Goal: Task Accomplishment & Management: Complete application form

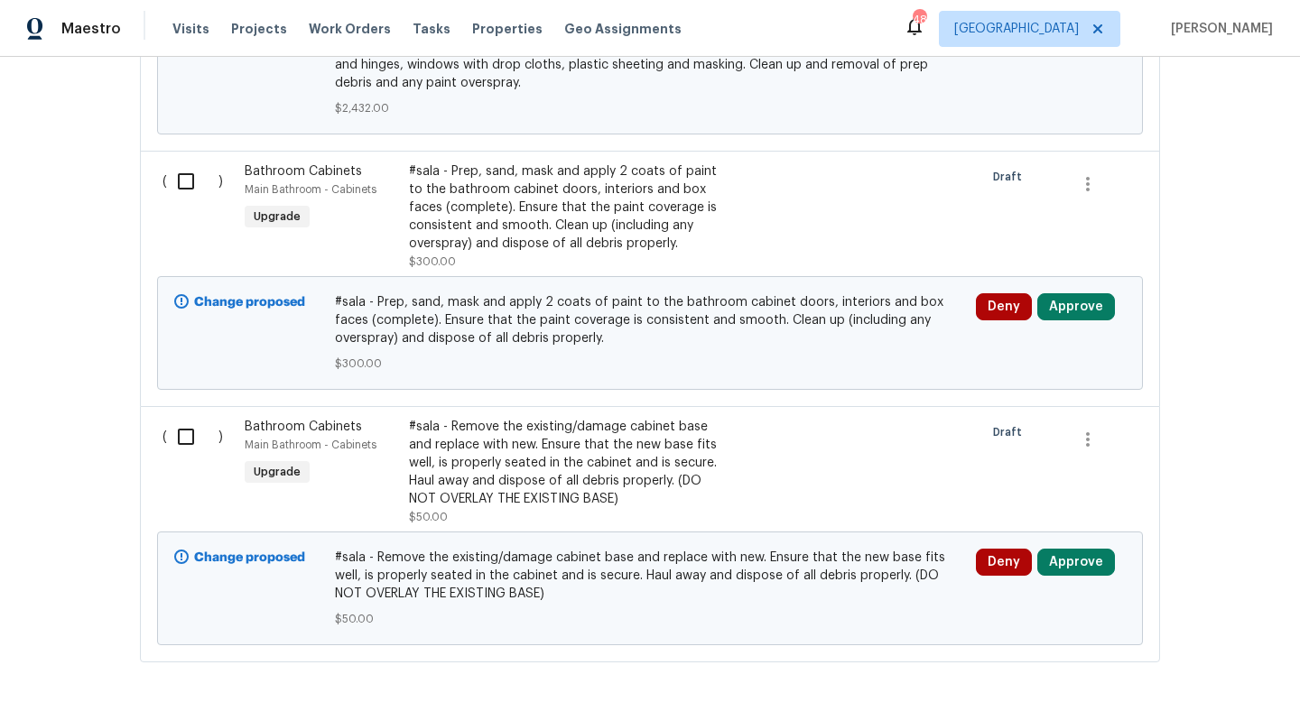
scroll to position [1007, 0]
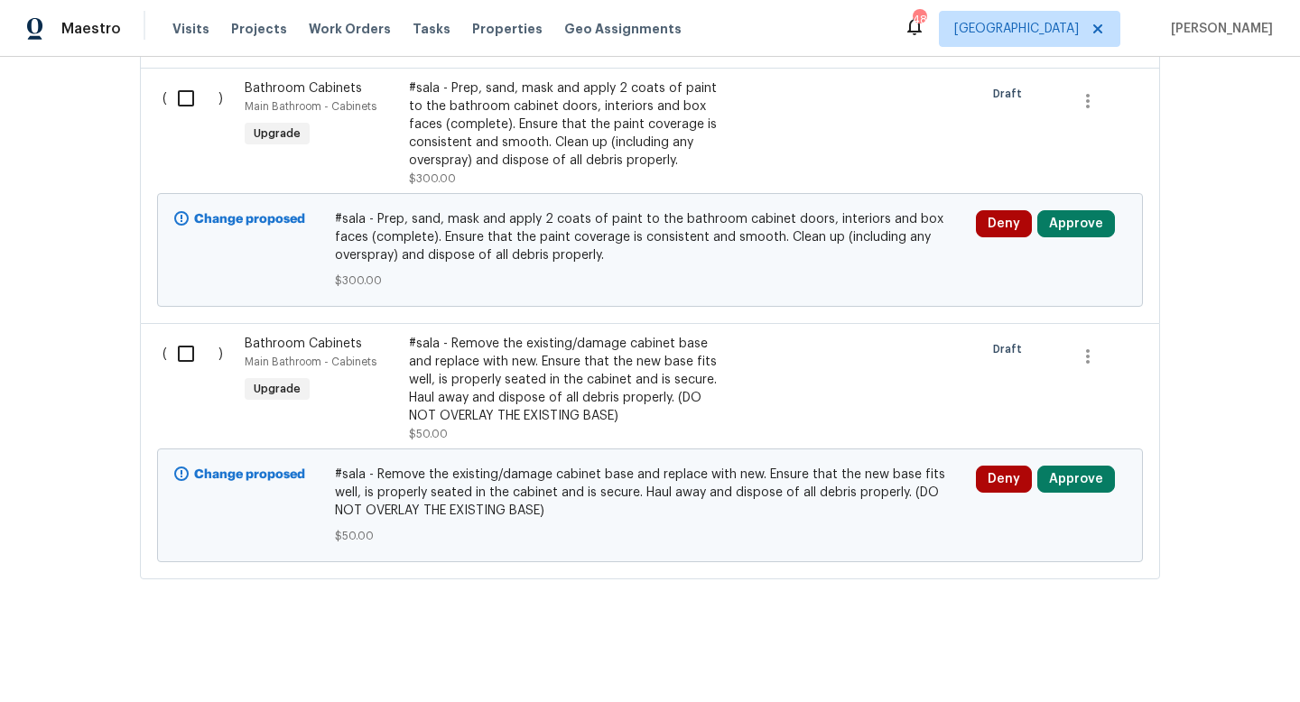
click at [189, 357] on input "checkbox" at bounding box center [192, 354] width 51 height 38
checkbox input "true"
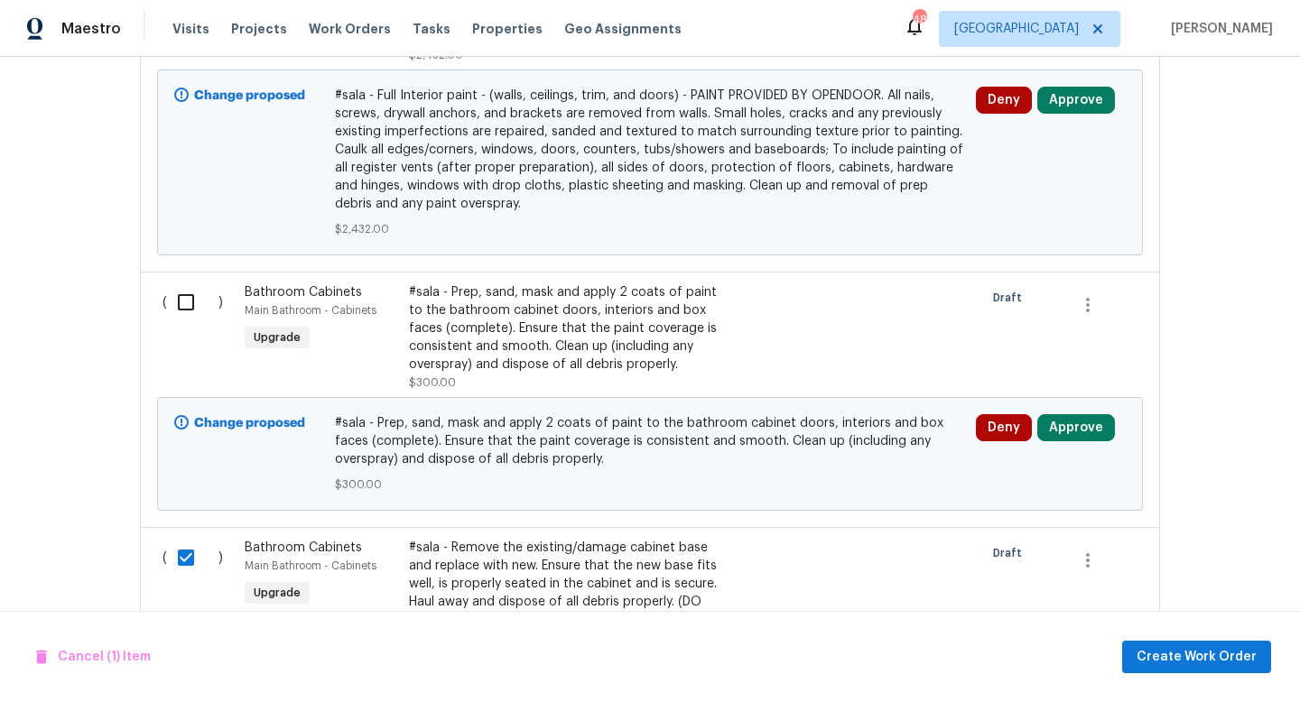
scroll to position [790, 0]
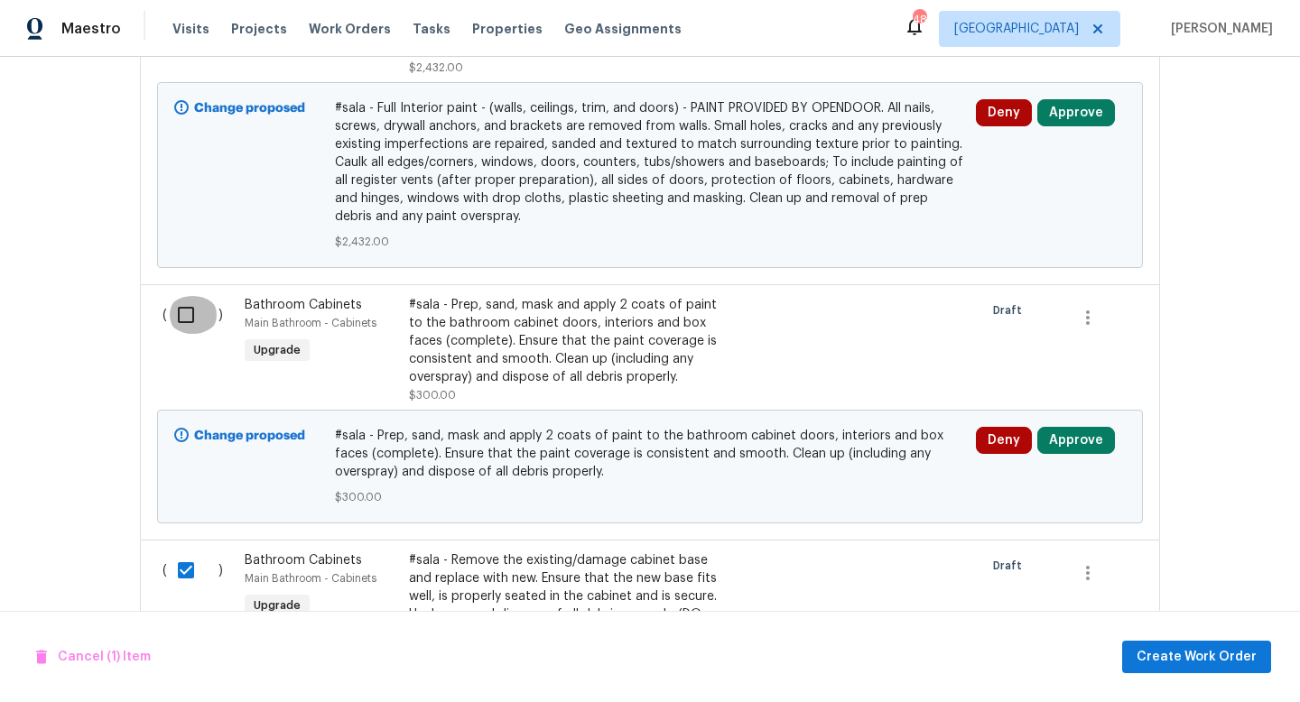
click at [180, 312] on input "checkbox" at bounding box center [192, 315] width 51 height 38
checkbox input "true"
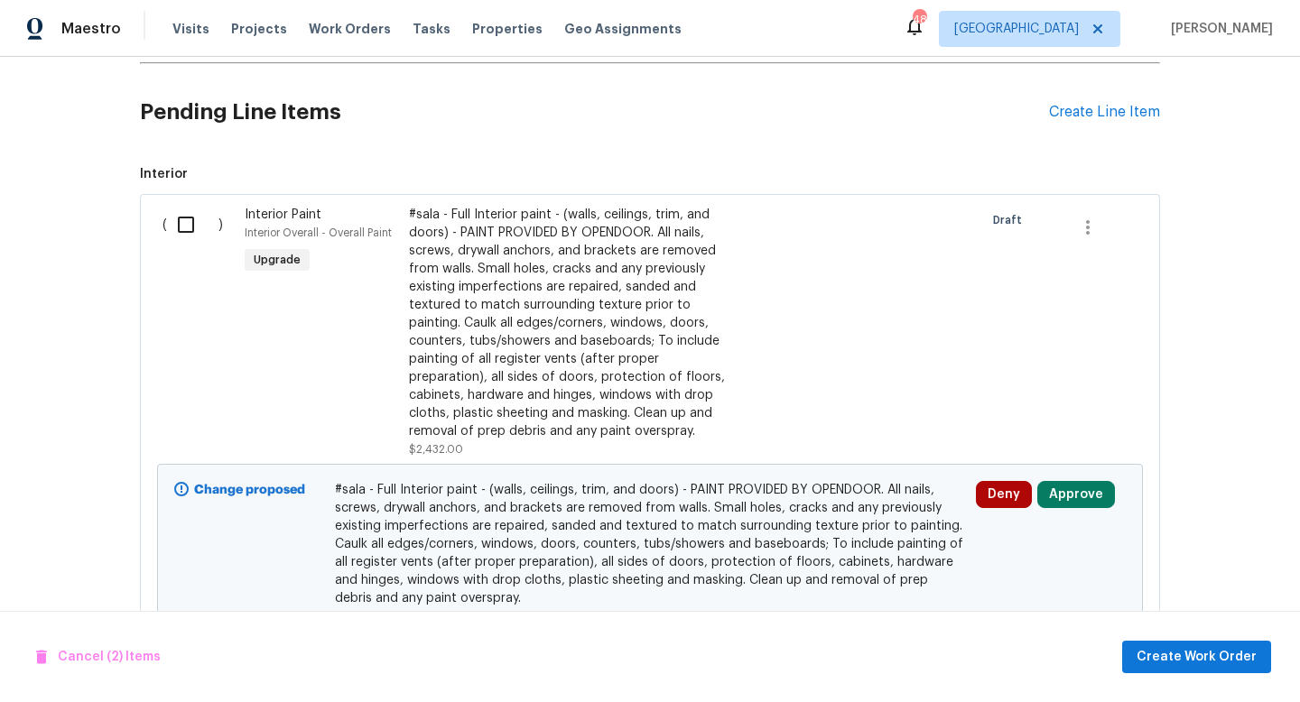
scroll to position [386, 0]
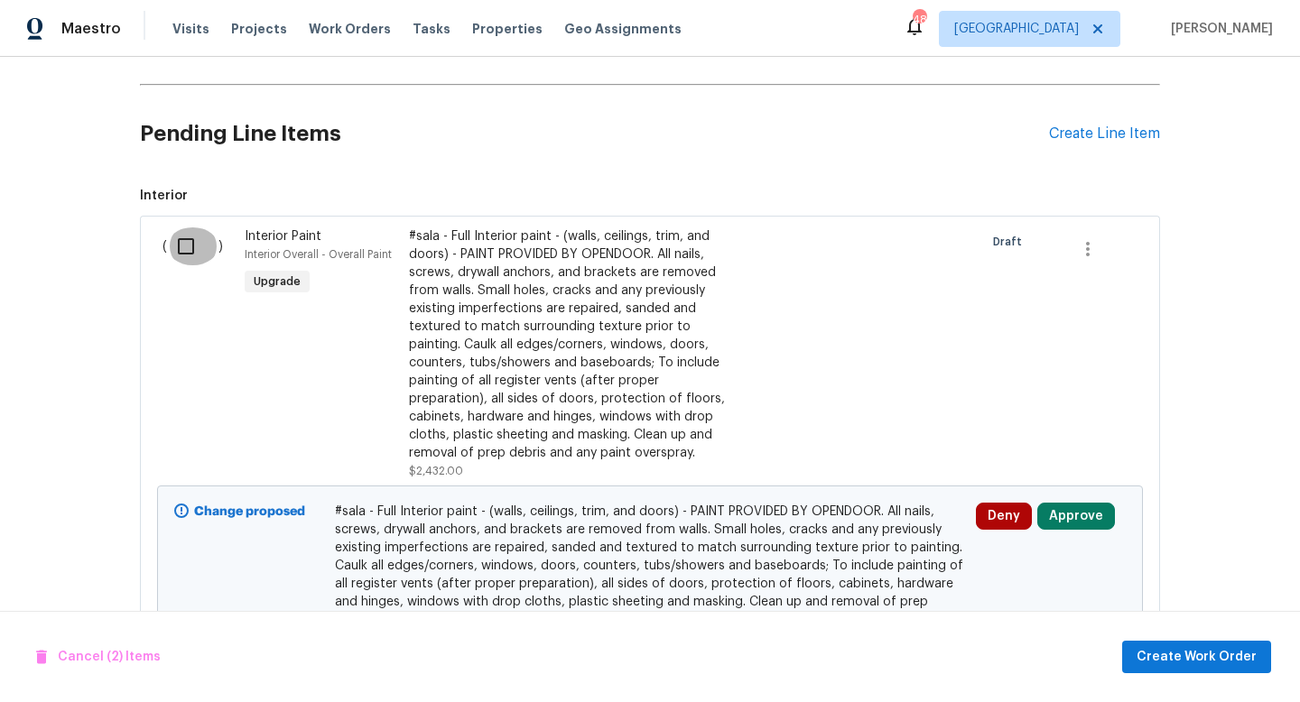
click at [183, 244] on input "checkbox" at bounding box center [192, 246] width 51 height 38
checkbox input "true"
click at [1192, 666] on span "Create Work Order" at bounding box center [1196, 657] width 120 height 23
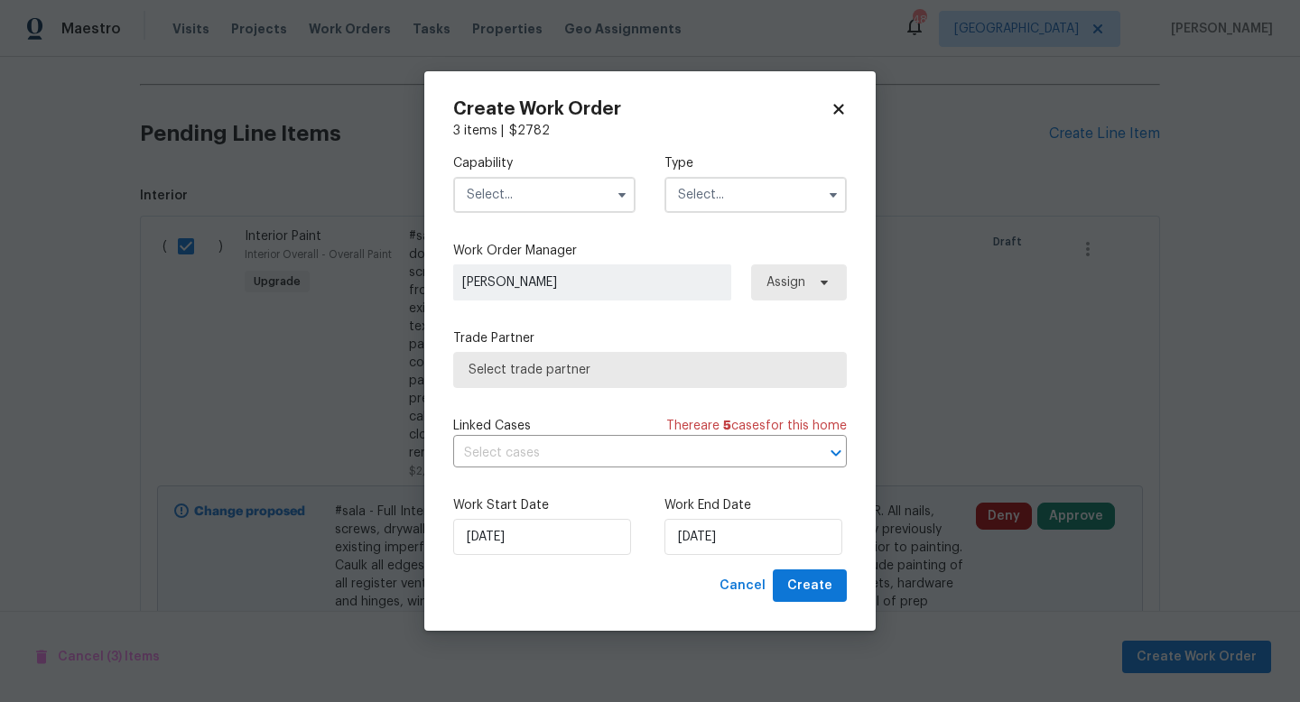
click at [539, 199] on input "text" at bounding box center [544, 195] width 182 height 36
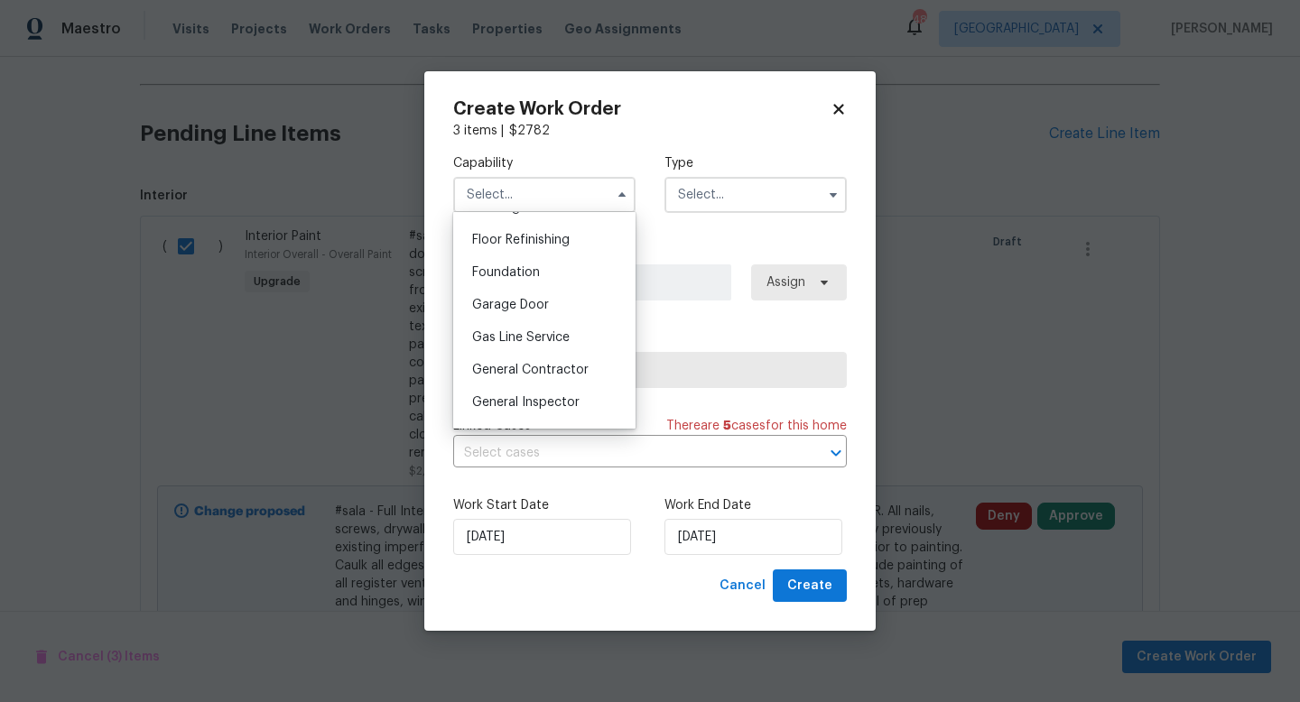
scroll to position [727, 0]
click at [506, 362] on span "General Contractor" at bounding box center [530, 368] width 116 height 13
type input "General Contractor"
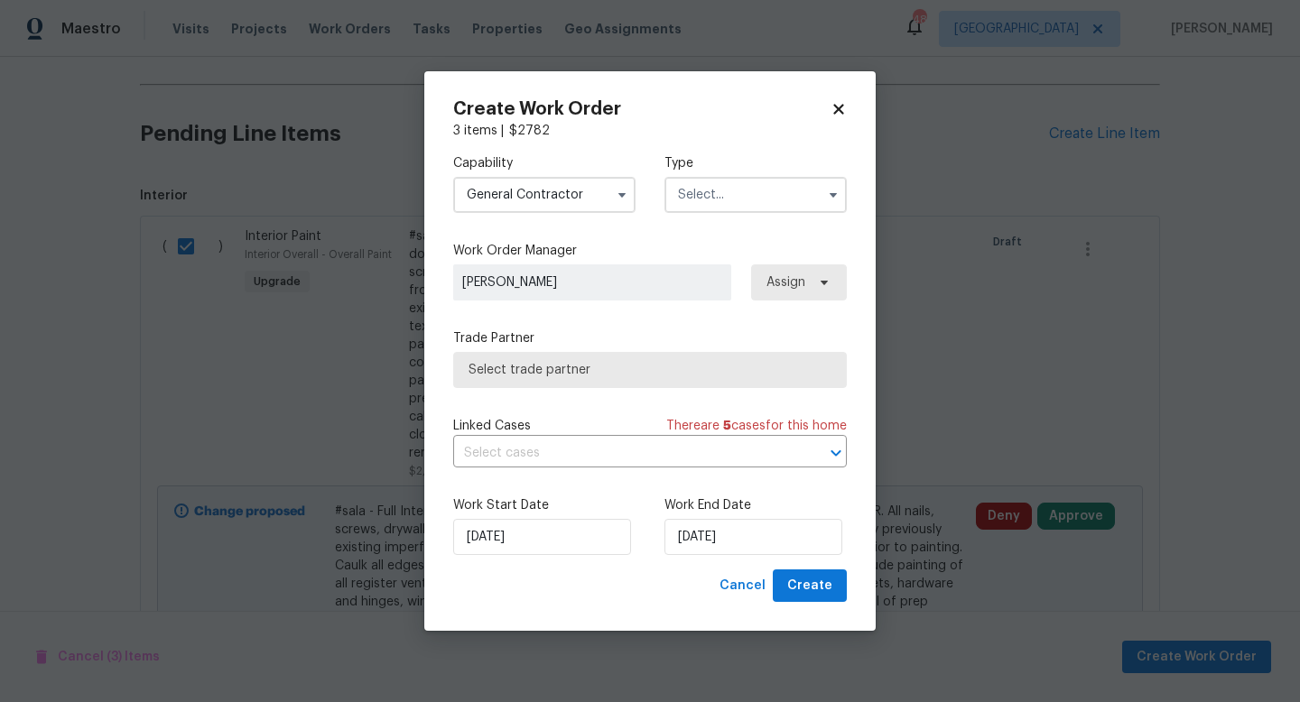
click at [753, 189] on input "text" at bounding box center [755, 195] width 182 height 36
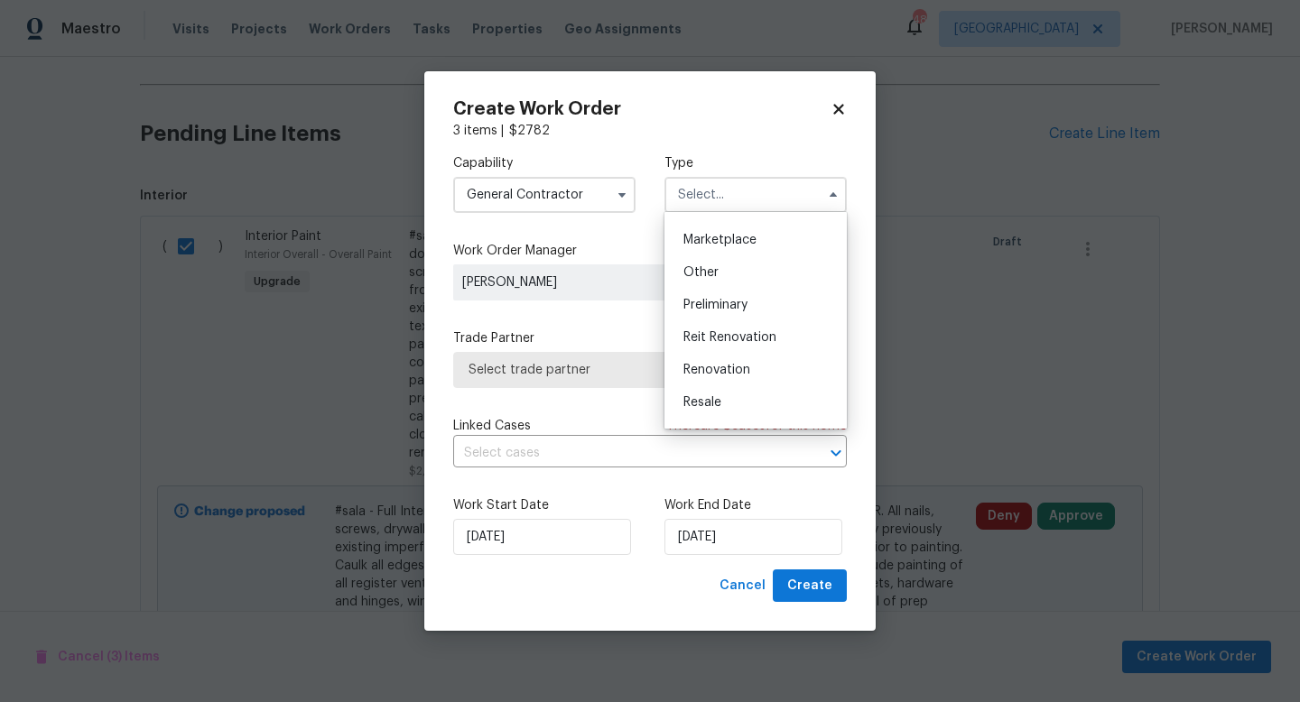
scroll to position [387, 0]
click at [721, 303] on span "Renovation" at bounding box center [716, 300] width 67 height 13
type input "Renovation"
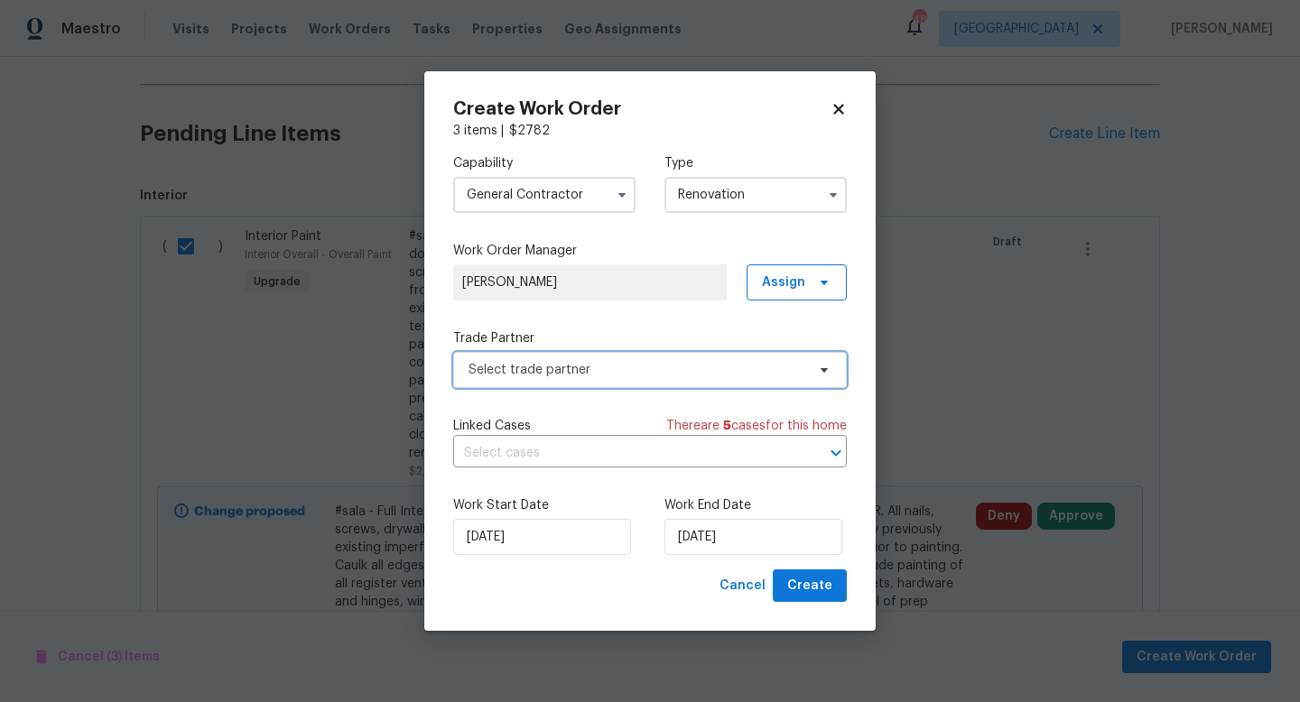
click at [568, 381] on span "Select trade partner" at bounding box center [649, 370] width 393 height 36
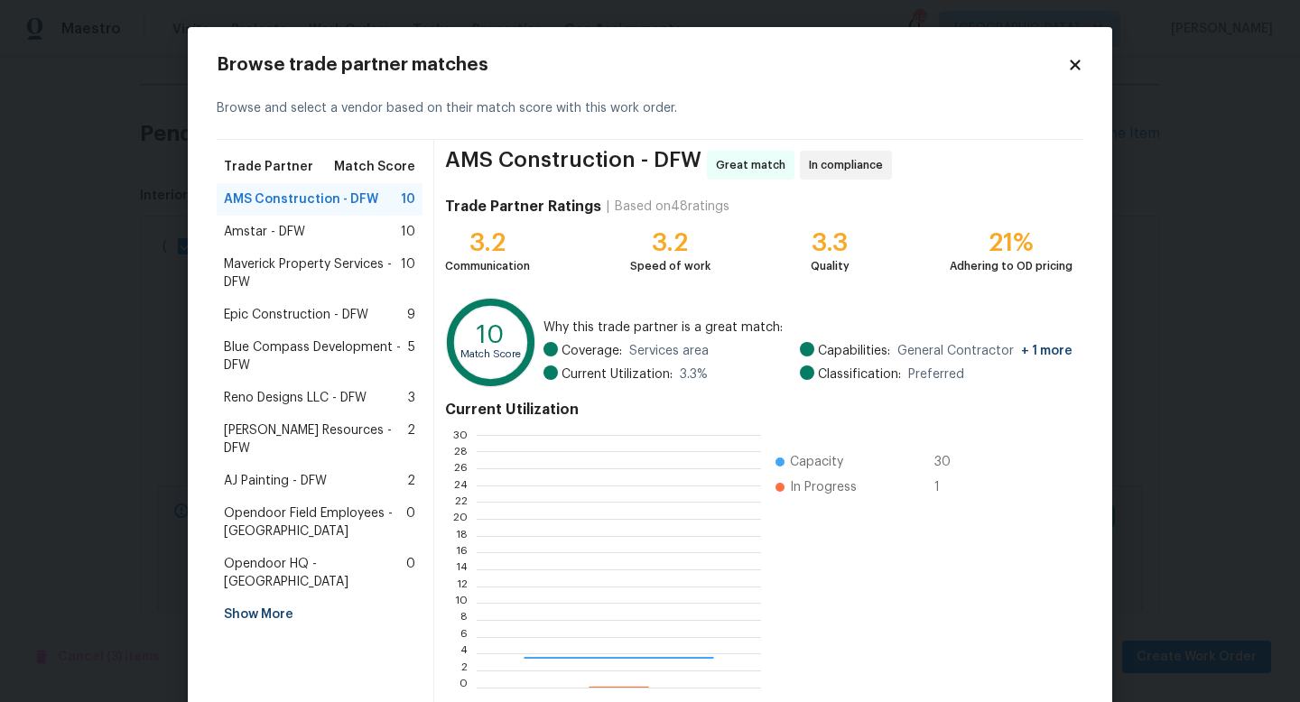
scroll to position [253, 283]
click at [300, 317] on span "Epic Construction - DFW" at bounding box center [296, 315] width 144 height 18
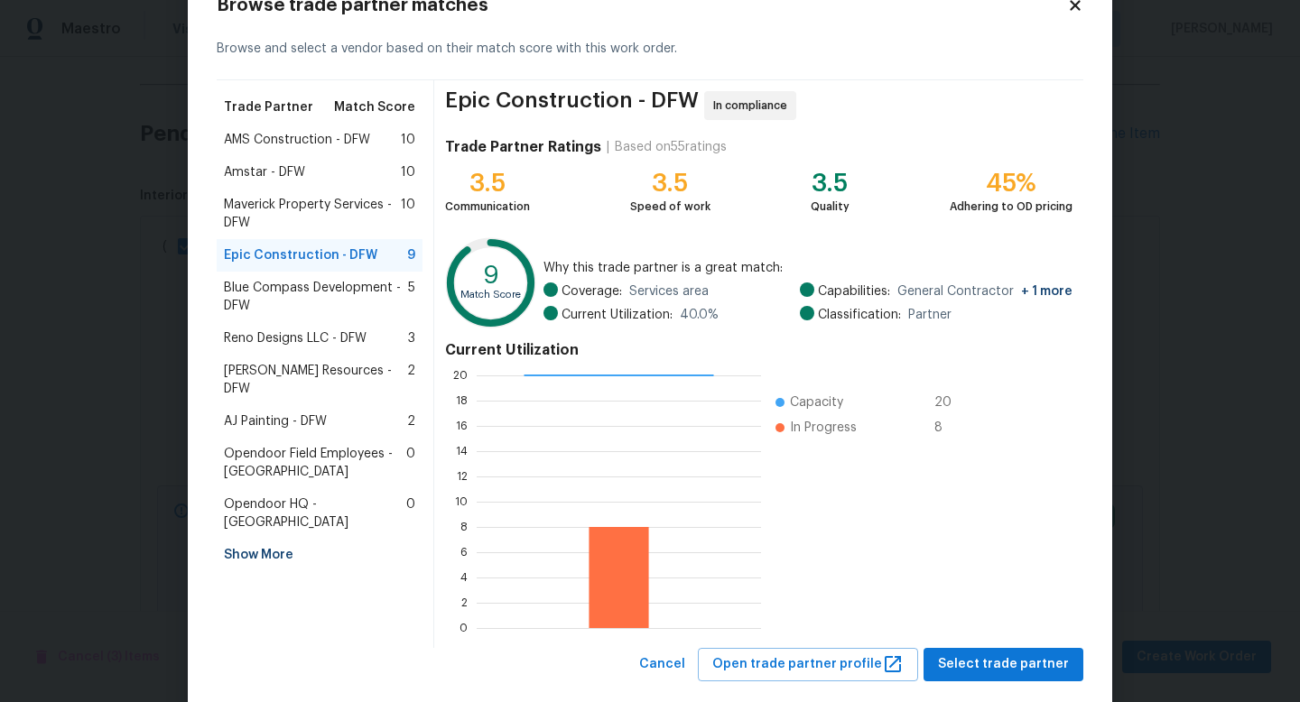
scroll to position [68, 0]
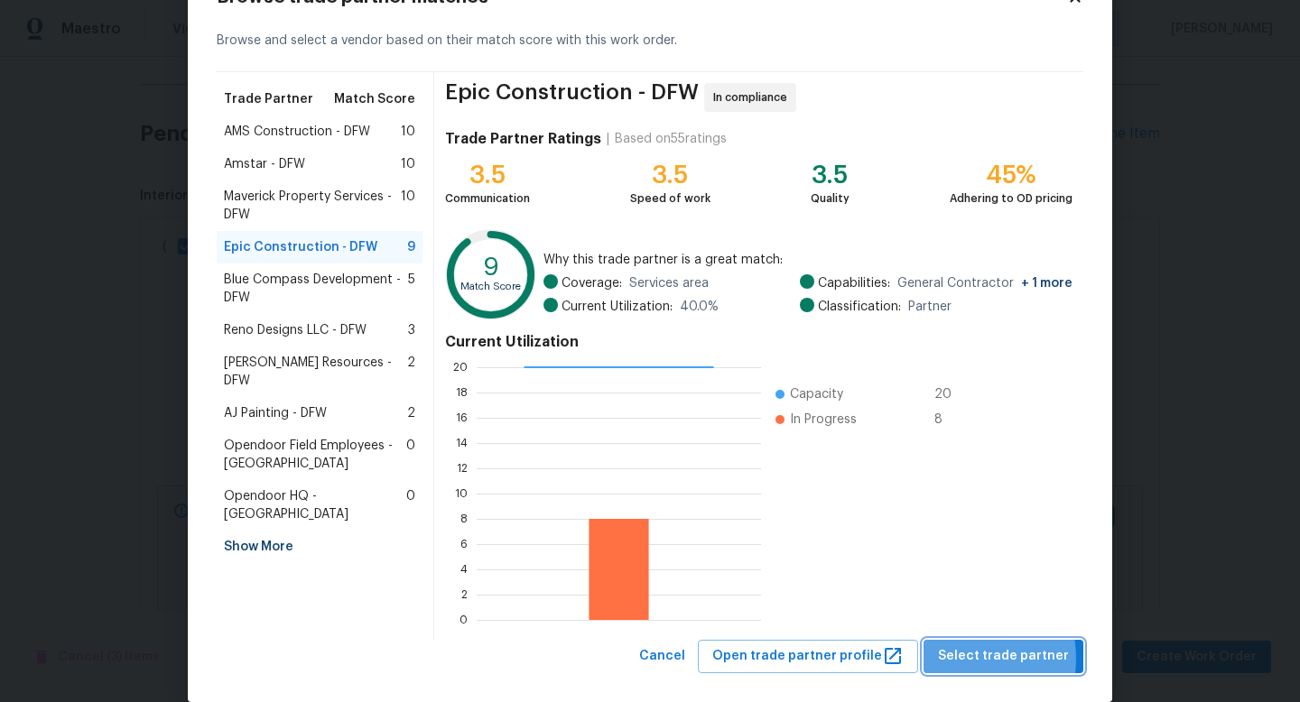
click at [965, 658] on span "Select trade partner" at bounding box center [1003, 656] width 131 height 23
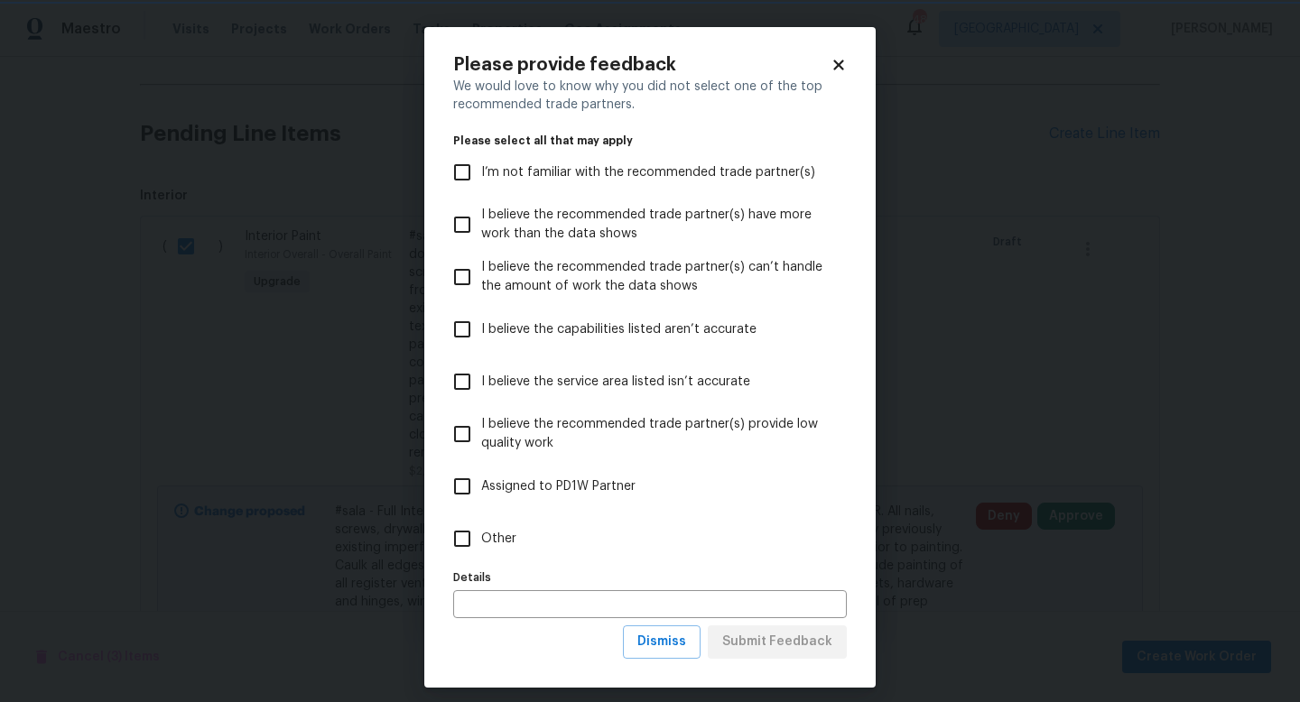
scroll to position [0, 0]
click at [463, 538] on input "Other" at bounding box center [462, 539] width 38 height 38
checkbox input "true"
click at [738, 653] on button "Submit Feedback" at bounding box center [777, 641] width 139 height 33
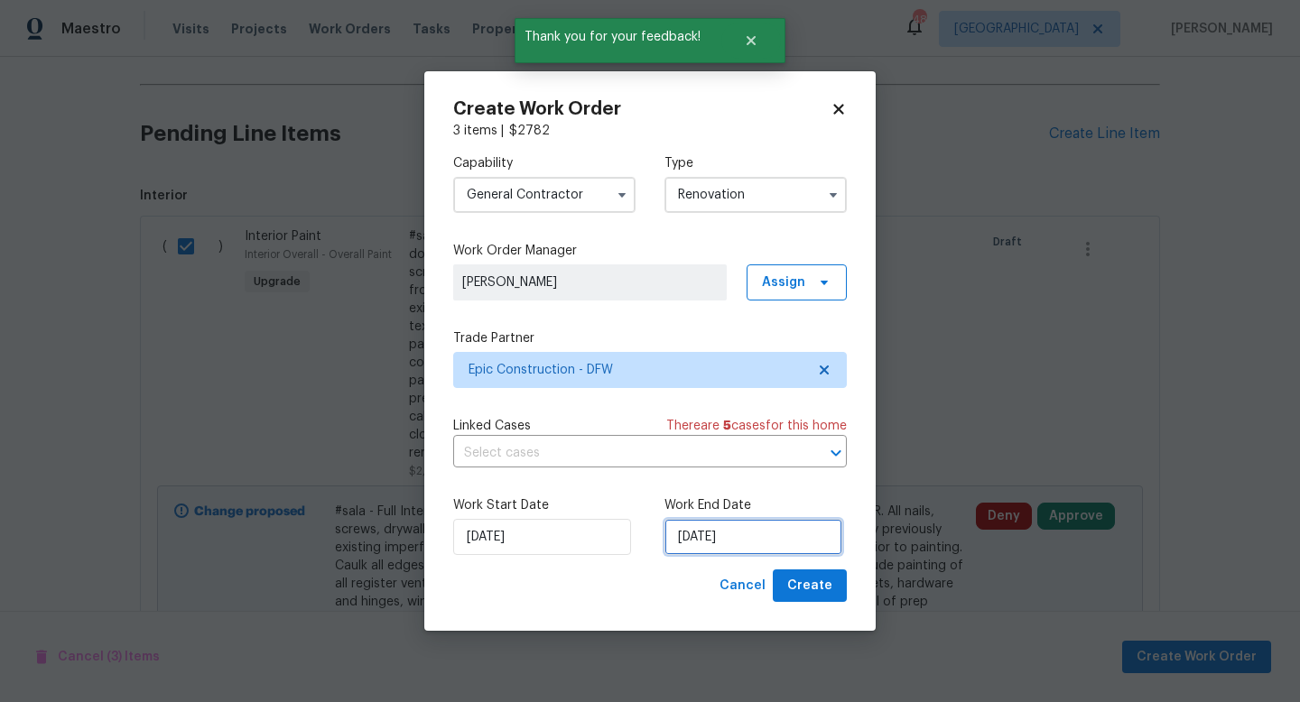
click at [705, 542] on input "[DATE]" at bounding box center [753, 537] width 178 height 36
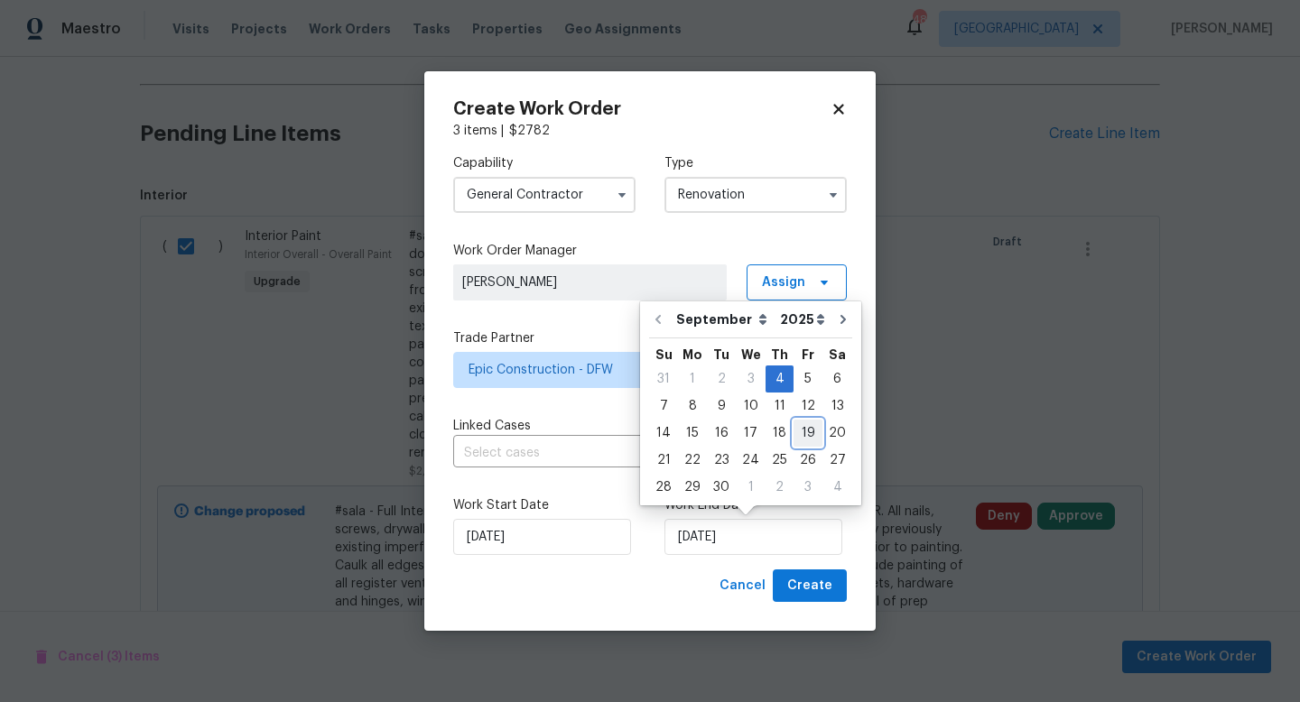
click at [796, 436] on div "19" at bounding box center [807, 433] width 29 height 25
click at [774, 536] on input "[DATE]" at bounding box center [753, 537] width 178 height 36
click at [752, 435] on div "17" at bounding box center [751, 433] width 30 height 25
type input "[DATE]"
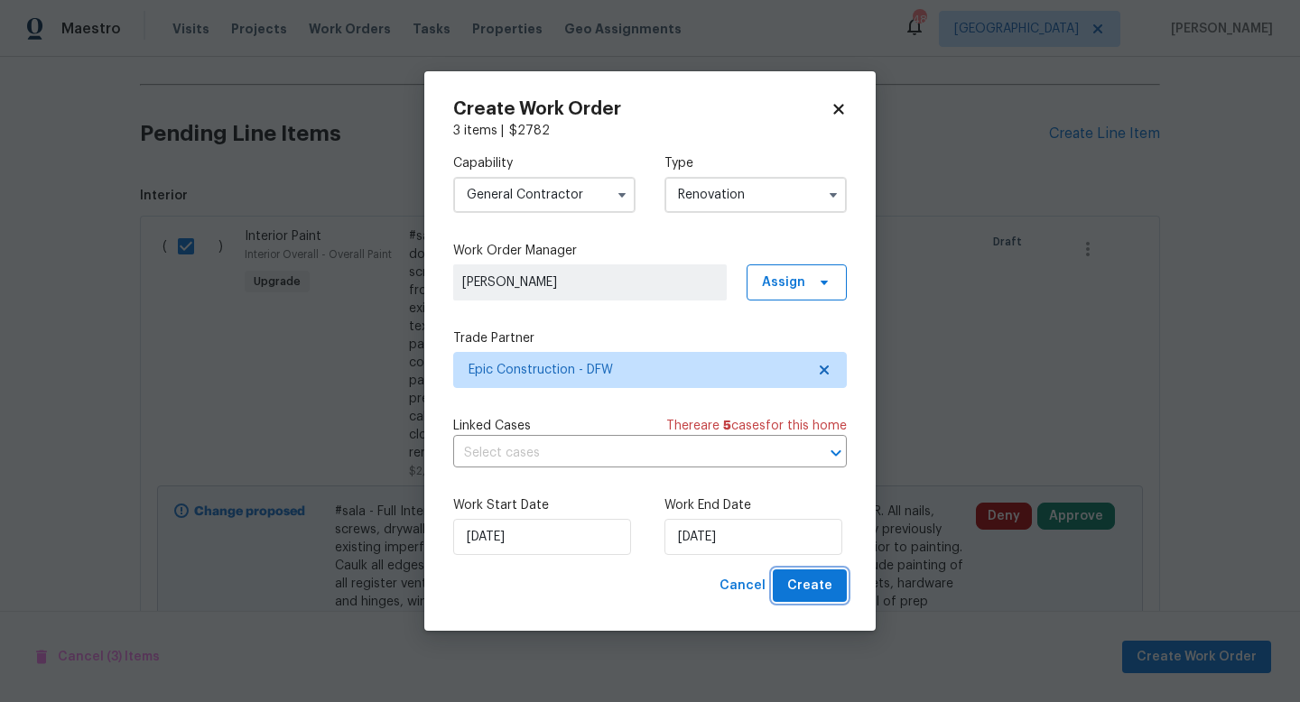
click at [809, 590] on span "Create" at bounding box center [809, 586] width 45 height 23
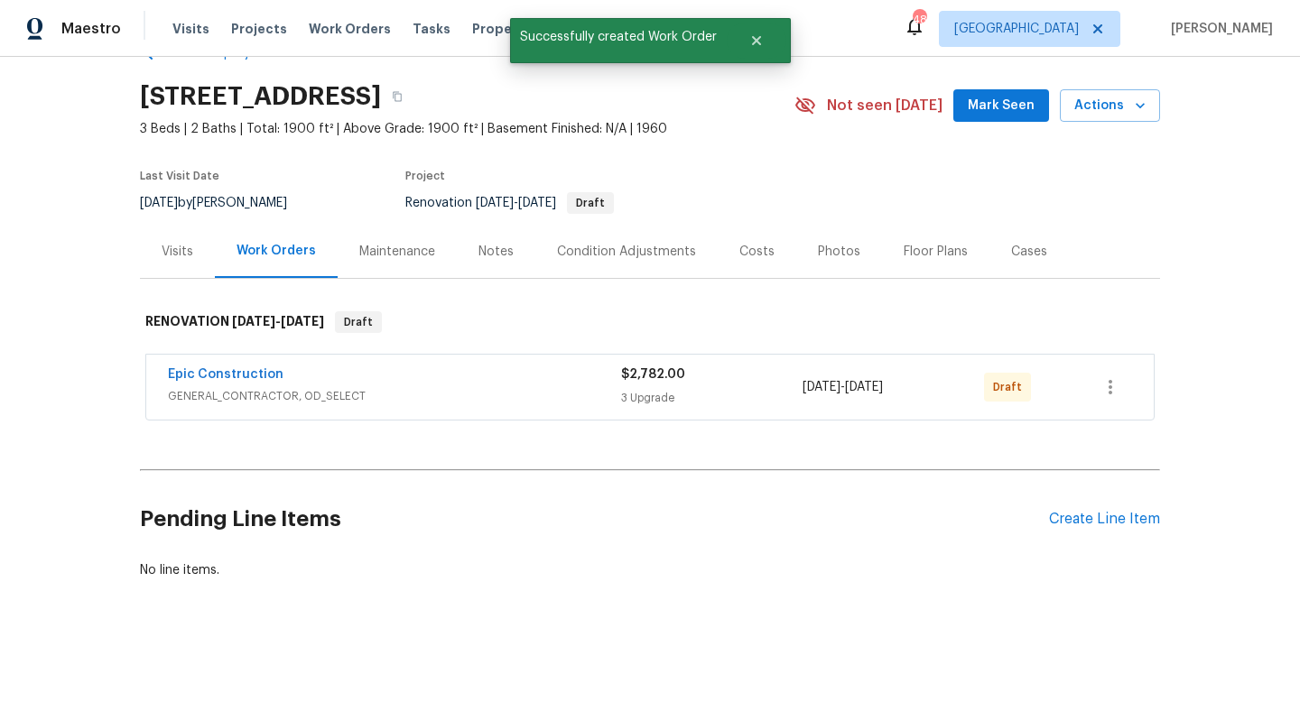
click at [1081, 509] on div "Pending Line Items Create Line Item" at bounding box center [650, 519] width 1020 height 84
click at [1073, 525] on div "Create Line Item" at bounding box center [1104, 519] width 111 height 17
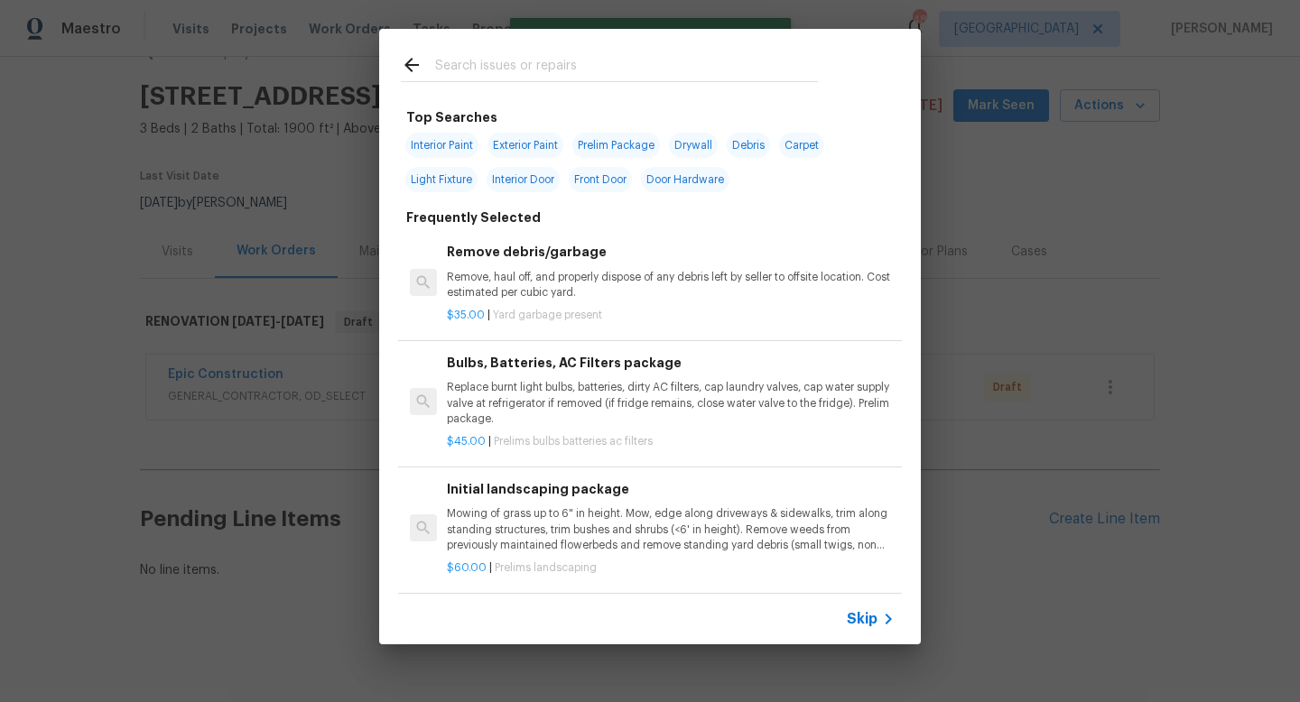
click at [529, 76] on input "text" at bounding box center [626, 67] width 383 height 27
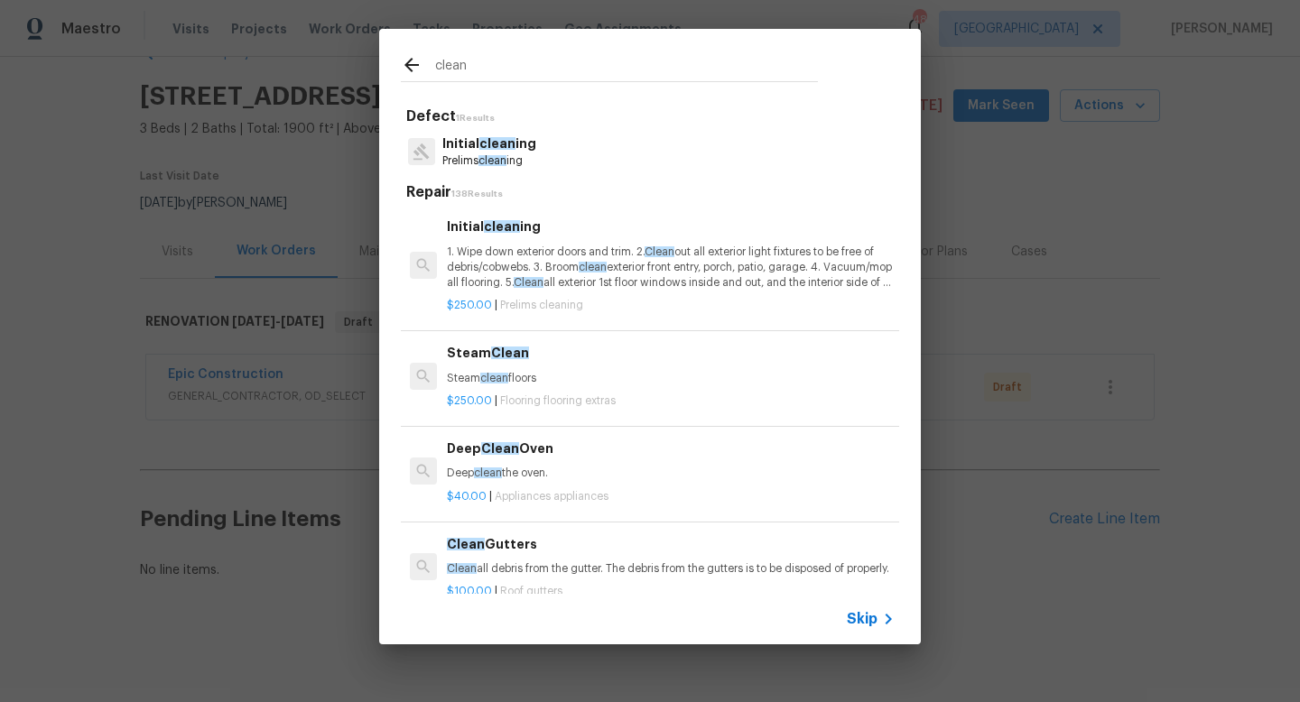
type input "clean"
click at [510, 145] on span "clean" at bounding box center [497, 143] width 36 height 13
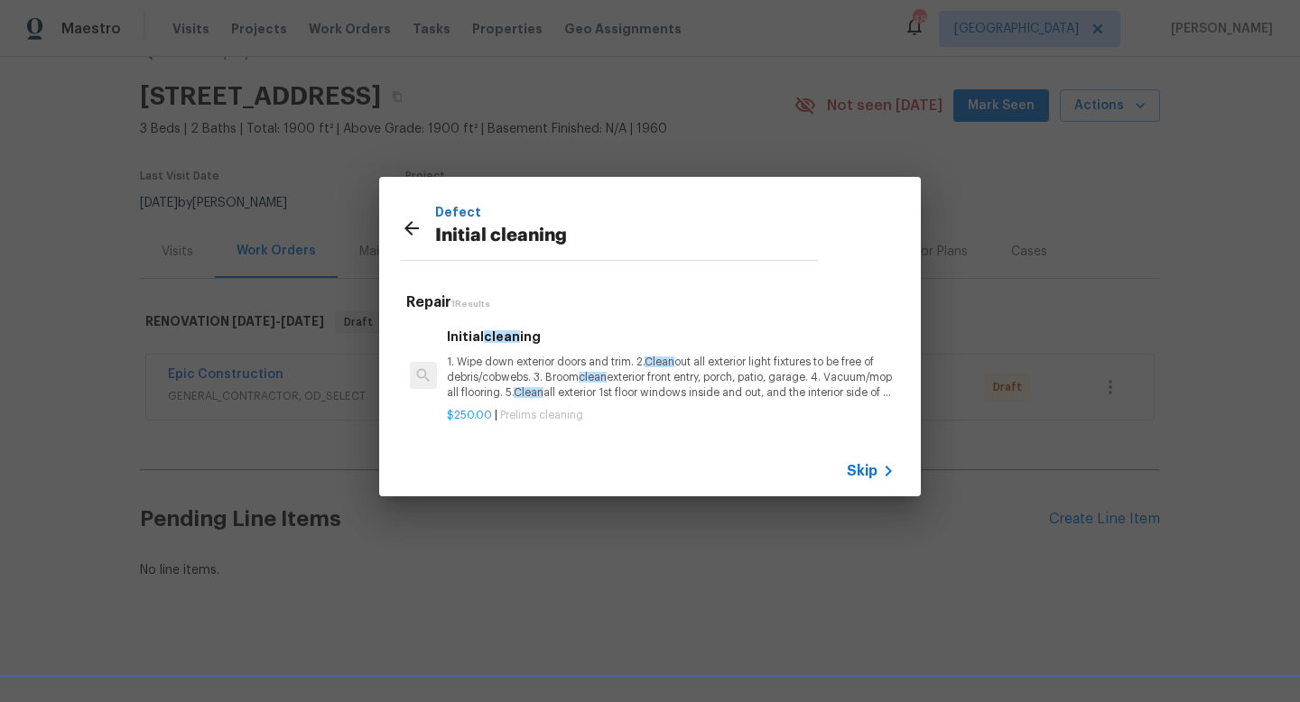
click at [525, 379] on p "1. Wipe down exterior doors and trim. 2. Clean out all exterior light fixtures …" at bounding box center [671, 378] width 448 height 46
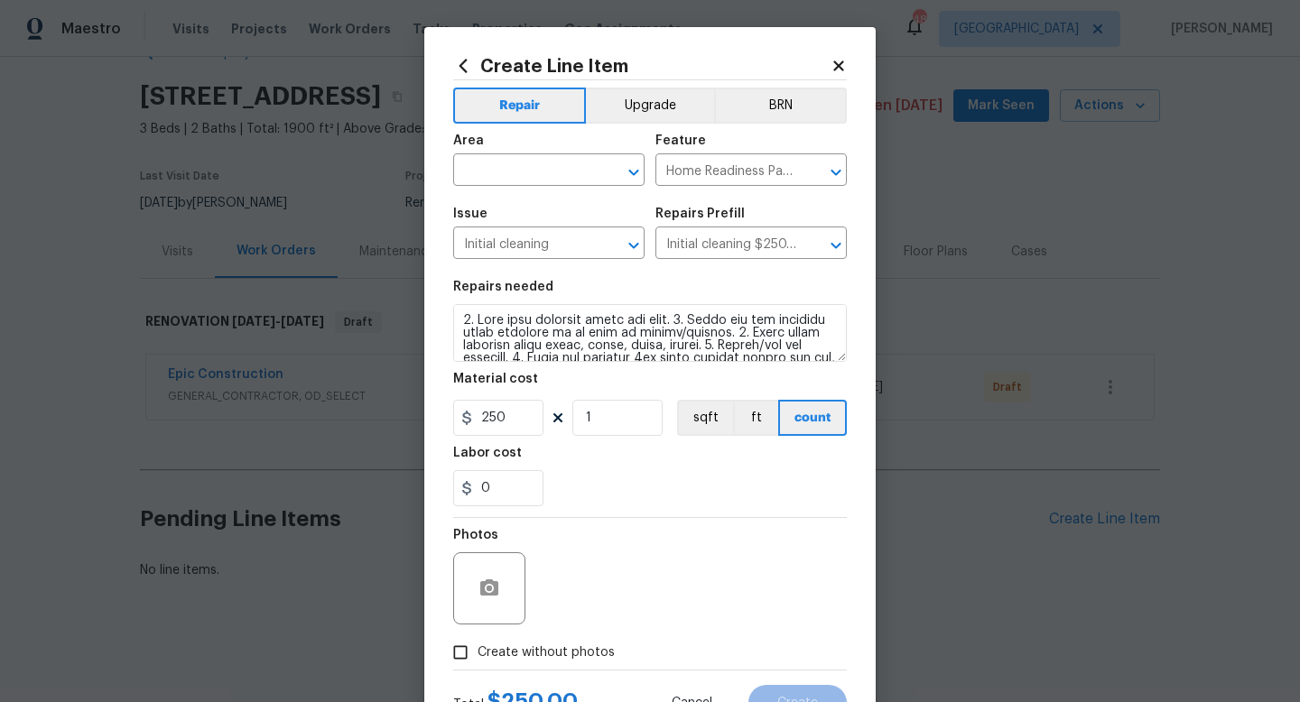
click at [541, 191] on span "Area ​" at bounding box center [548, 160] width 191 height 73
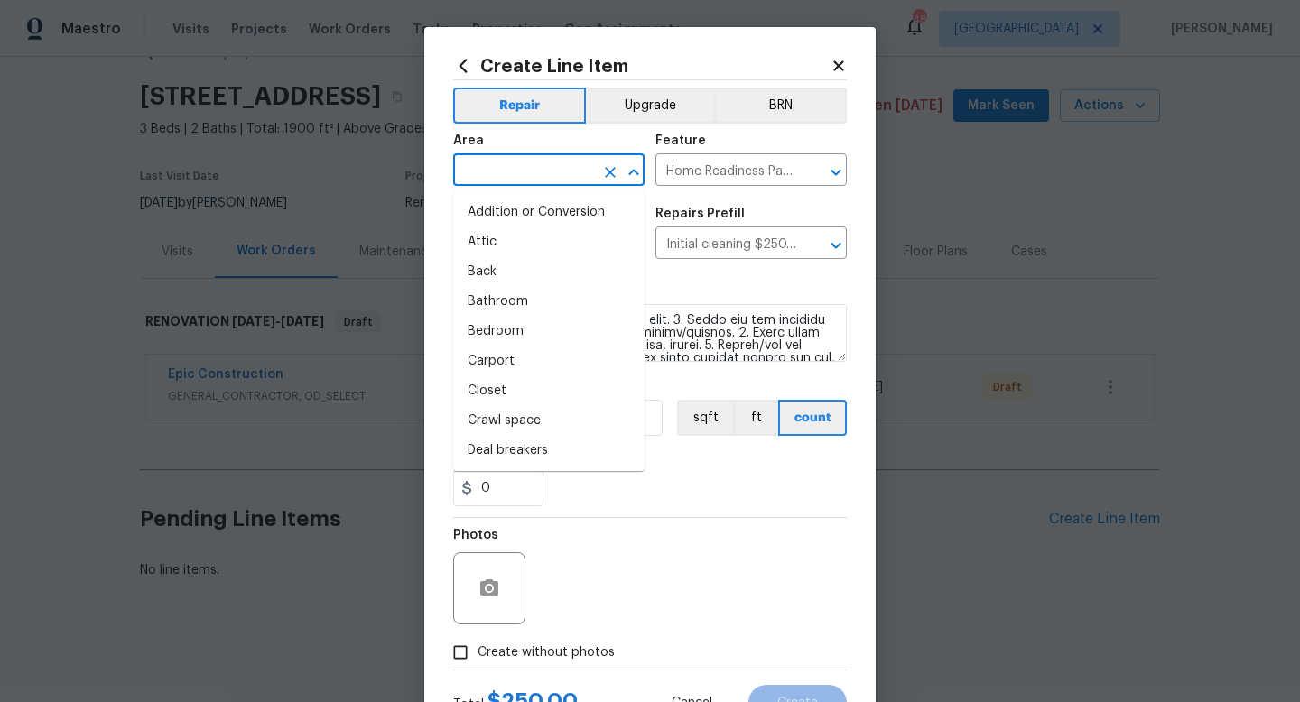
click at [538, 180] on input "text" at bounding box center [523, 172] width 141 height 28
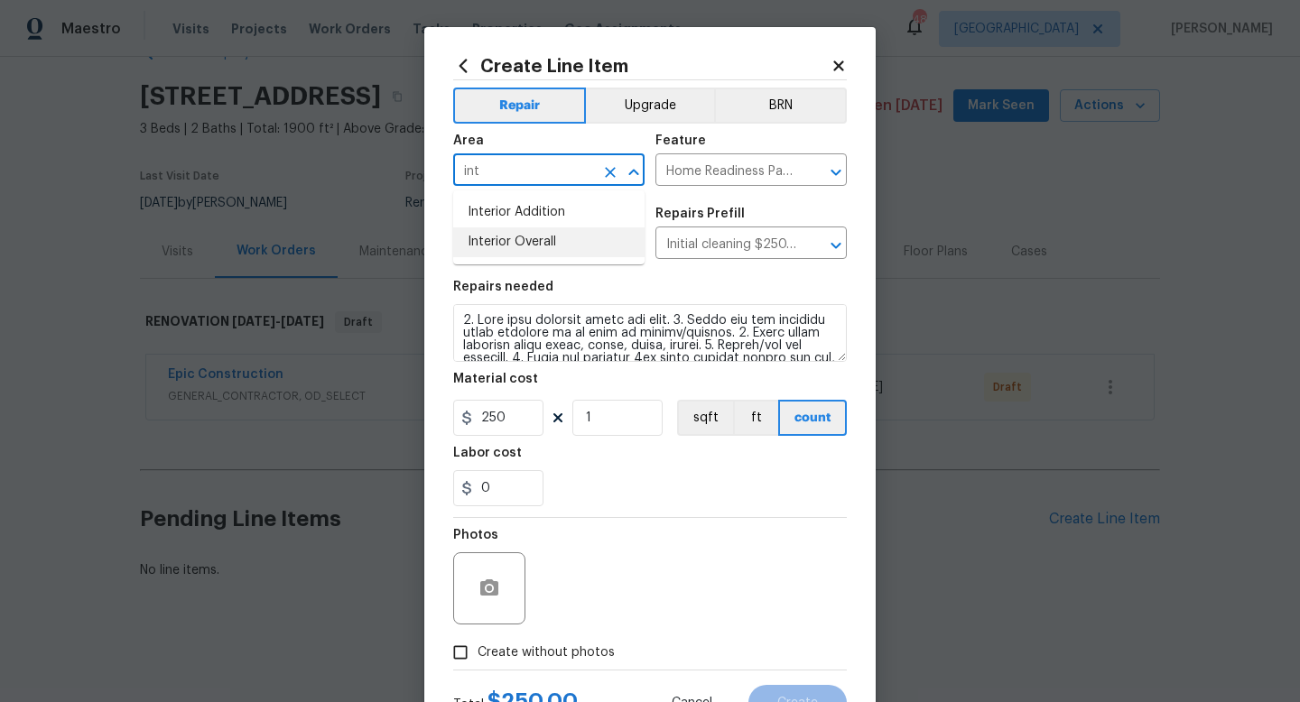
click at [512, 246] on li "Interior Overall" at bounding box center [548, 242] width 191 height 30
type input "Interior Overall"
click at [454, 653] on input "Create without photos" at bounding box center [460, 652] width 34 height 34
checkbox input "true"
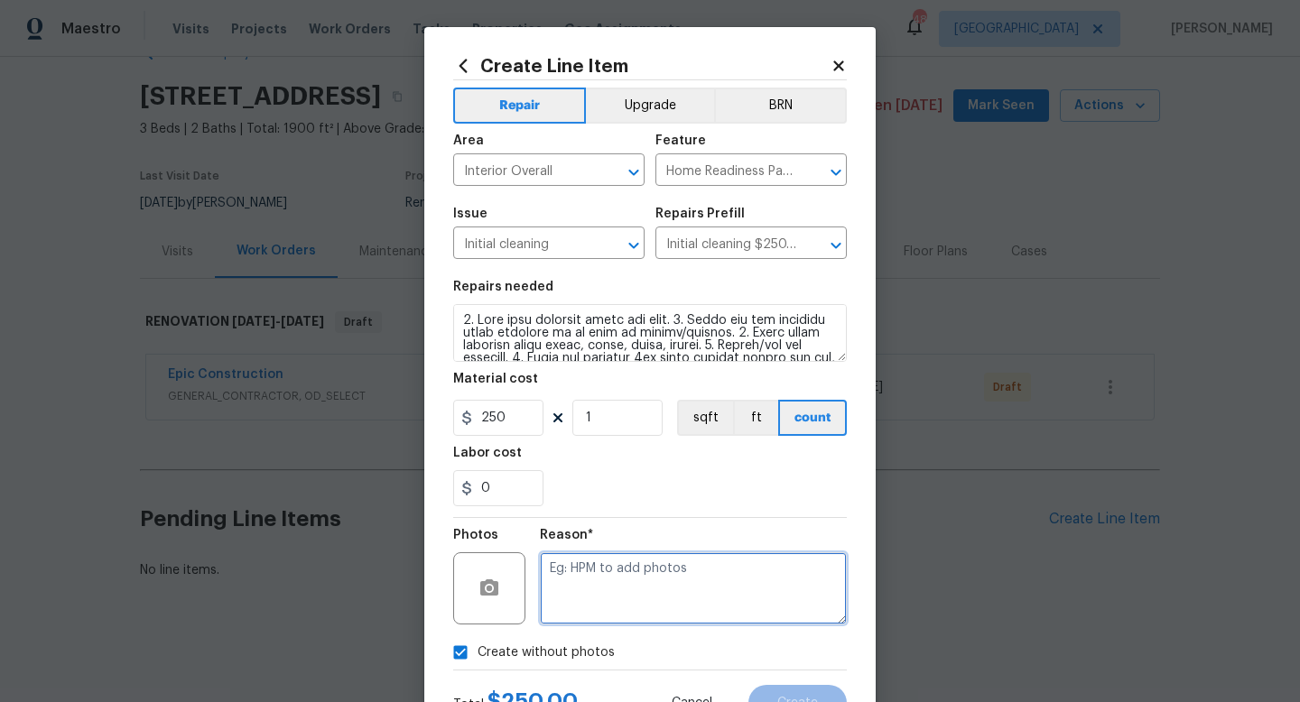
click at [616, 583] on textarea at bounding box center [693, 588] width 307 height 72
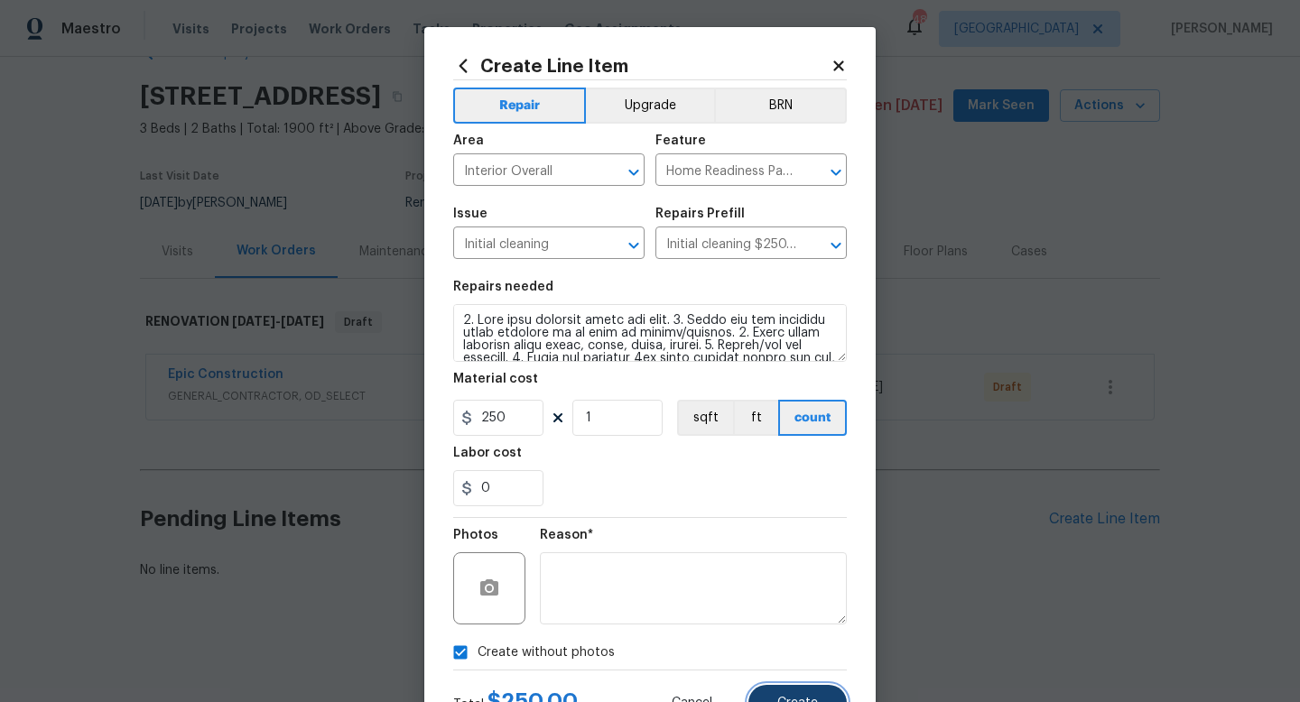
click at [776, 691] on button "Create" at bounding box center [797, 703] width 98 height 36
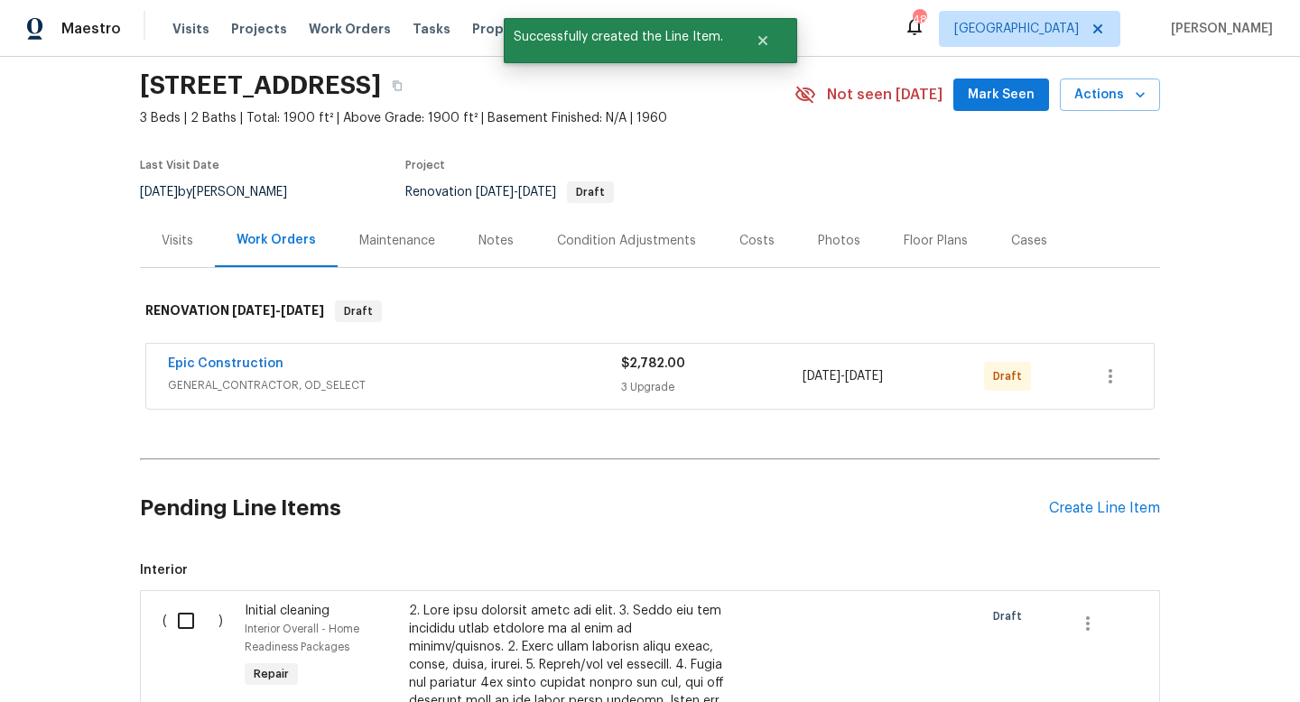
scroll to position [434, 0]
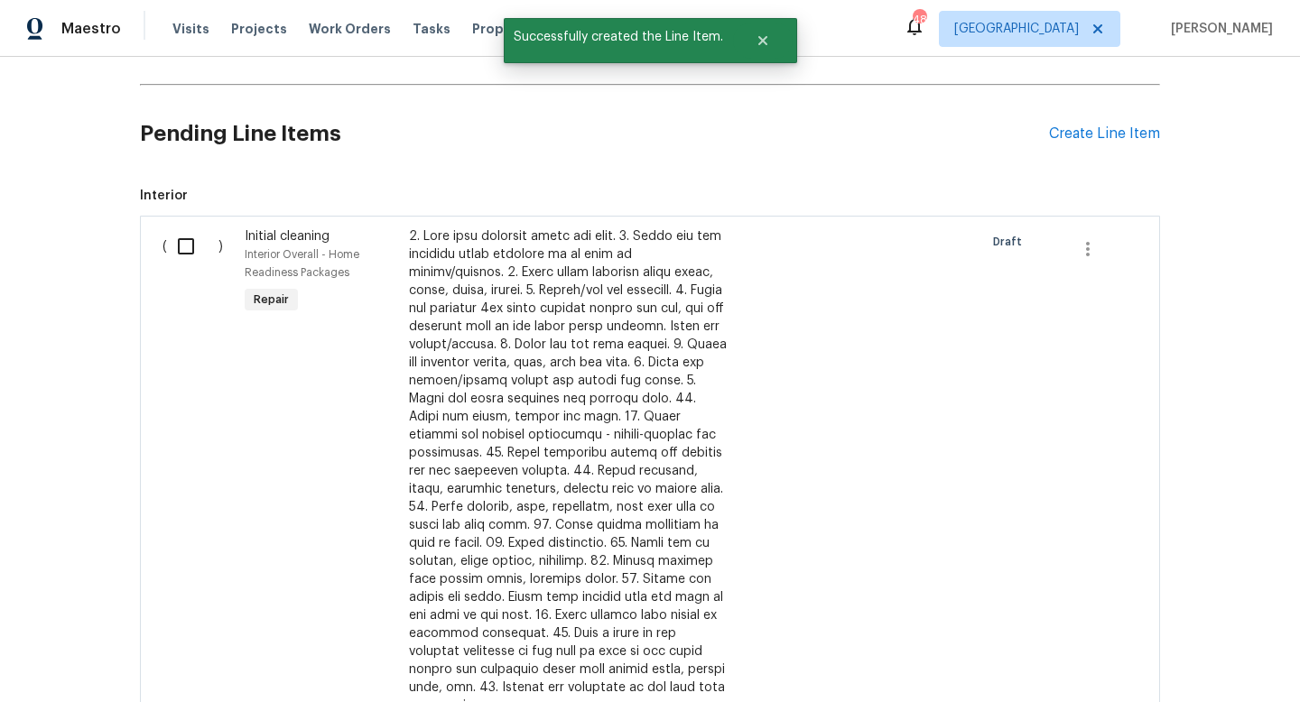
click at [1069, 122] on div "Pending Line Items Create Line Item" at bounding box center [650, 134] width 1020 height 84
click at [1067, 129] on div "Create Line Item" at bounding box center [1104, 133] width 111 height 17
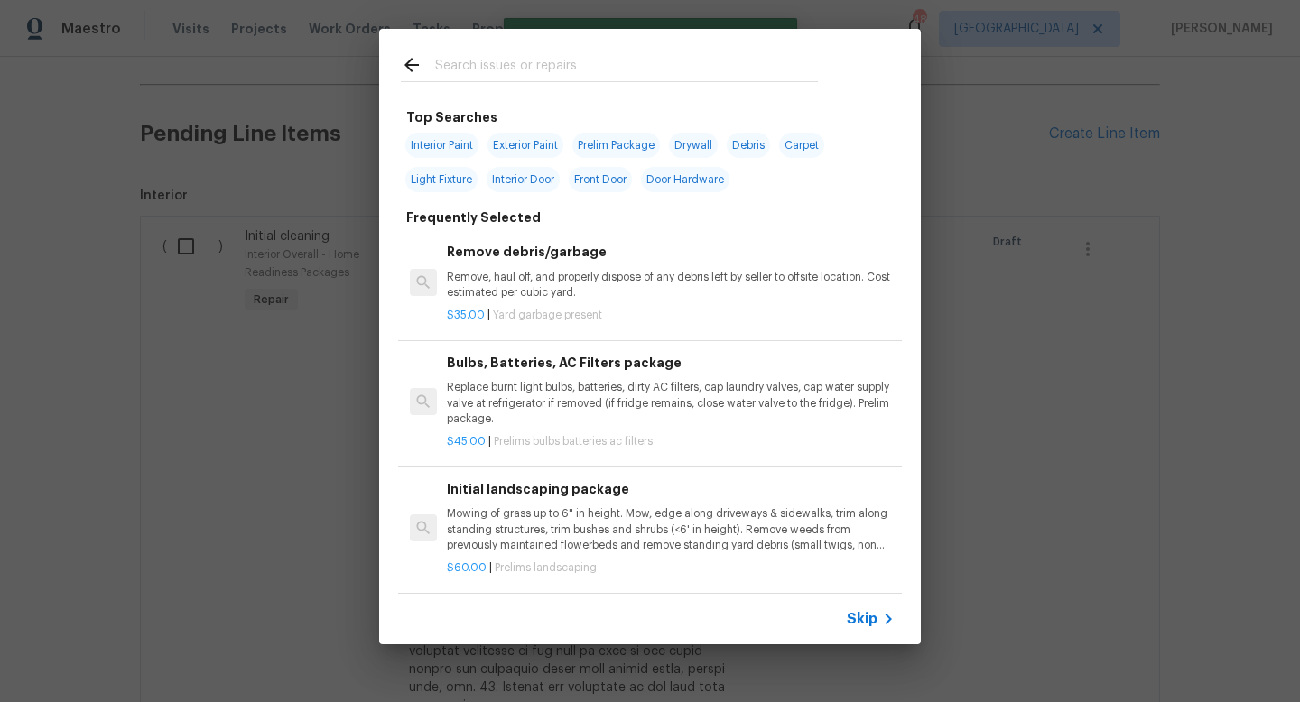
click at [486, 58] on input "text" at bounding box center [626, 67] width 383 height 27
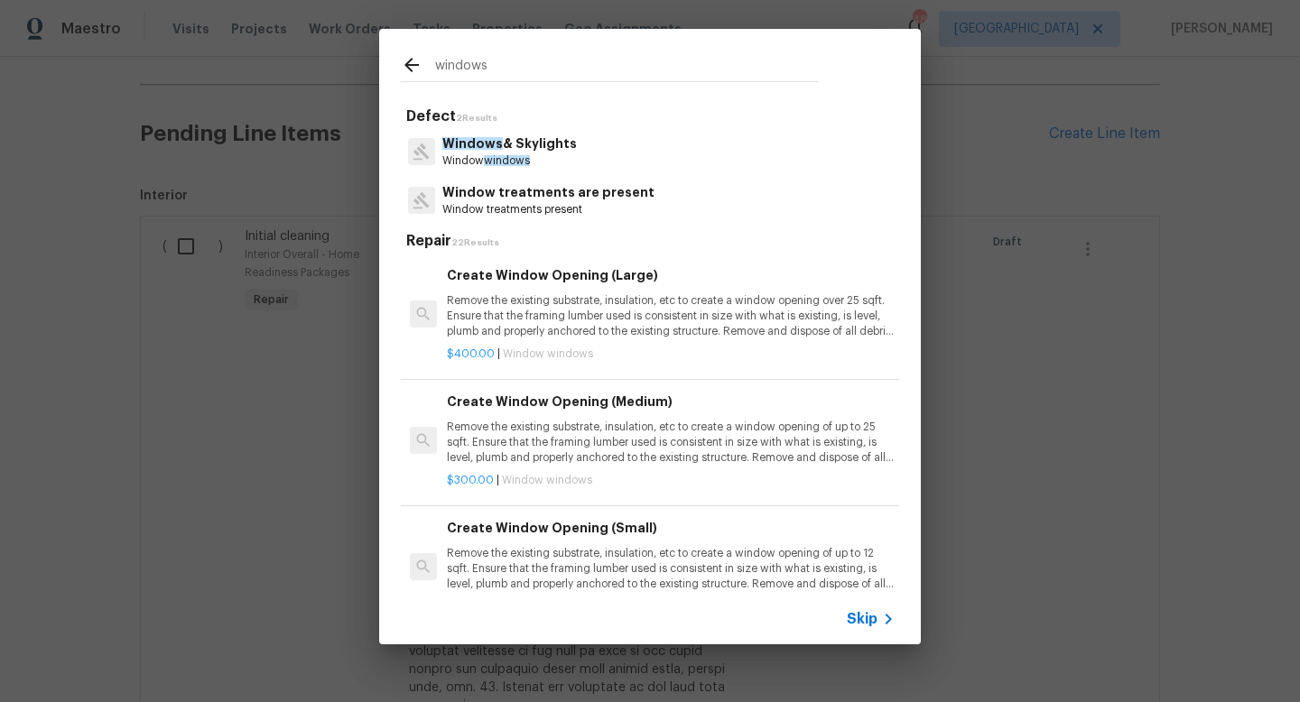
type input "windows"
click at [470, 137] on span "Windows" at bounding box center [472, 143] width 60 height 13
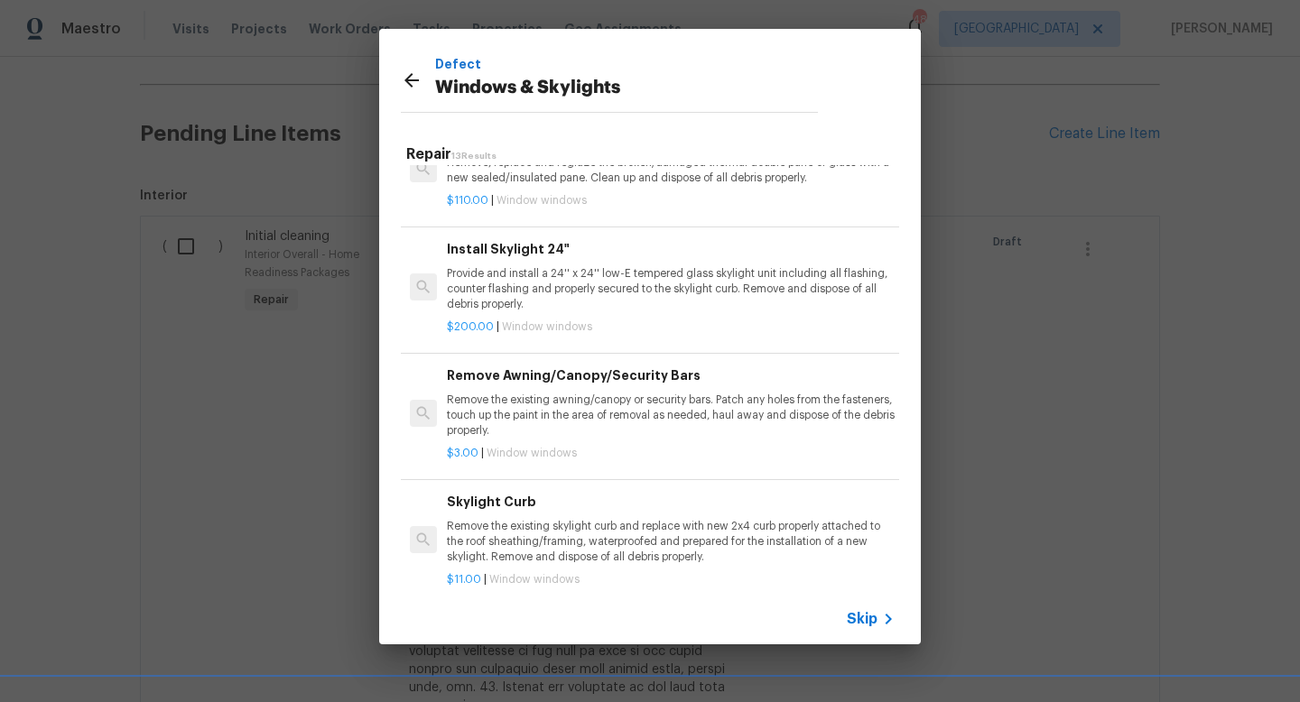
scroll to position [1116, 0]
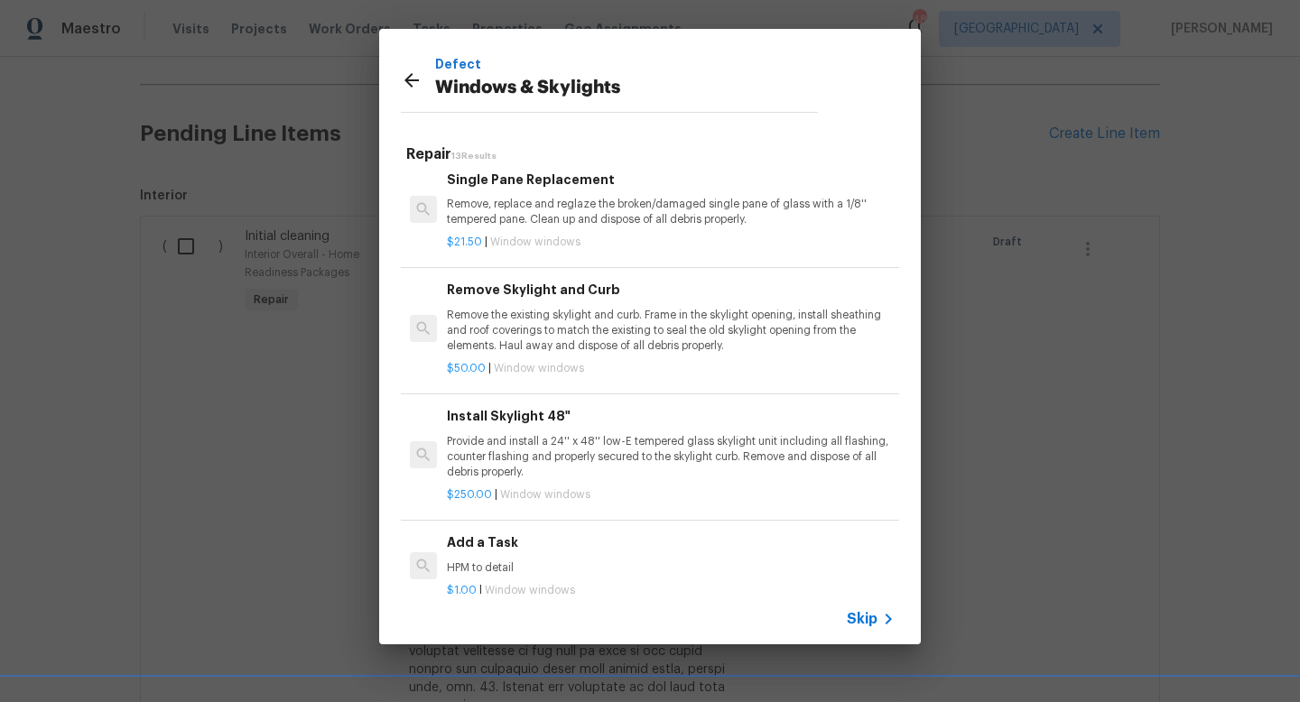
click at [470, 551] on h6 "Add a Task" at bounding box center [671, 542] width 448 height 20
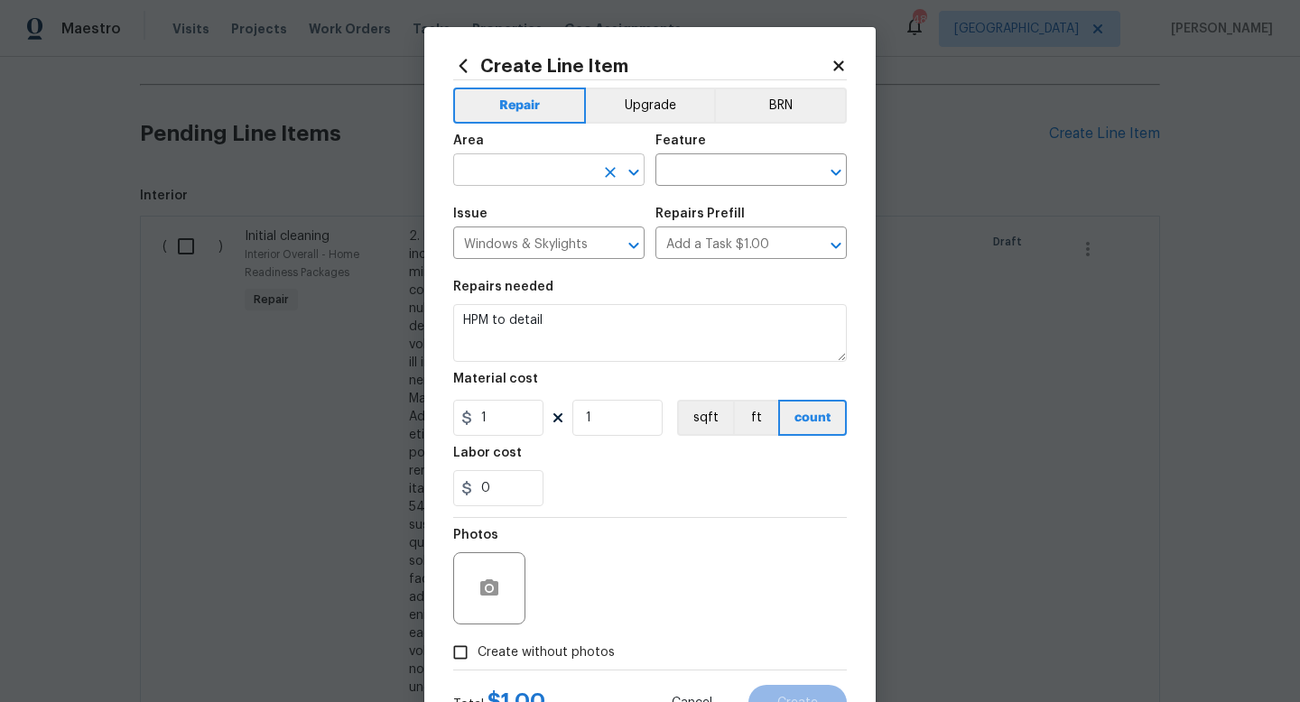
click at [543, 164] on input "text" at bounding box center [523, 172] width 141 height 28
click at [540, 251] on li "Exterior Overall" at bounding box center [548, 242] width 191 height 30
type input "Exterior Overall"
click at [694, 184] on input "text" at bounding box center [725, 172] width 141 height 28
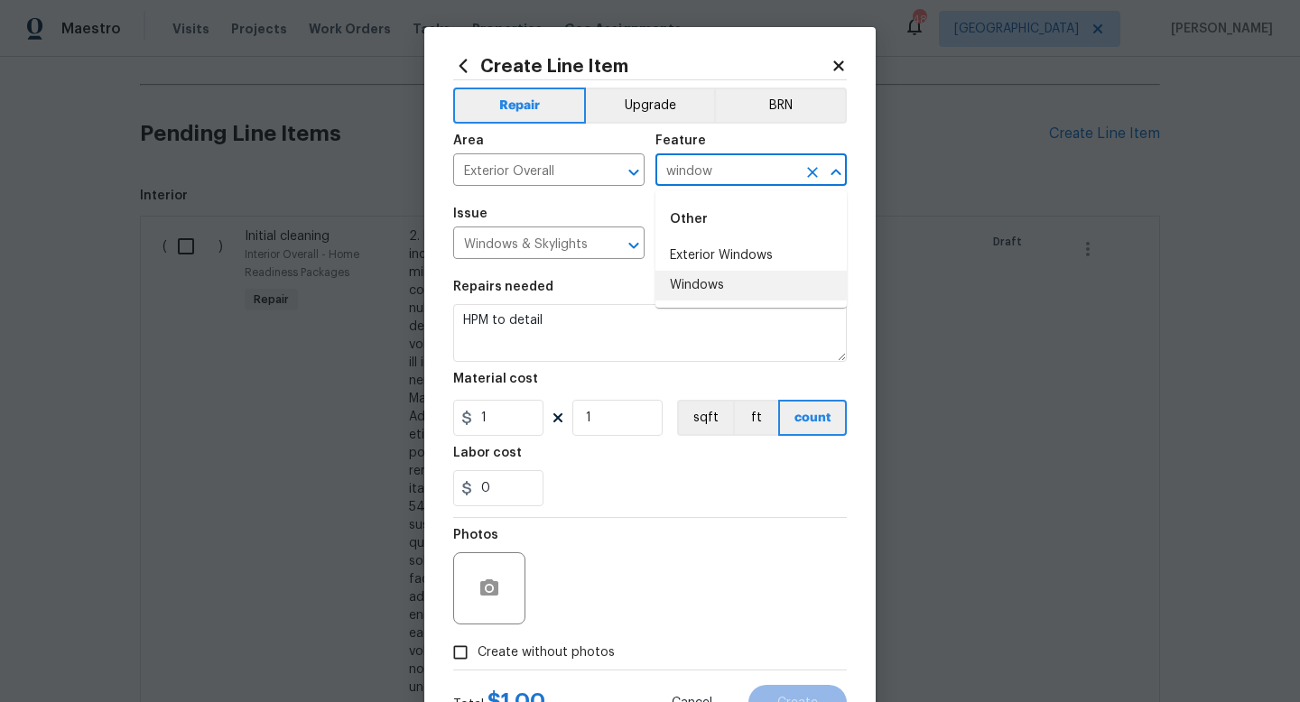
click at [699, 283] on li "Windows" at bounding box center [750, 286] width 191 height 30
type input "Windows"
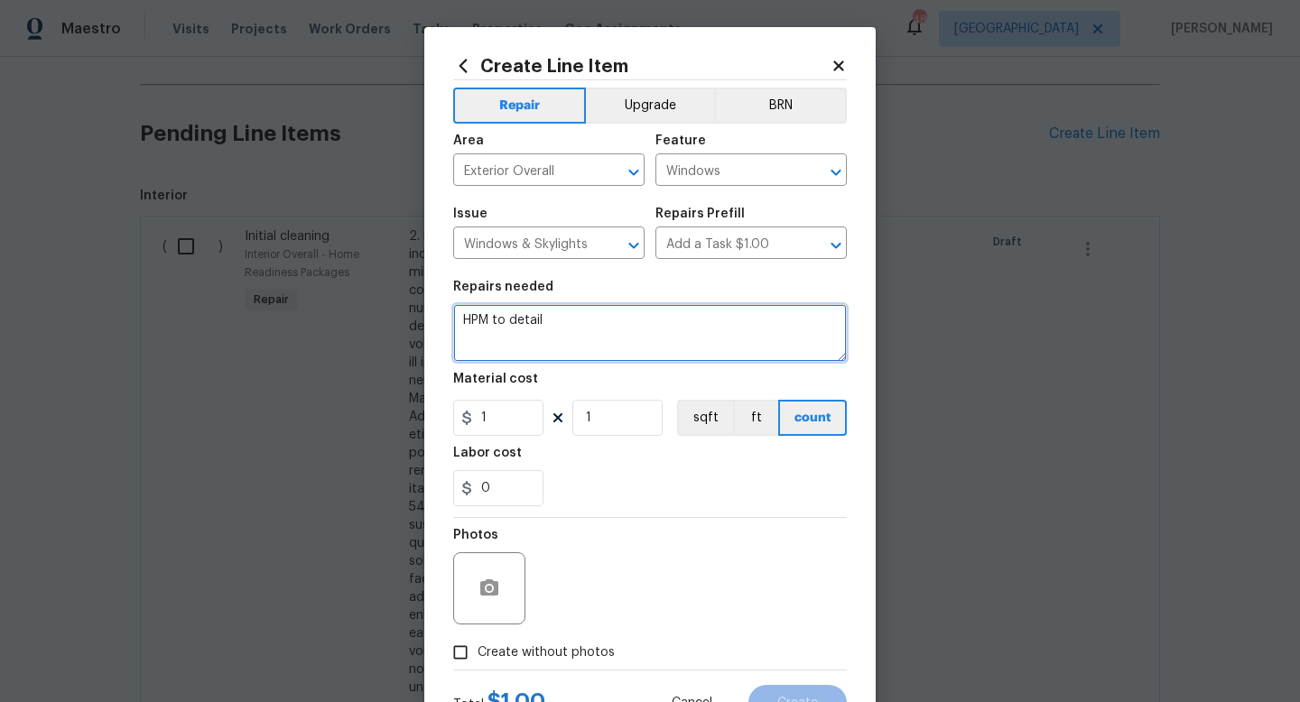
drag, startPoint x: 573, startPoint y: 317, endPoint x: 338, endPoint y: 300, distance: 235.3
click at [338, 300] on div "Create Line Item Repair Upgrade BRN Area Exterior Overall ​ Feature Windows ​ I…" at bounding box center [650, 351] width 1300 height 702
type textarea "R"
type textarea "Ensure all screens are removed from exterior windows. Dispose of. Deep clean al…"
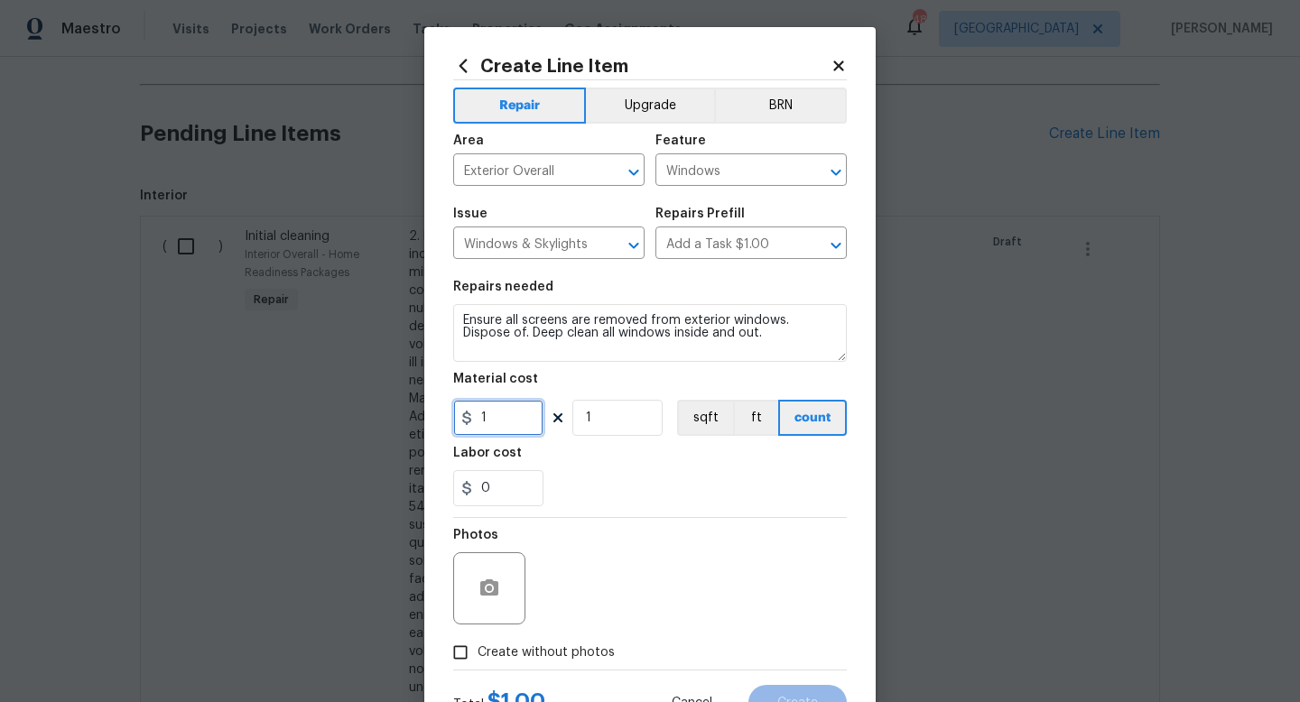
click at [526, 430] on input "1" at bounding box center [498, 418] width 90 height 36
type input "150"
click at [459, 646] on input "Create without photos" at bounding box center [460, 652] width 34 height 34
checkbox input "true"
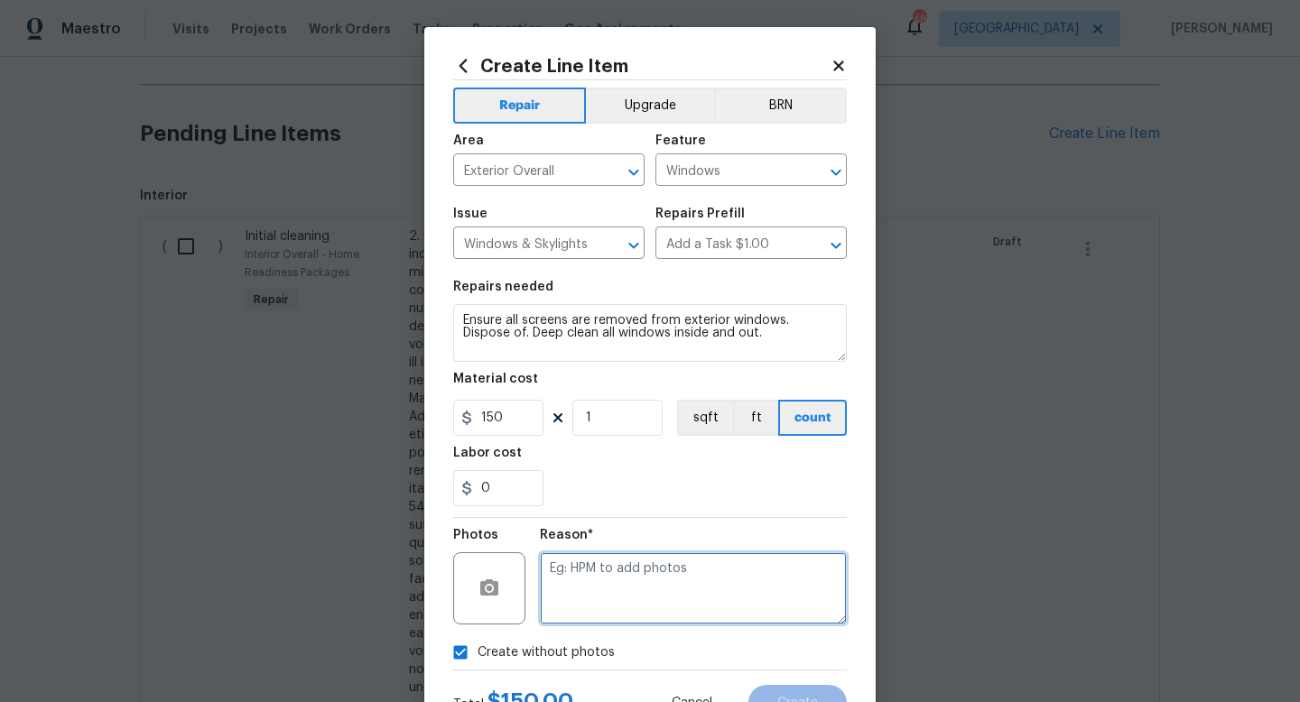
click at [563, 602] on textarea at bounding box center [693, 588] width 307 height 72
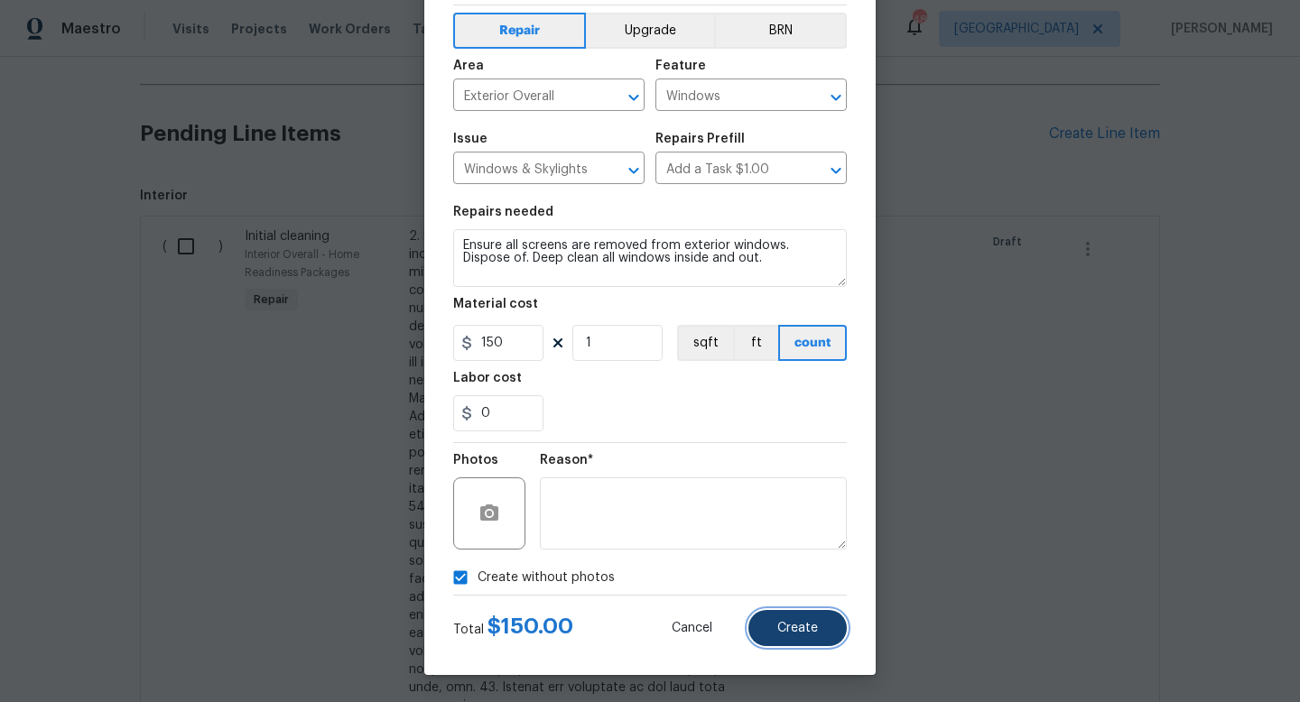
click at [814, 628] on span "Create" at bounding box center [797, 629] width 41 height 14
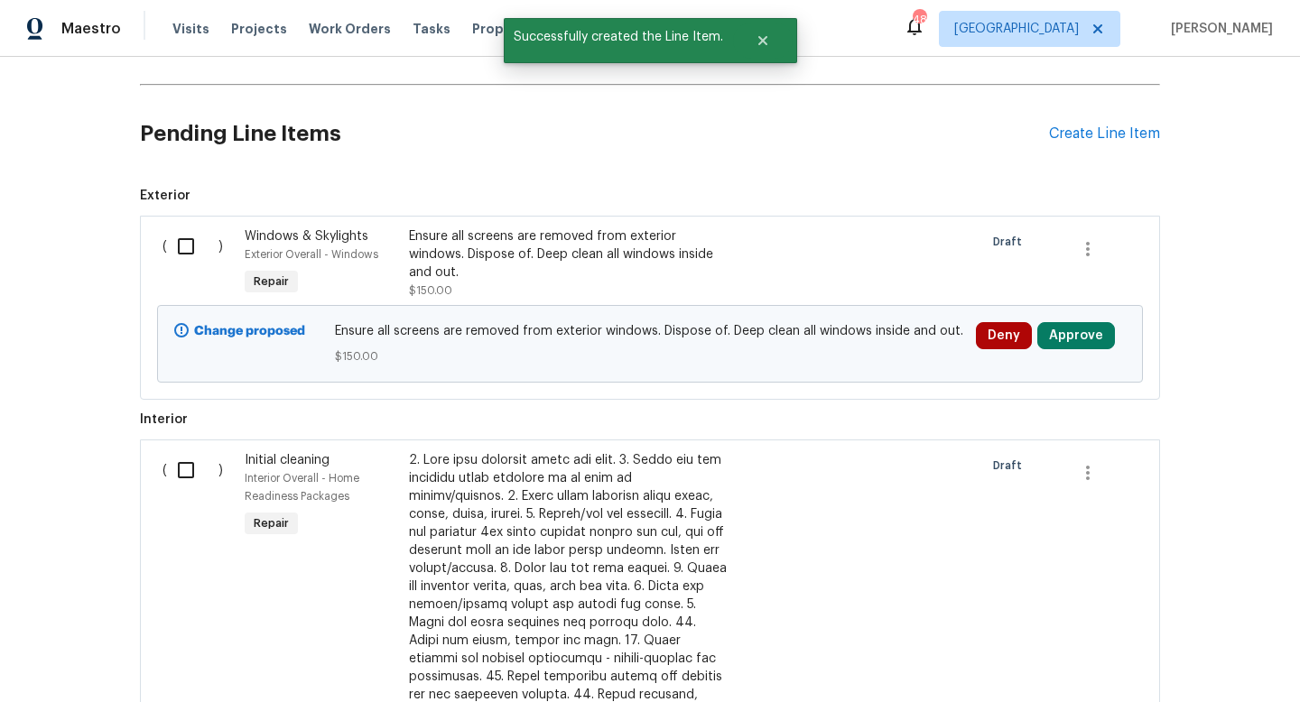
click at [183, 245] on input "checkbox" at bounding box center [192, 246] width 51 height 38
checkbox input "true"
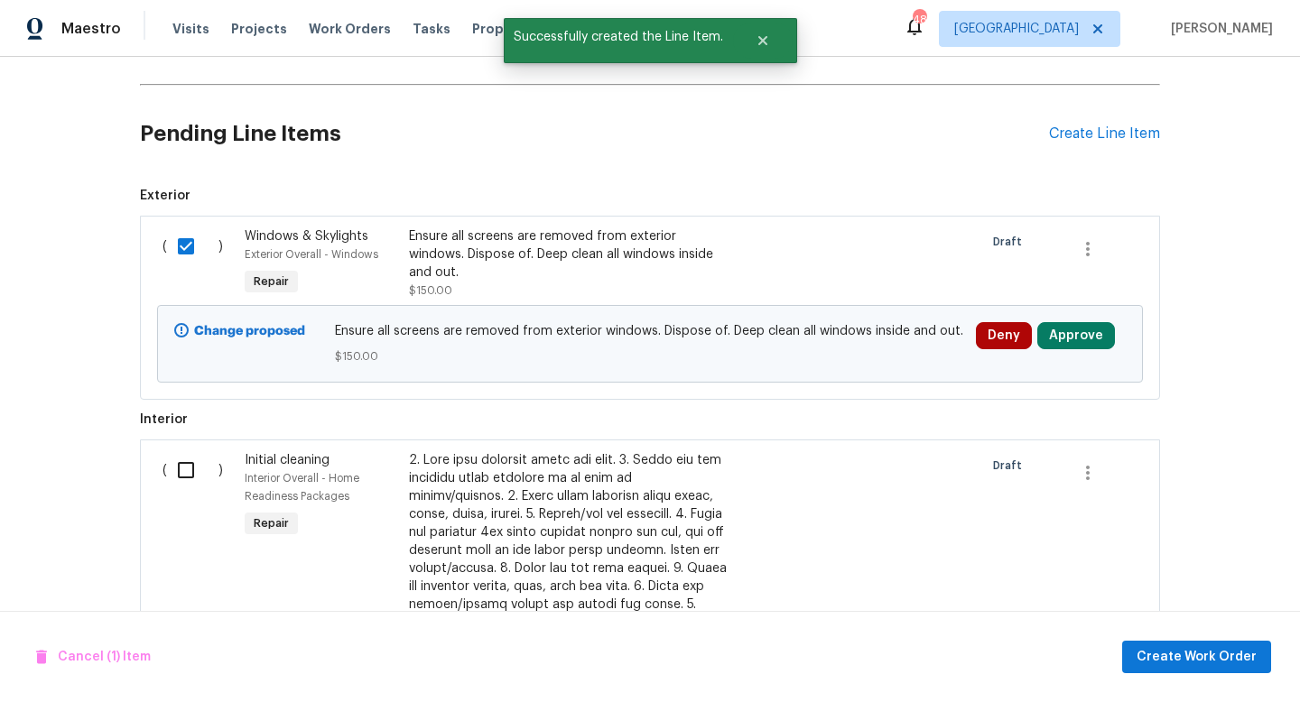
click at [182, 472] on input "checkbox" at bounding box center [192, 470] width 51 height 38
checkbox input "true"
click at [1176, 652] on span "Create Work Order" at bounding box center [1196, 657] width 120 height 23
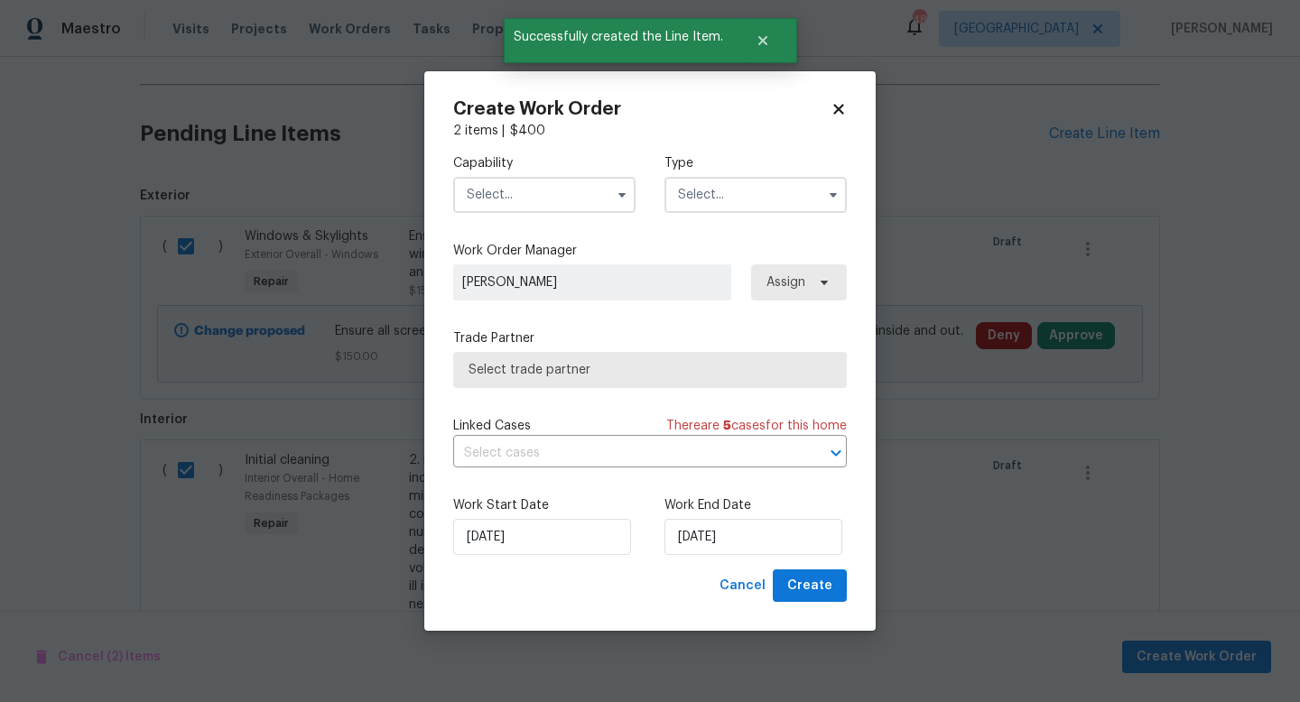
click at [587, 195] on input "text" at bounding box center [544, 195] width 182 height 36
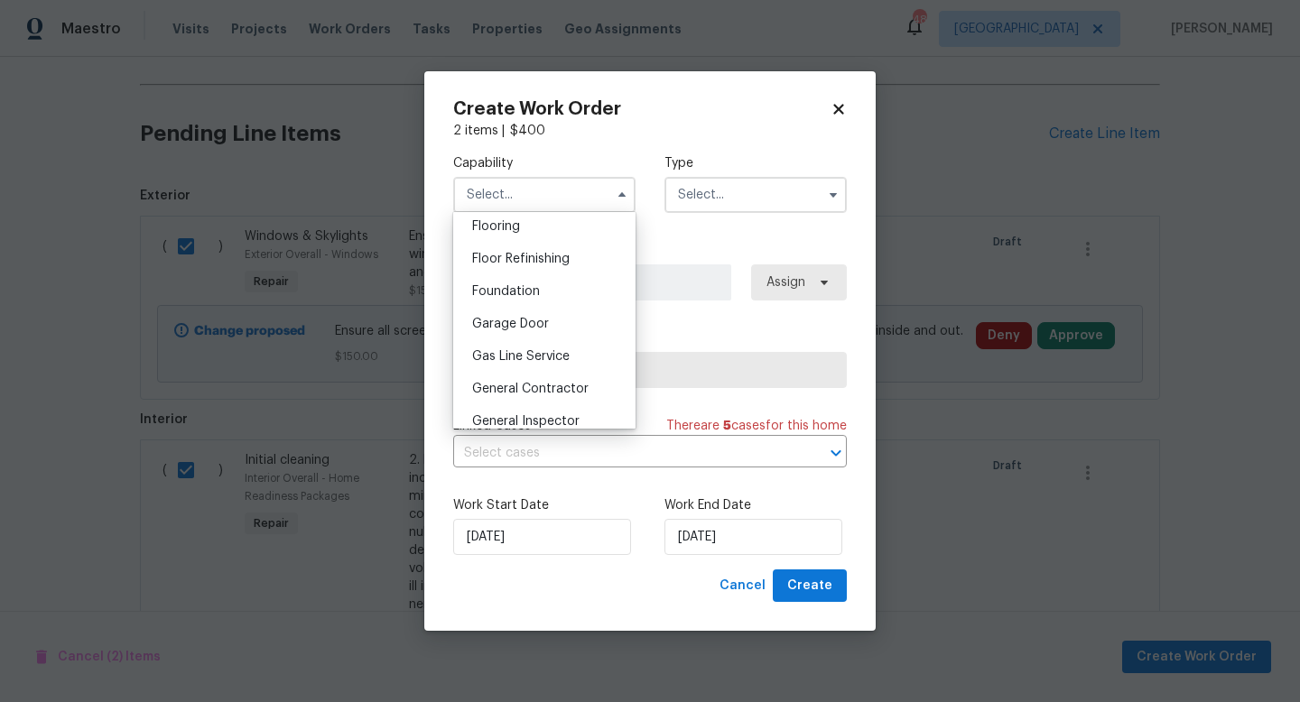
scroll to position [712, 0]
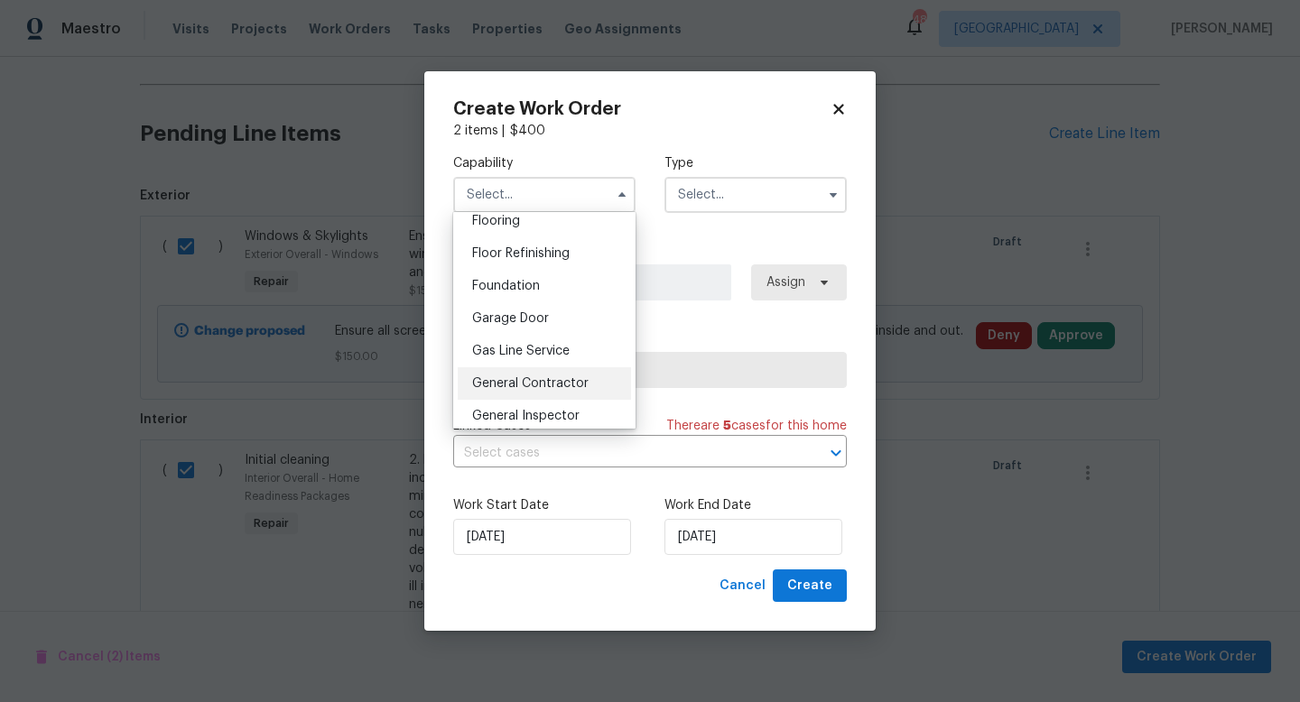
click at [557, 383] on span "General Contractor" at bounding box center [530, 383] width 116 height 13
type input "General Contractor"
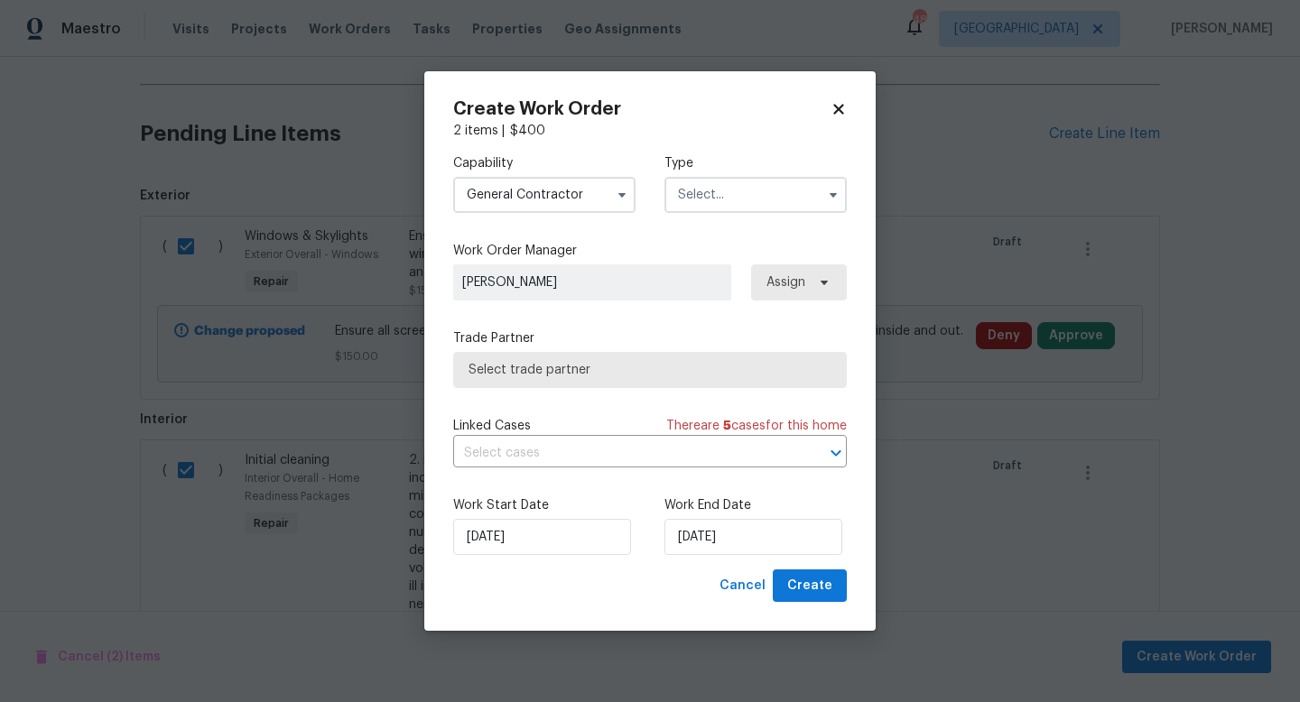
click at [704, 201] on input "text" at bounding box center [755, 195] width 182 height 36
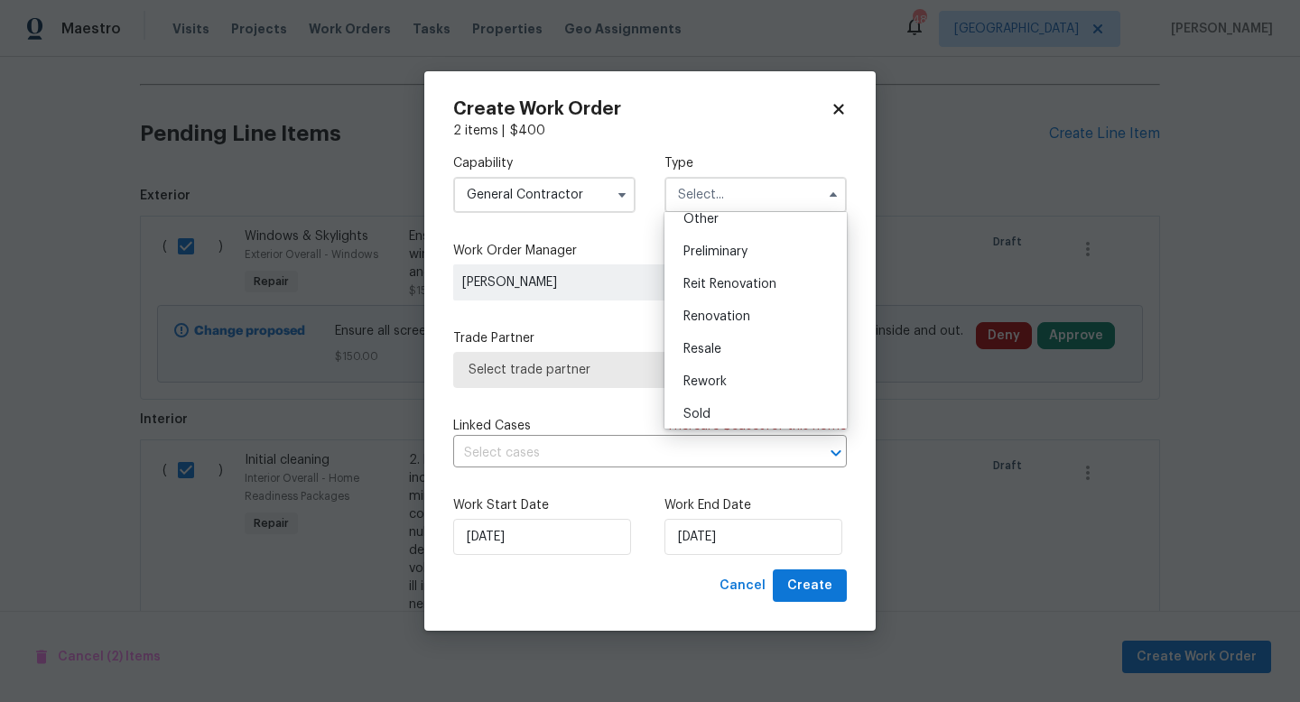
scroll to position [374, 0]
click at [696, 319] on span "Renovation" at bounding box center [716, 314] width 67 height 13
type input "Renovation"
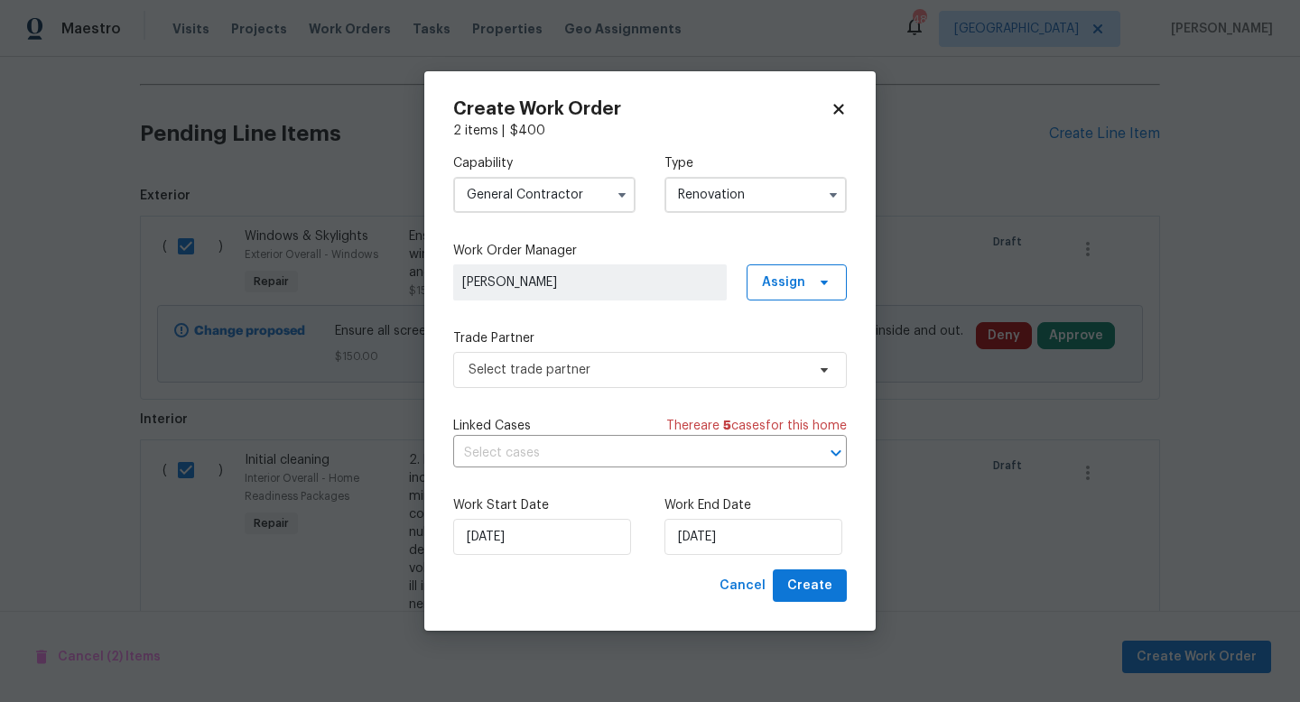
click at [562, 191] on input "General Contractor" at bounding box center [544, 195] width 182 height 36
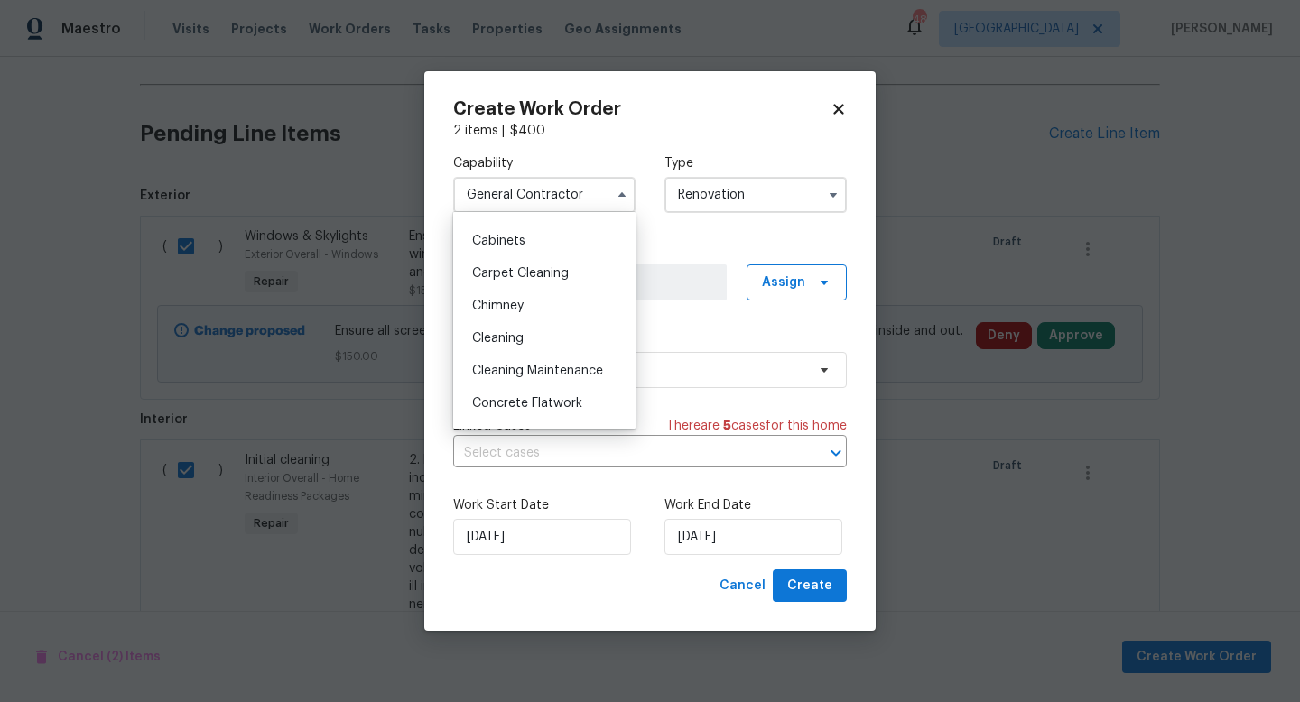
scroll to position [157, 0]
click at [549, 345] on div "Cleaning" at bounding box center [544, 335] width 173 height 32
type input "Cleaning"
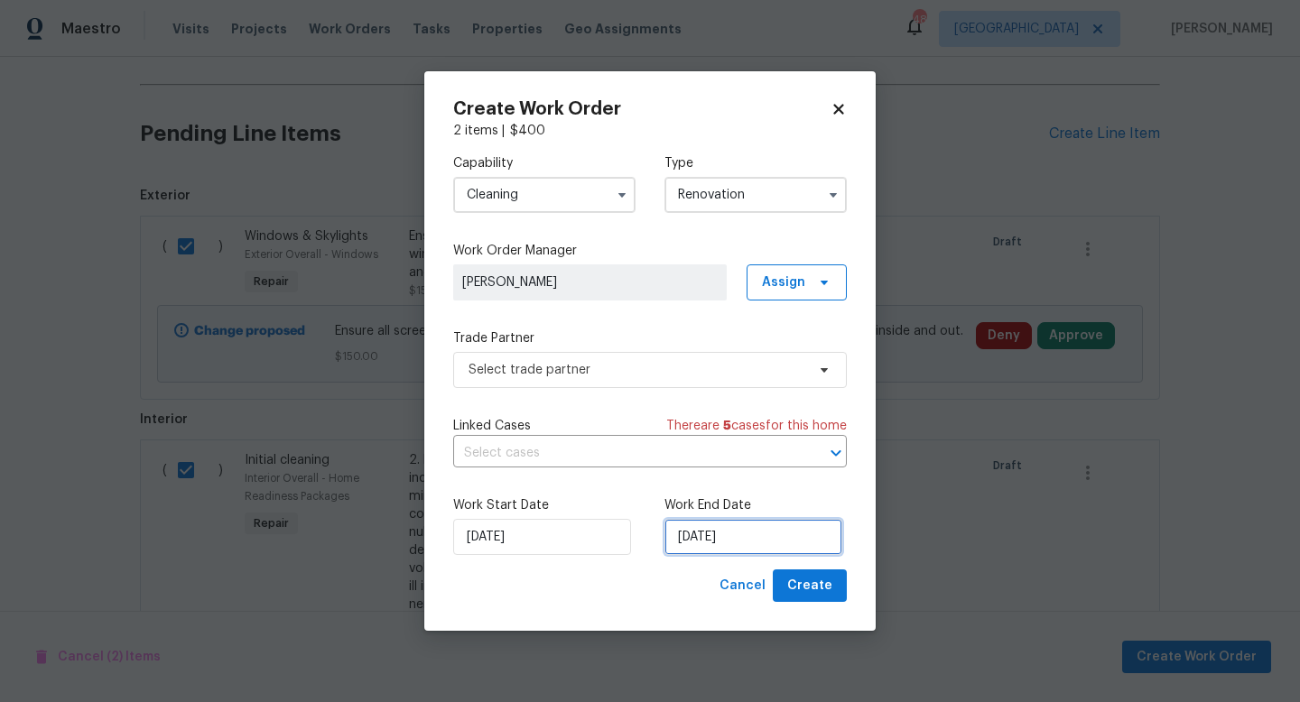
click at [674, 531] on input "[DATE]" at bounding box center [753, 537] width 178 height 36
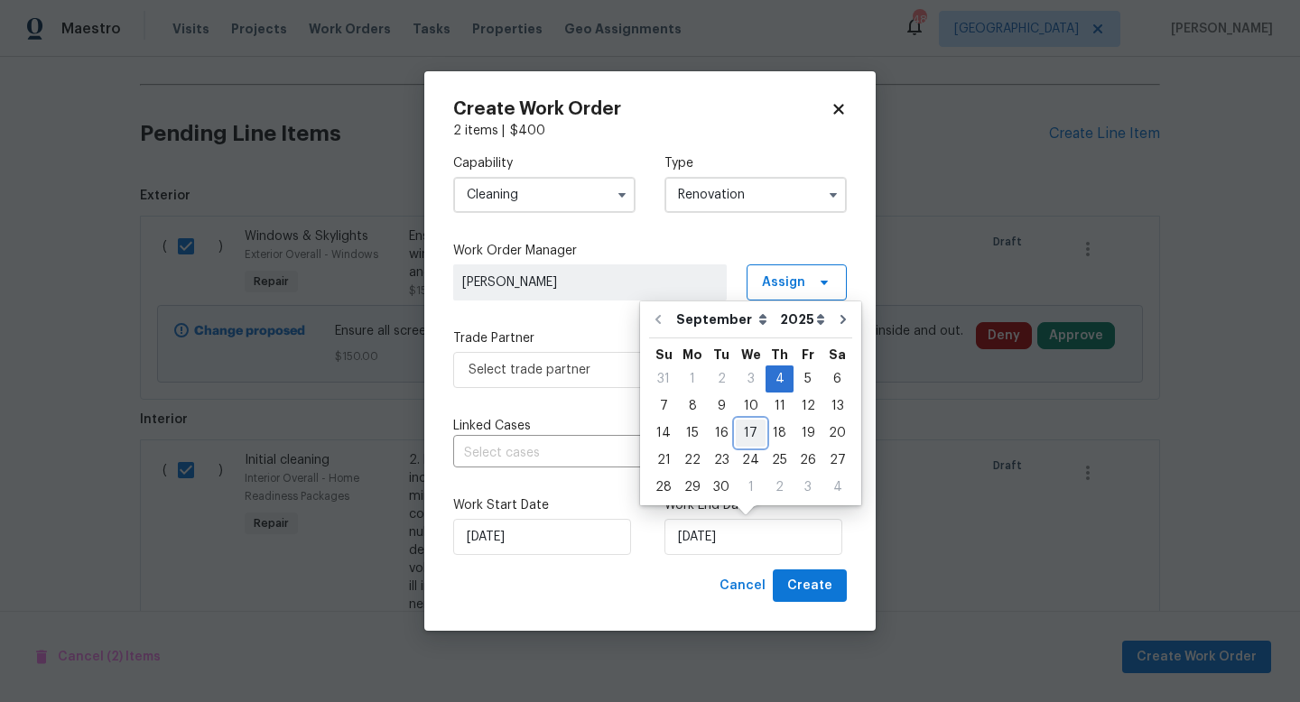
click at [753, 434] on div "17" at bounding box center [751, 433] width 30 height 25
type input "[DATE]"
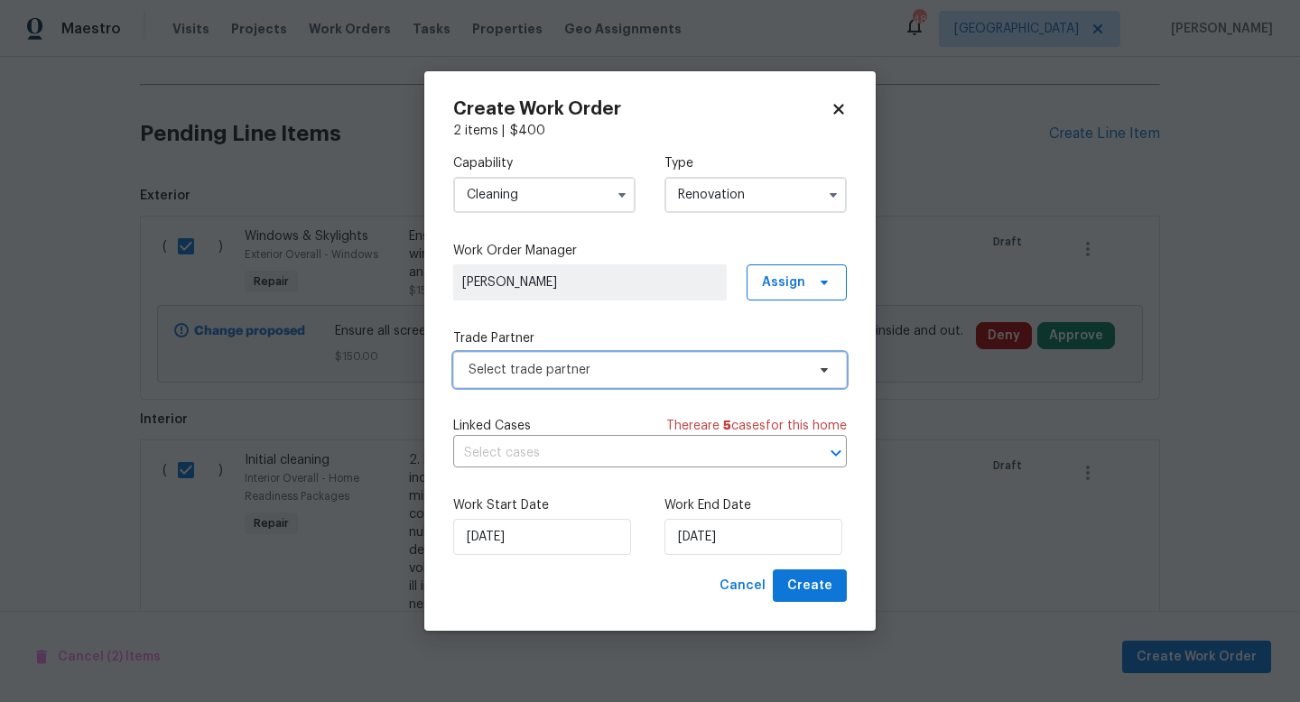
click at [598, 369] on span "Select trade partner" at bounding box center [636, 370] width 337 height 18
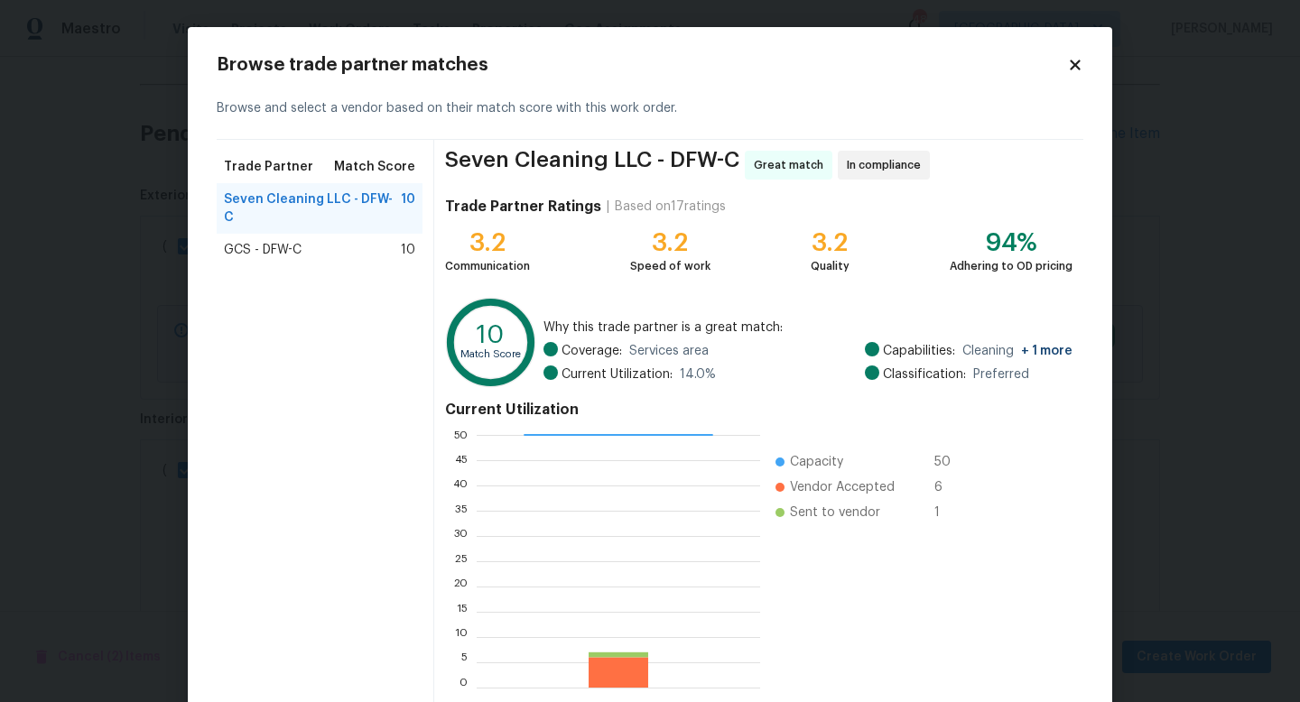
scroll to position [94, 0]
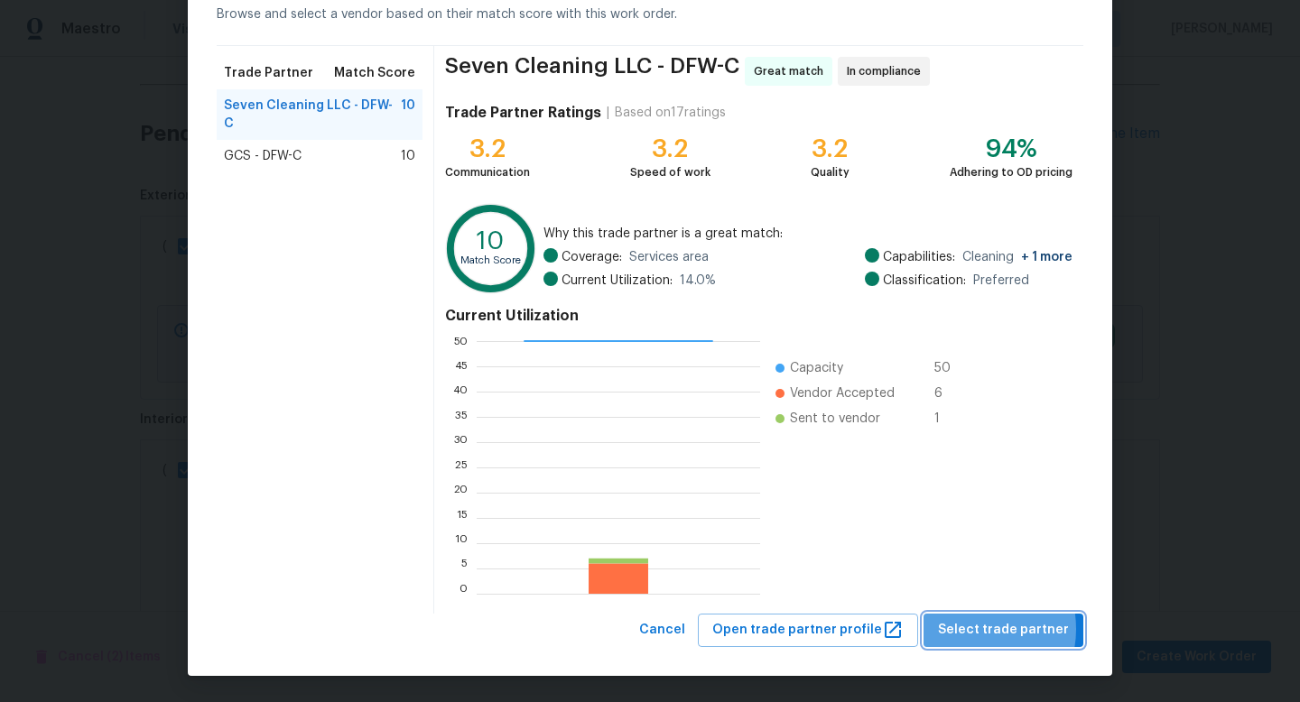
click at [974, 629] on span "Select trade partner" at bounding box center [1003, 630] width 131 height 23
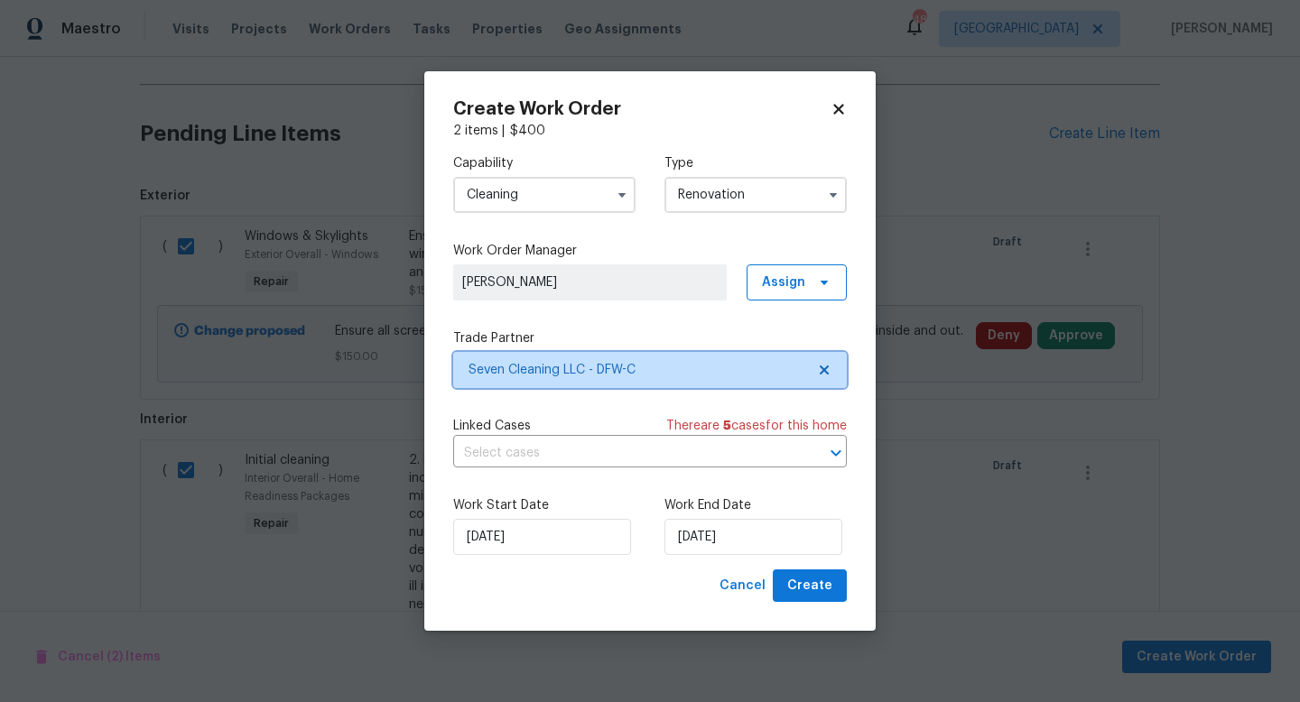
scroll to position [0, 0]
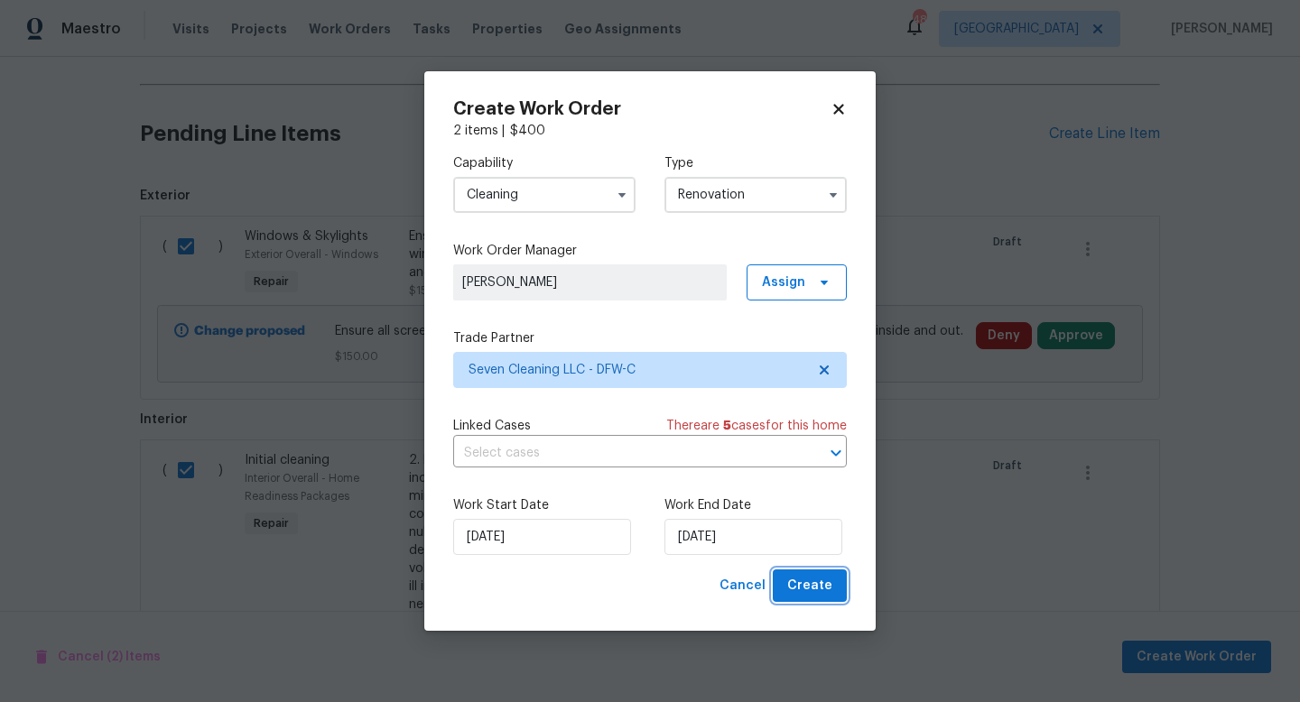
click at [796, 588] on span "Create" at bounding box center [809, 586] width 45 height 23
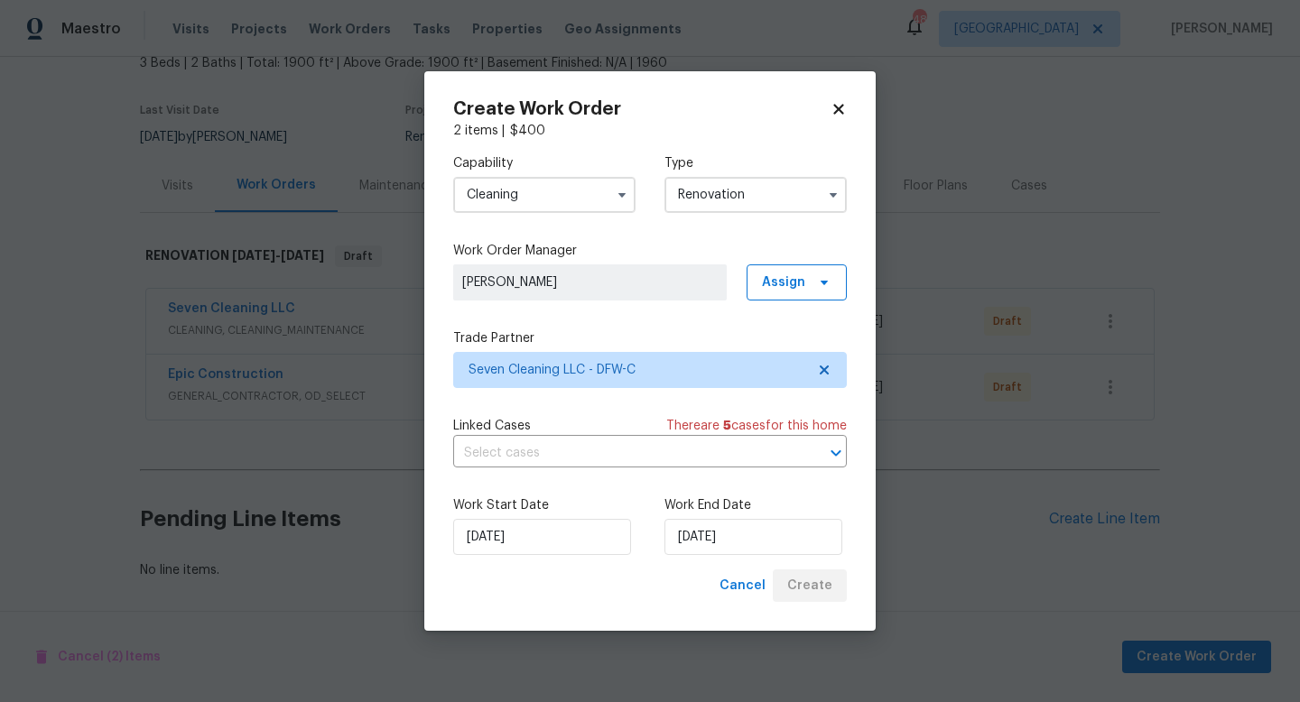
scroll to position [115, 0]
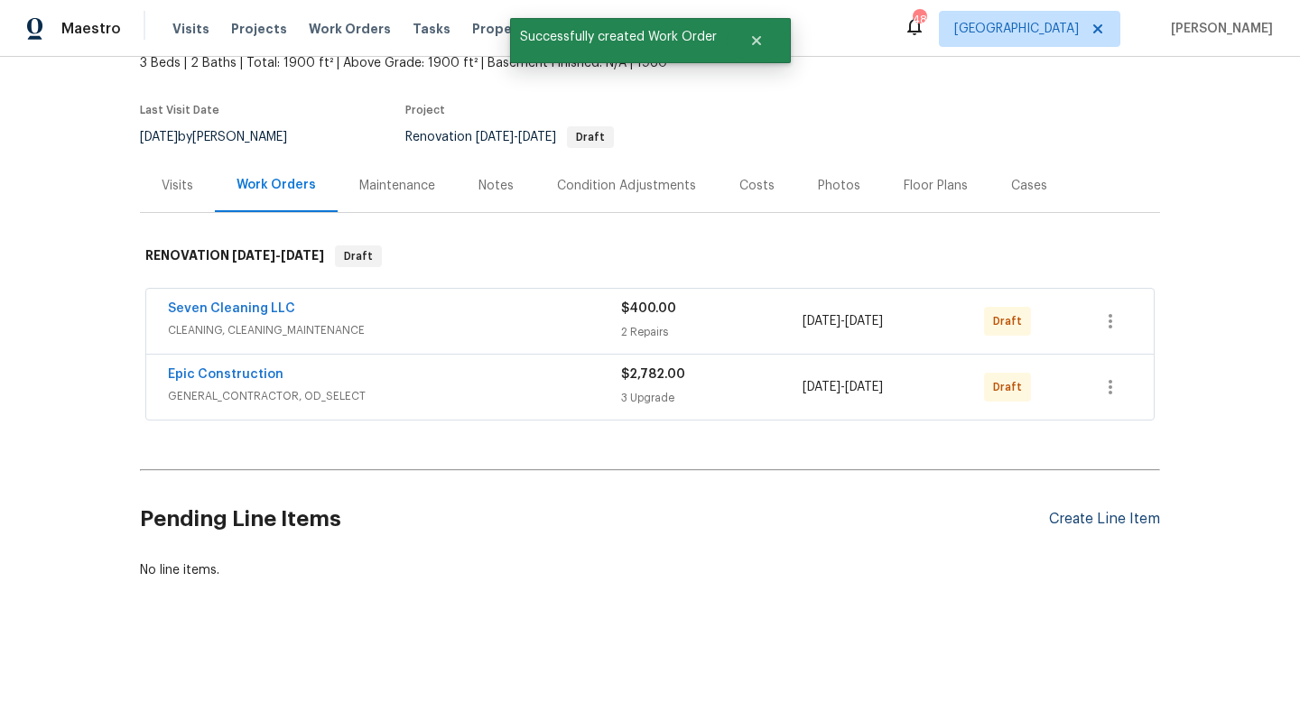
click at [1145, 513] on div "Create Line Item" at bounding box center [1104, 519] width 111 height 17
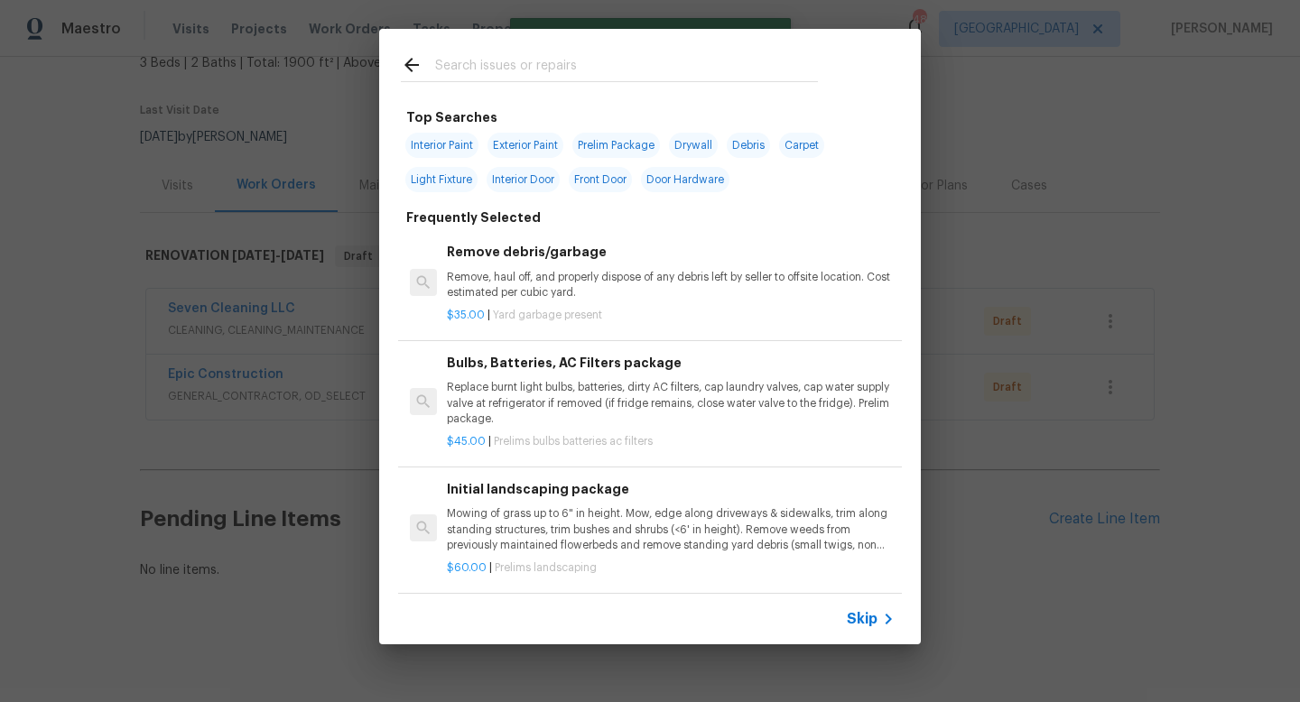
click at [607, 71] on input "text" at bounding box center [626, 67] width 383 height 27
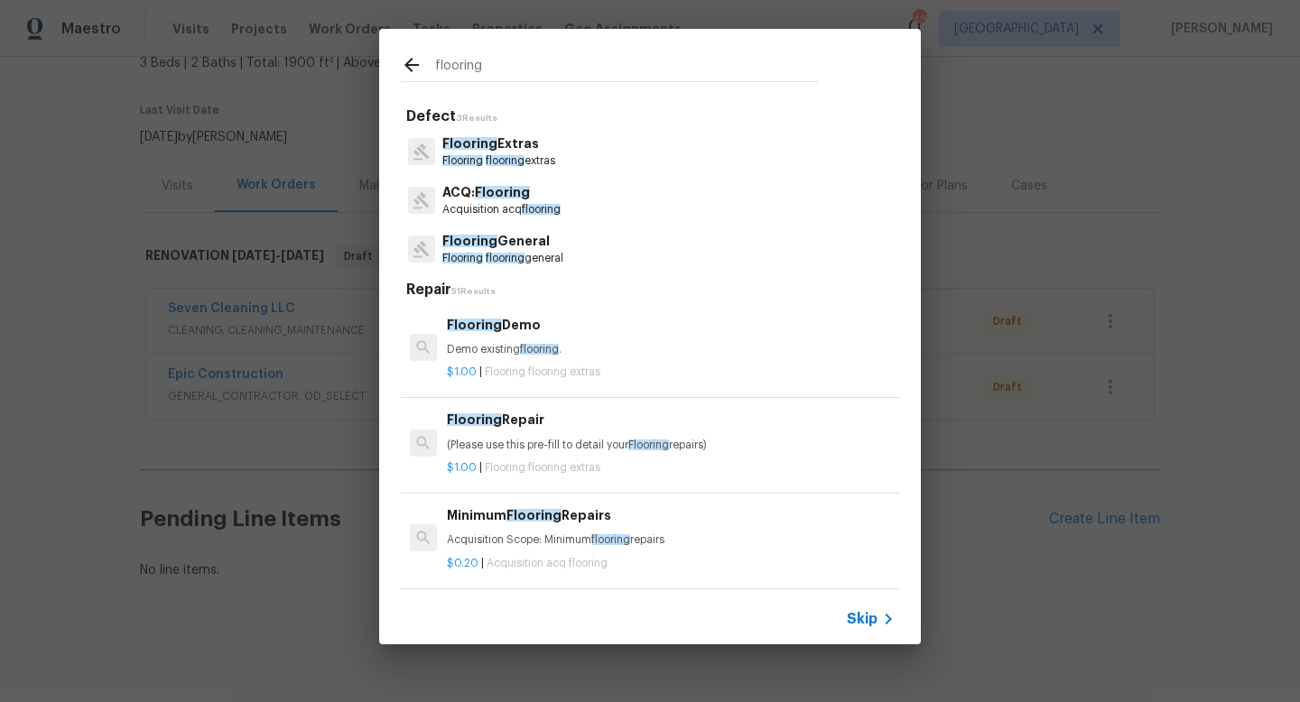
type input "flooring"
click at [495, 241] on p "Flooring General" at bounding box center [502, 241] width 121 height 19
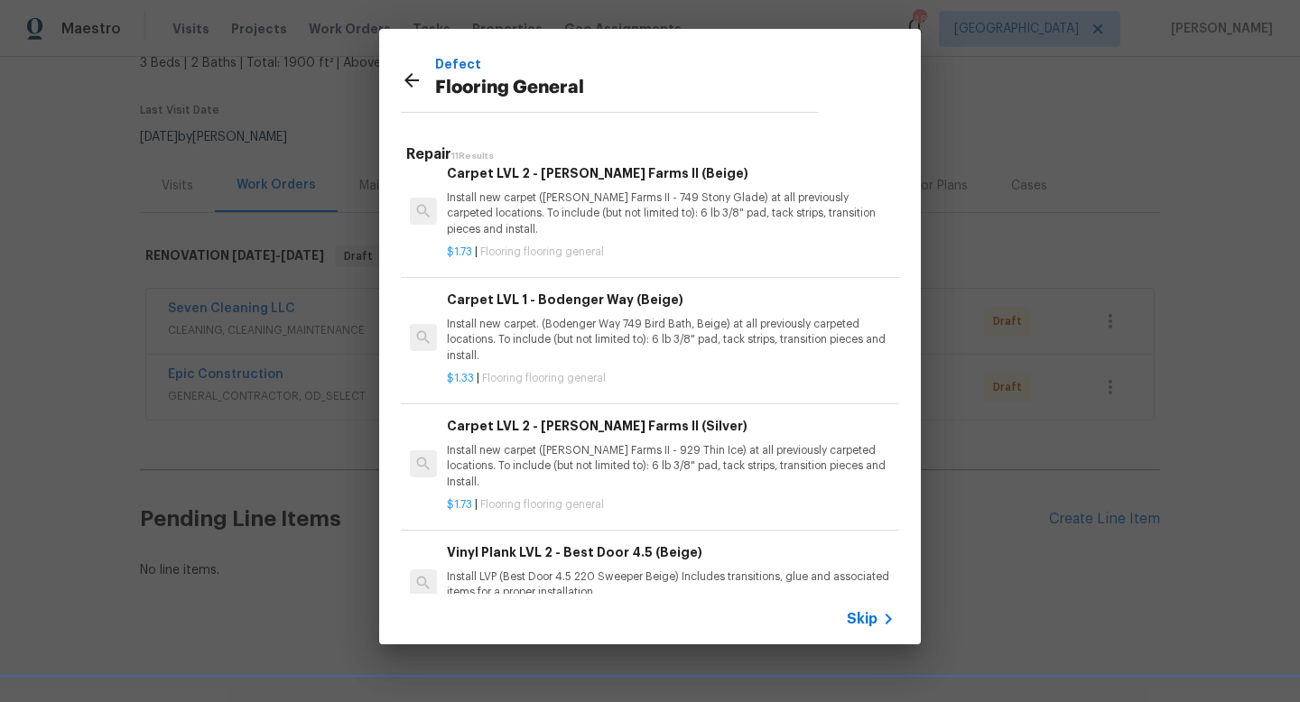
scroll to position [818, 0]
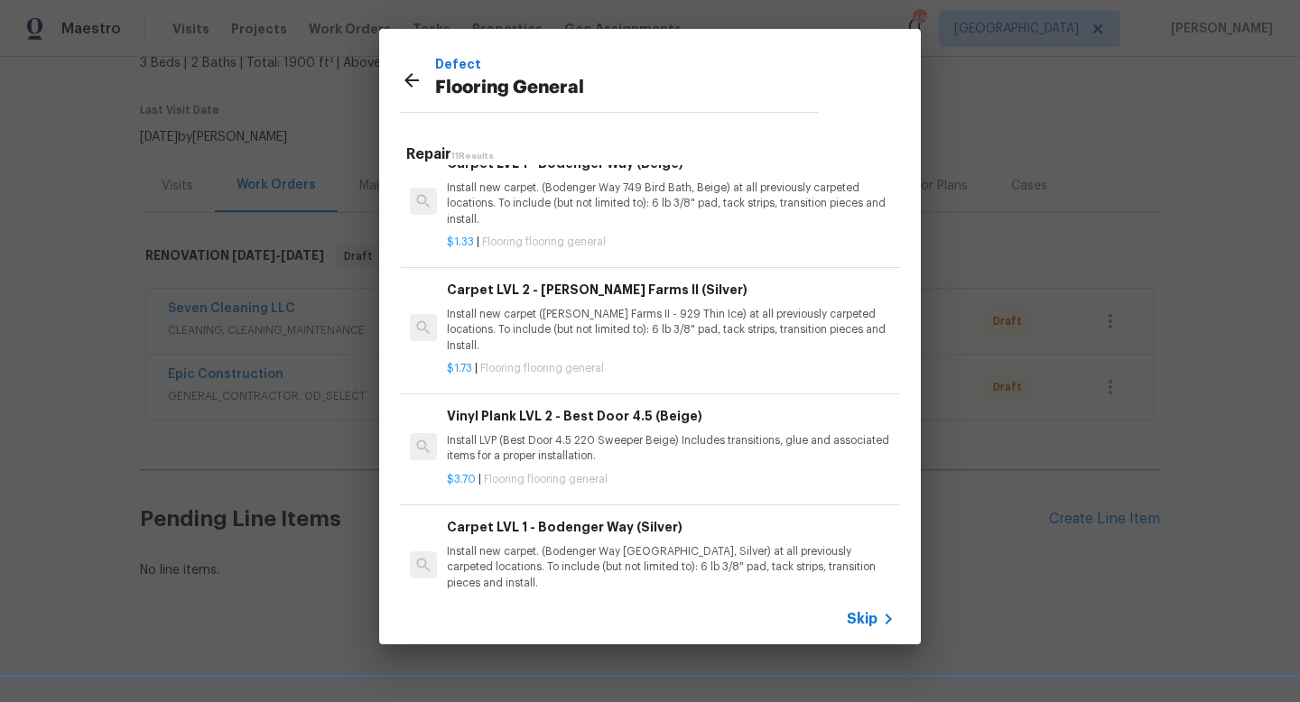
click at [507, 544] on p "Install new carpet. (Bodenger Way [GEOGRAPHIC_DATA], Silver) at all previously …" at bounding box center [671, 567] width 448 height 46
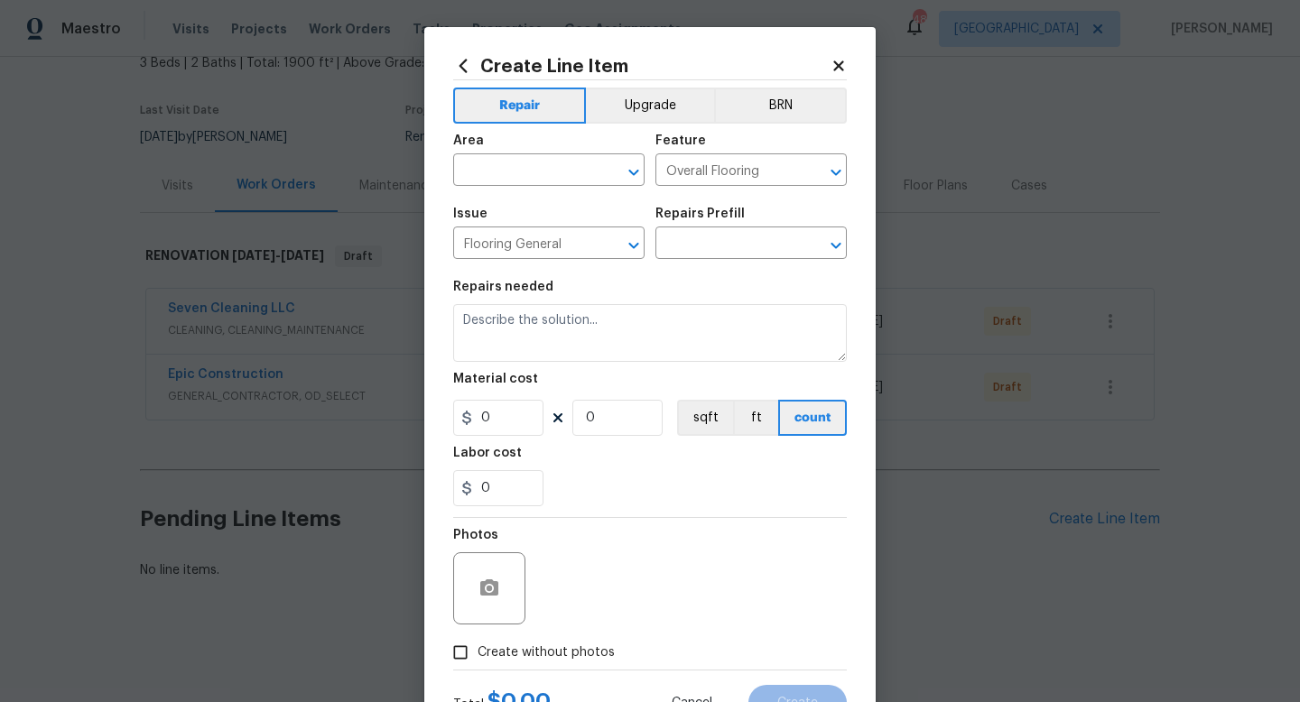
type textarea "Install new carpet. (Bodenger Way [GEOGRAPHIC_DATA], Silver) at all previously …"
type input "1"
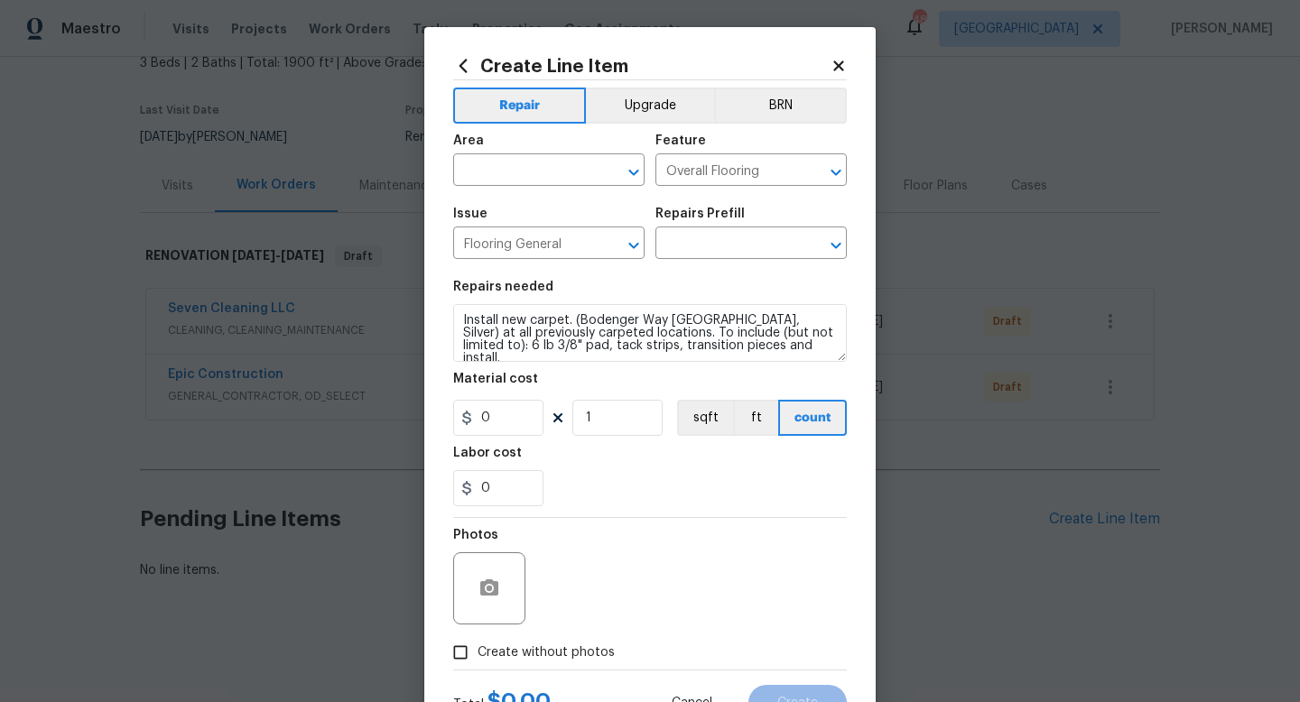
type input "Carpet LVL 1 - Bodenger Way (Silver) $1.33"
type input "1.33"
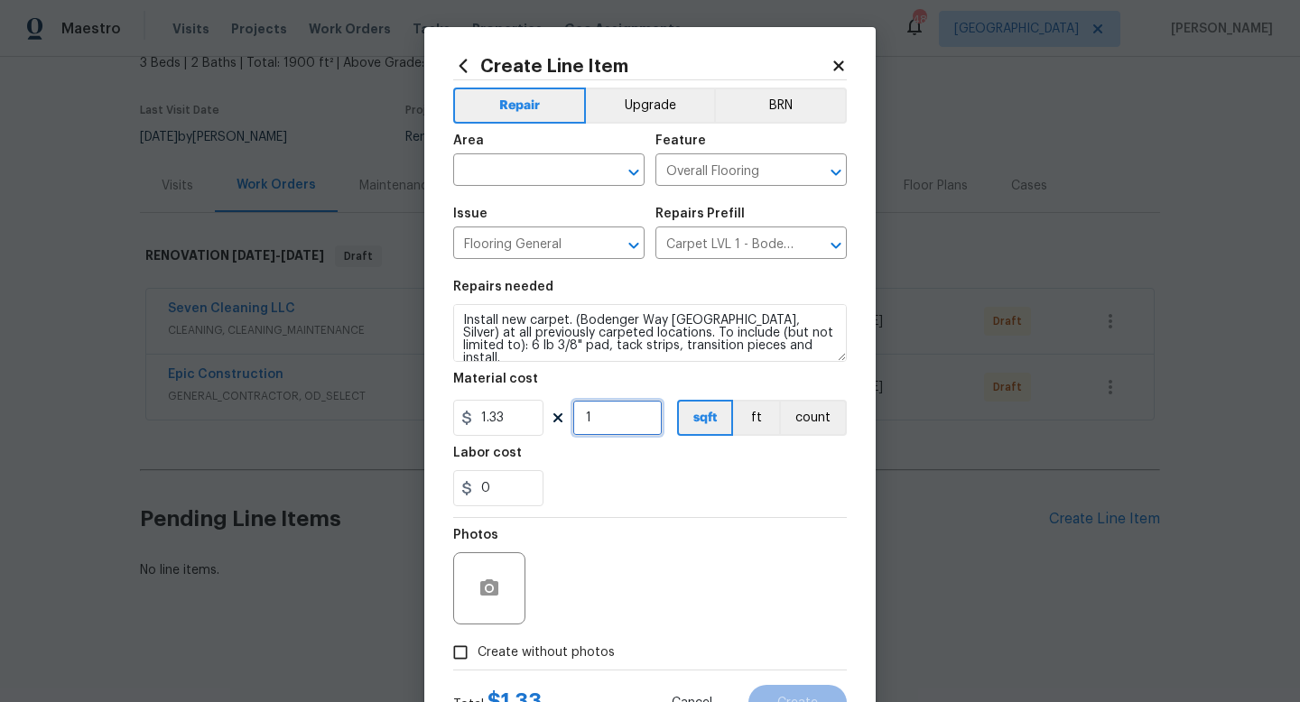
click at [616, 423] on input "1" at bounding box center [617, 418] width 90 height 36
type input "1000"
click at [565, 171] on input "text" at bounding box center [523, 172] width 141 height 28
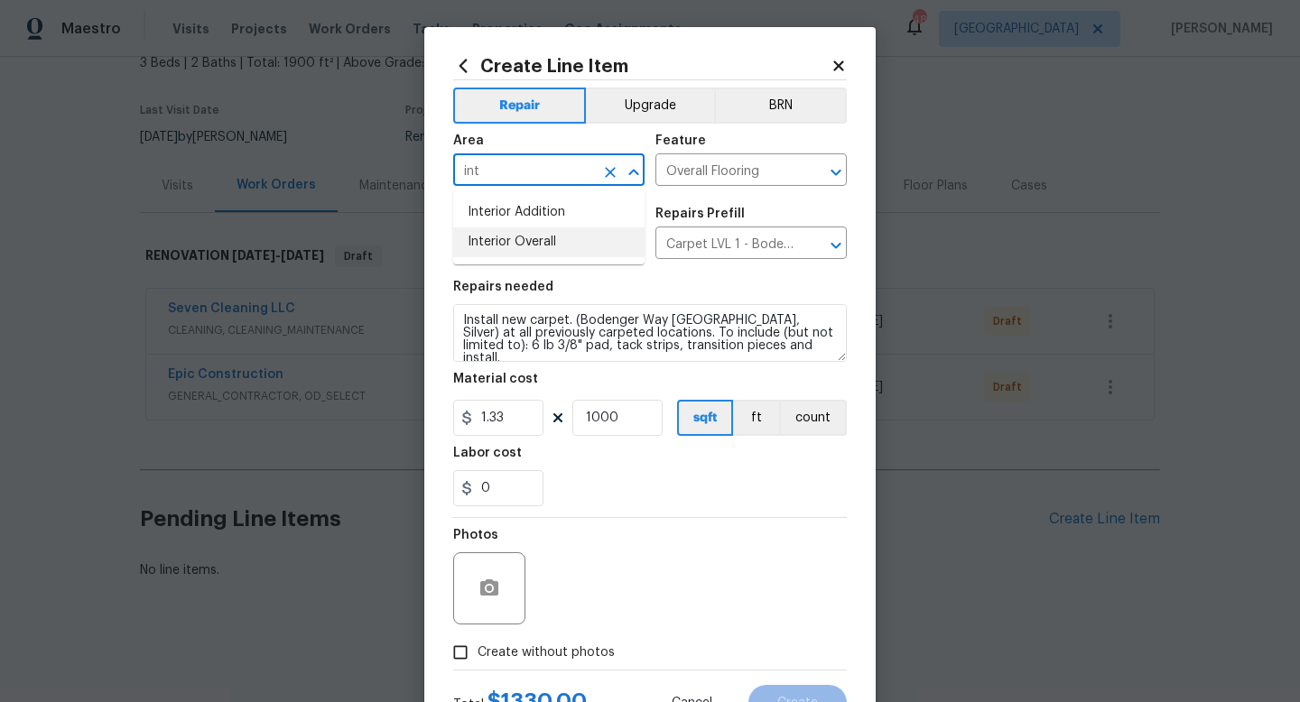
click at [609, 255] on li "Interior Overall" at bounding box center [548, 242] width 191 height 30
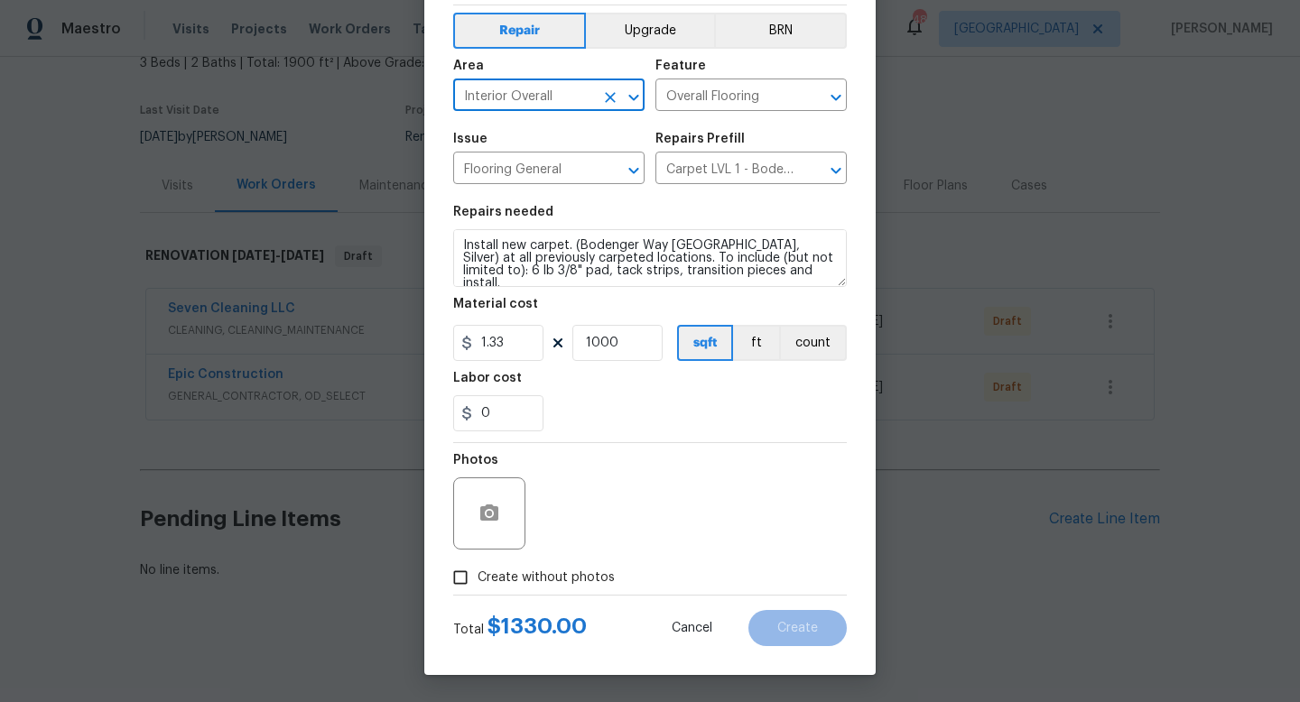
type input "Interior Overall"
click at [460, 575] on input "Create without photos" at bounding box center [460, 577] width 34 height 34
checkbox input "true"
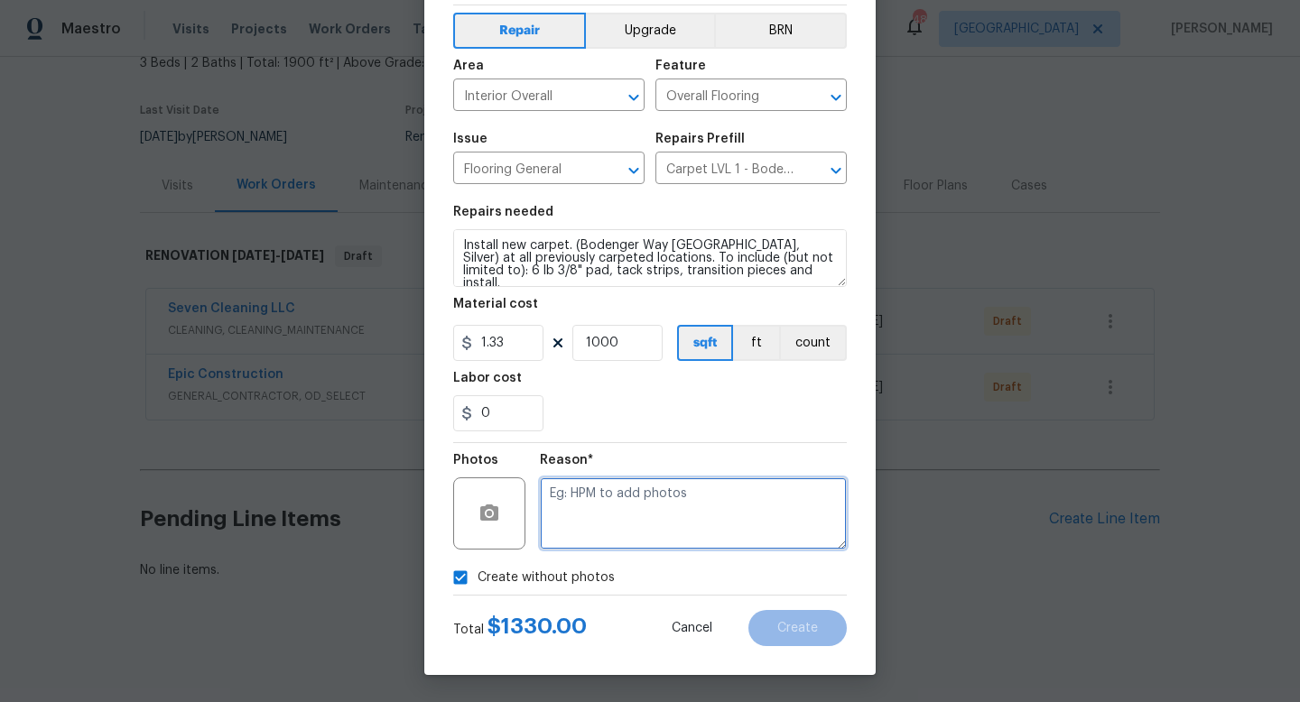
click at [649, 514] on textarea at bounding box center [693, 513] width 307 height 72
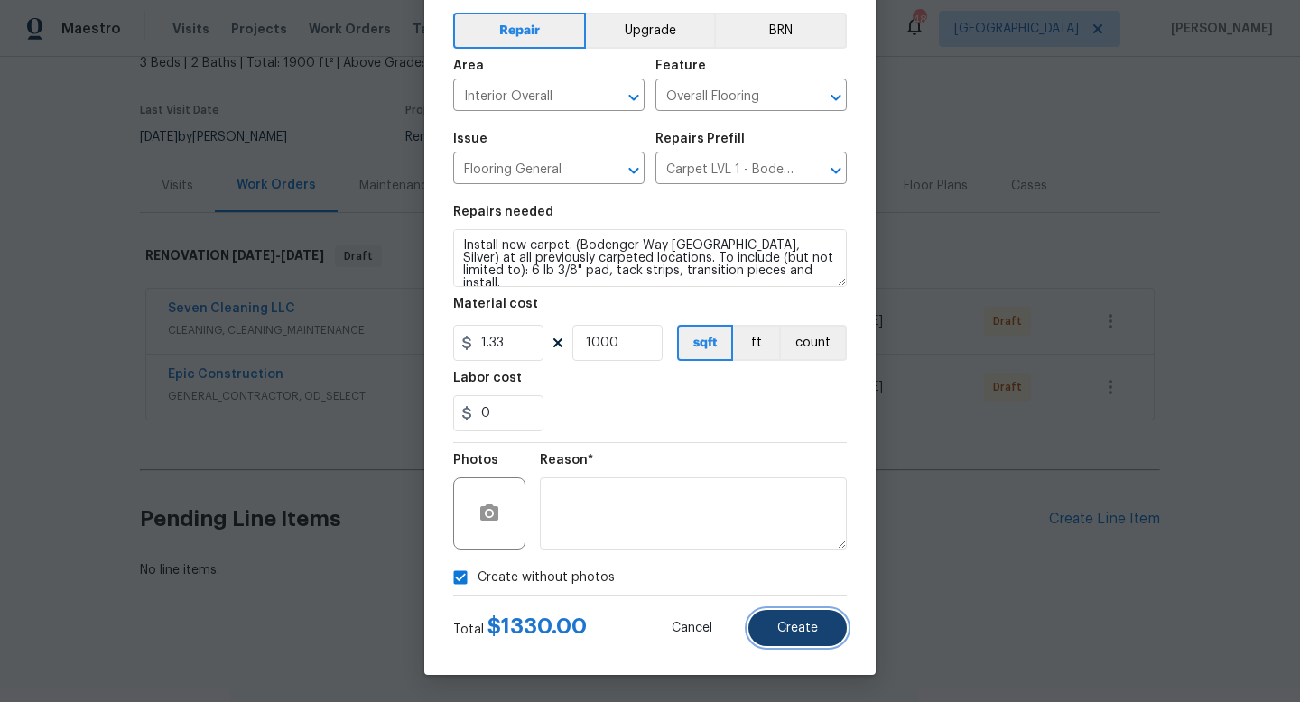
click at [771, 627] on button "Create" at bounding box center [797, 628] width 98 height 36
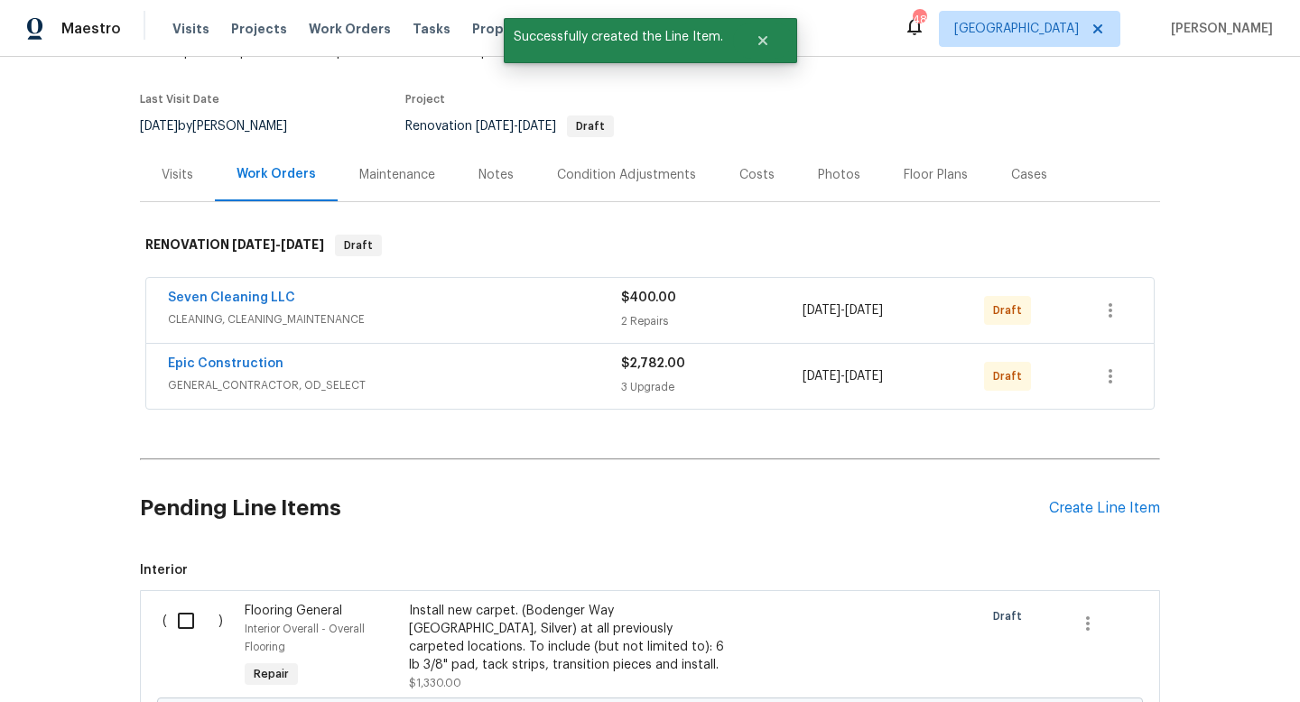
scroll to position [357, 0]
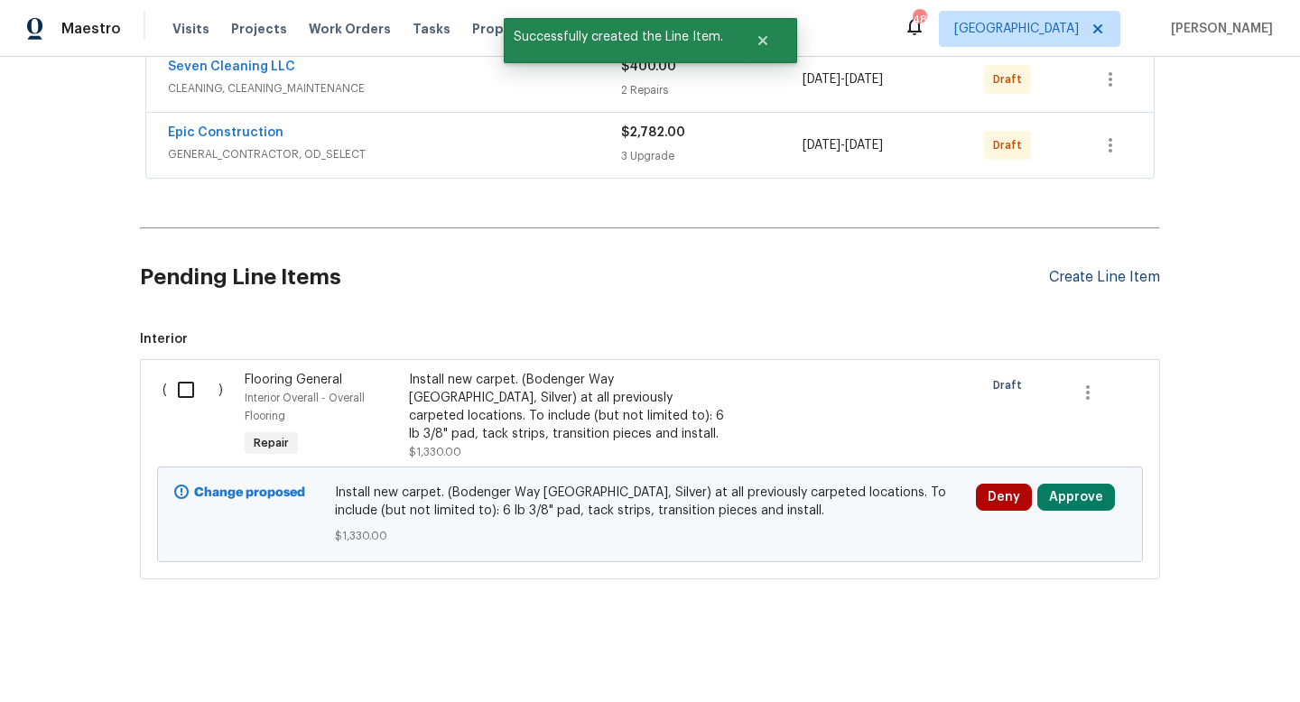
click at [1078, 272] on div "Create Line Item" at bounding box center [1104, 277] width 111 height 17
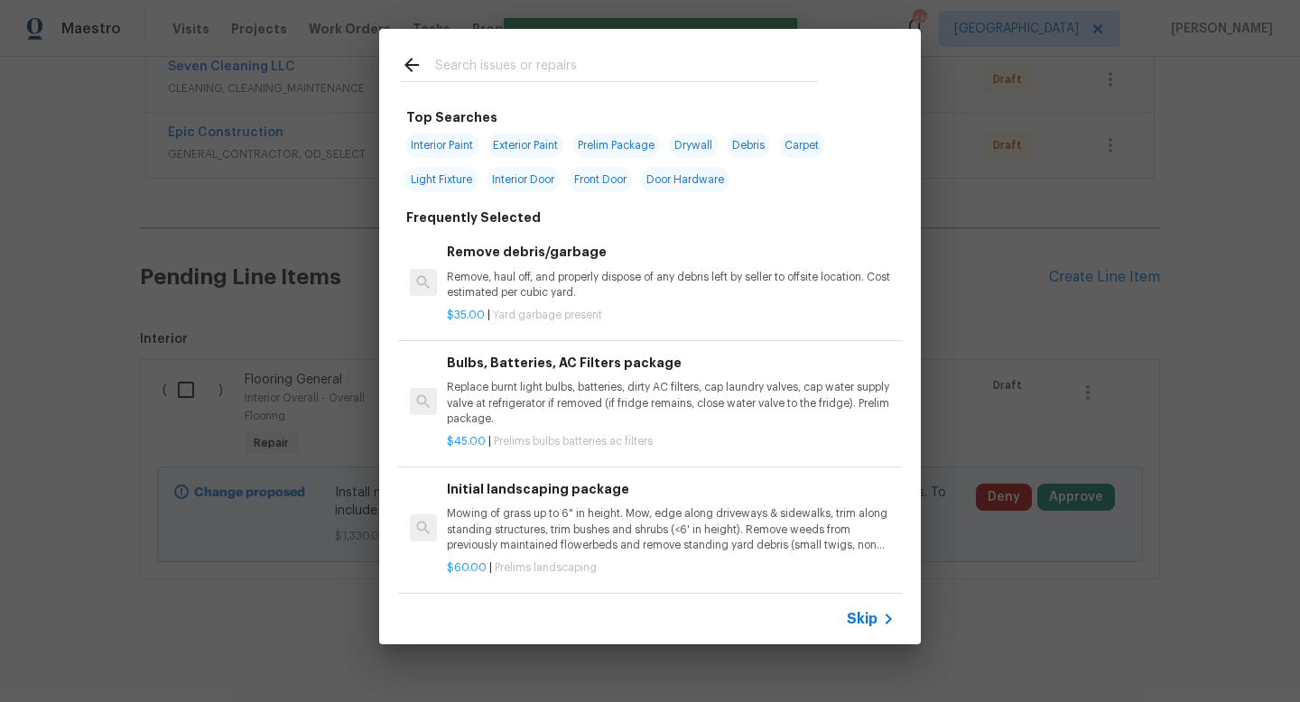
click at [484, 70] on input "text" at bounding box center [626, 67] width 383 height 27
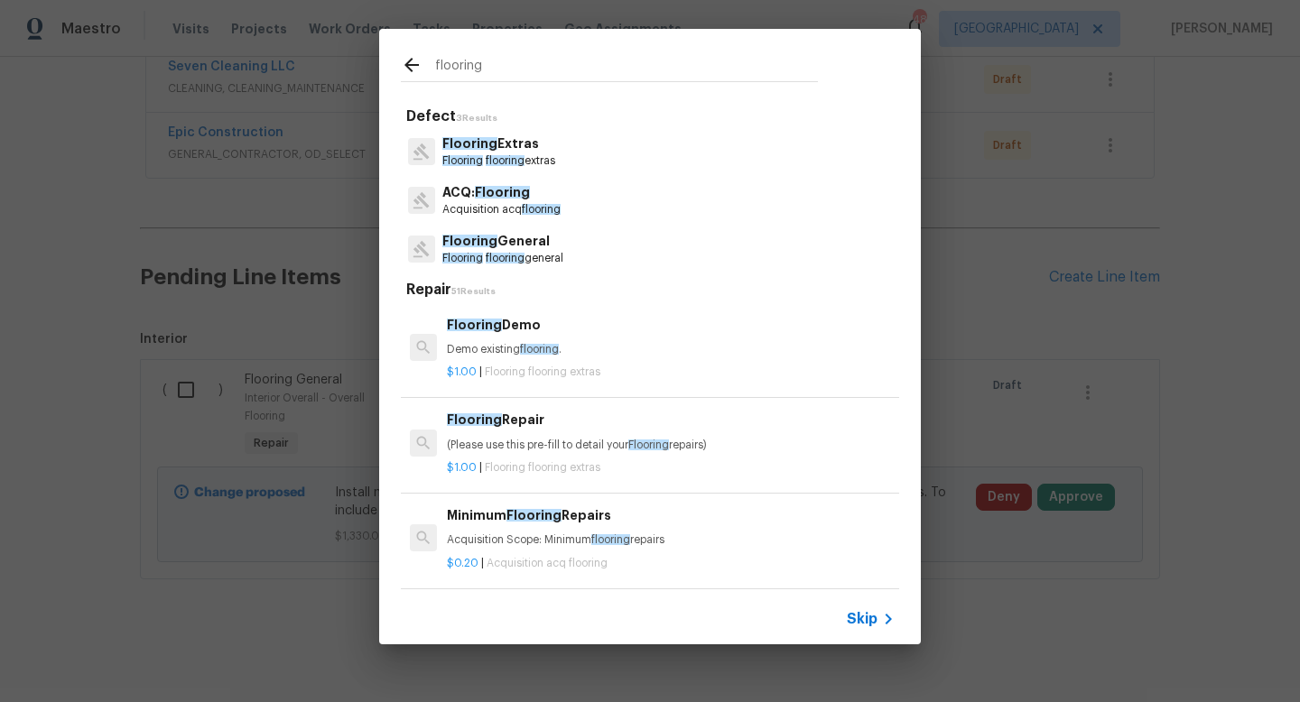
type input "flooring"
click at [484, 241] on span "Flooring" at bounding box center [469, 241] width 55 height 13
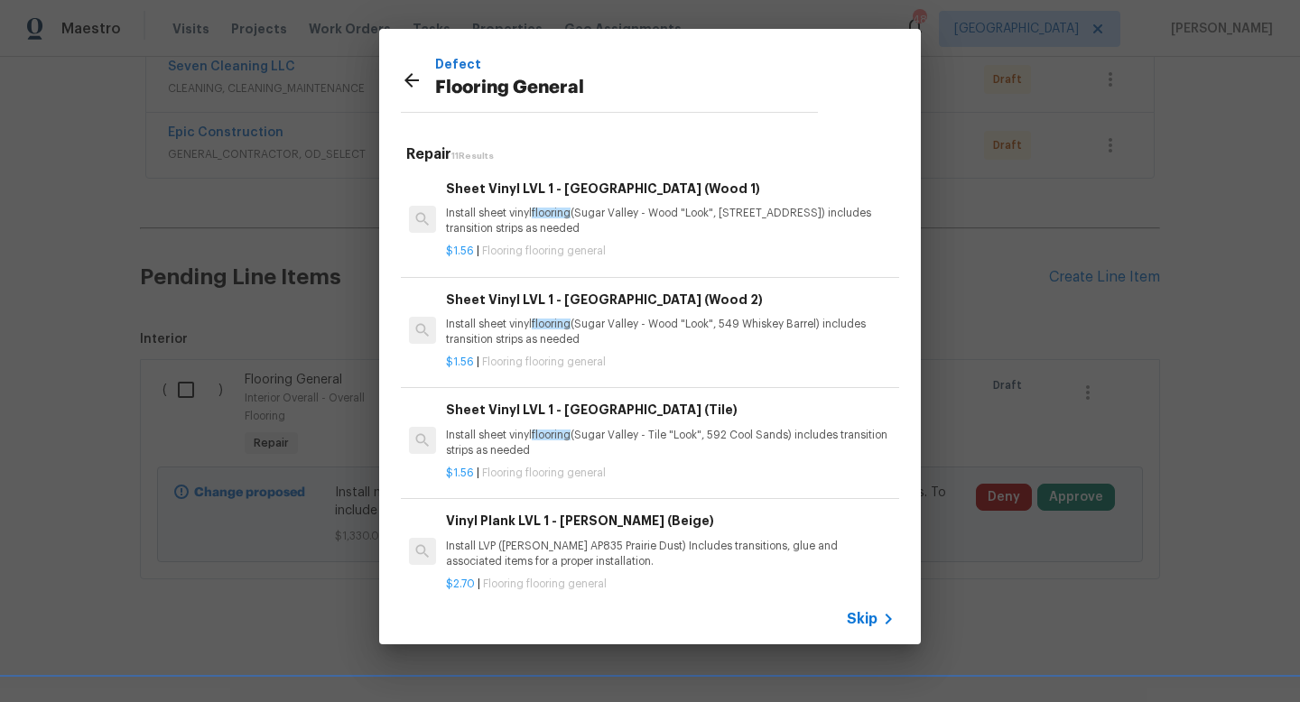
scroll to position [0, 1]
click at [636, 229] on p "Install sheet vinyl flooring ([GEOGRAPHIC_DATA] - Wood "Look", [STREET_ADDRESS]…" at bounding box center [670, 222] width 448 height 31
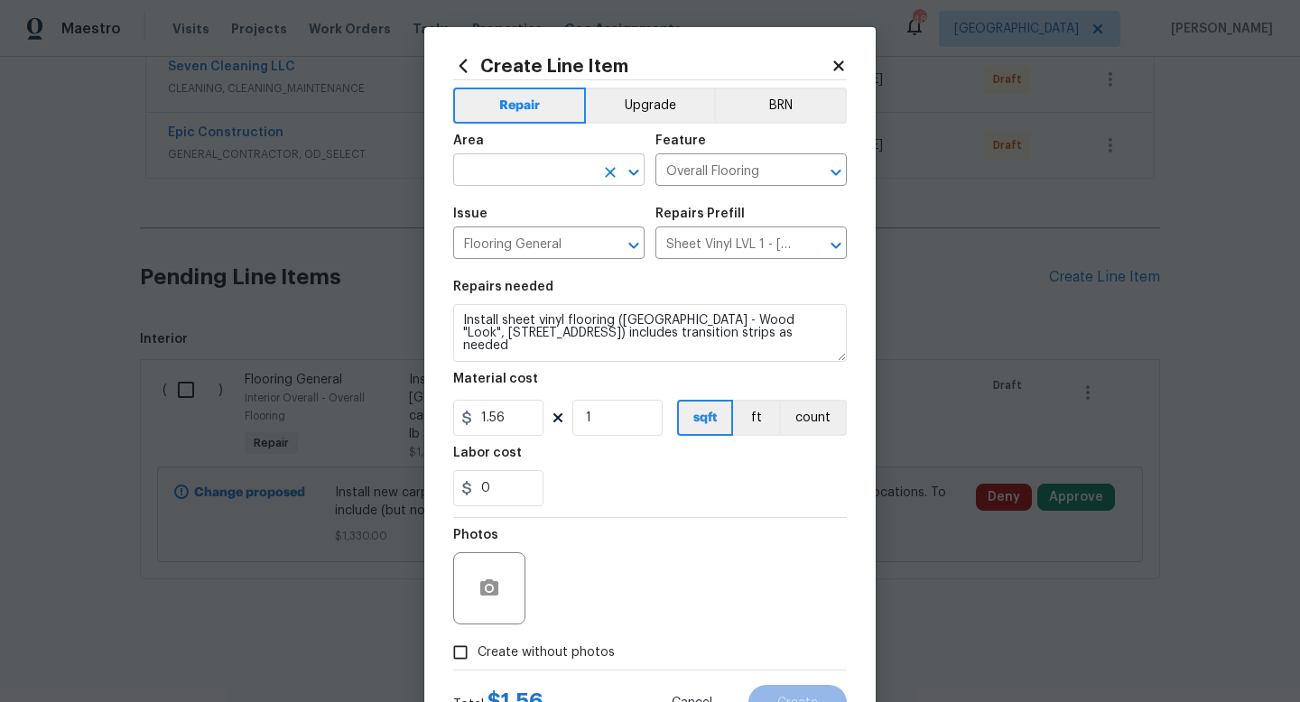
click at [561, 185] on input "text" at bounding box center [523, 172] width 141 height 28
click at [543, 244] on li "Interior Overall" at bounding box center [548, 242] width 191 height 30
type input "Interior Overall"
click at [606, 418] on input "1" at bounding box center [617, 418] width 90 height 36
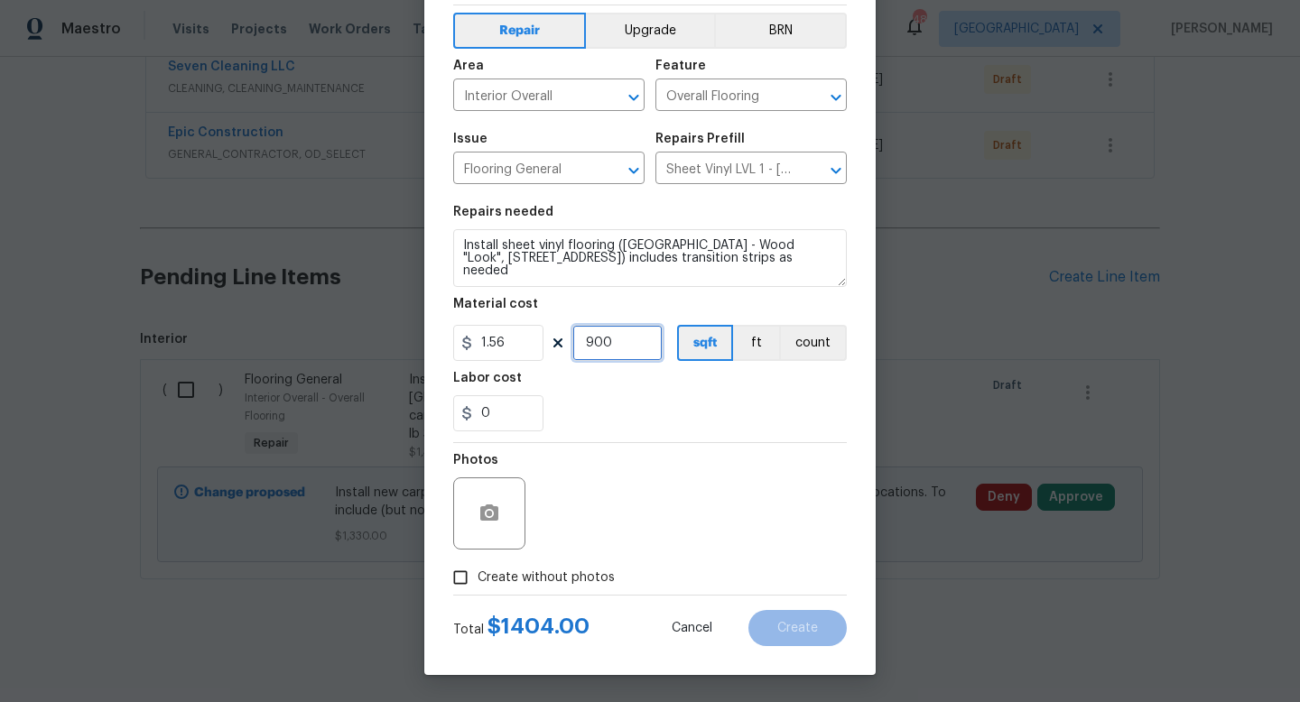
type input "900"
click at [475, 586] on input "Create without photos" at bounding box center [460, 577] width 34 height 34
checkbox input "true"
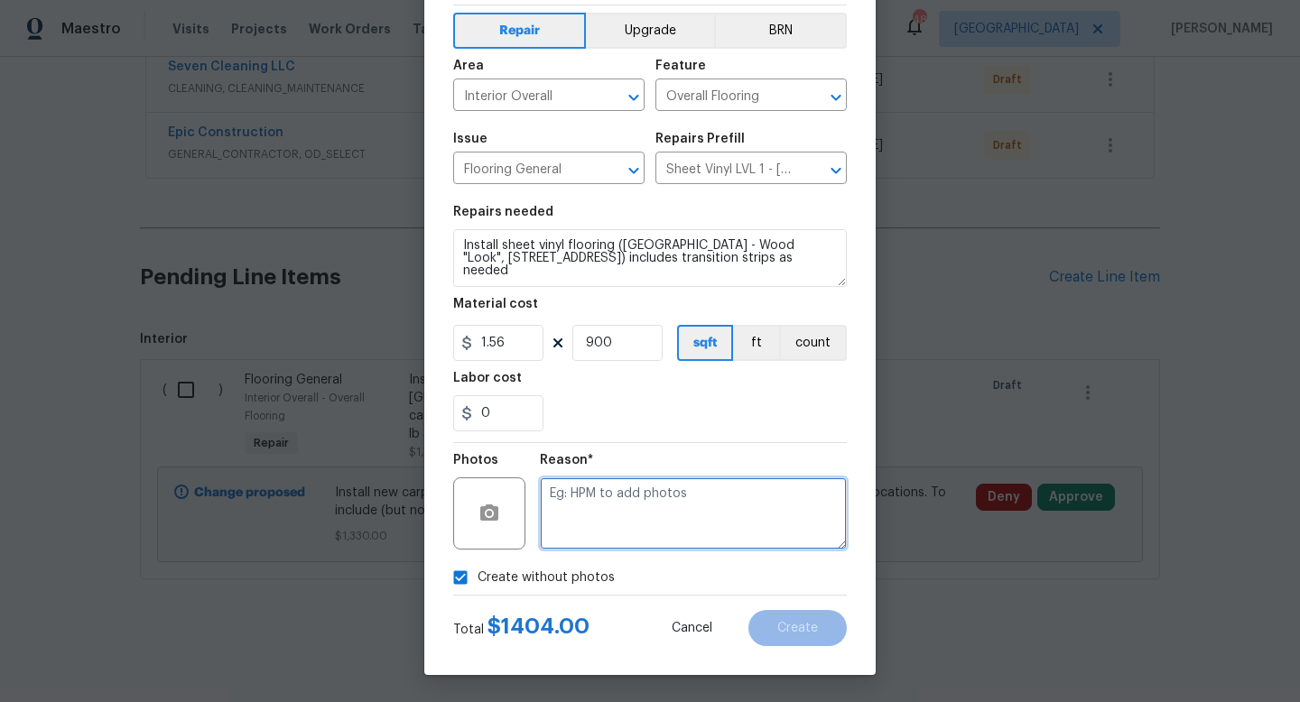
click at [640, 513] on textarea at bounding box center [693, 513] width 307 height 72
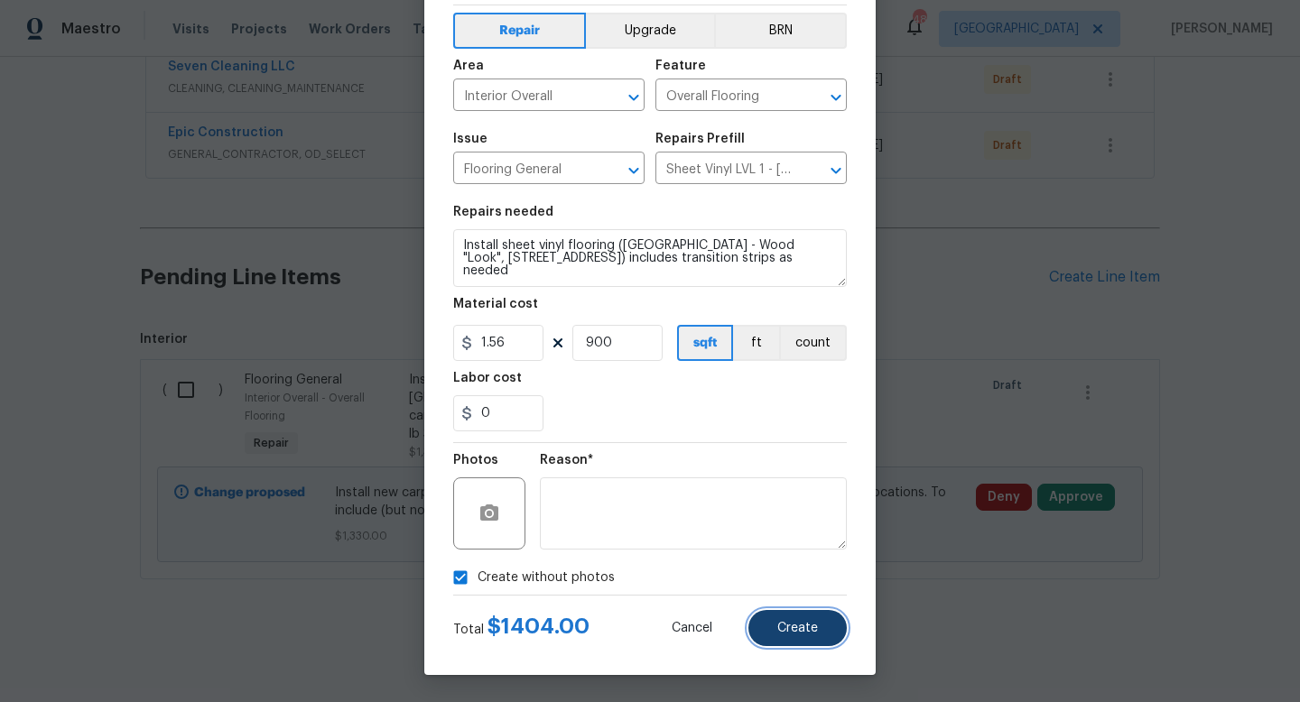
click at [782, 620] on button "Create" at bounding box center [797, 628] width 98 height 36
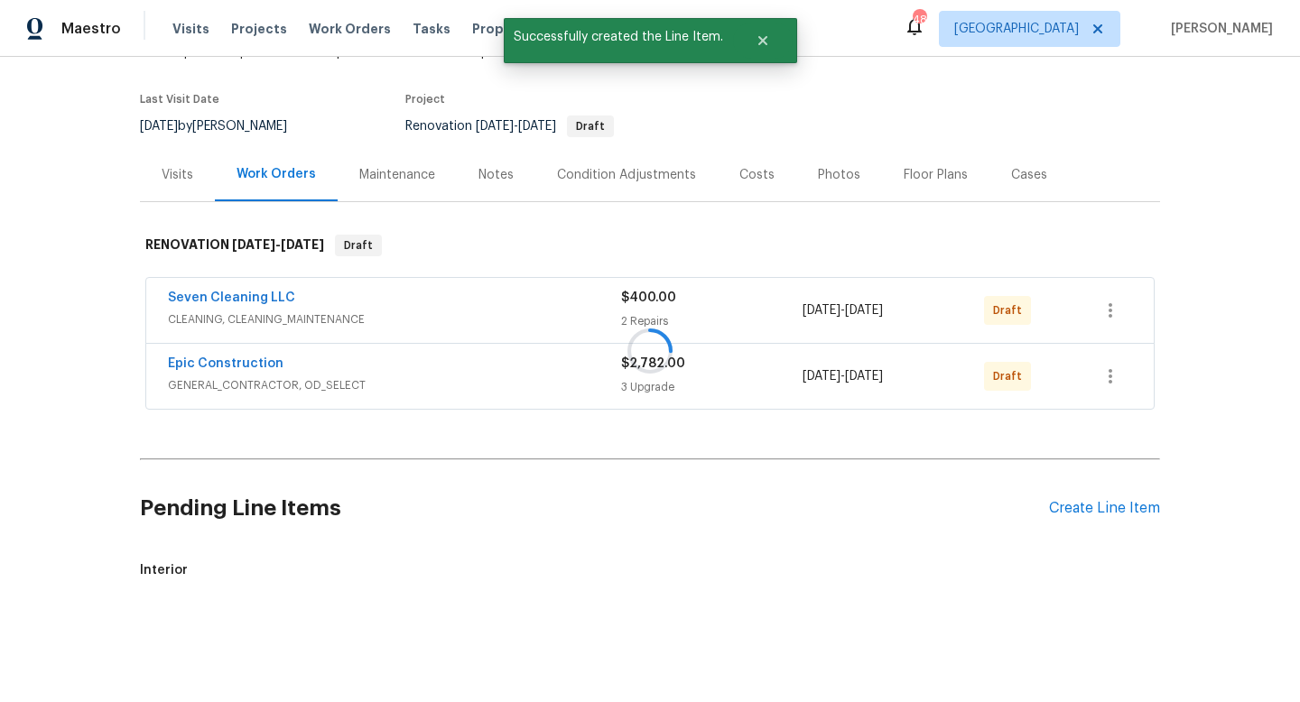
scroll to position [500, 0]
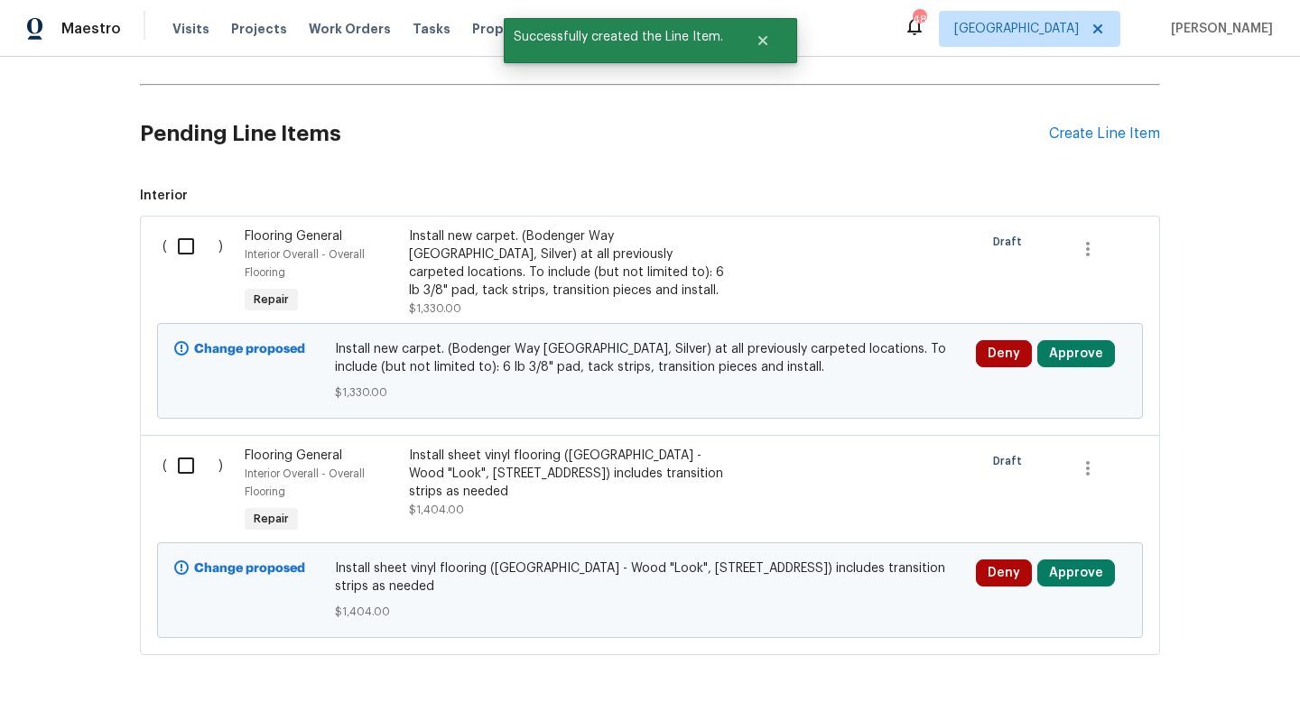
click at [180, 243] on input "checkbox" at bounding box center [192, 246] width 51 height 38
checkbox input "true"
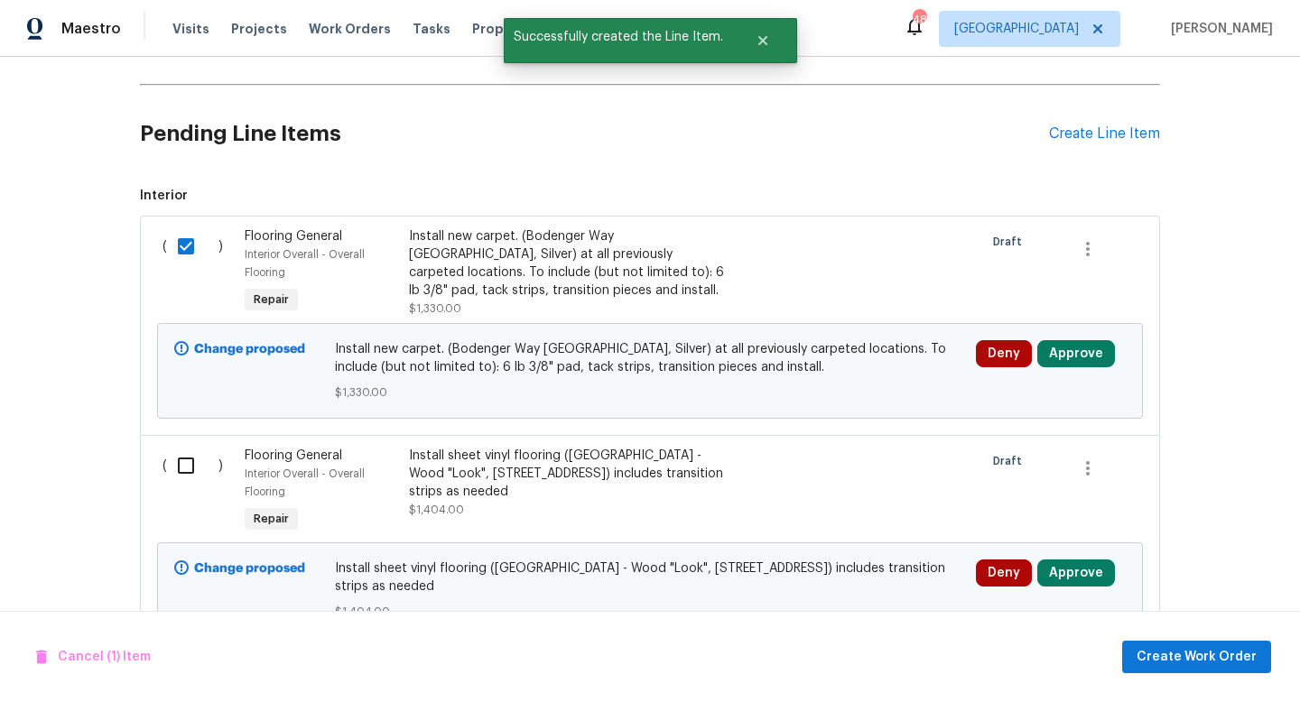
click at [183, 453] on input "checkbox" at bounding box center [192, 466] width 51 height 38
checkbox input "true"
click at [1142, 657] on button "Create Work Order" at bounding box center [1196, 657] width 149 height 33
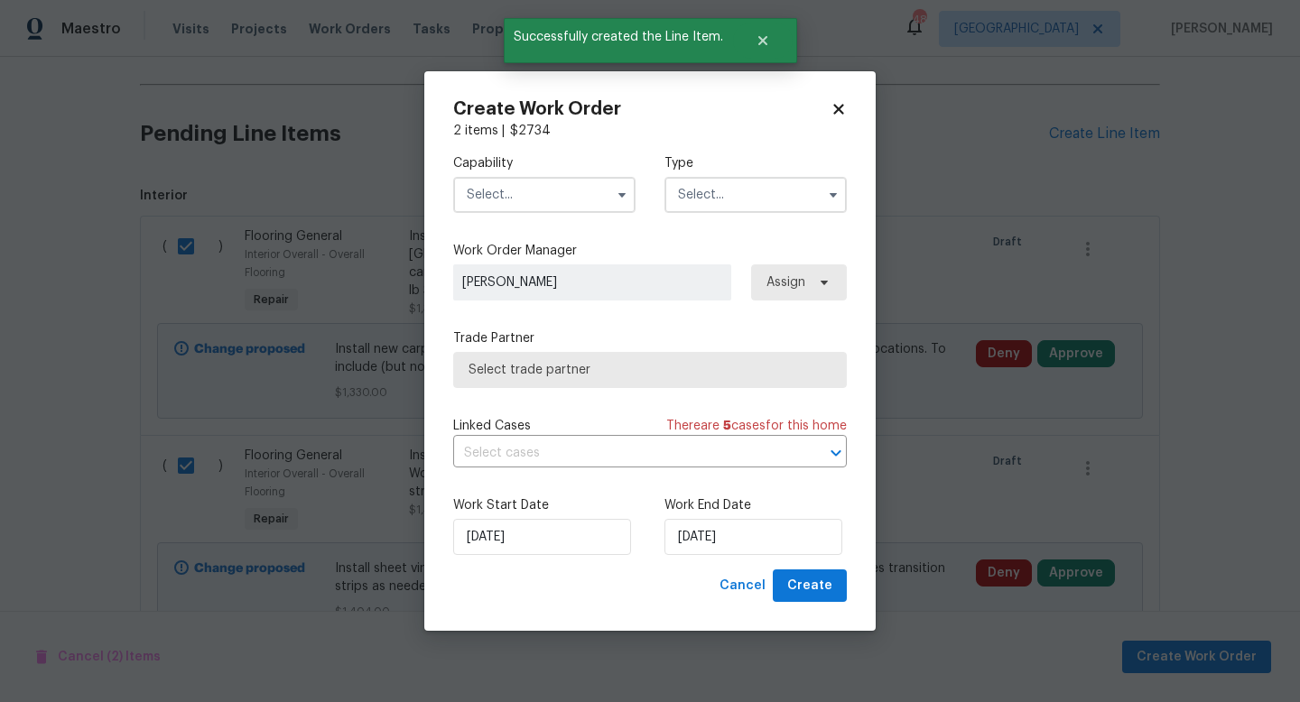
click at [569, 209] on input "text" at bounding box center [544, 195] width 182 height 36
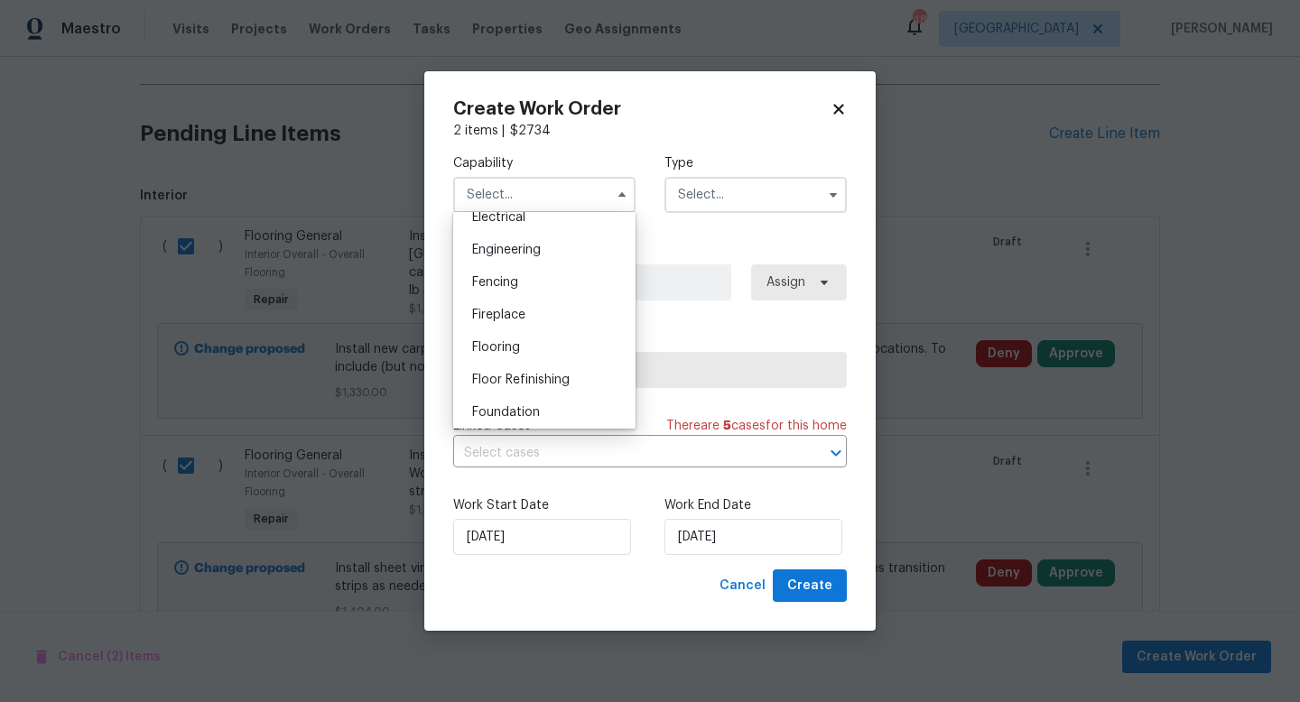
scroll to position [592, 0]
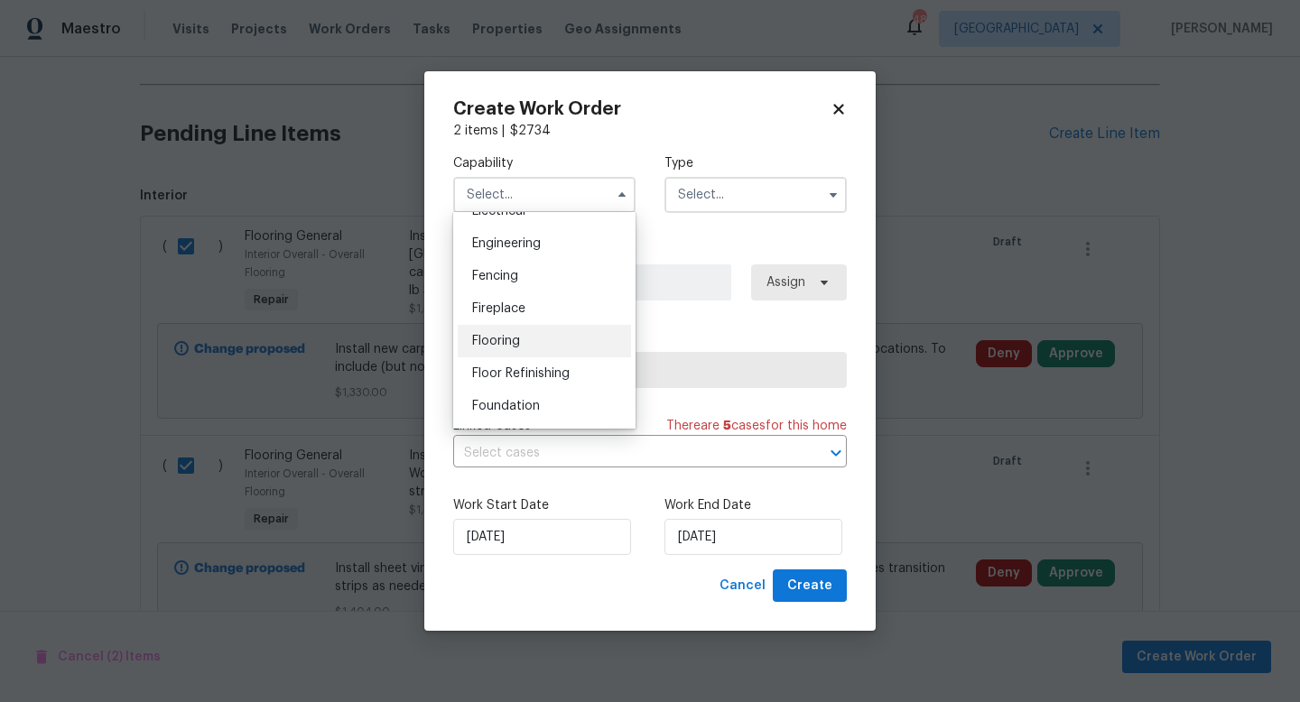
click at [540, 338] on div "Flooring" at bounding box center [544, 341] width 173 height 32
type input "Flooring"
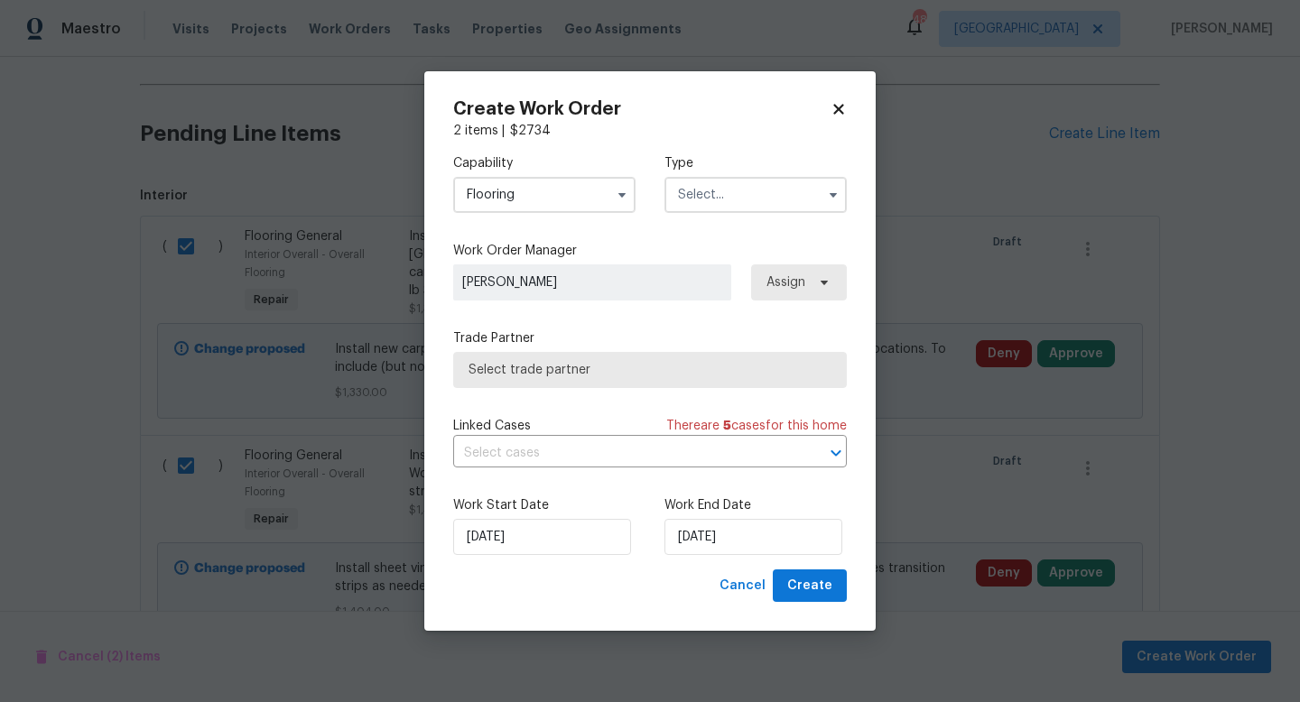
click at [714, 189] on input "text" at bounding box center [755, 195] width 182 height 36
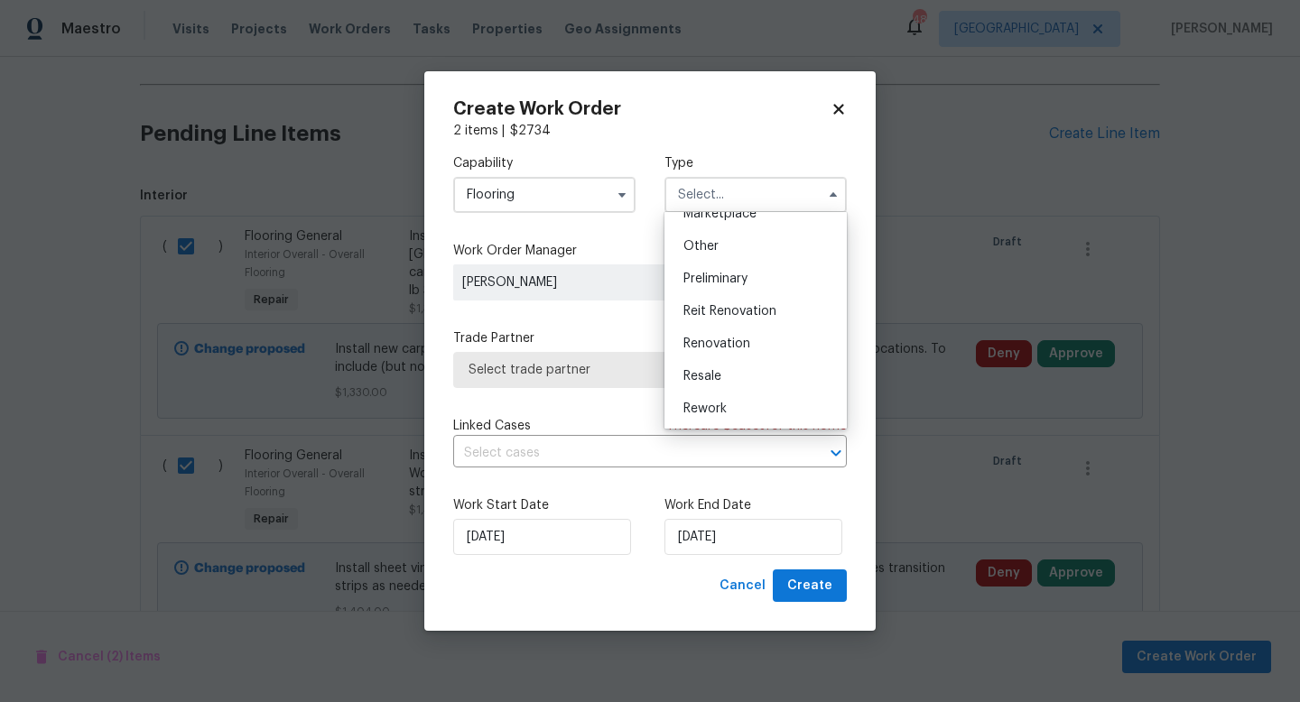
scroll to position [342, 0]
click at [699, 341] on span "Renovation" at bounding box center [716, 345] width 67 height 13
type input "Renovation"
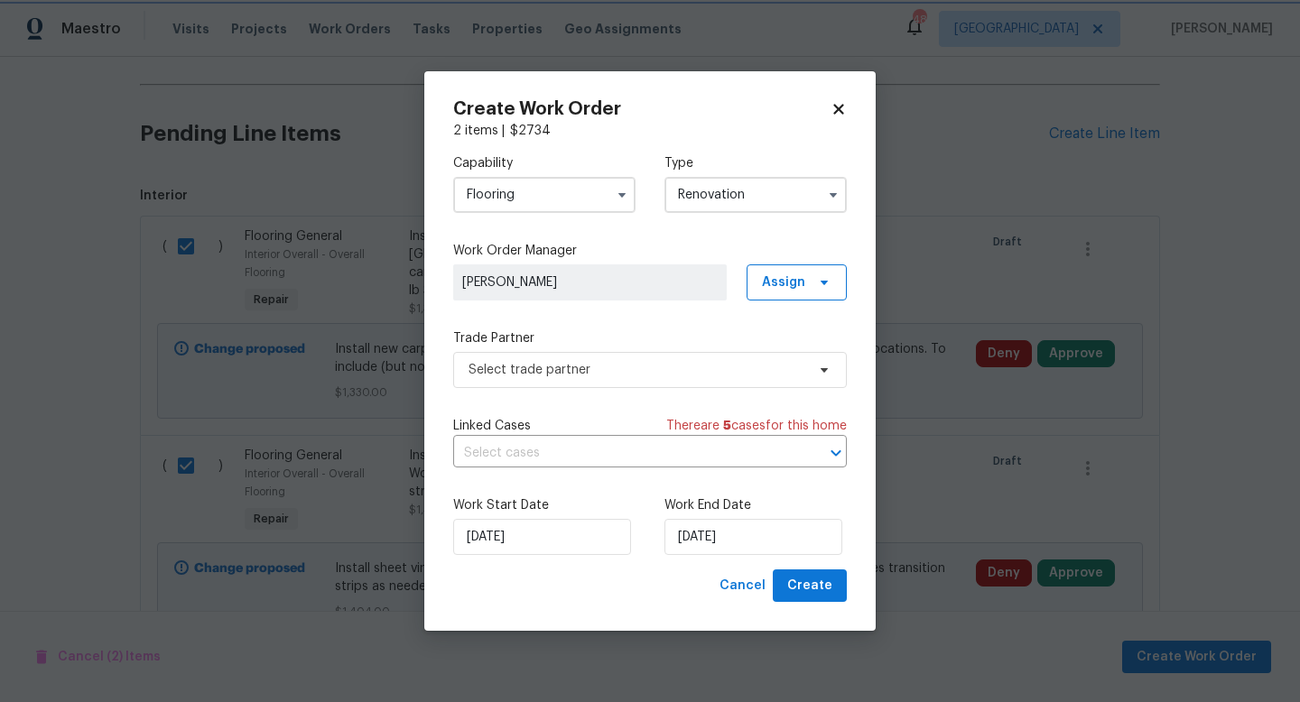
scroll to position [0, 0]
click at [567, 375] on span "Select trade partner" at bounding box center [636, 370] width 337 height 18
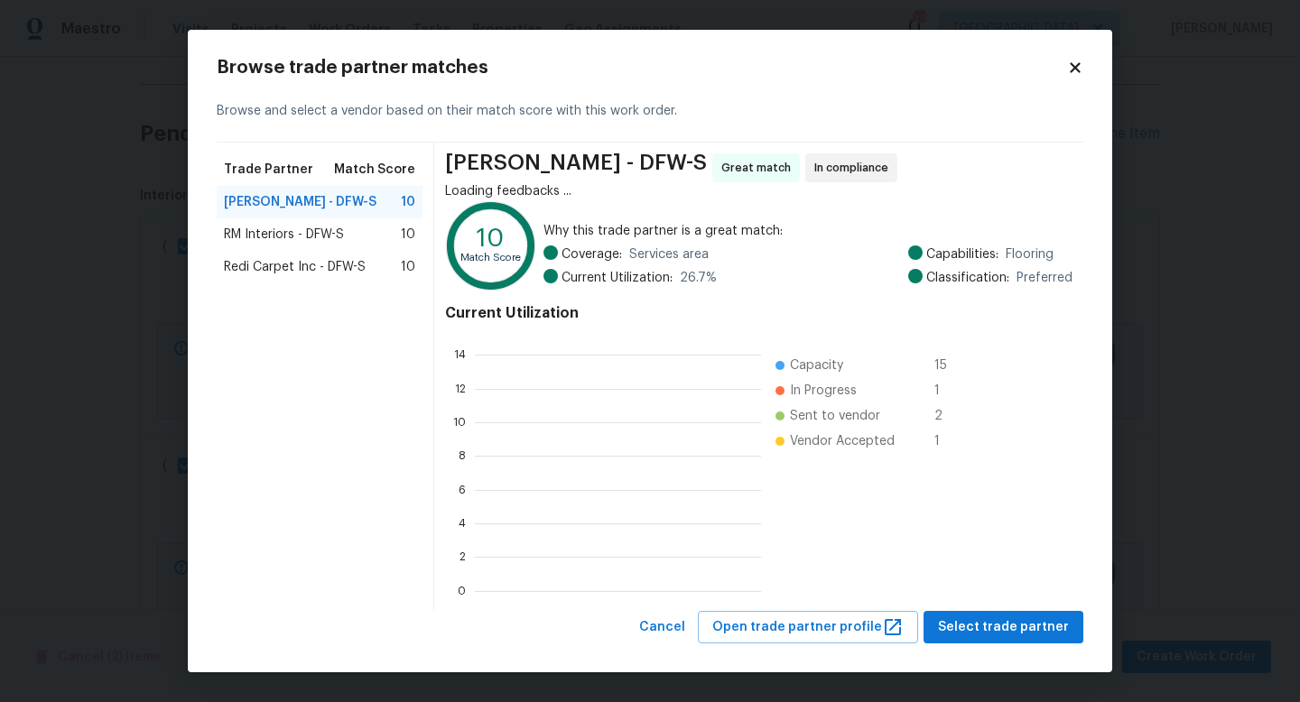
scroll to position [253, 286]
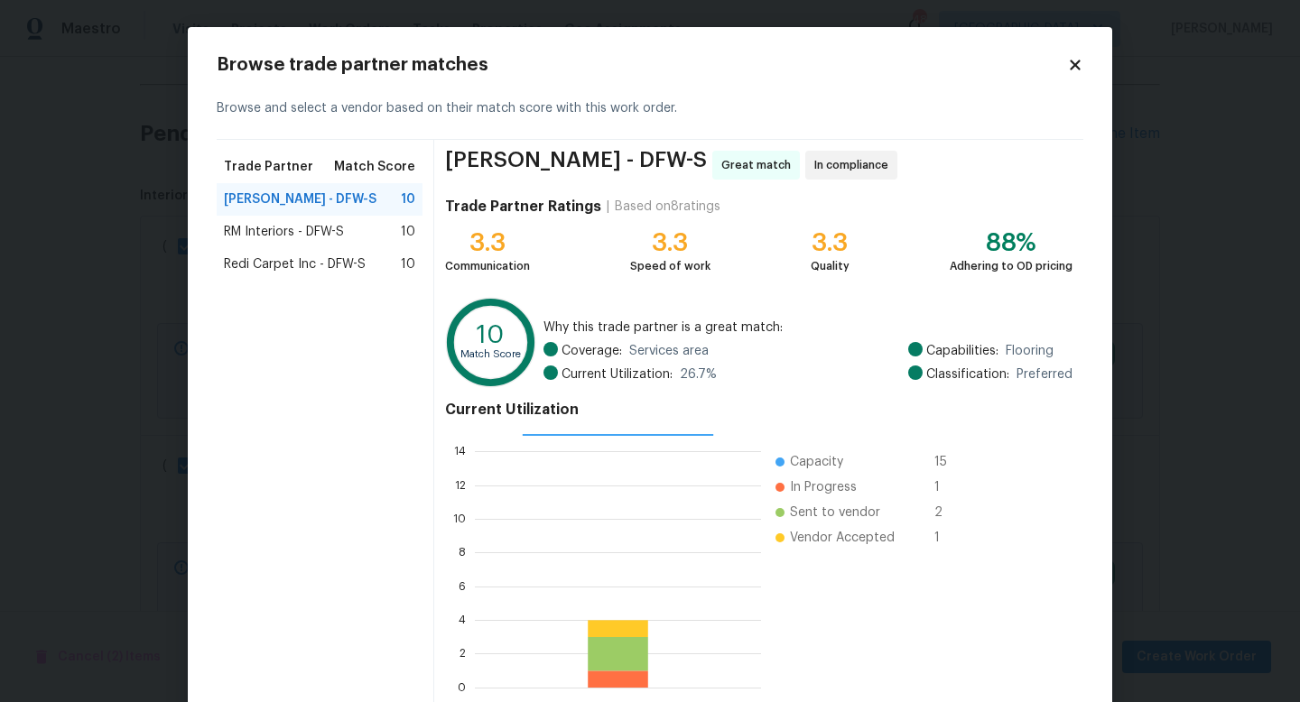
click at [299, 227] on span "RM Interiors - DFW-S" at bounding box center [284, 232] width 120 height 18
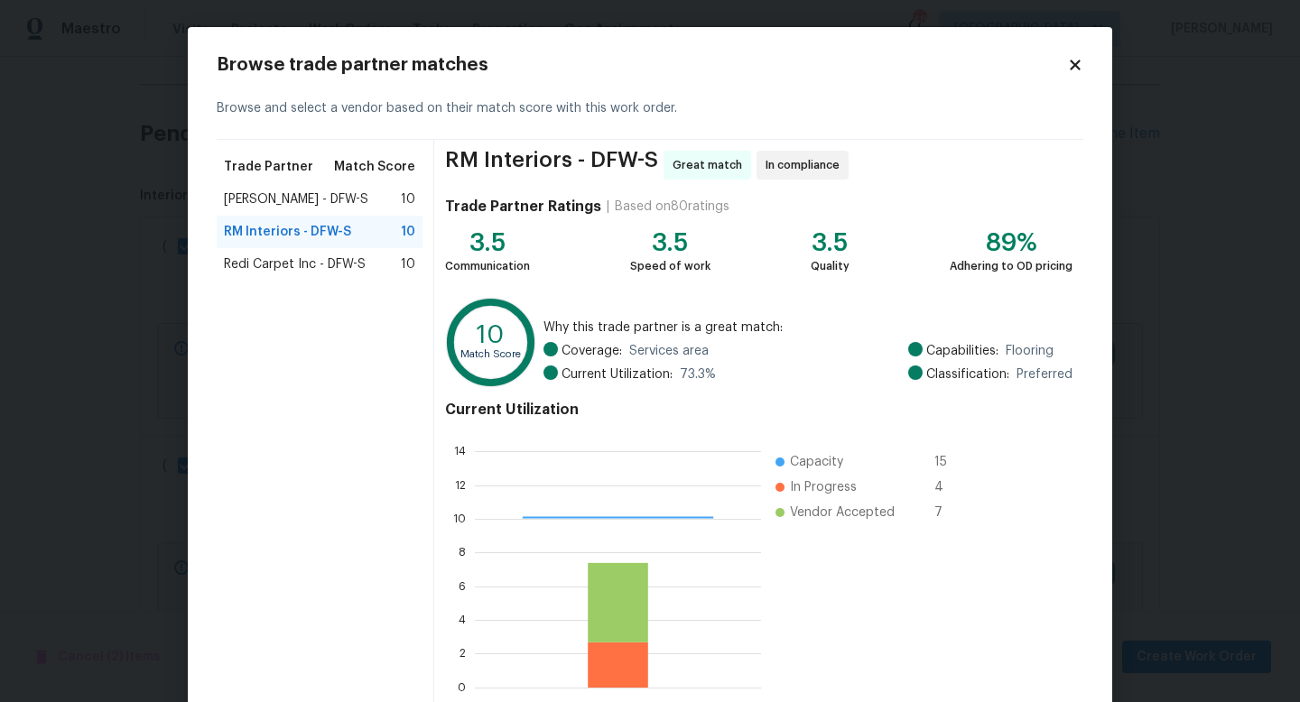
scroll to position [94, 0]
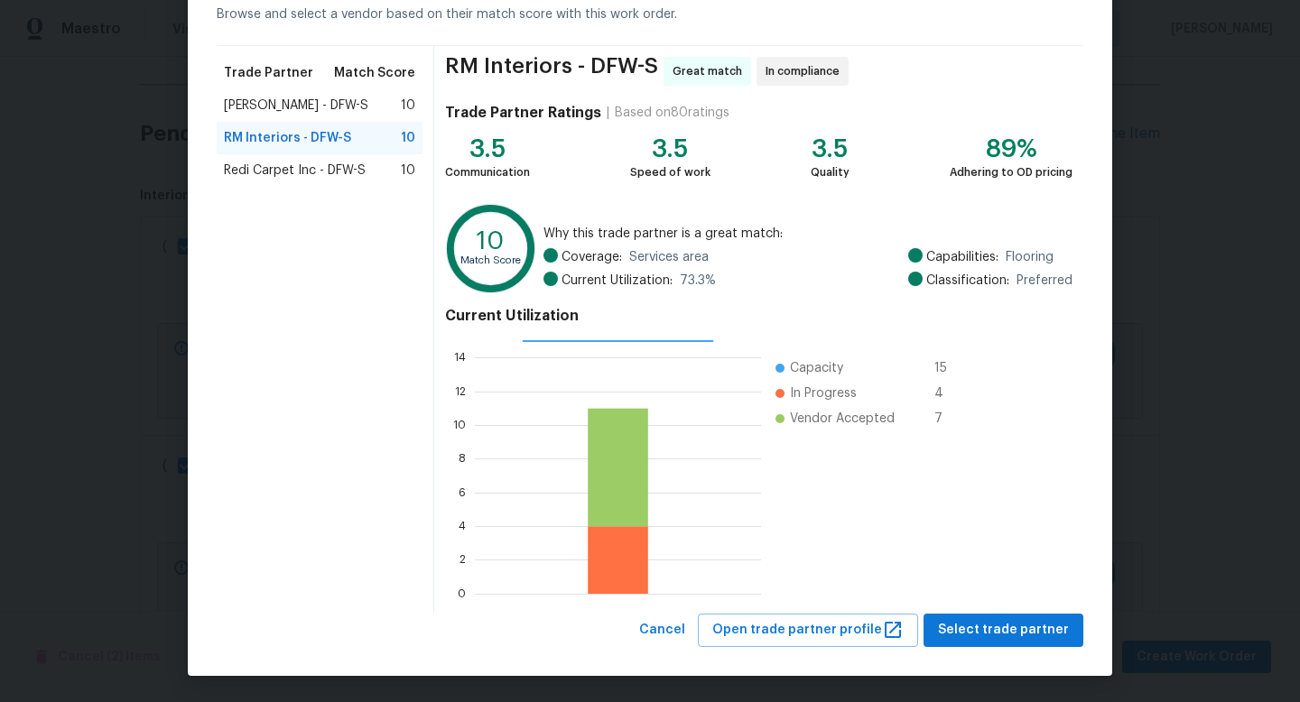
click at [340, 97] on span "[PERSON_NAME] - DFW-S" at bounding box center [296, 106] width 144 height 18
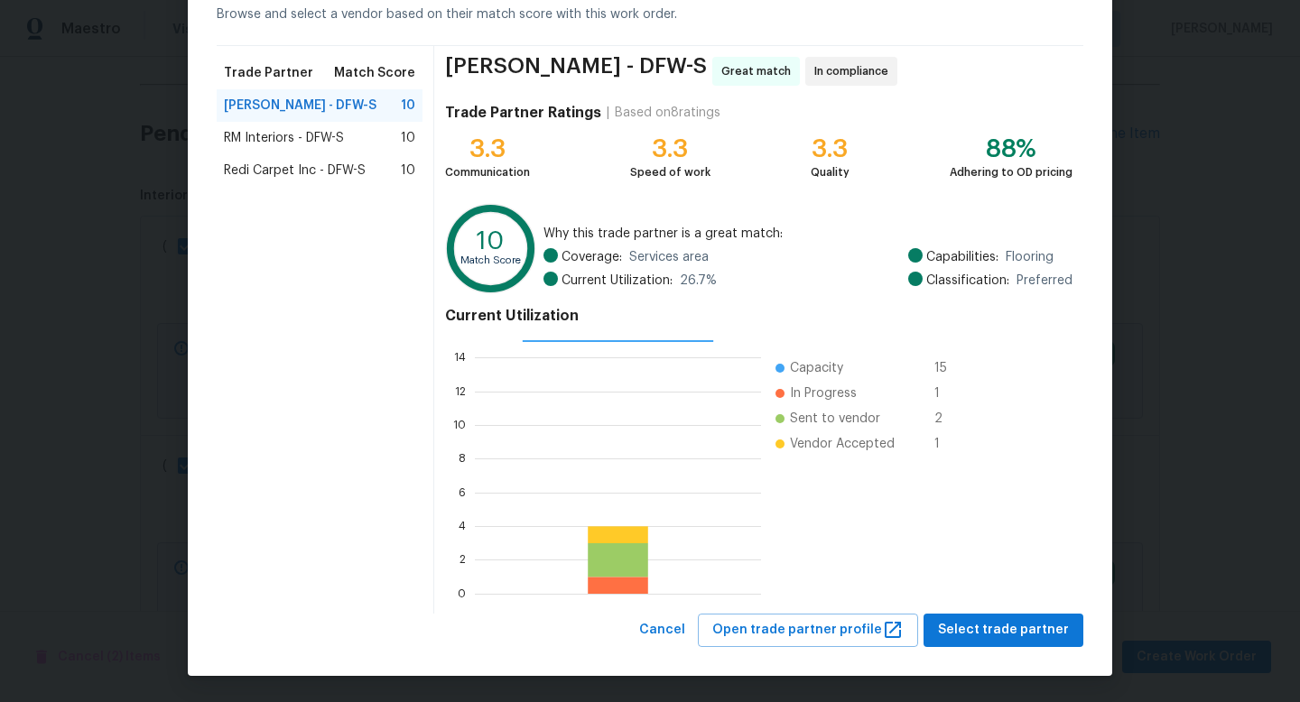
click at [316, 138] on span "RM Interiors - DFW-S" at bounding box center [284, 138] width 120 height 18
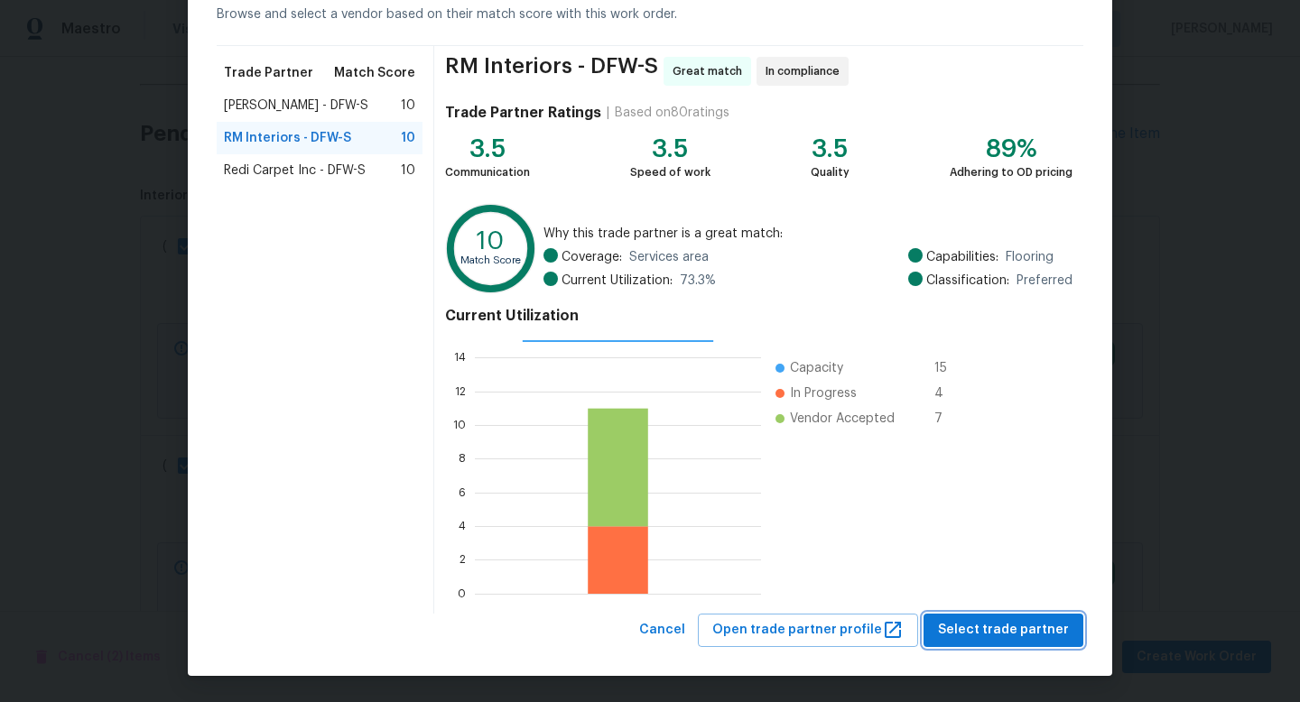
click at [999, 626] on span "Select trade partner" at bounding box center [1003, 630] width 131 height 23
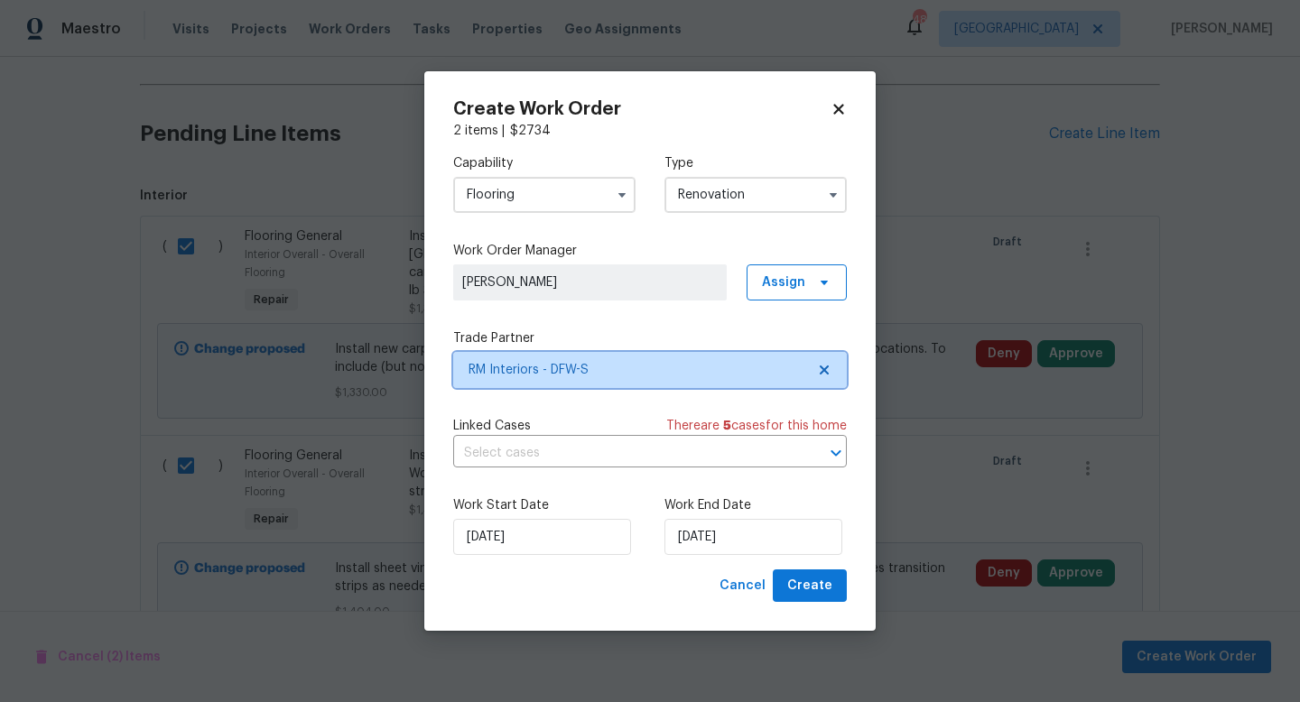
scroll to position [0, 0]
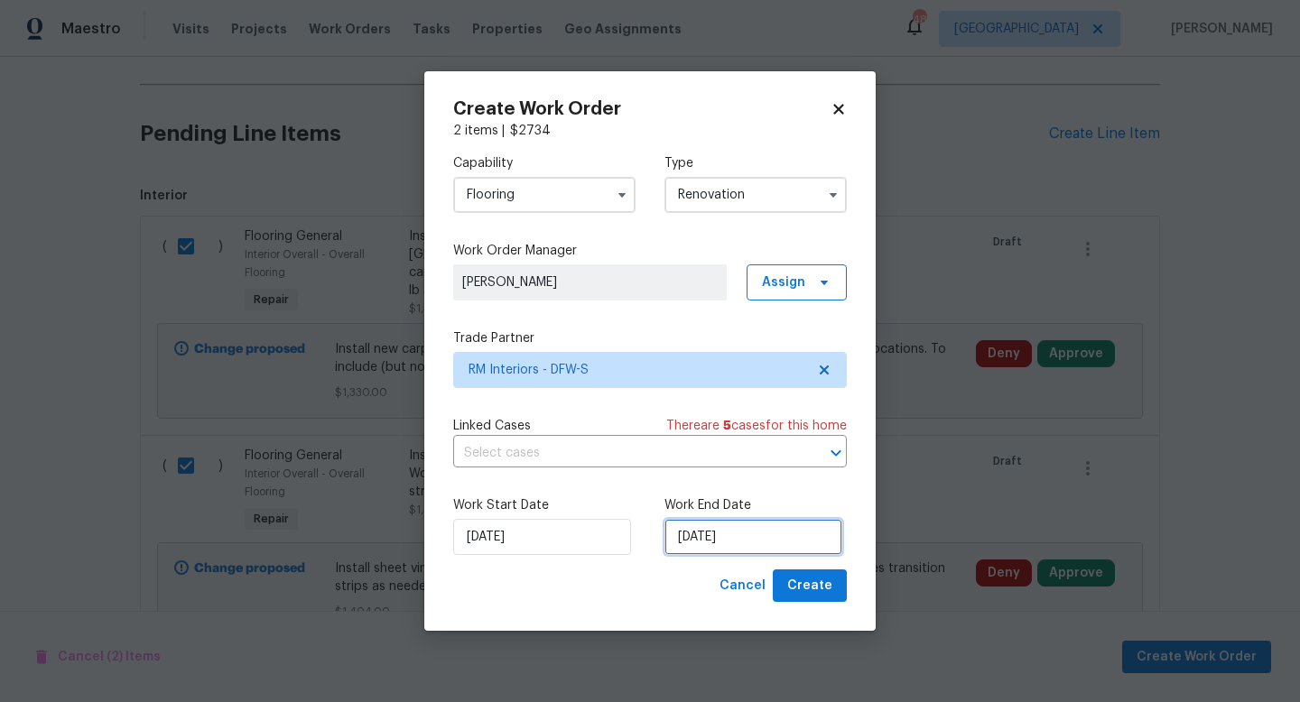
click at [739, 541] on input "[DATE]" at bounding box center [753, 537] width 178 height 36
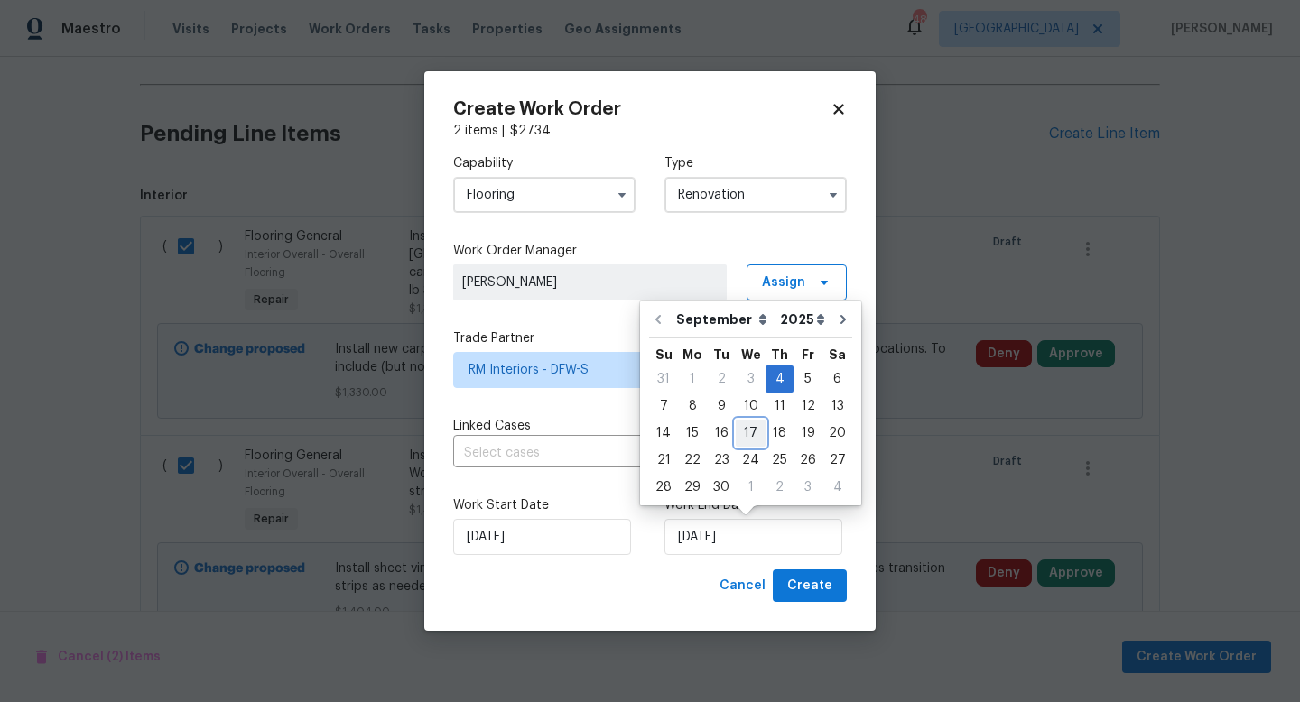
click at [754, 433] on div "17" at bounding box center [751, 433] width 30 height 25
type input "[DATE]"
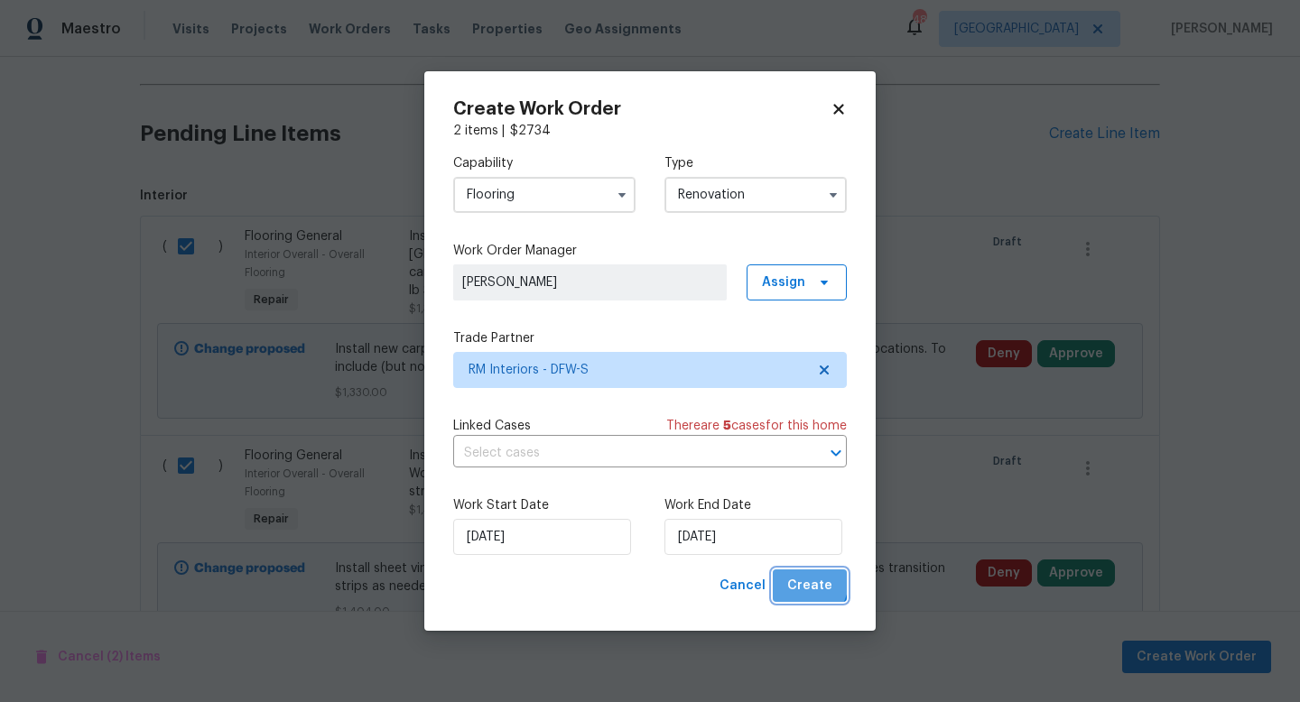
click at [805, 581] on span "Create" at bounding box center [809, 586] width 45 height 23
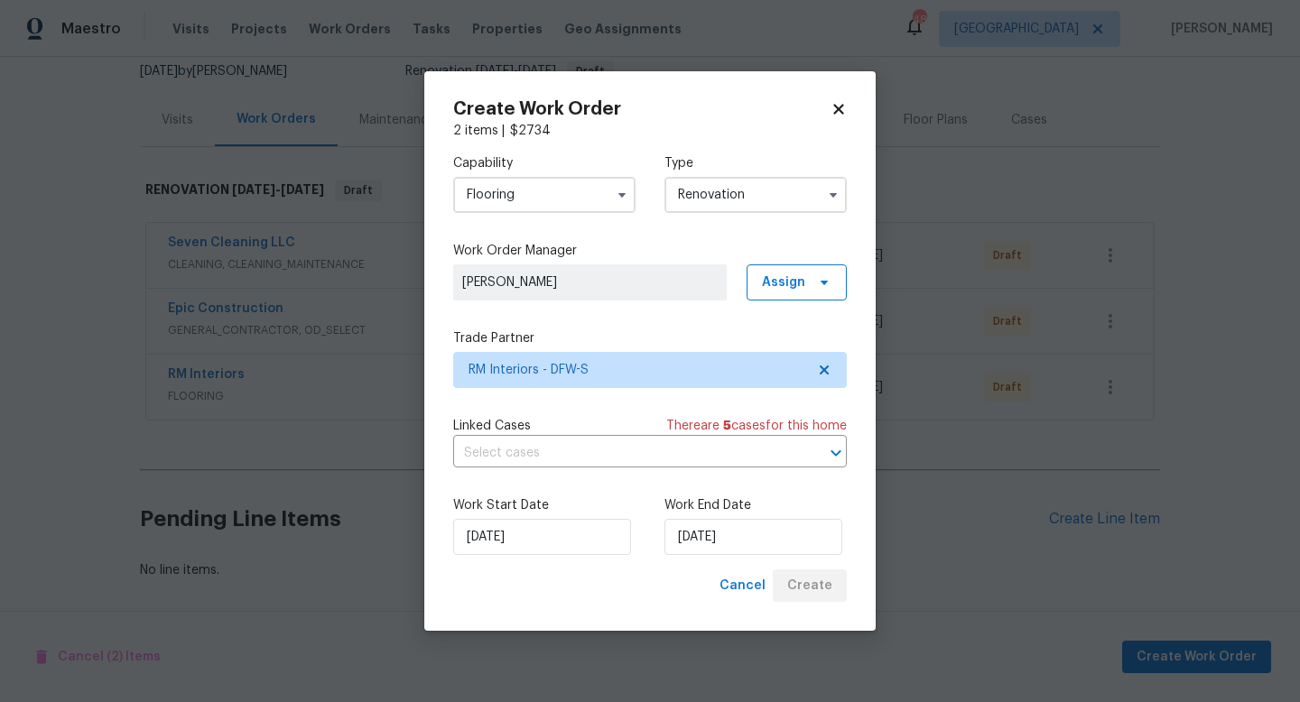
scroll to position [180, 0]
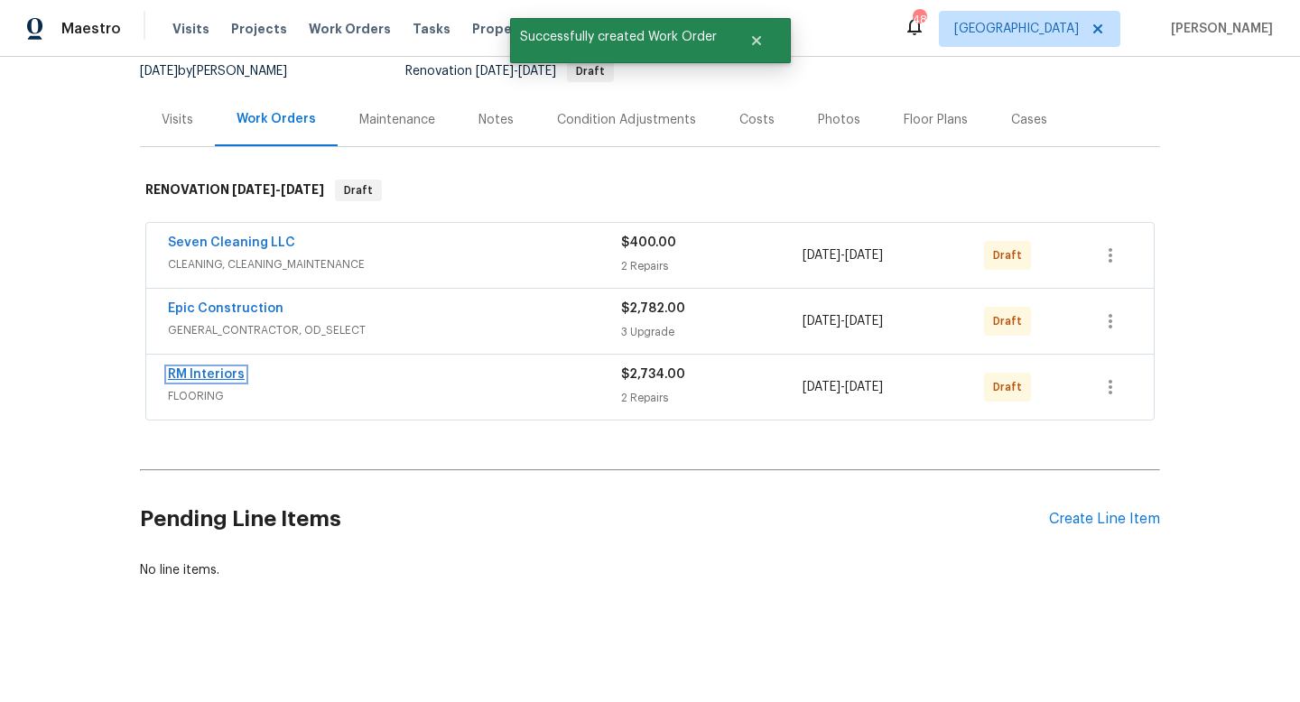
click at [201, 373] on link "RM Interiors" at bounding box center [206, 374] width 77 height 13
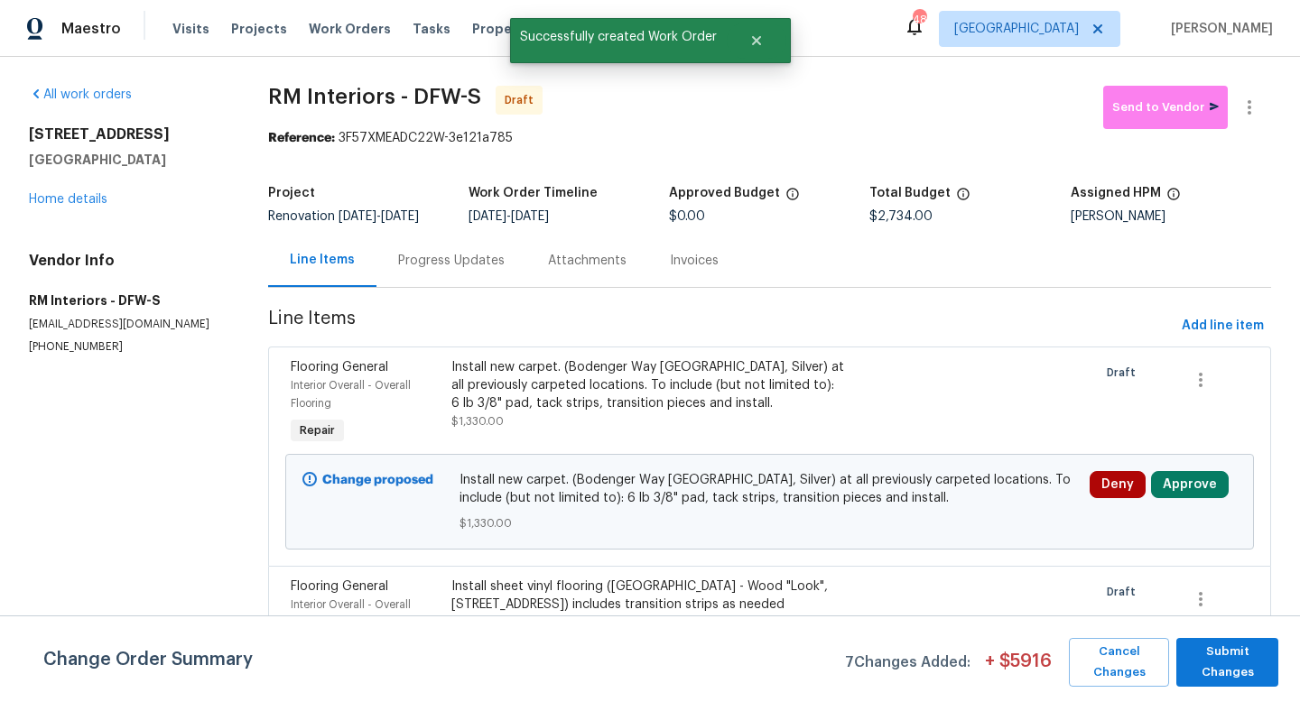
click at [459, 264] on div "Progress Updates" at bounding box center [451, 261] width 106 height 18
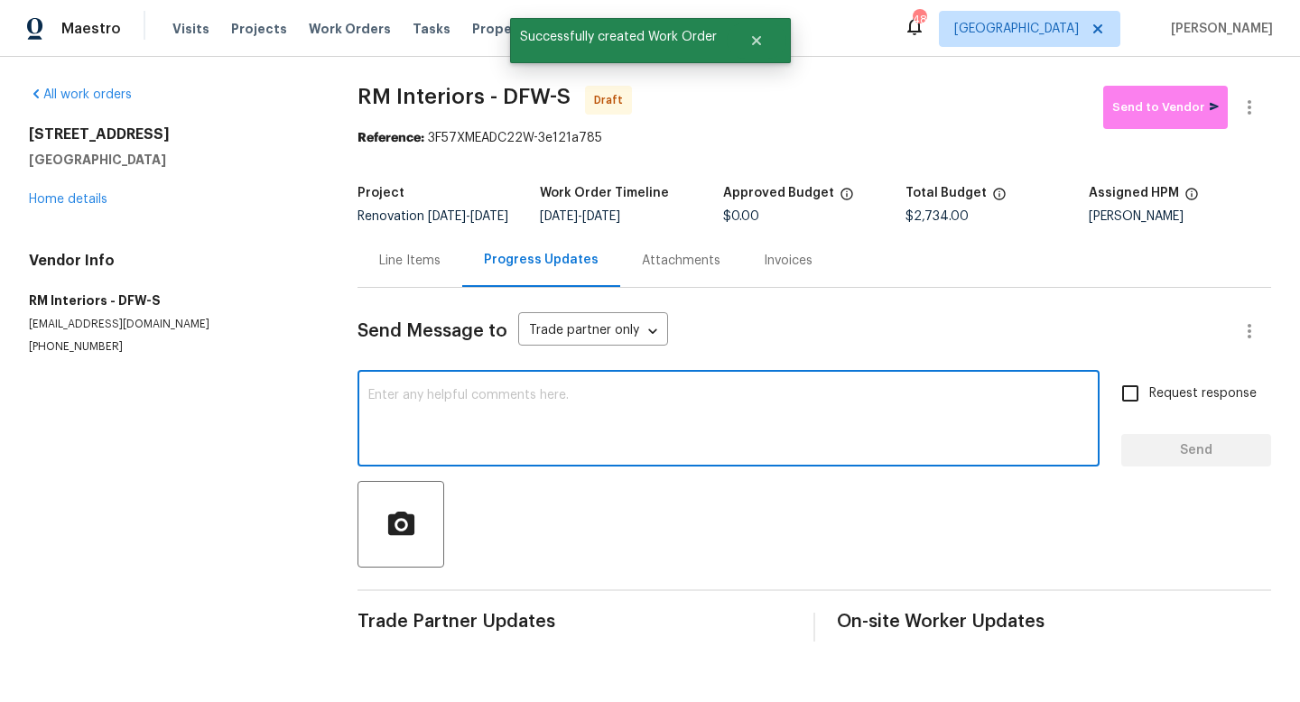
click at [495, 437] on textarea at bounding box center [728, 420] width 720 height 63
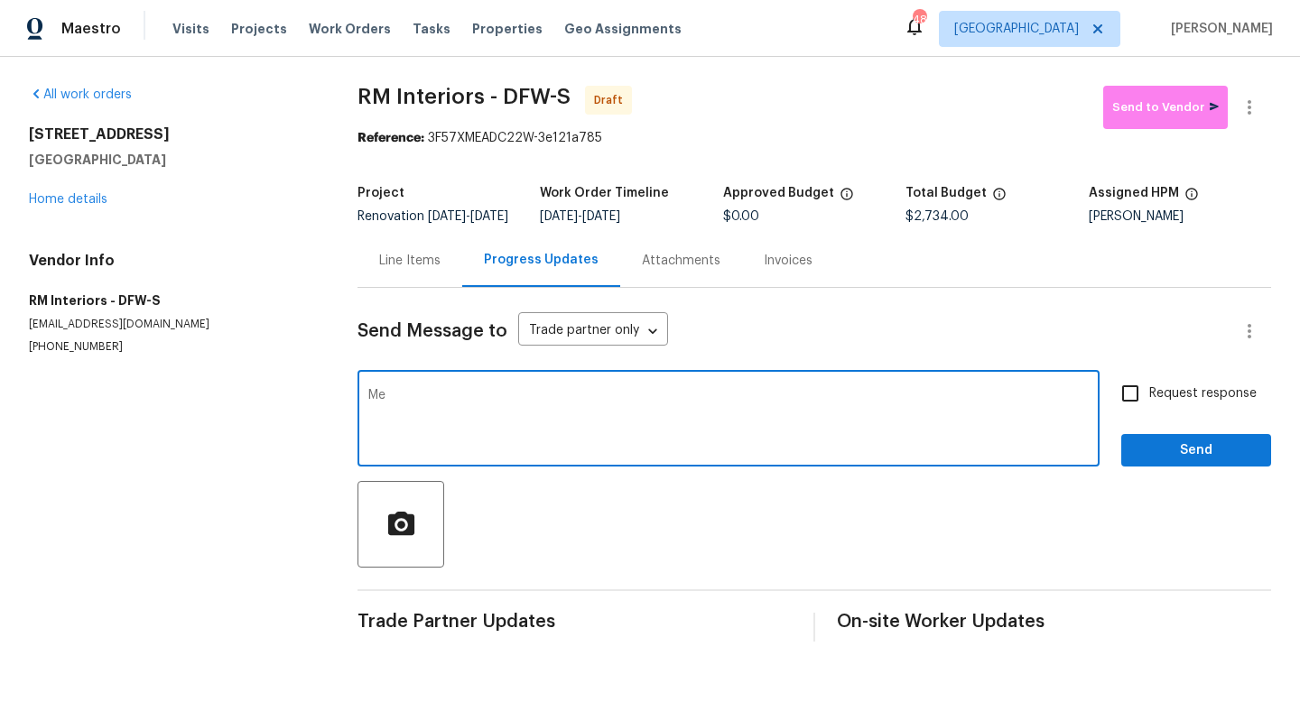
type textarea "M"
drag, startPoint x: 448, startPoint y: 418, endPoint x: 209, endPoint y: 366, distance: 243.7
click at [209, 366] on div "All work orders [STREET_ADDRESS] Home details Vendor Info RM Interiors - DFW-S …" at bounding box center [650, 364] width 1300 height 614
type textarea "GM! The plan here is to demo all flooring. Install carpet in all bedrooms and c…"
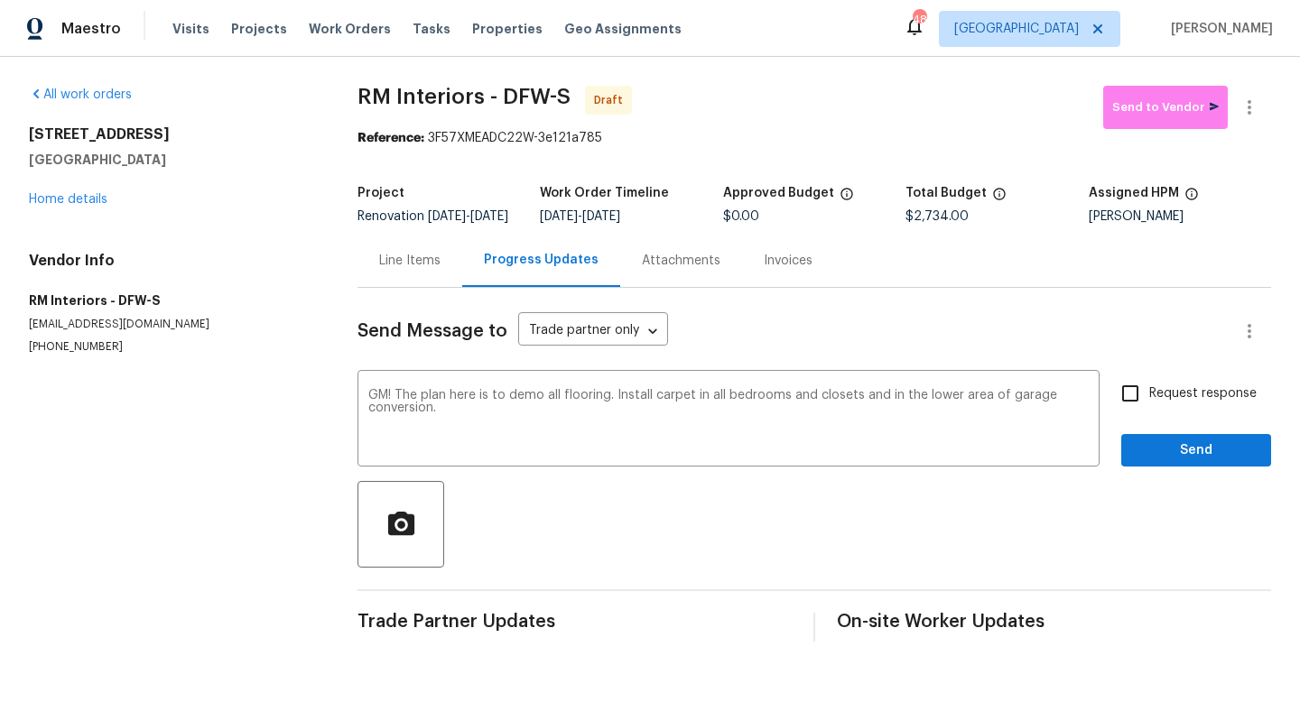
click at [410, 282] on div "Line Items" at bounding box center [409, 260] width 105 height 53
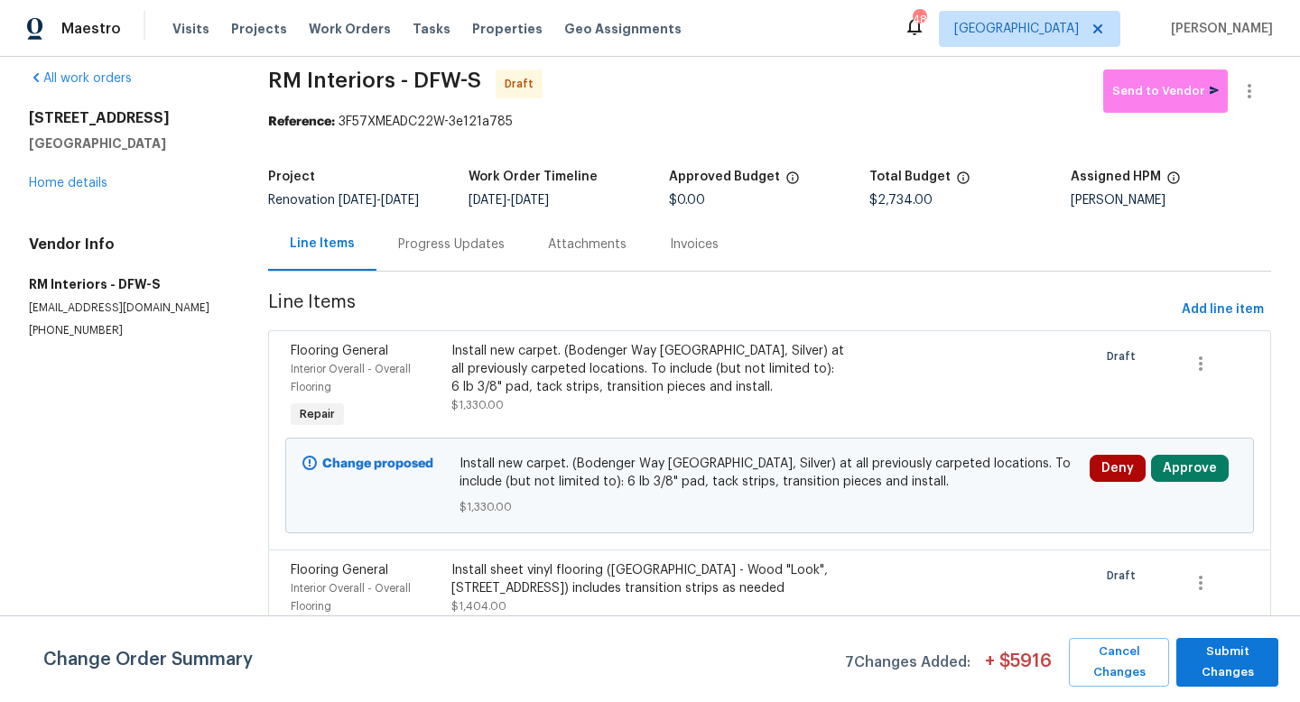
scroll to position [19, 0]
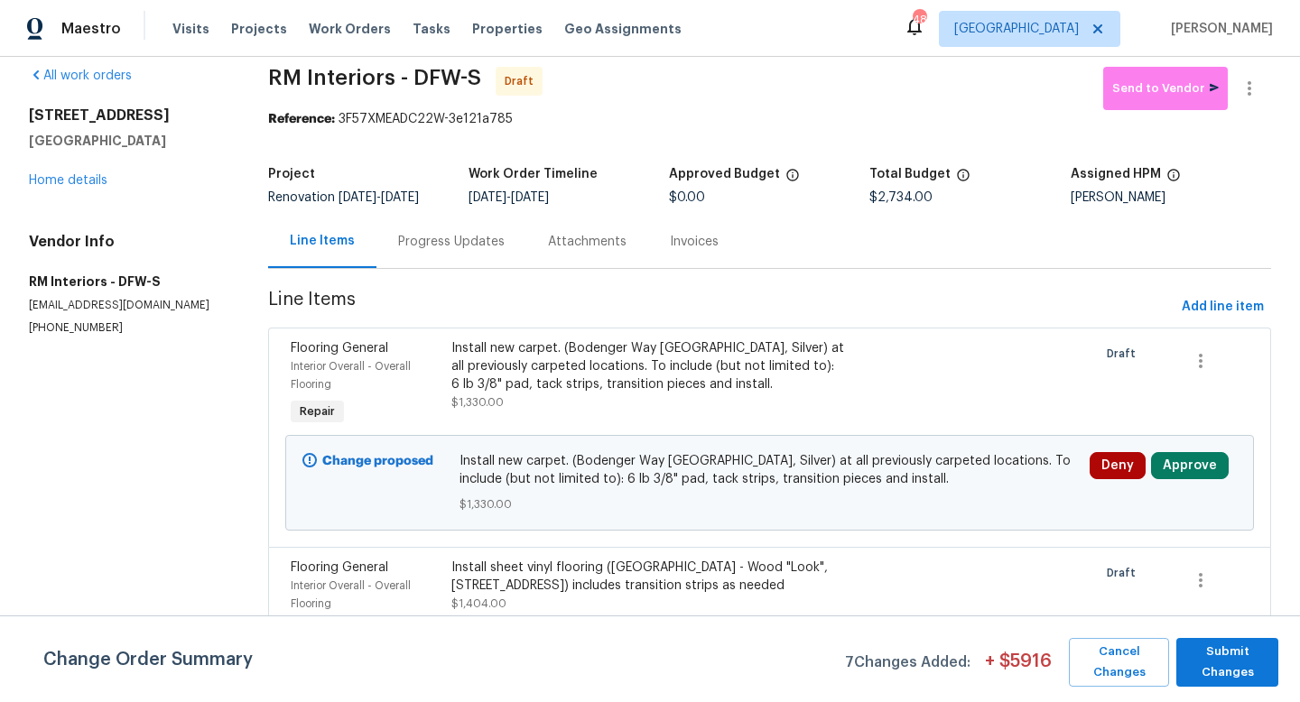
click at [449, 239] on div "Progress Updates" at bounding box center [451, 242] width 106 height 18
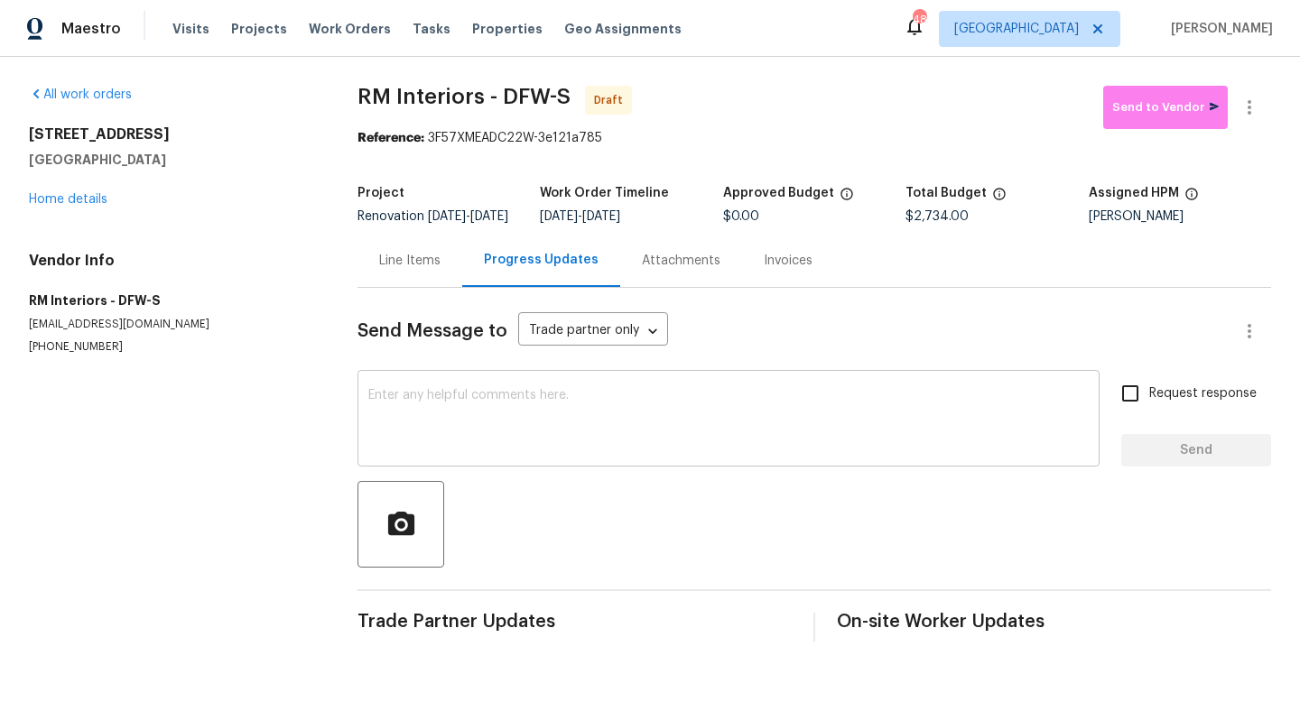
click at [452, 412] on textarea at bounding box center [728, 420] width 720 height 63
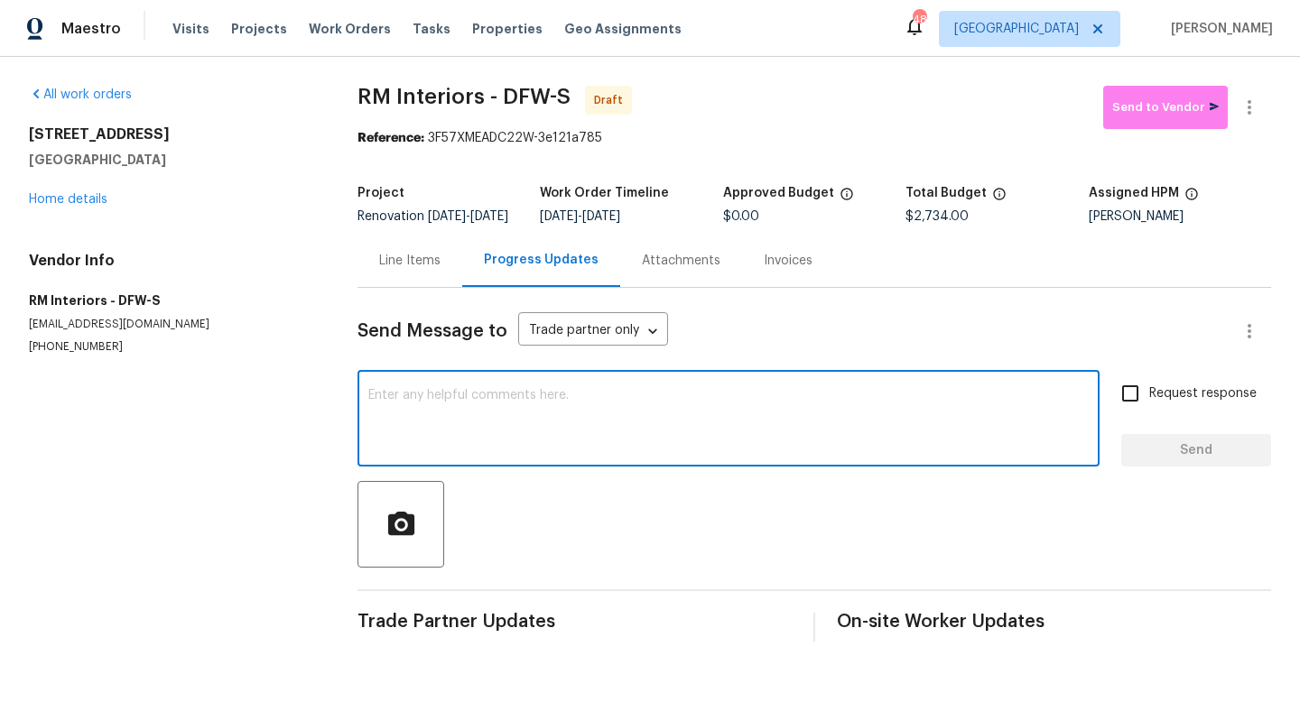
paste textarea "GM! The plan here is to demo all flooring. Install carpet in all bedrooms and c…"
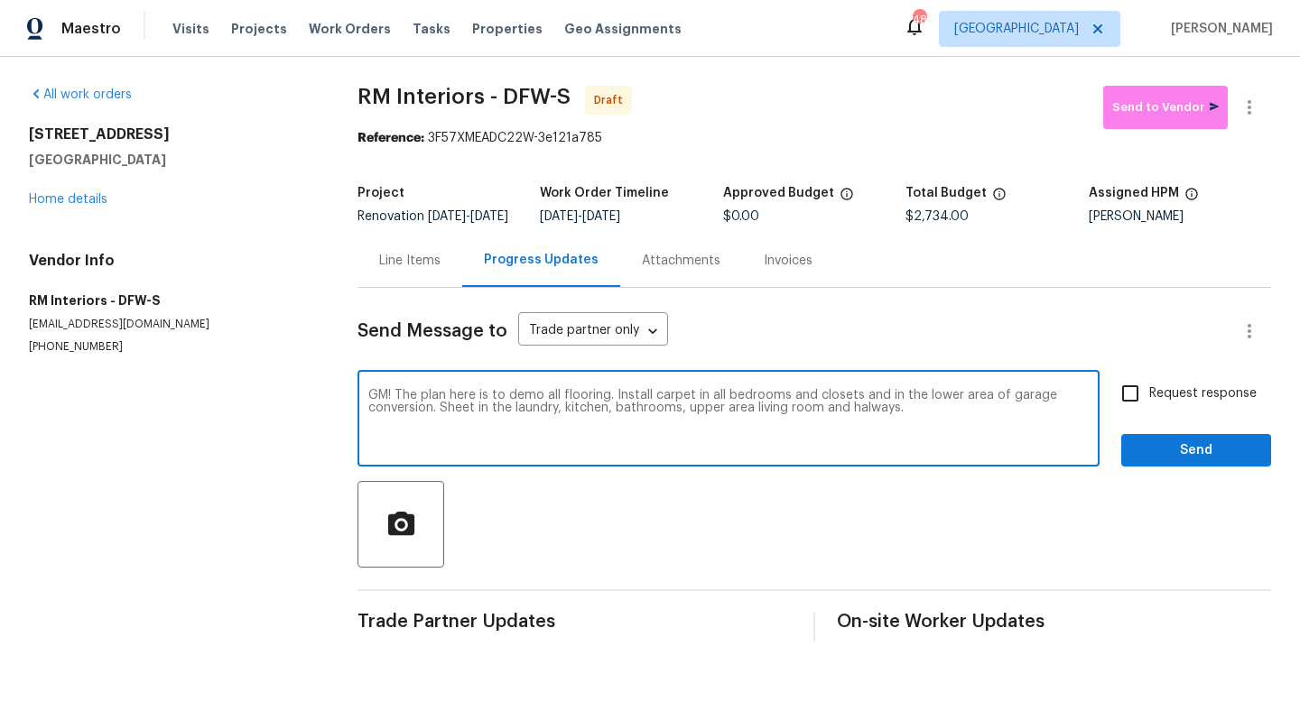
click at [867, 420] on textarea "GM! The plan here is to demo all flooring. Install carpet in all bedrooms and c…" at bounding box center [728, 420] width 720 height 63
click at [963, 426] on textarea "GM! The plan here is to demo all flooring. Install carpet in all bedrooms and c…" at bounding box center [728, 420] width 720 height 63
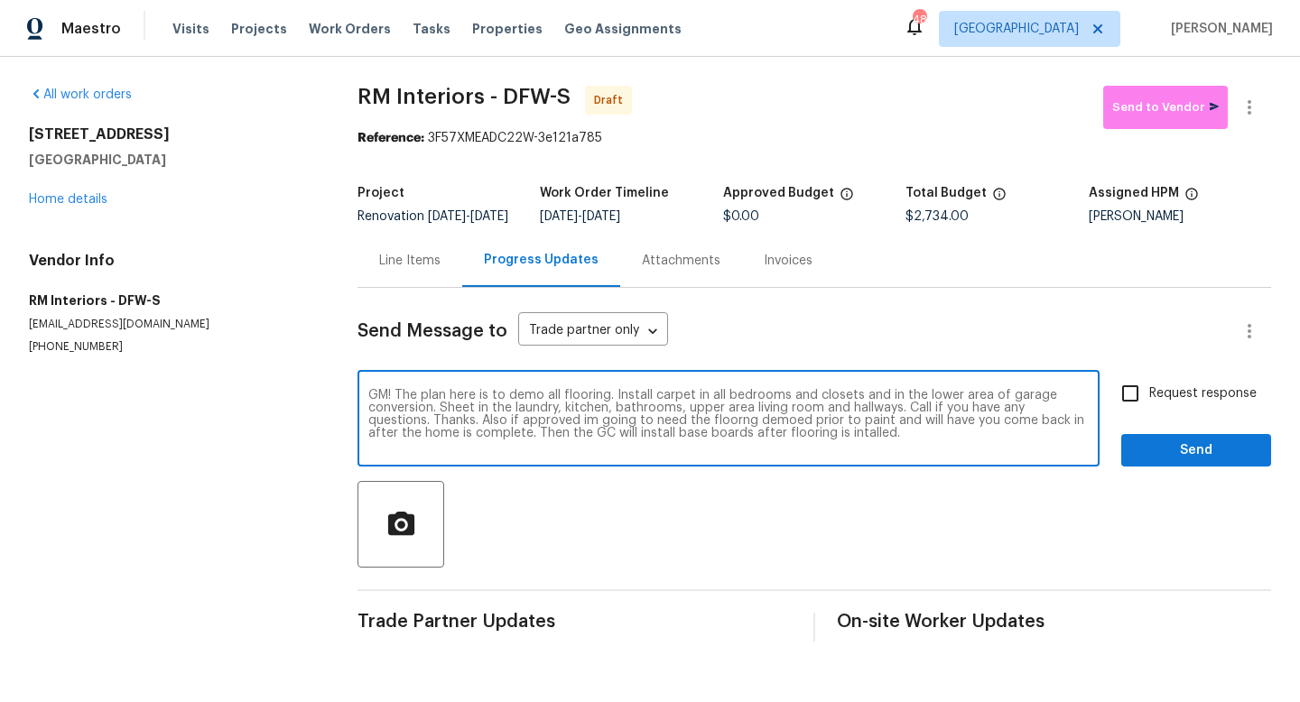
click at [800, 448] on textarea "GM! The plan here is to demo all flooring. Install carpet in all bedrooms and c…" at bounding box center [728, 420] width 720 height 63
click at [900, 450] on textarea "GM! The plan here is to demo all flooring. Install carpet in all bedrooms and c…" at bounding box center [728, 420] width 720 height 63
type textarea "GM! The plan here is to demo all flooring. Install carpet in all bedrooms and c…"
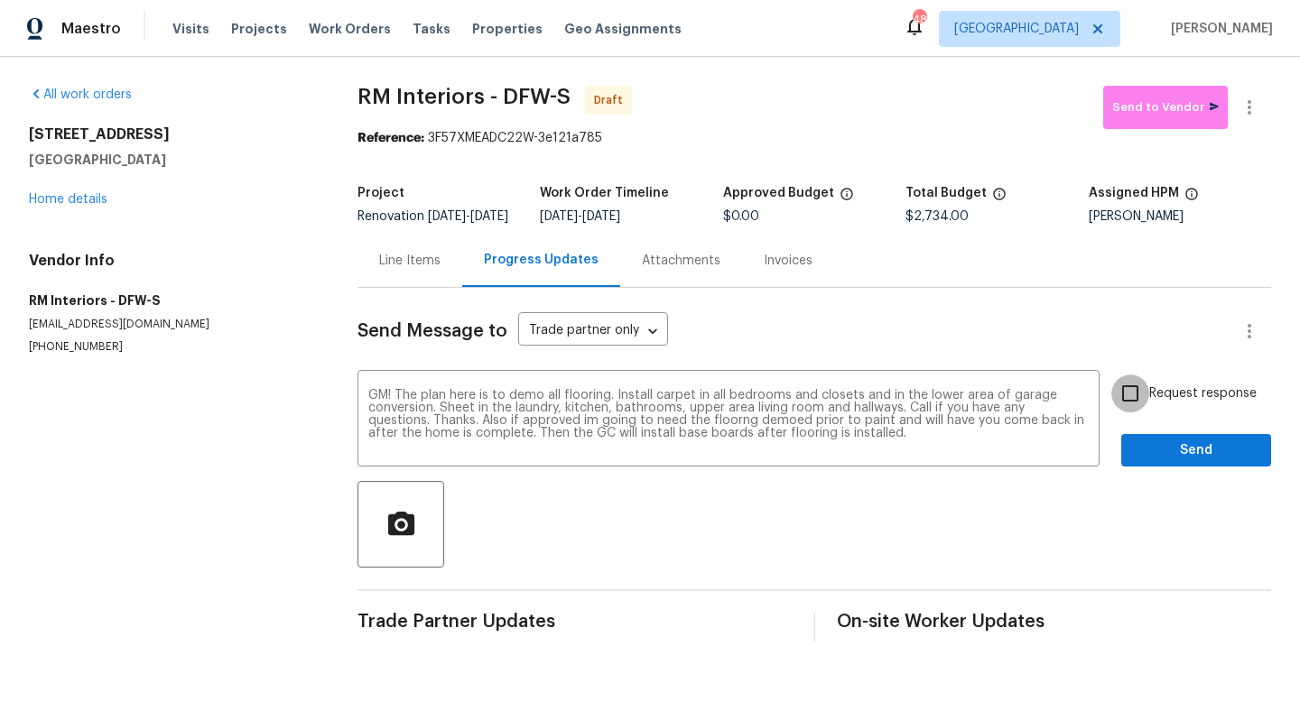
click at [1138, 409] on input "Request response" at bounding box center [1130, 394] width 38 height 38
checkbox input "true"
click at [1161, 462] on span "Send" at bounding box center [1195, 451] width 121 height 23
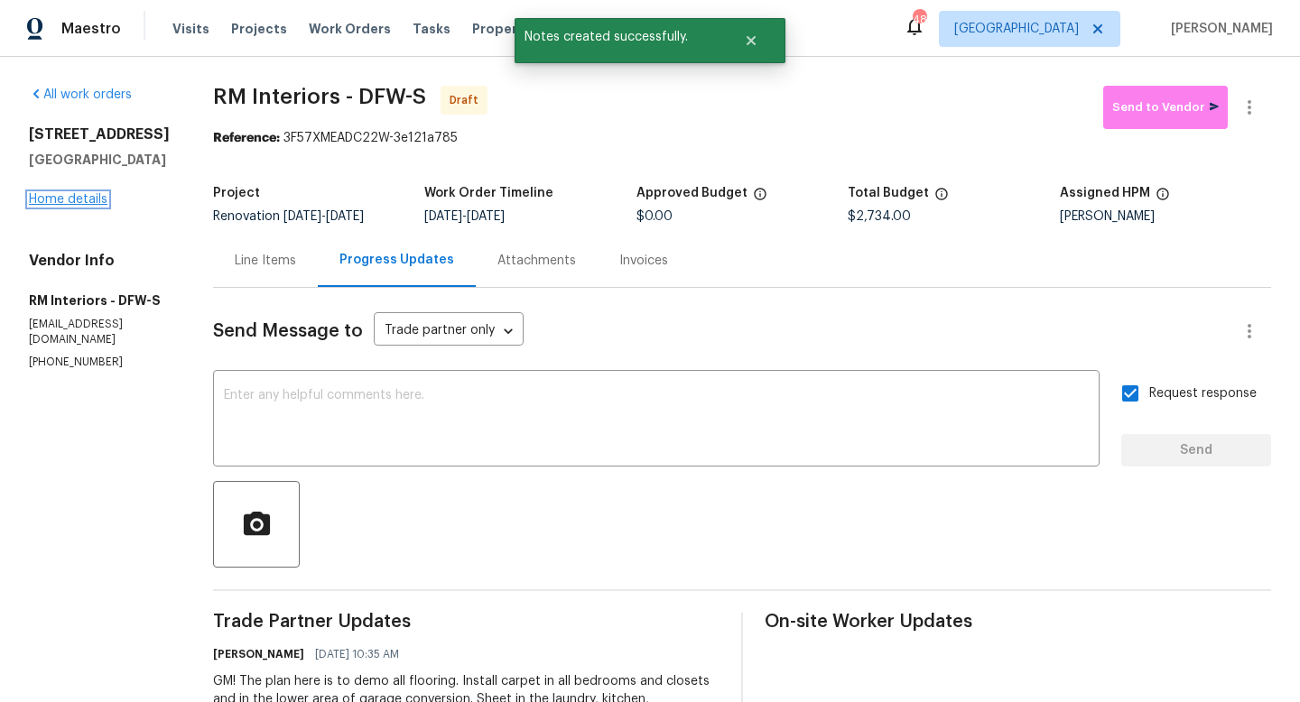
click at [70, 201] on link "Home details" at bounding box center [68, 199] width 79 height 13
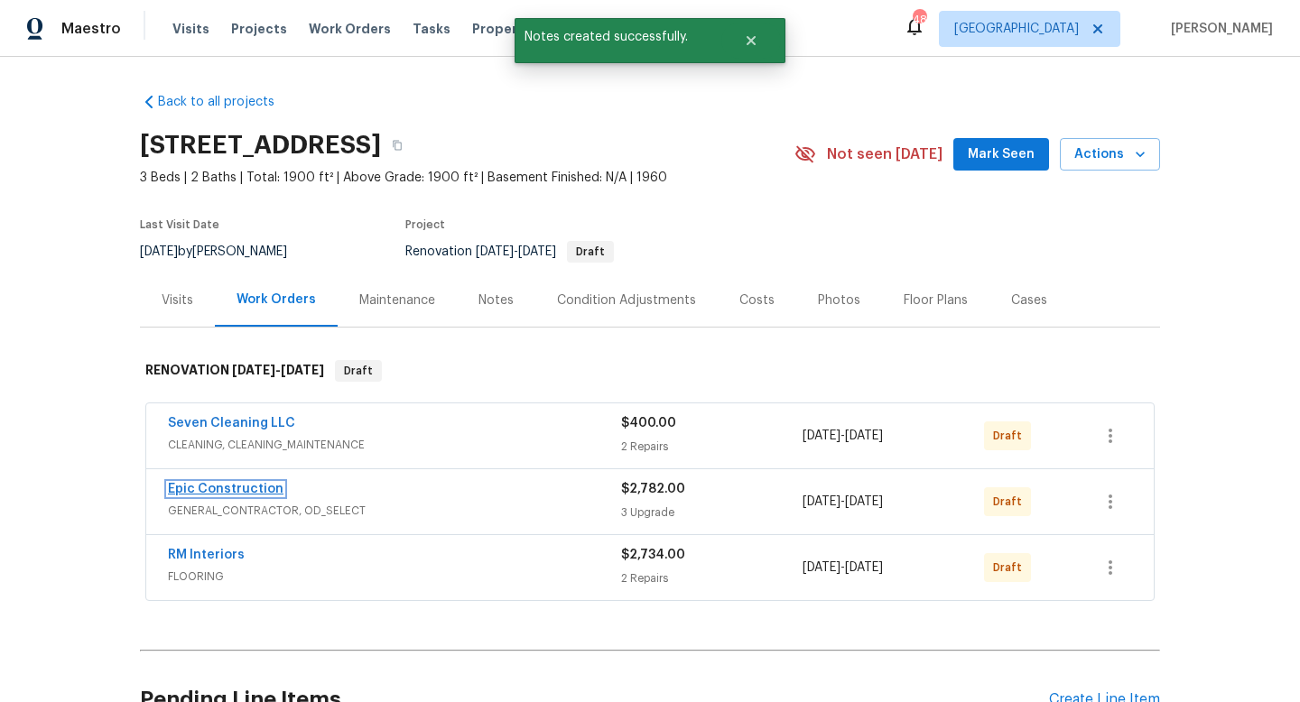
click at [234, 490] on link "Epic Construction" at bounding box center [226, 489] width 116 height 13
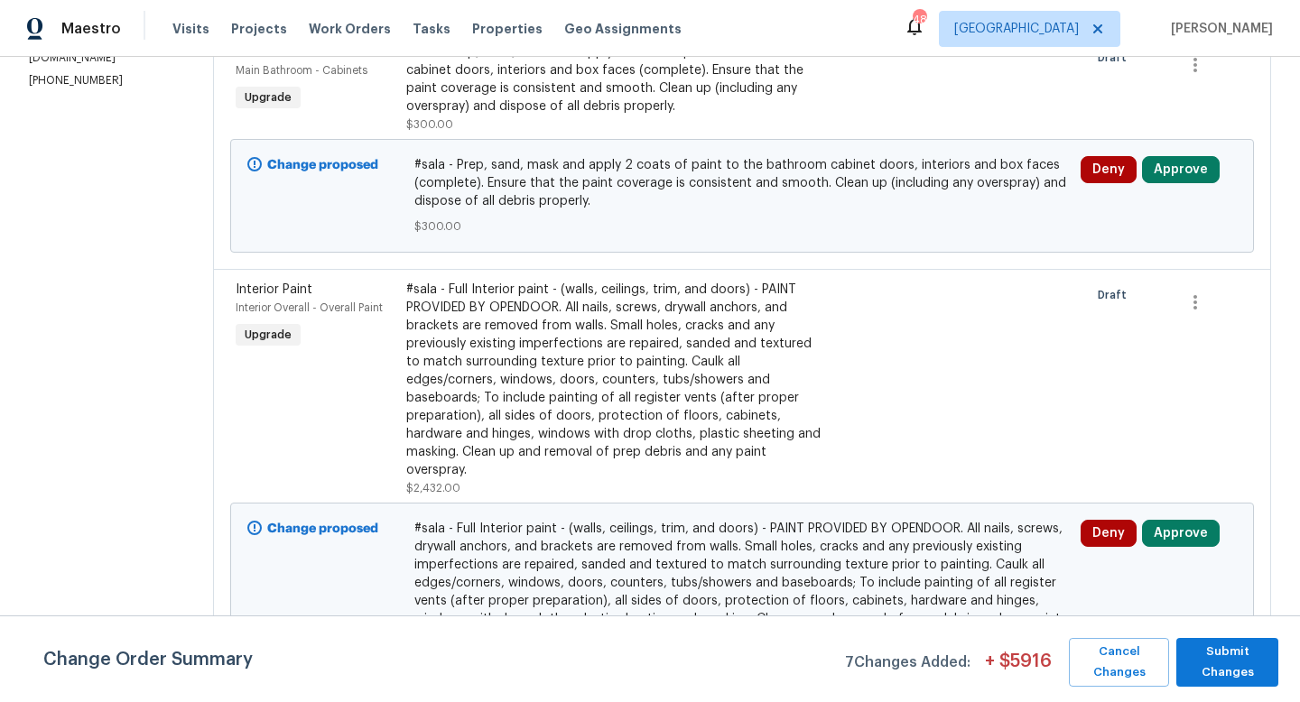
scroll to position [93, 0]
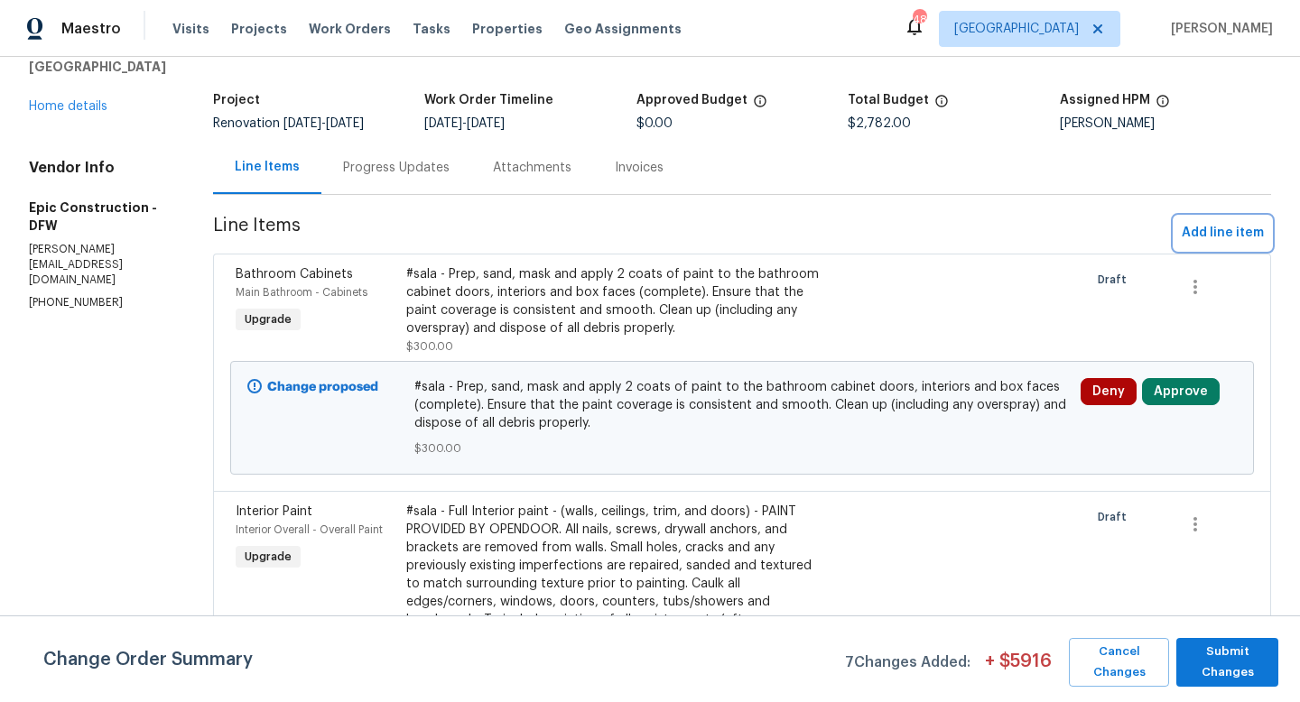
click at [1207, 229] on span "Add line item" at bounding box center [1222, 233] width 82 height 23
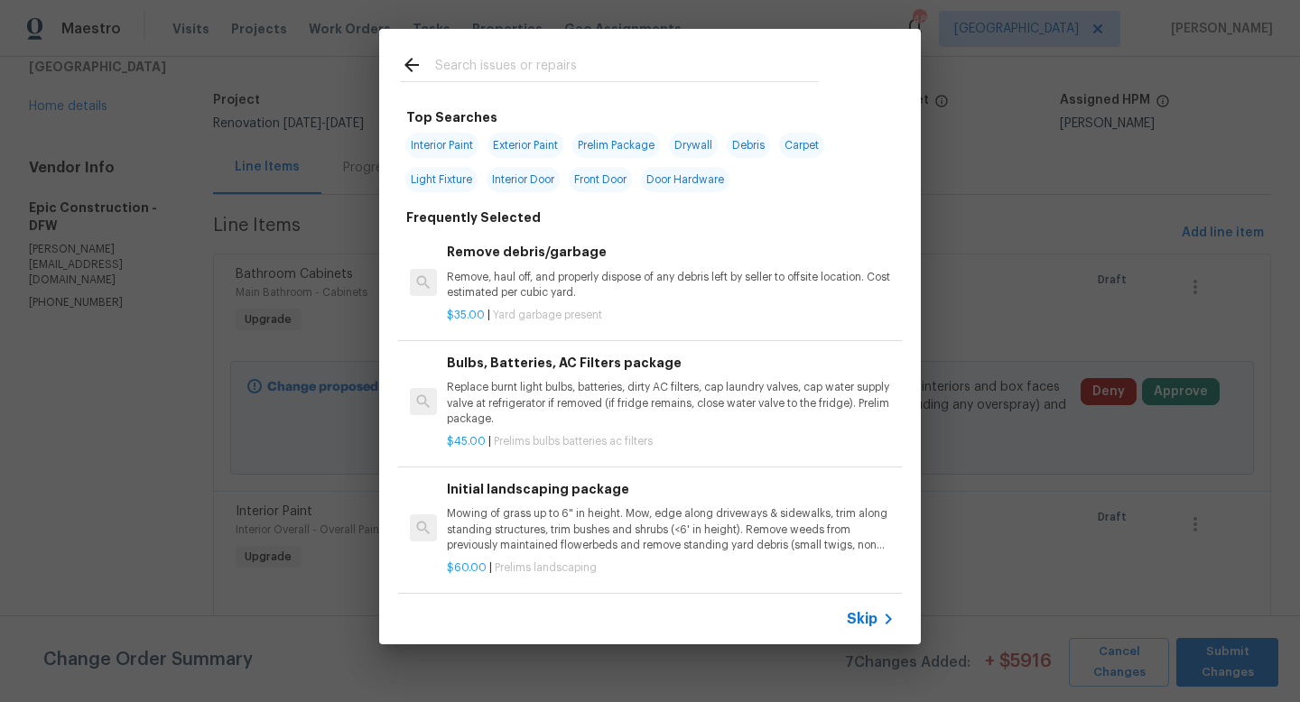
click at [448, 74] on input "text" at bounding box center [626, 67] width 383 height 27
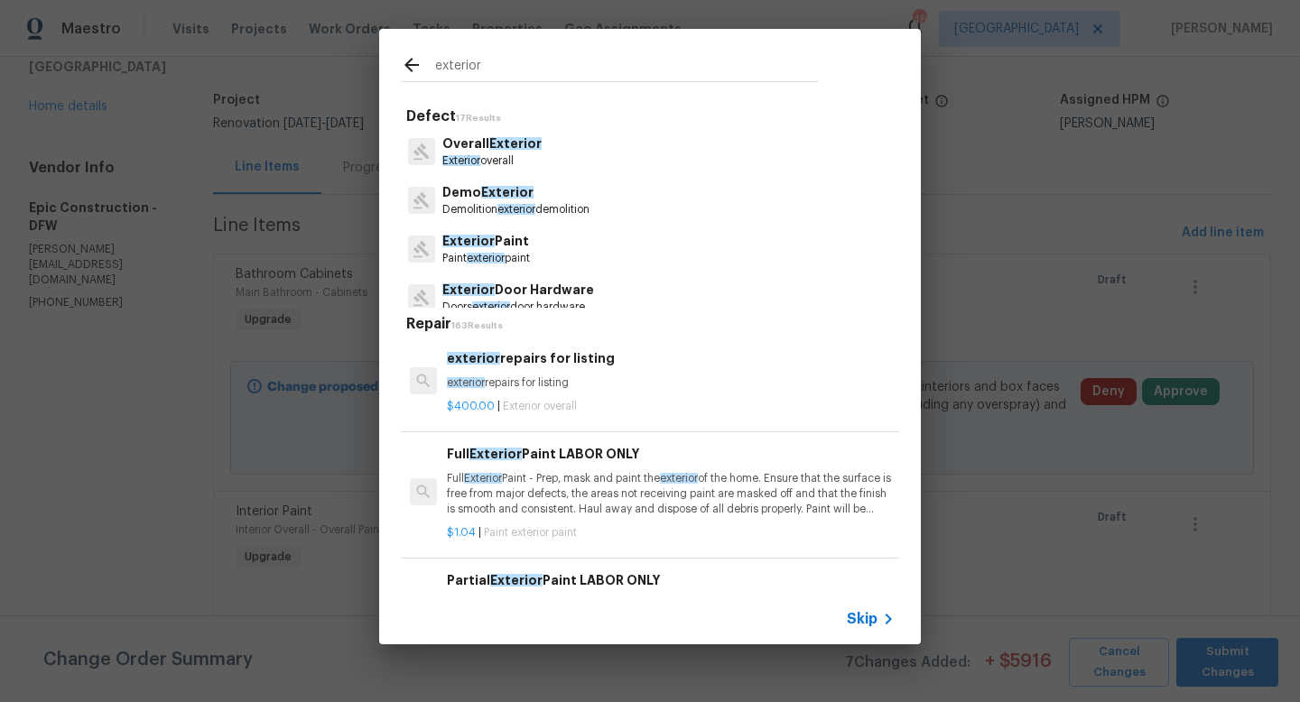
type input "exterior"
click at [458, 239] on span "Exterior" at bounding box center [468, 241] width 52 height 13
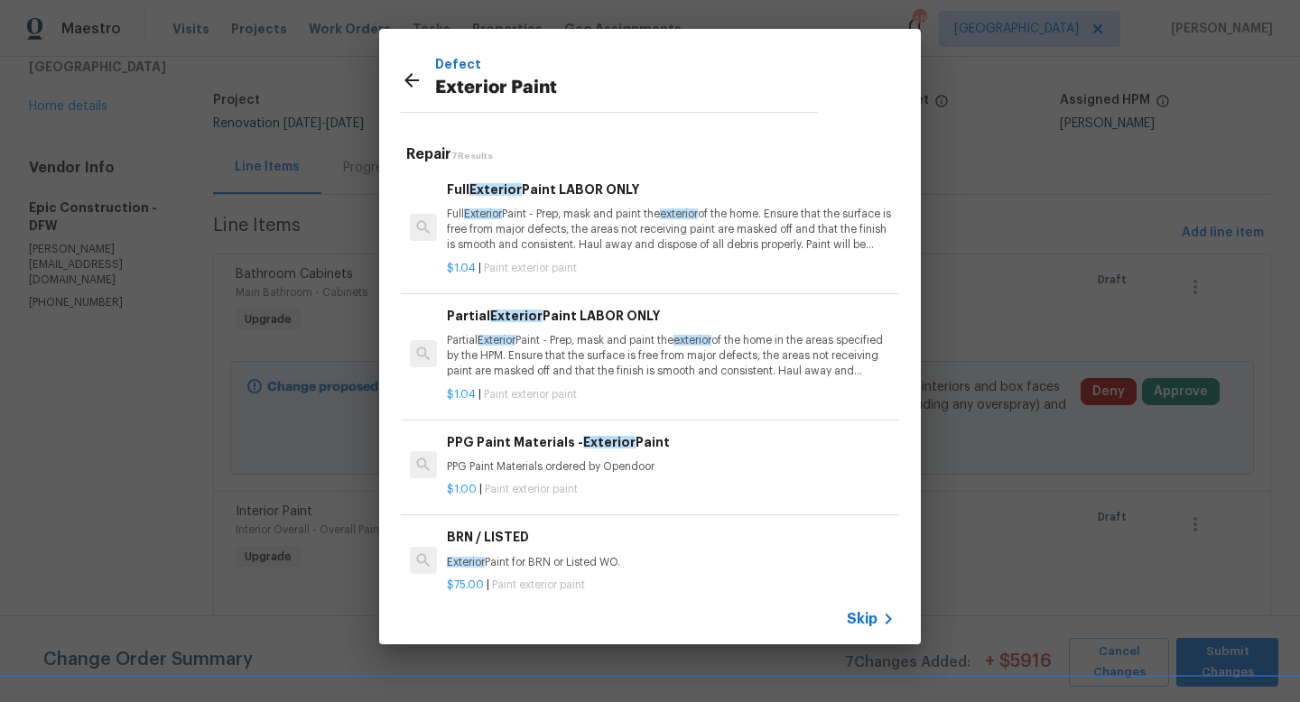
click at [507, 233] on p "Full Exterior Paint - Prep, mask and paint the exterior of the home. Ensure tha…" at bounding box center [671, 230] width 448 height 46
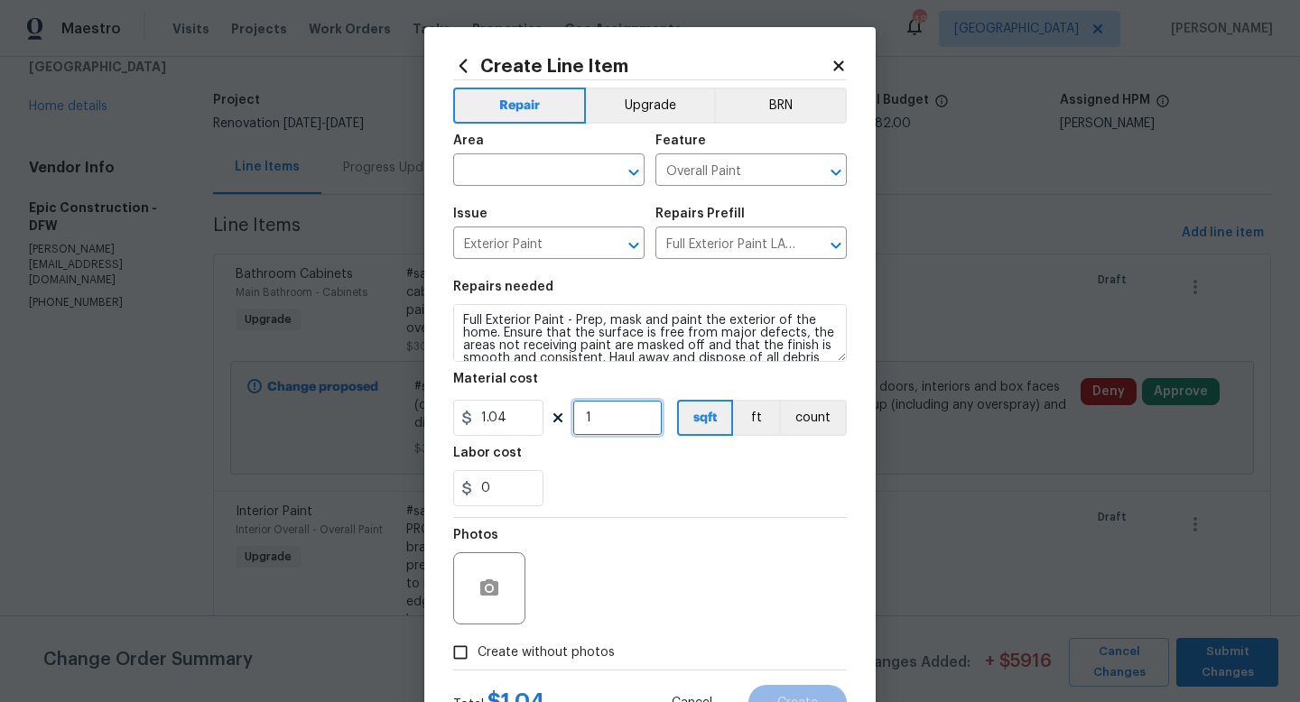
click at [588, 412] on input "1" at bounding box center [617, 418] width 90 height 36
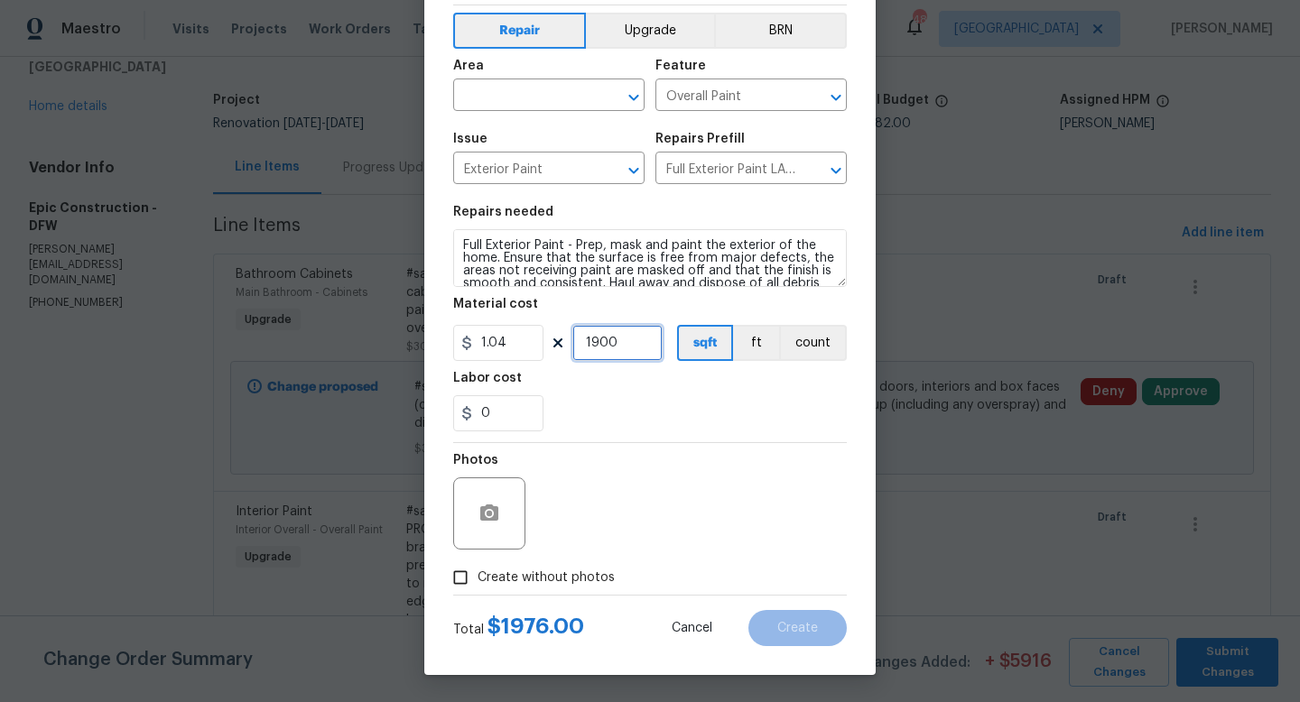
type input "1900"
click at [467, 571] on input "Create without photos" at bounding box center [460, 577] width 34 height 34
checkbox input "true"
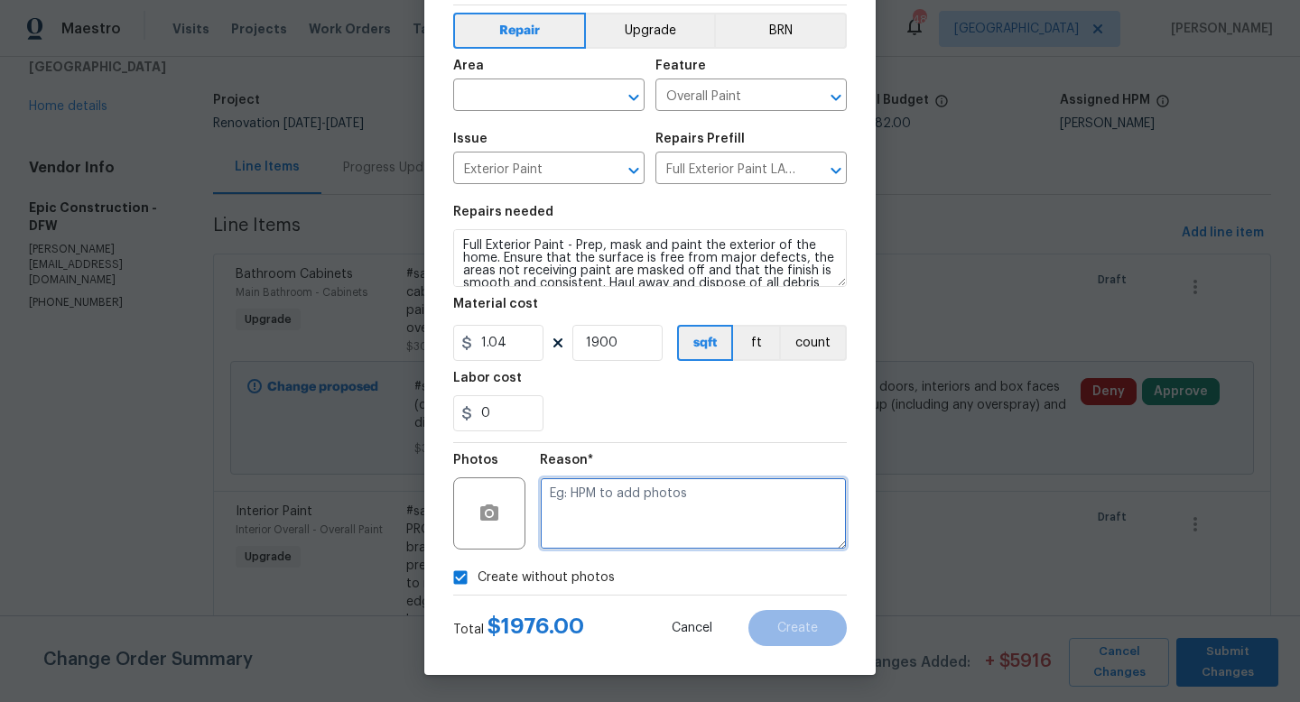
click at [643, 489] on textarea at bounding box center [693, 513] width 307 height 72
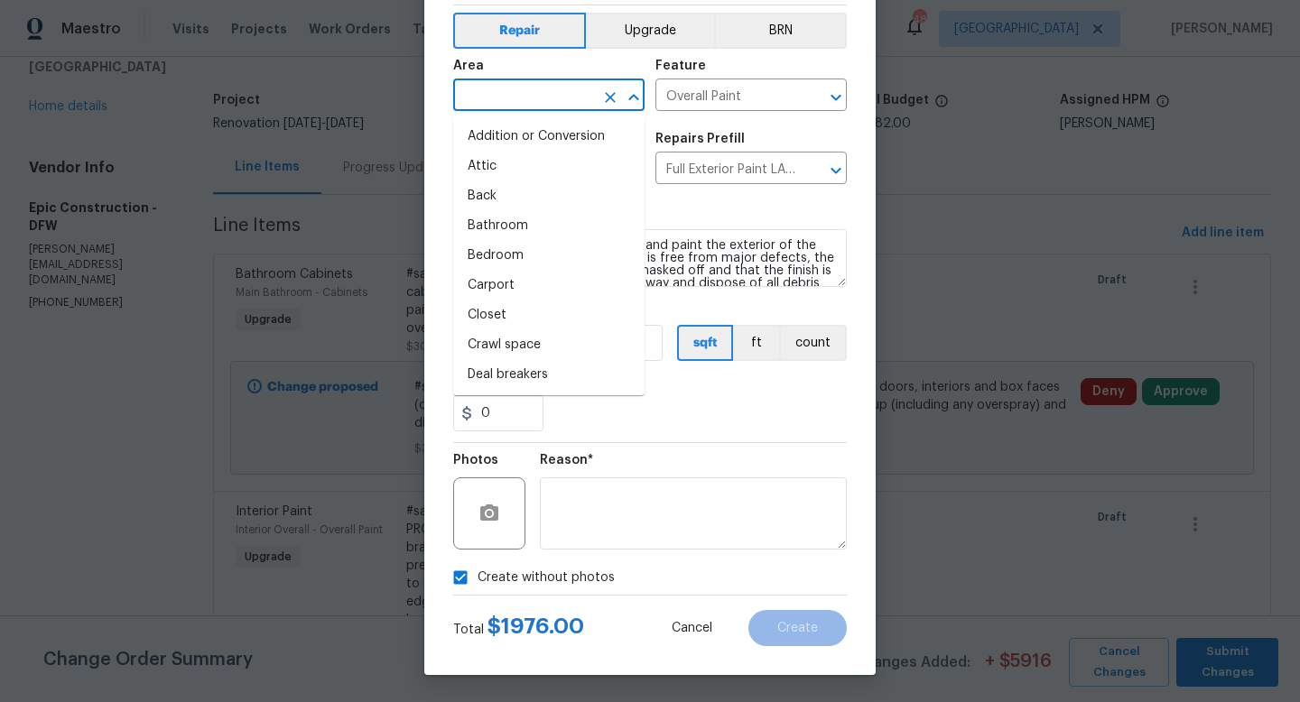
click at [517, 100] on input "text" at bounding box center [523, 97] width 141 height 28
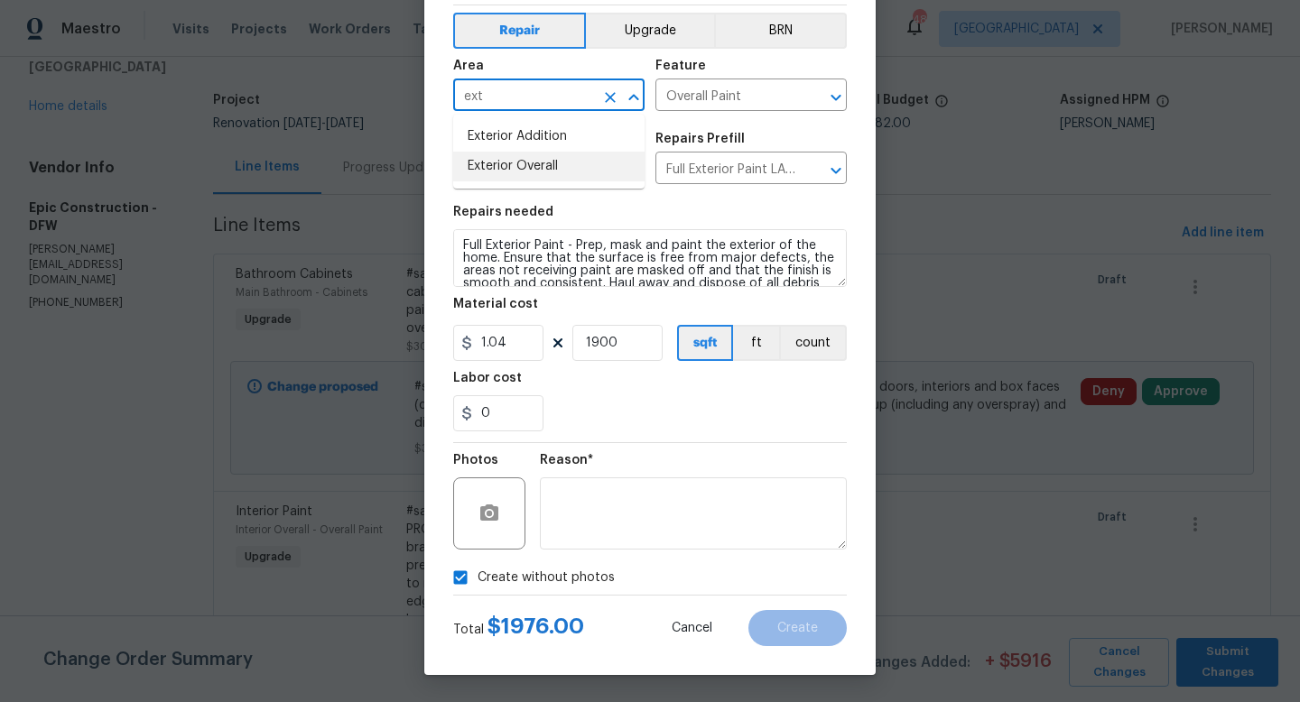
click at [509, 161] on li "Exterior Overall" at bounding box center [548, 167] width 191 height 30
type input "Exterior Overall"
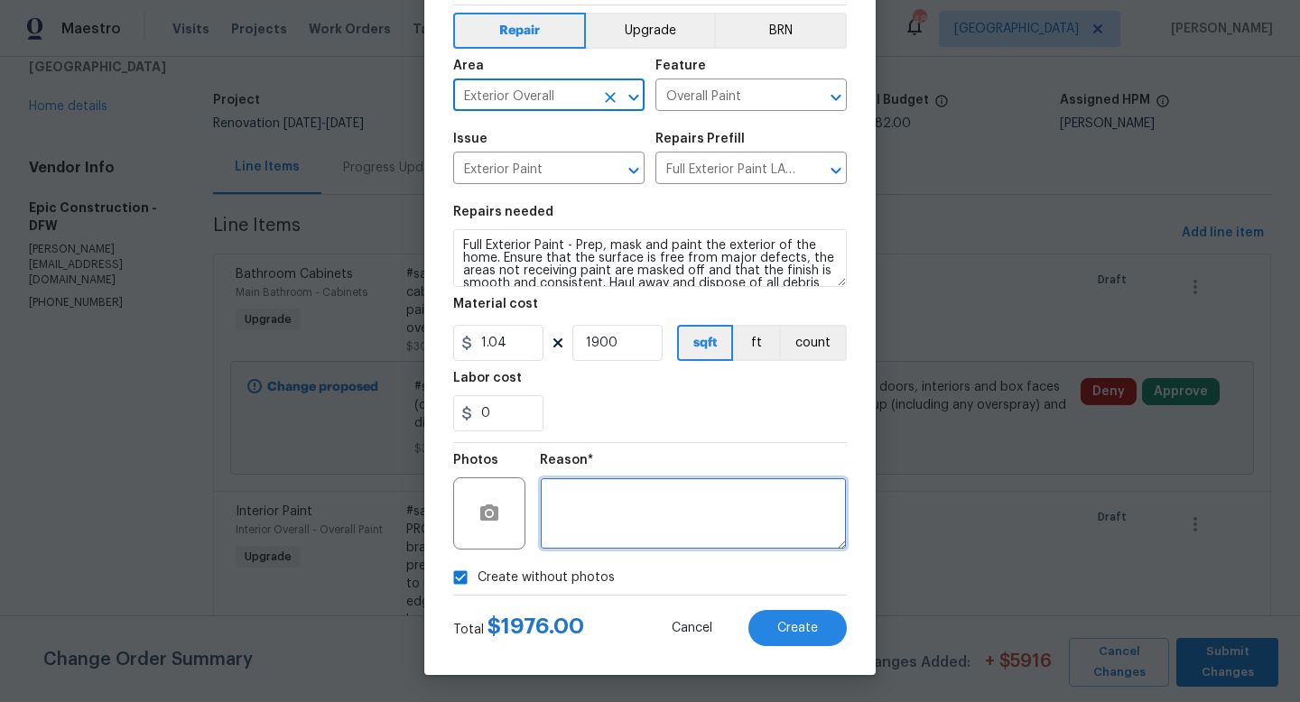
click at [607, 503] on textarea at bounding box center [693, 513] width 307 height 72
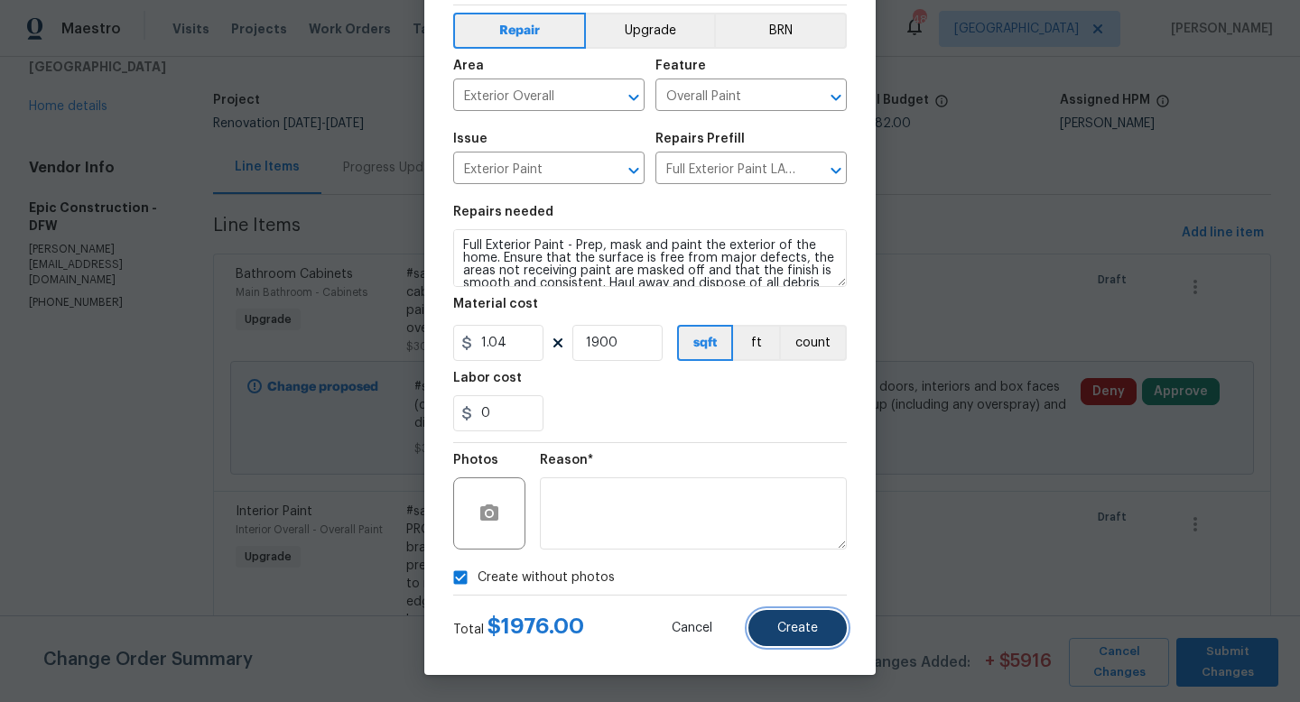
click at [772, 622] on button "Create" at bounding box center [797, 628] width 98 height 36
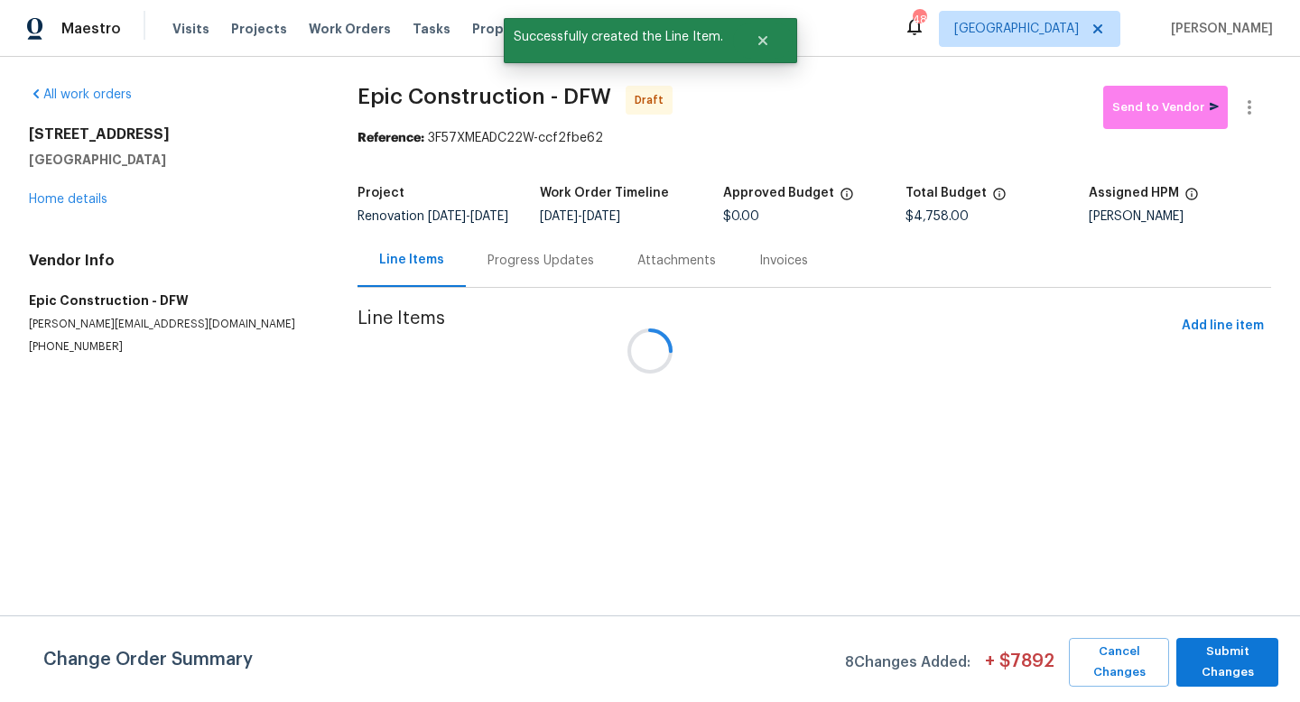
scroll to position [0, 0]
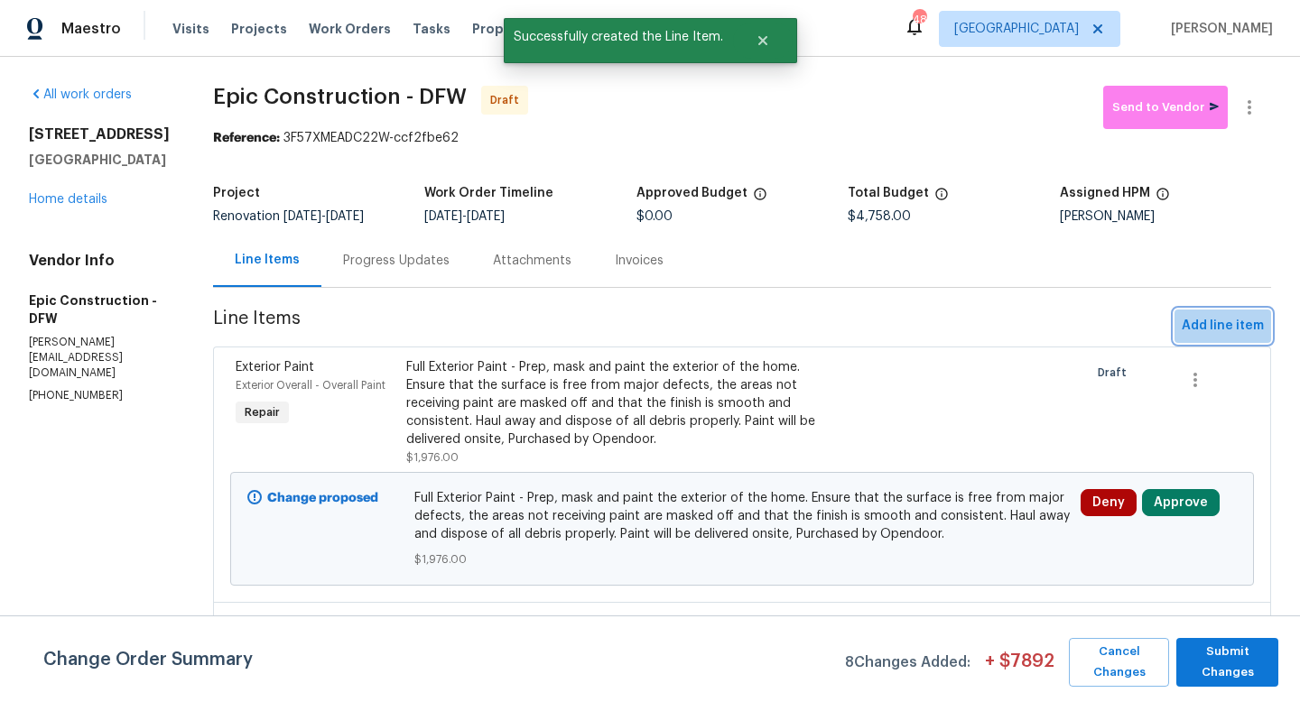
click at [1227, 335] on span "Add line item" at bounding box center [1222, 326] width 82 height 23
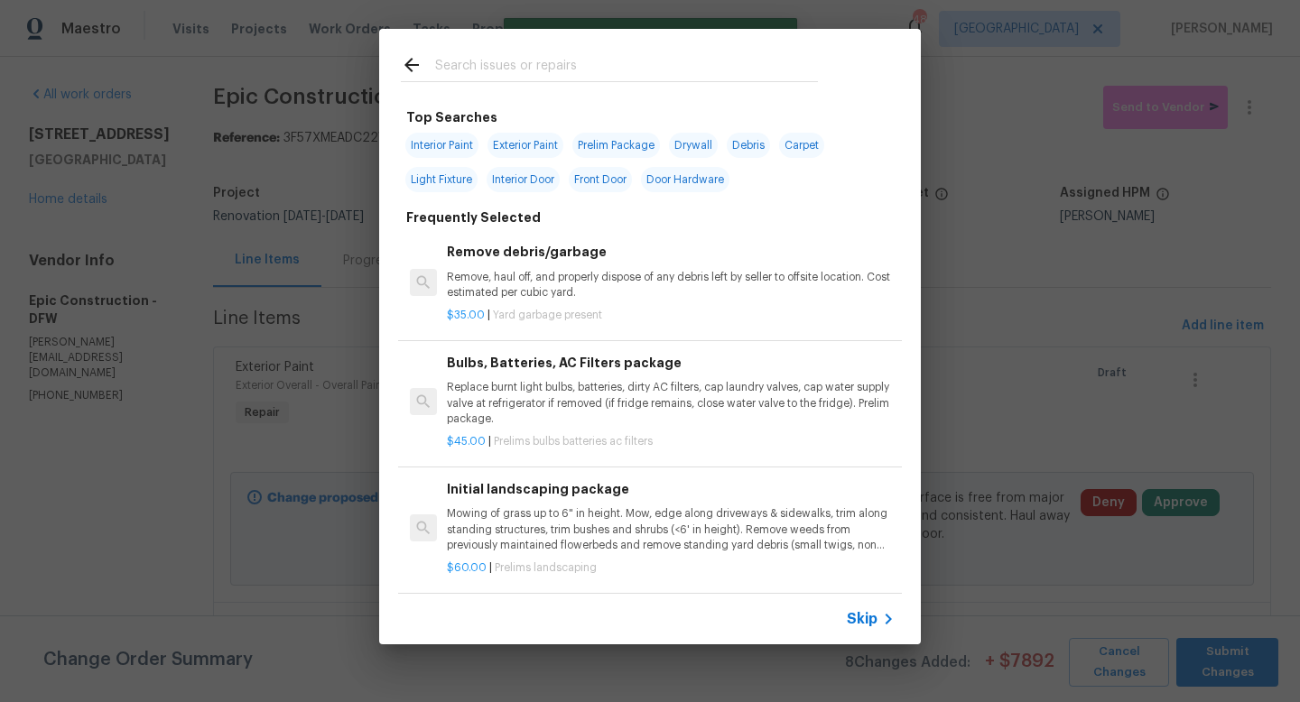
click at [481, 76] on input "text" at bounding box center [626, 67] width 383 height 27
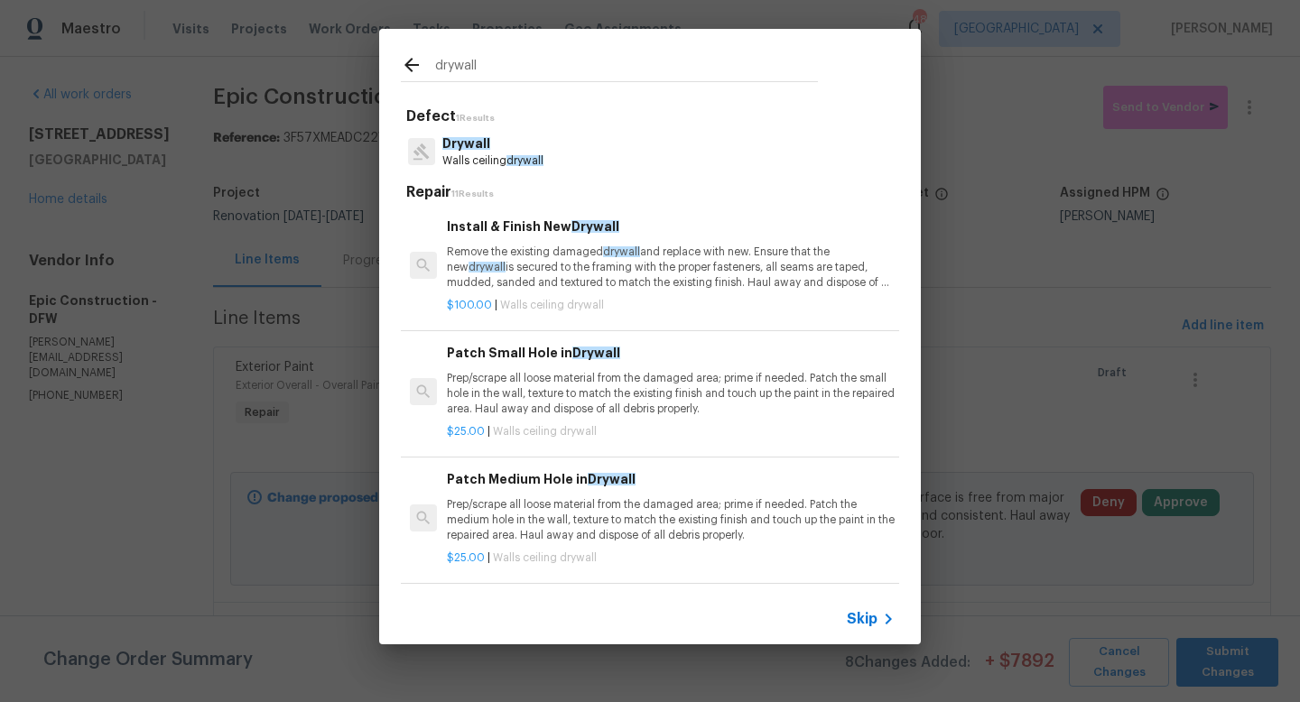
type input "drywall"
click at [484, 141] on span "Drywall" at bounding box center [466, 143] width 48 height 13
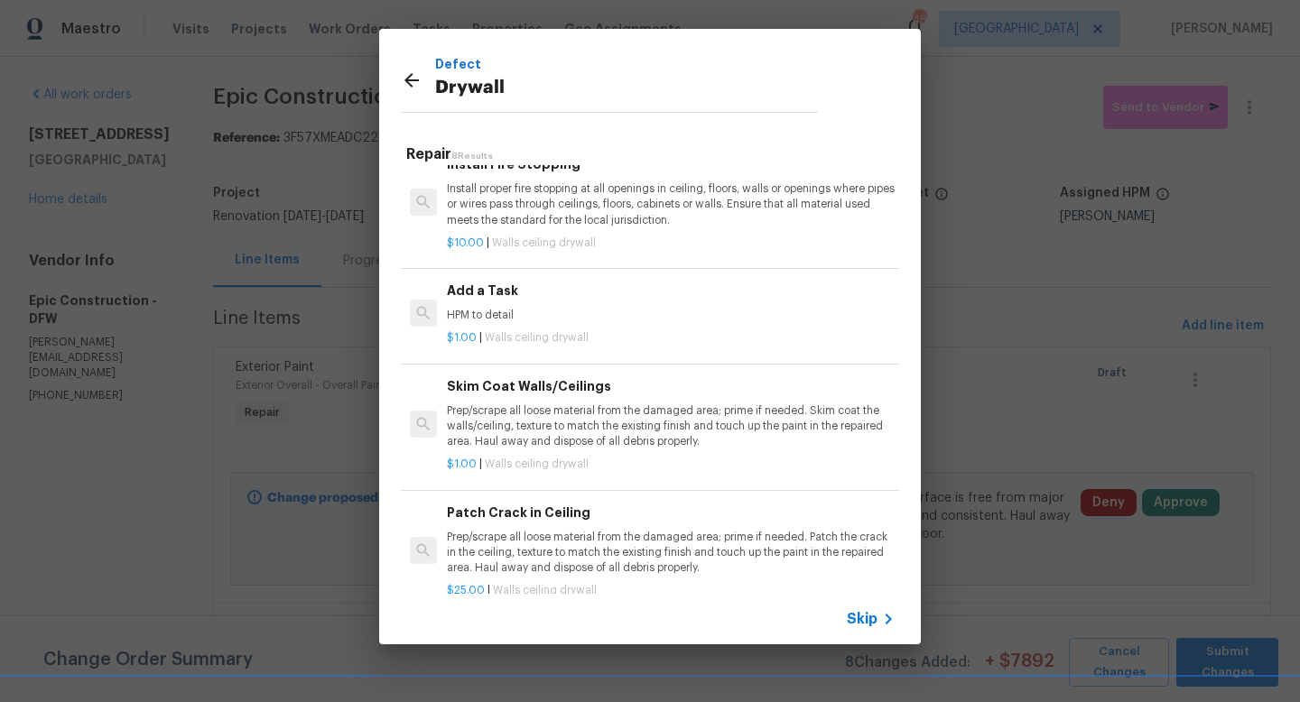
scroll to position [532, 0]
click at [493, 552] on p "Prep/scrape all loose material from the damaged area; prime if needed. Patch th…" at bounding box center [671, 552] width 448 height 46
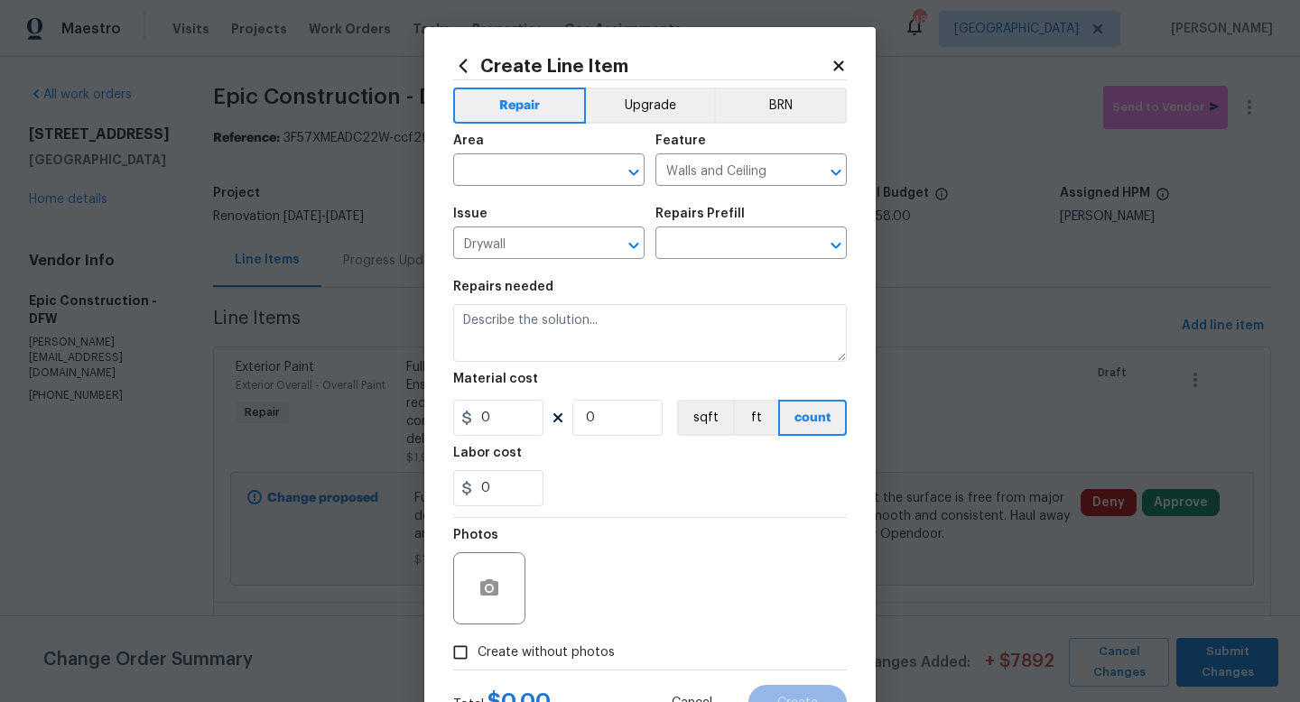
type input "Patch Crack in Ceiling $25.00"
type textarea "Prep/scrape all loose material from the damaged area; prime if needed. Patch th…"
type input "25"
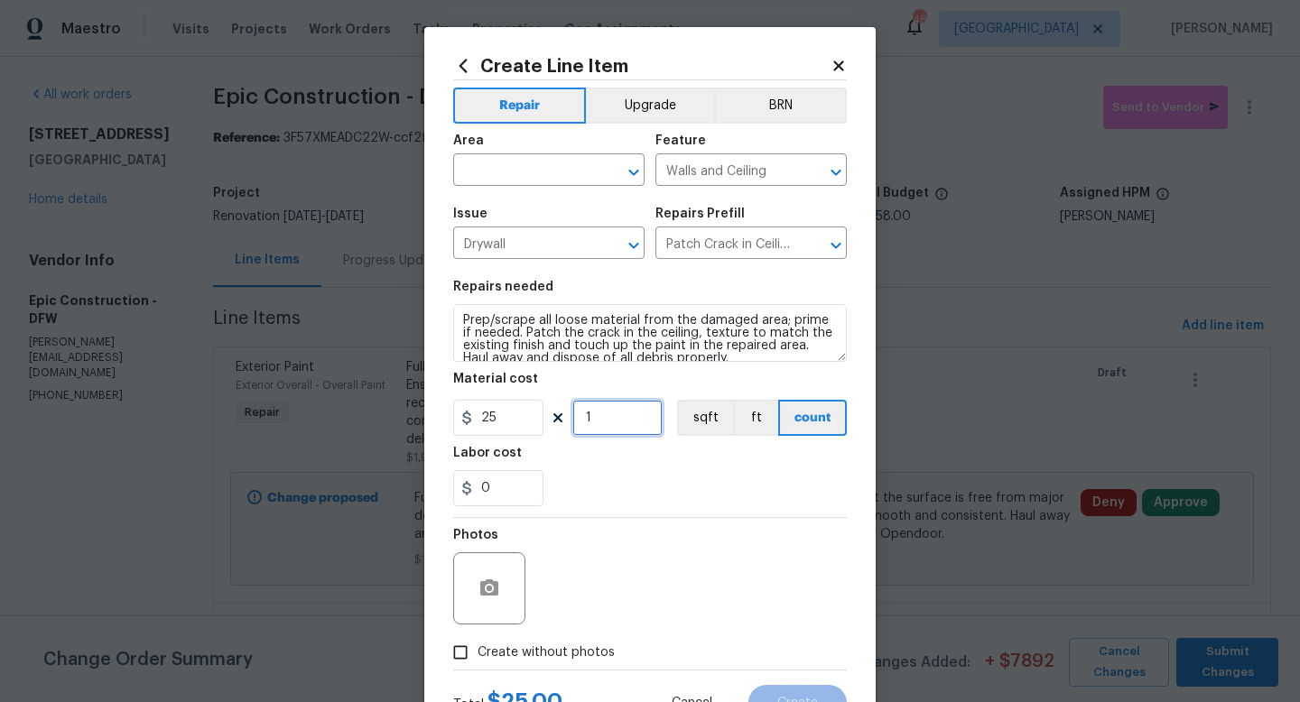
click at [607, 415] on input "1" at bounding box center [617, 418] width 90 height 36
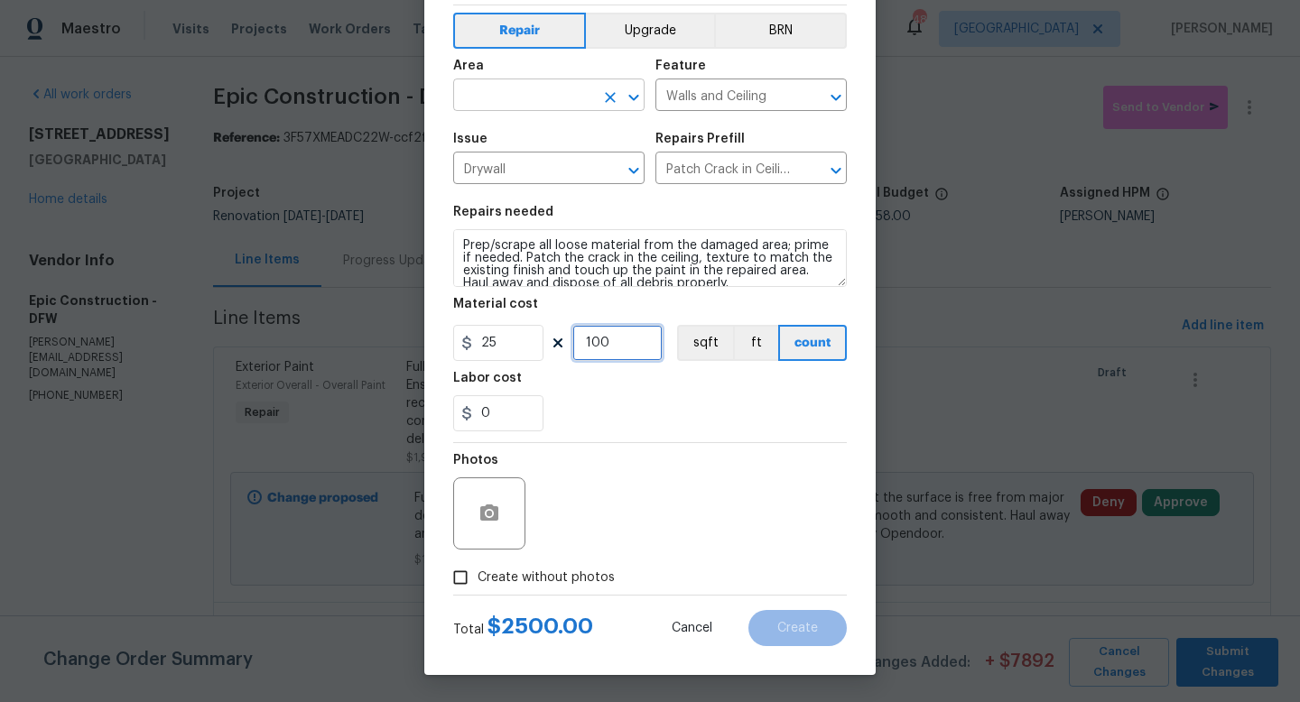
type input "100"
click at [514, 95] on input "text" at bounding box center [523, 97] width 141 height 28
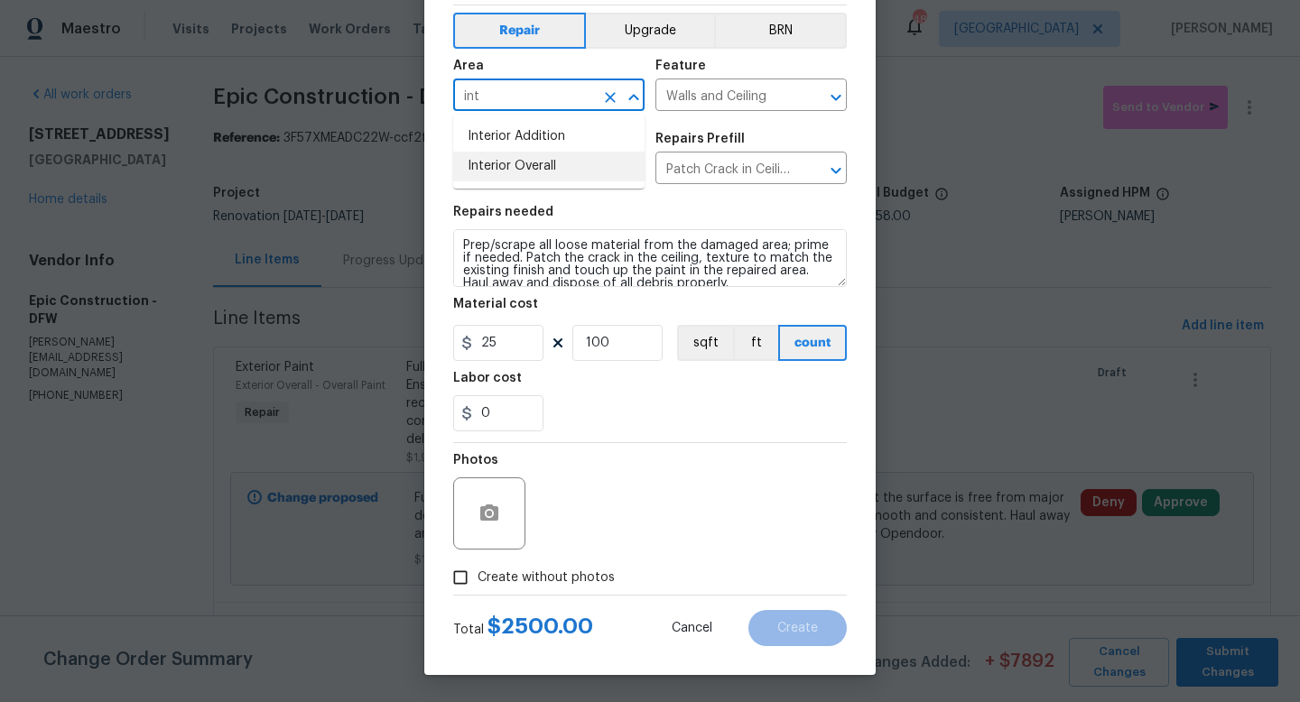
click at [504, 159] on li "Interior Overall" at bounding box center [548, 167] width 191 height 30
type input "Interior Overall"
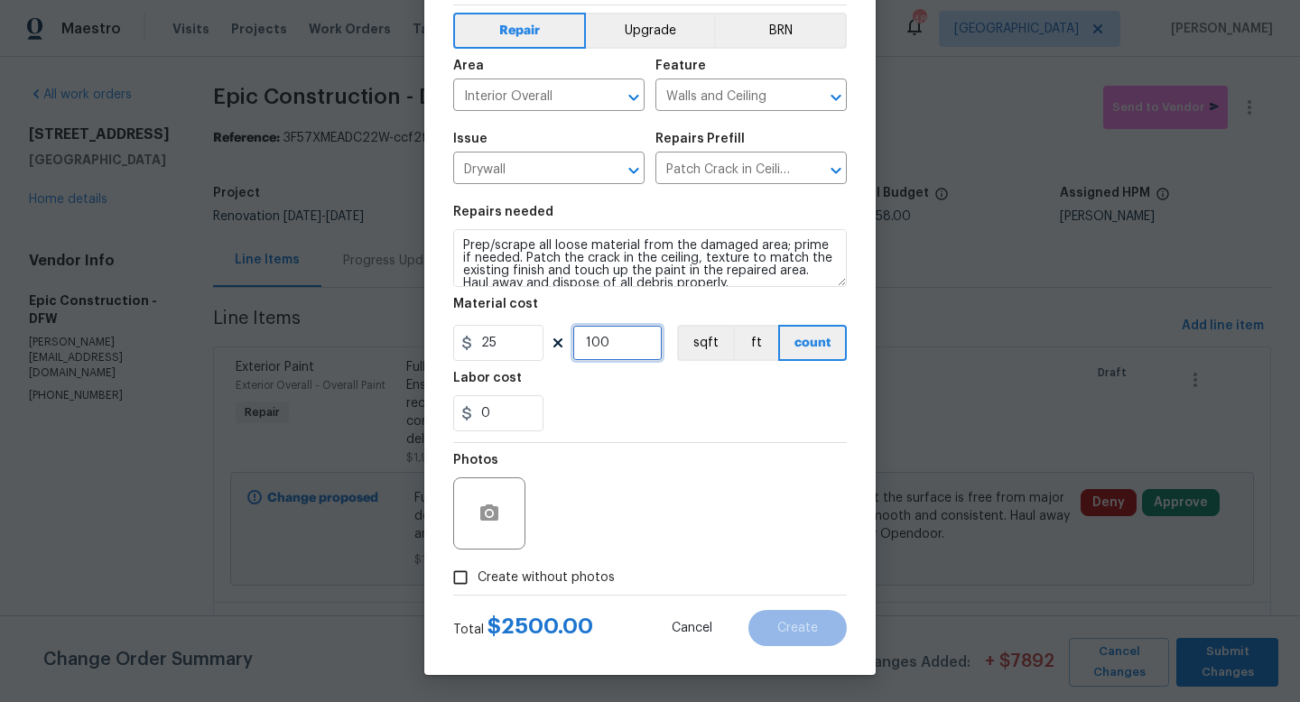
drag, startPoint x: 627, startPoint y: 340, endPoint x: 366, endPoint y: 327, distance: 262.1
click at [366, 327] on div "Create Line Item Repair Upgrade BRN Area Interior Overall ​ Feature Walls and C…" at bounding box center [650, 351] width 1300 height 702
type input "50"
click at [786, 511] on div "Photos" at bounding box center [649, 501] width 393 height 117
click at [455, 585] on input "Create without photos" at bounding box center [460, 577] width 34 height 34
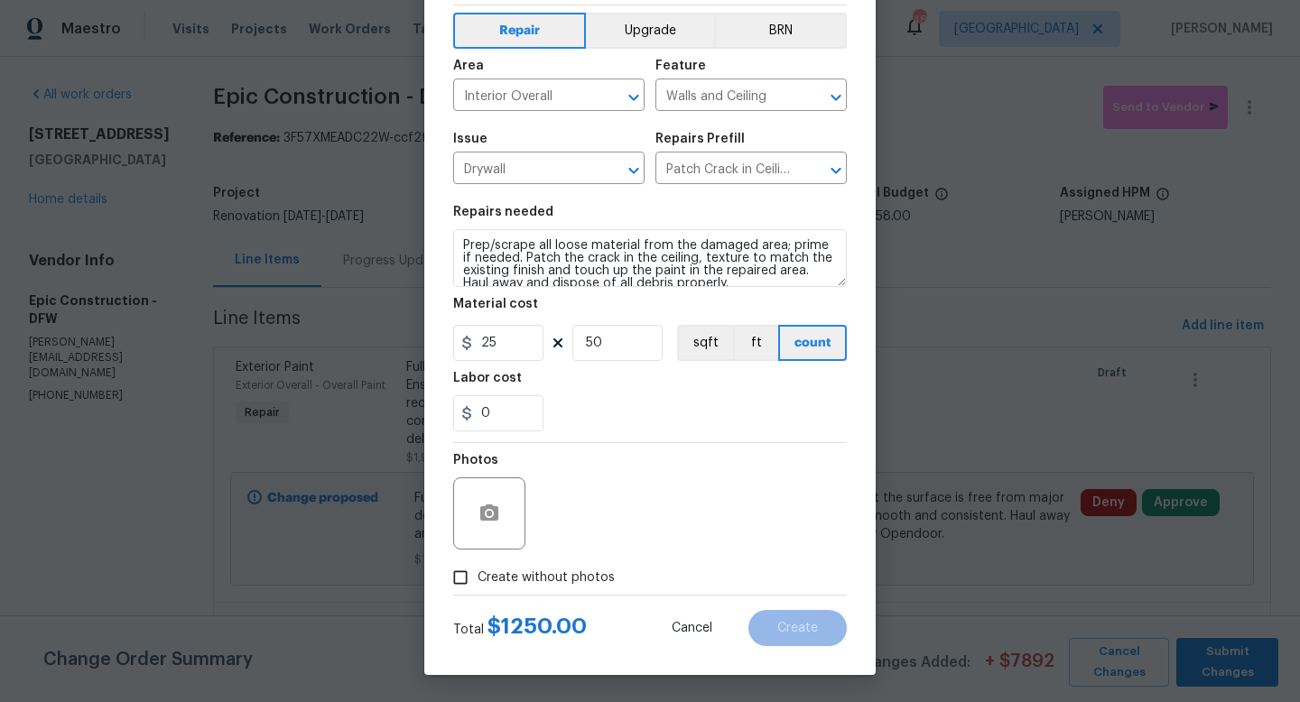
checkbox input "true"
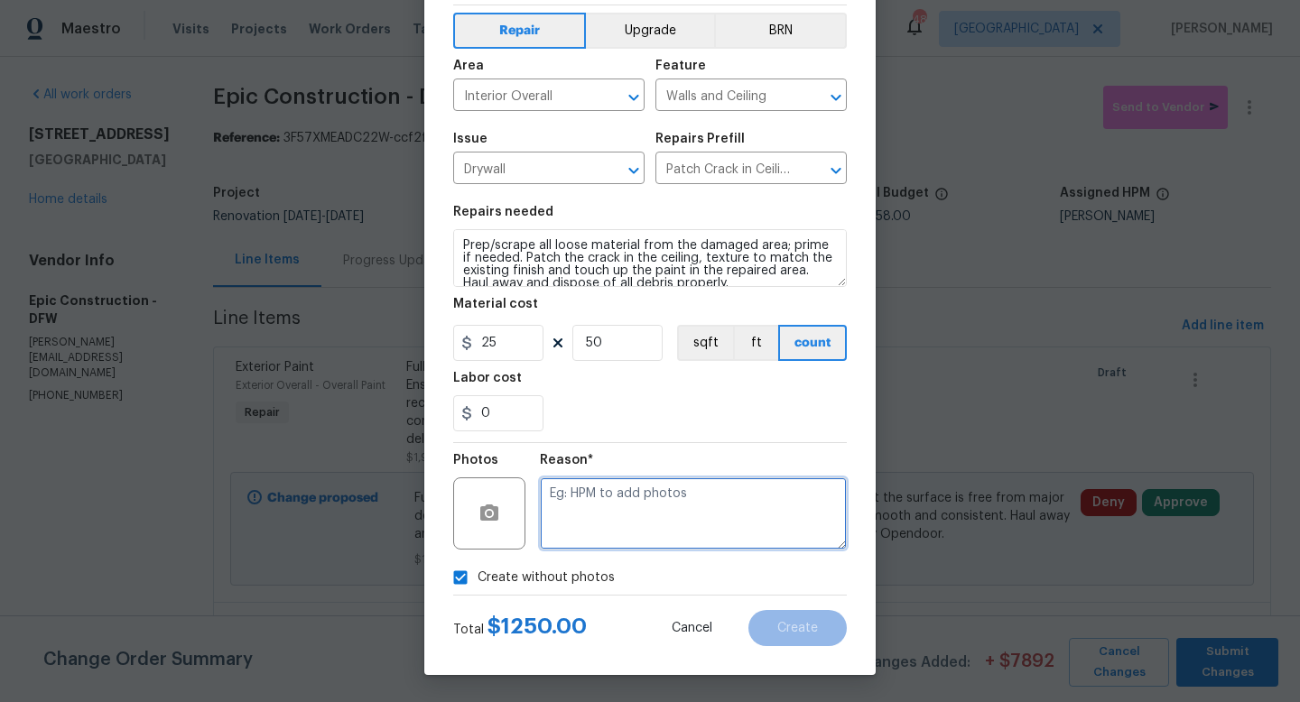
click at [636, 505] on textarea at bounding box center [693, 513] width 307 height 72
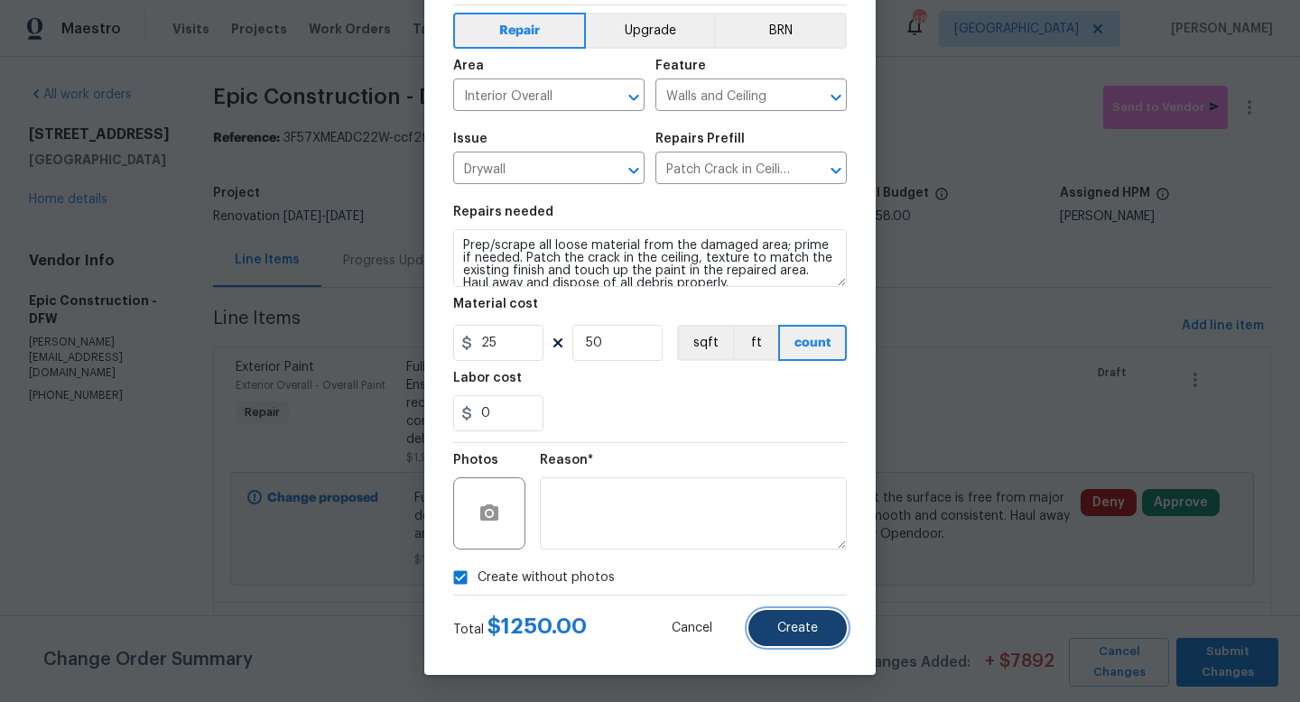
click at [801, 635] on button "Create" at bounding box center [797, 628] width 98 height 36
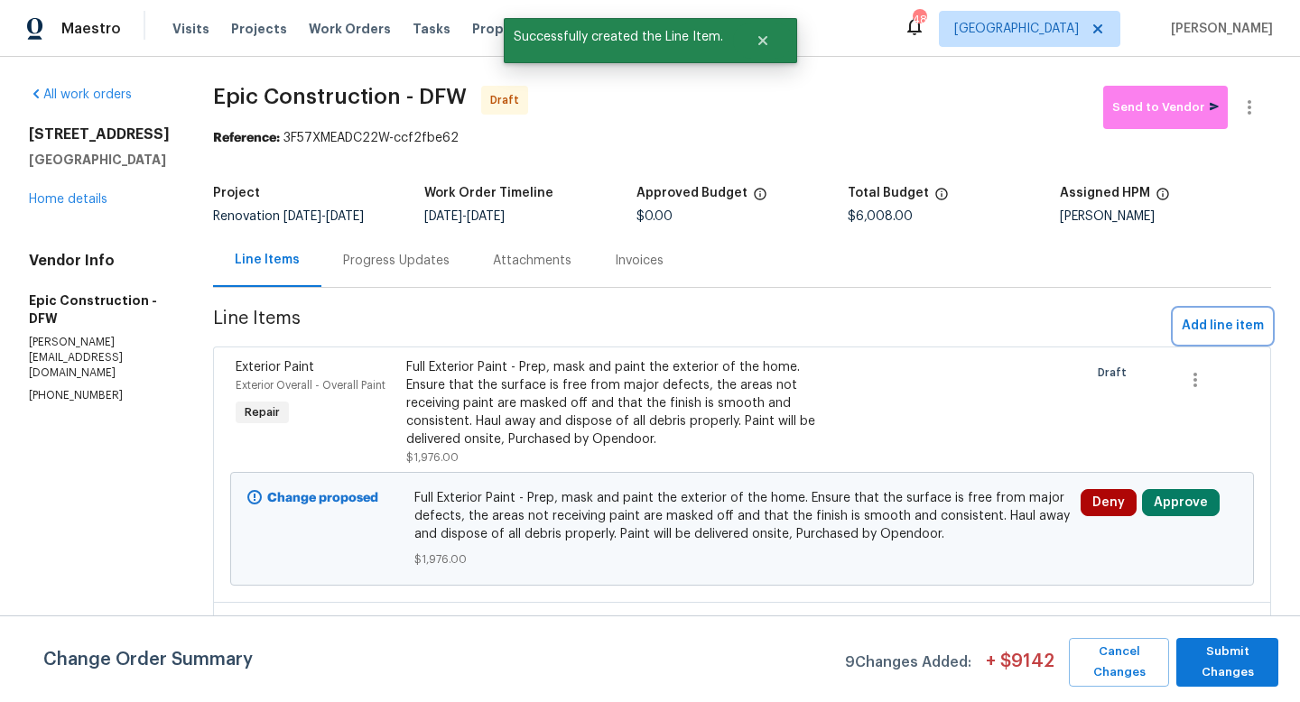
click at [1205, 331] on span "Add line item" at bounding box center [1222, 326] width 82 height 23
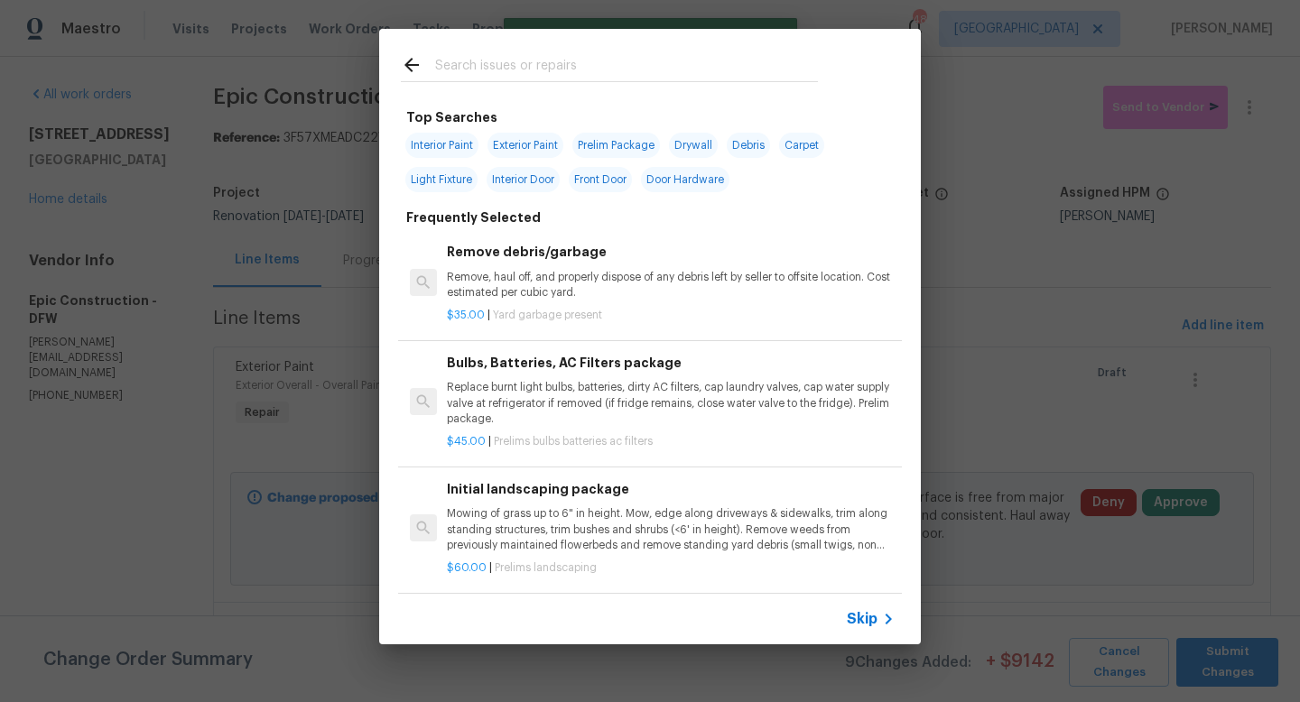
click at [468, 68] on input "text" at bounding box center [626, 67] width 383 height 27
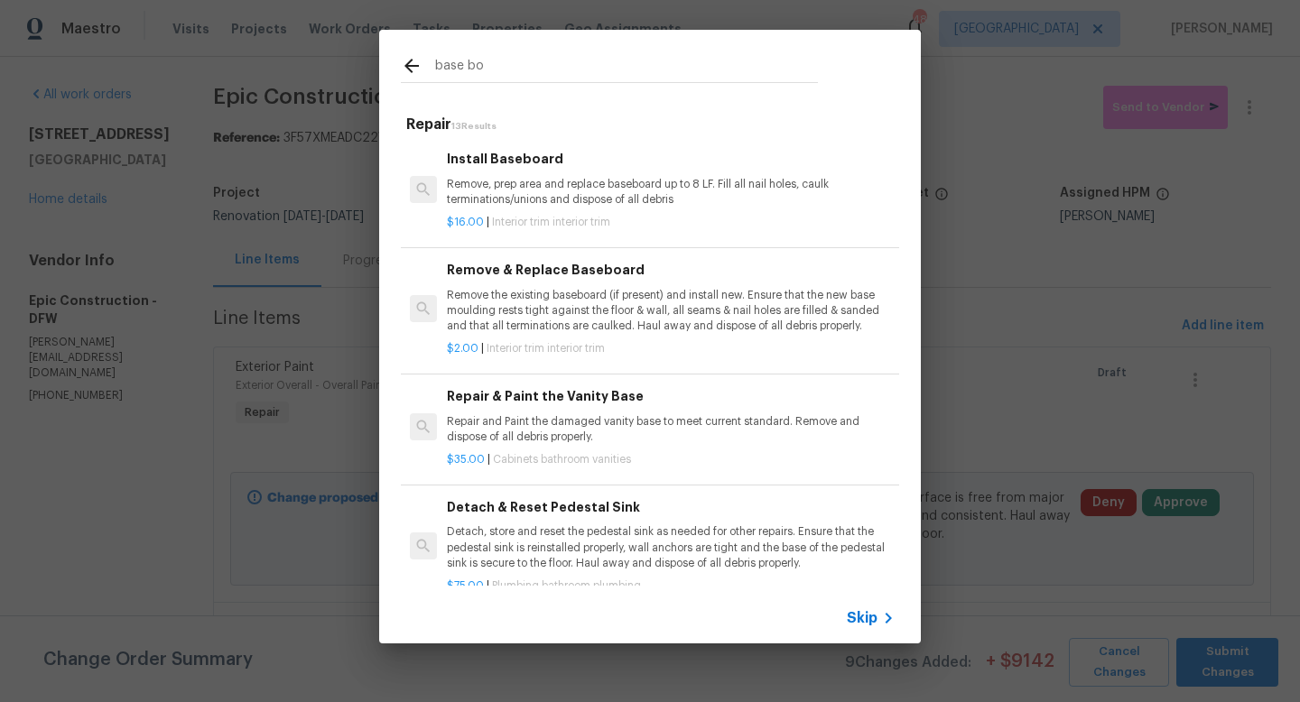
type input "base bo"
click at [481, 186] on p "Remove, prep area and replace baseboard up to 8 LF. Fill all nail holes, caulk …" at bounding box center [671, 192] width 448 height 31
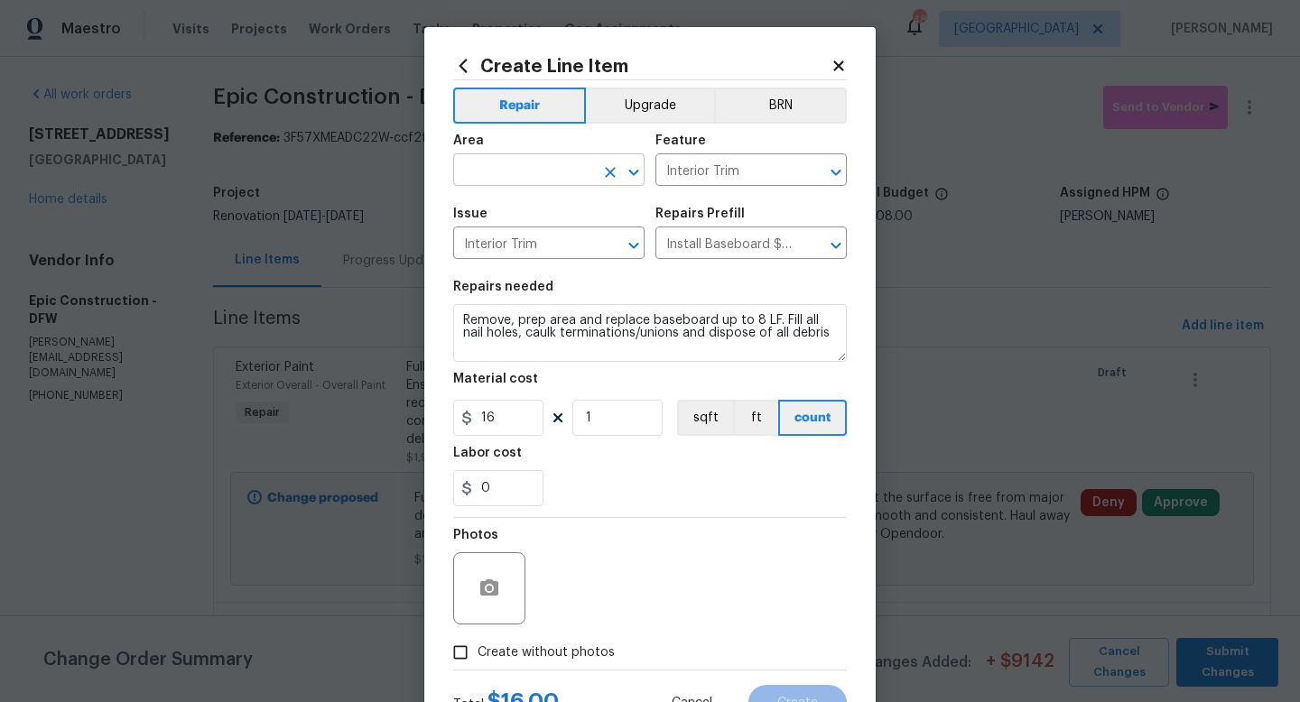
click at [472, 165] on input "text" at bounding box center [523, 172] width 141 height 28
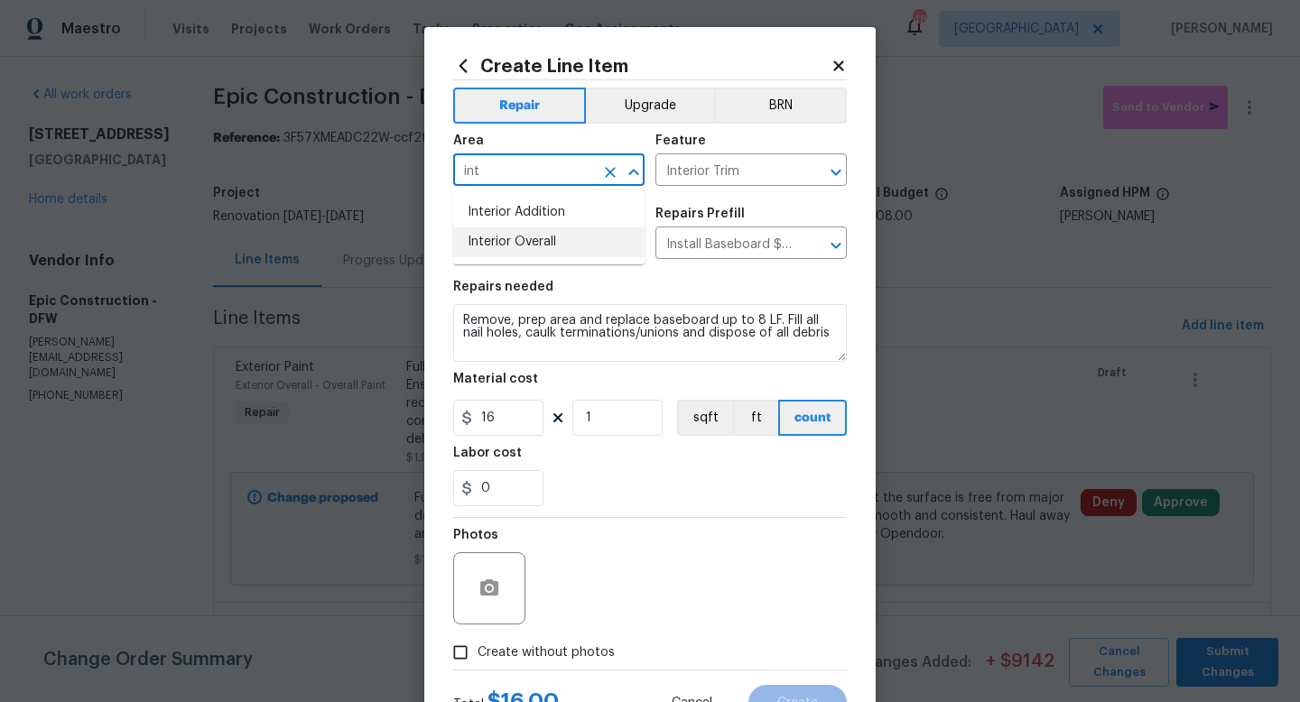
click at [478, 237] on li "Interior Overall" at bounding box center [548, 242] width 191 height 30
type input "Interior Overall"
click at [616, 414] on input "1" at bounding box center [617, 418] width 90 height 36
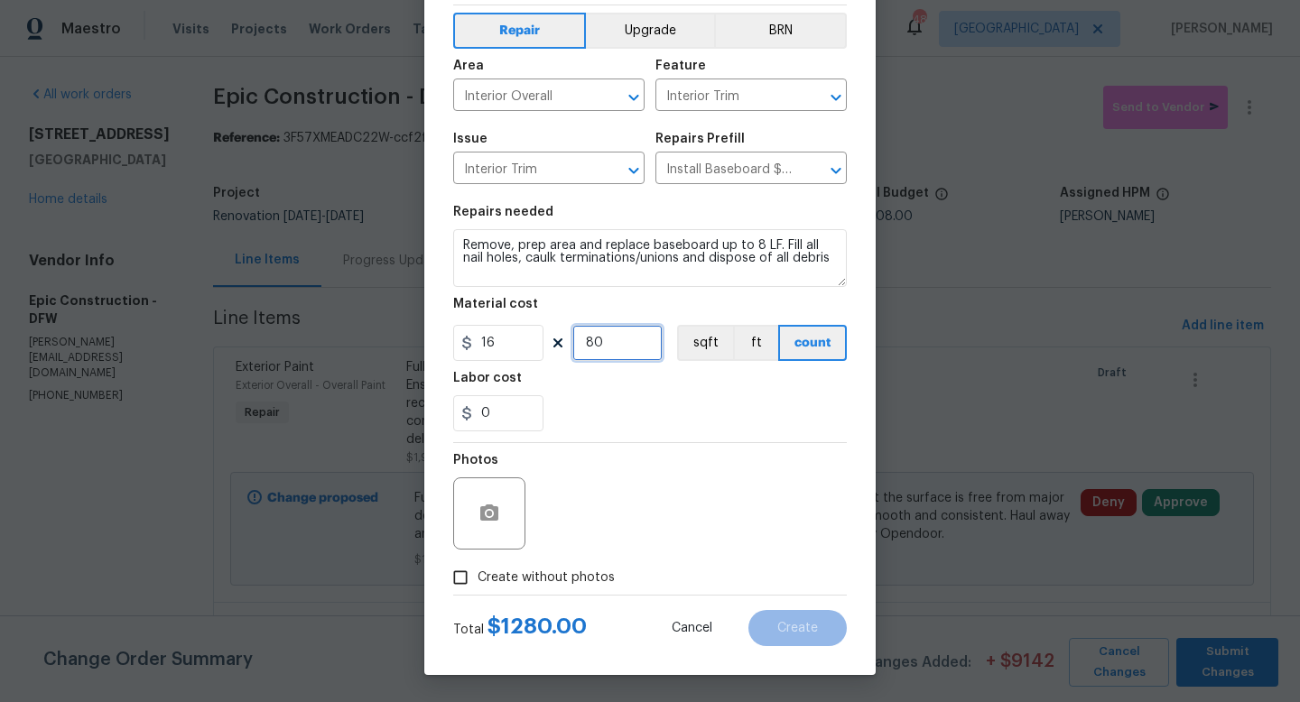
type input "80"
click at [464, 582] on input "Create without photos" at bounding box center [460, 577] width 34 height 34
checkbox input "true"
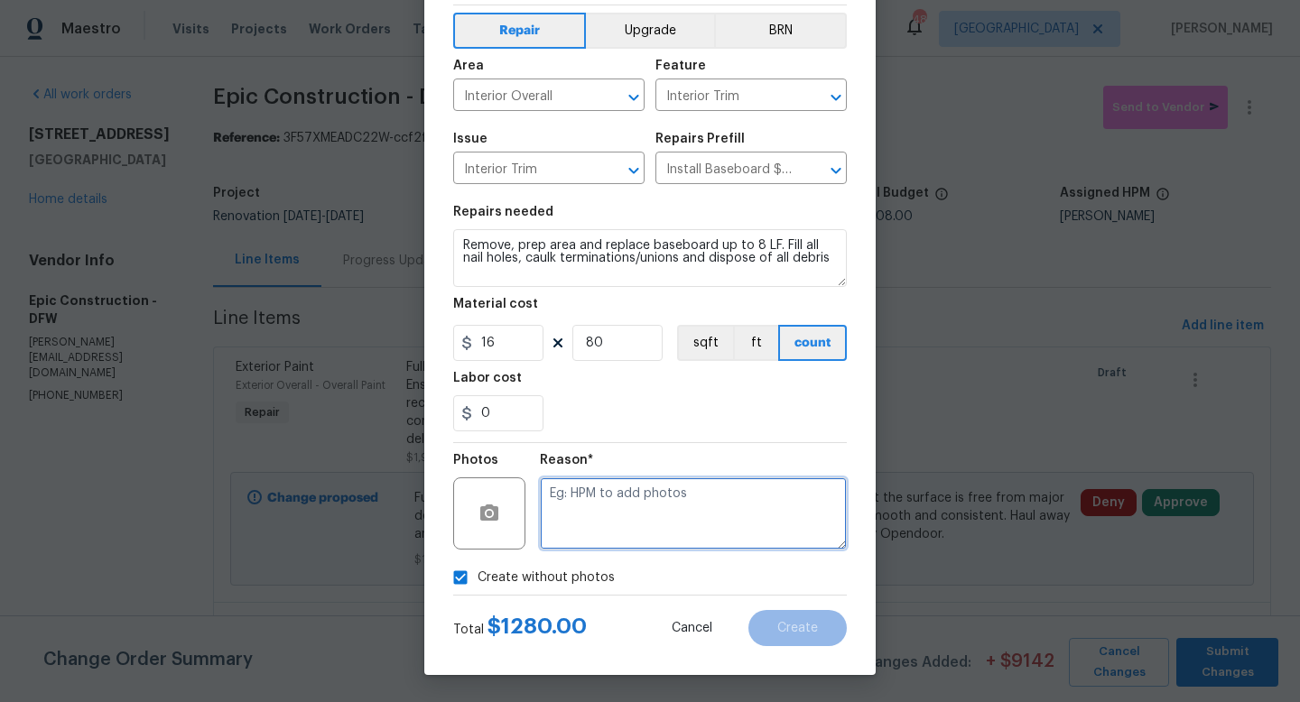
click at [683, 508] on textarea at bounding box center [693, 513] width 307 height 72
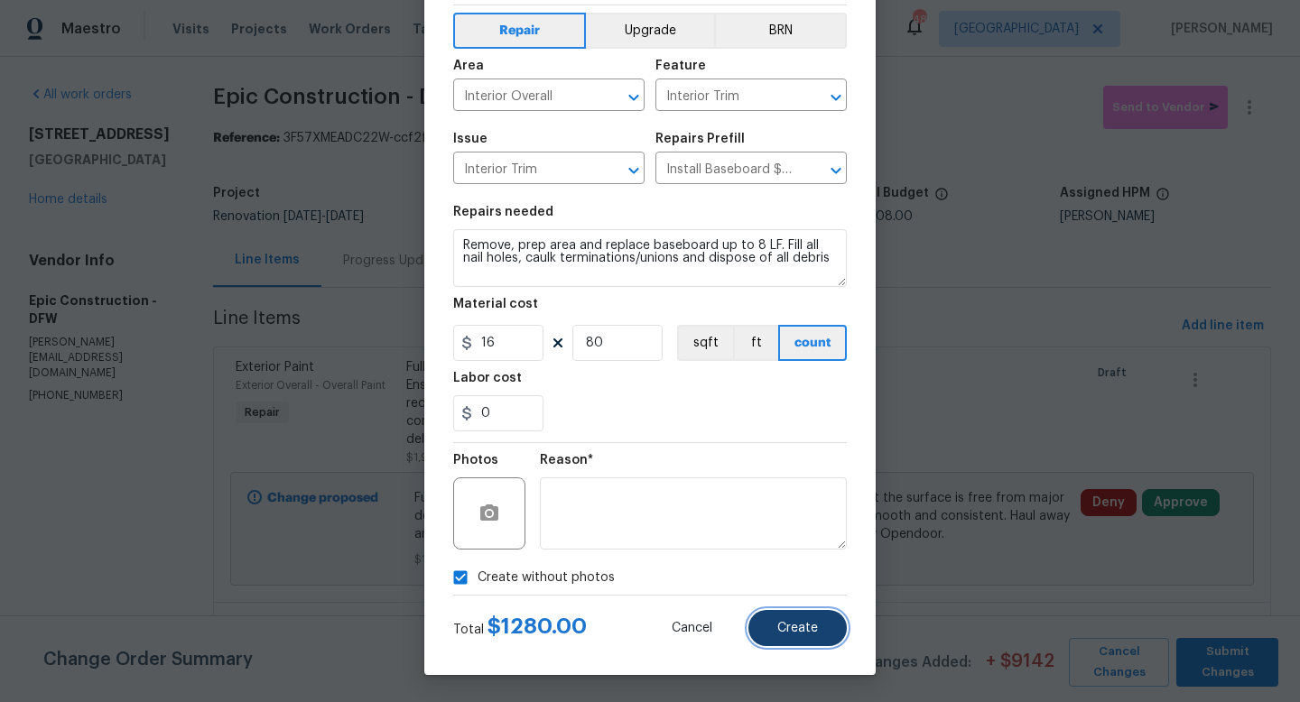
click at [773, 626] on button "Create" at bounding box center [797, 628] width 98 height 36
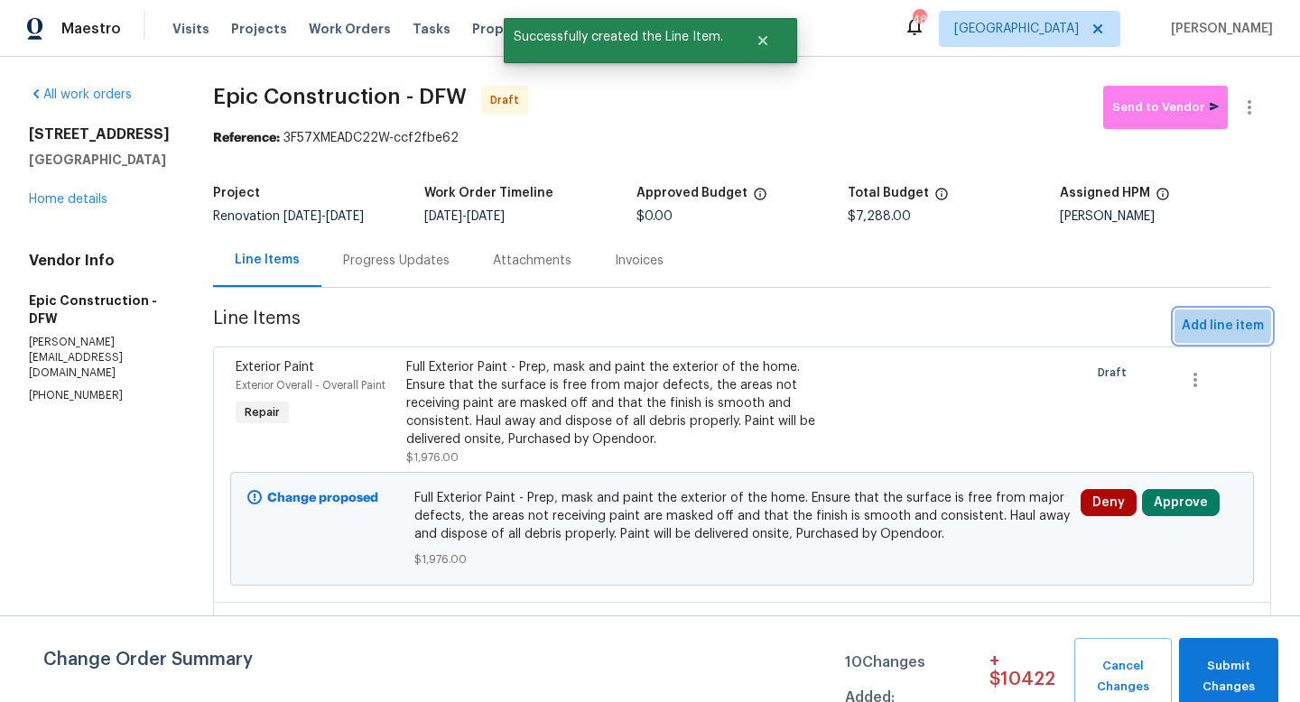
click at [1208, 324] on span "Add line item" at bounding box center [1222, 326] width 82 height 23
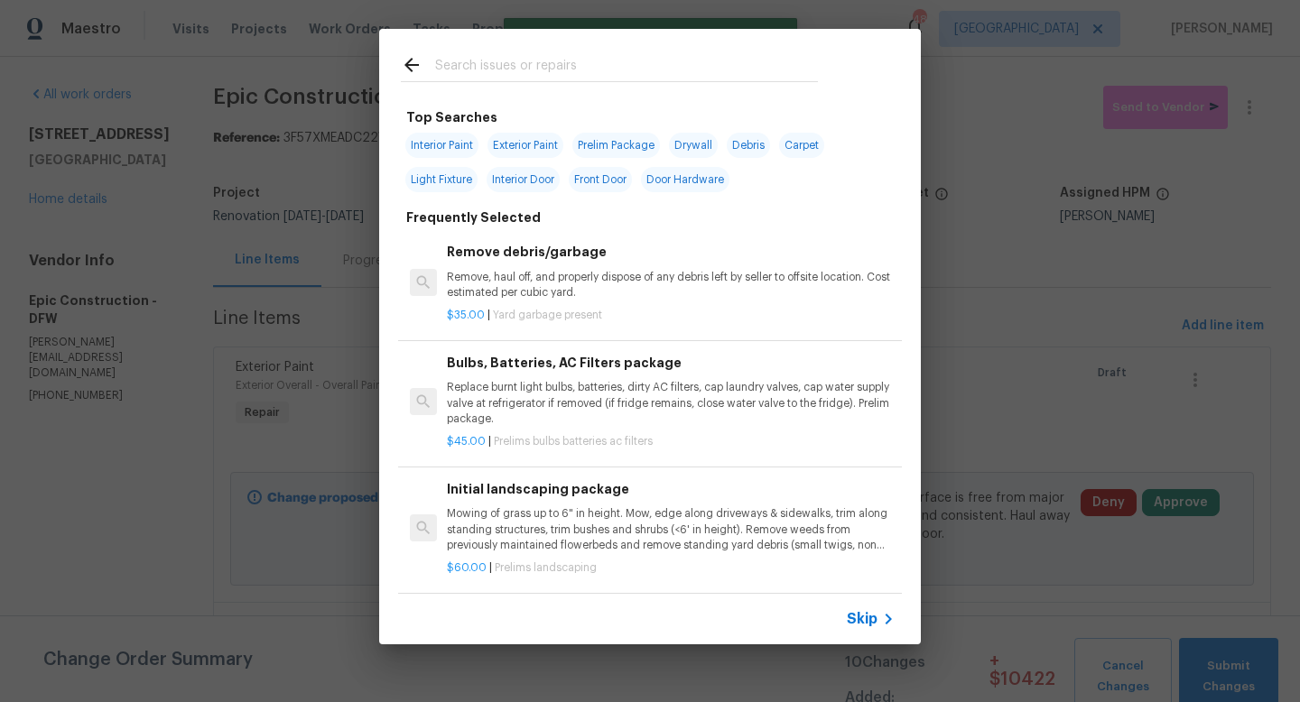
click at [457, 71] on input "text" at bounding box center [626, 67] width 383 height 27
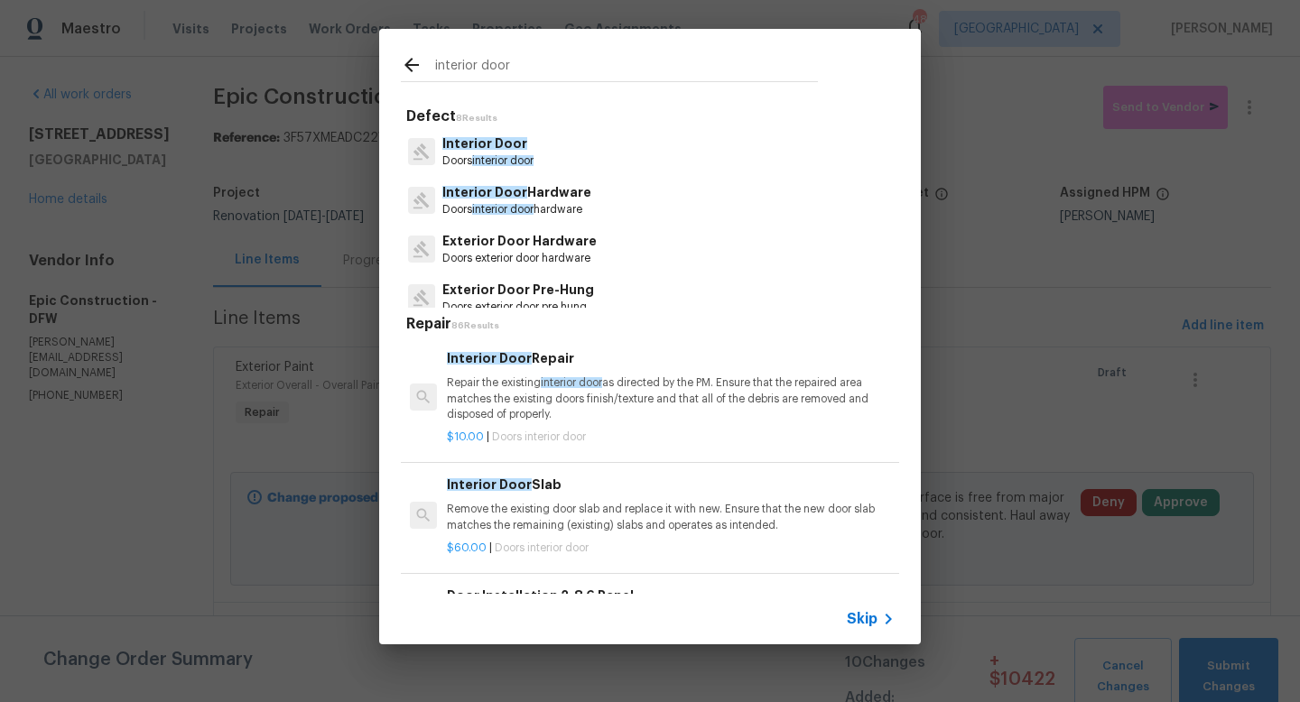
type input "interior door"
click at [480, 153] on p "Doors interior door" at bounding box center [487, 160] width 91 height 15
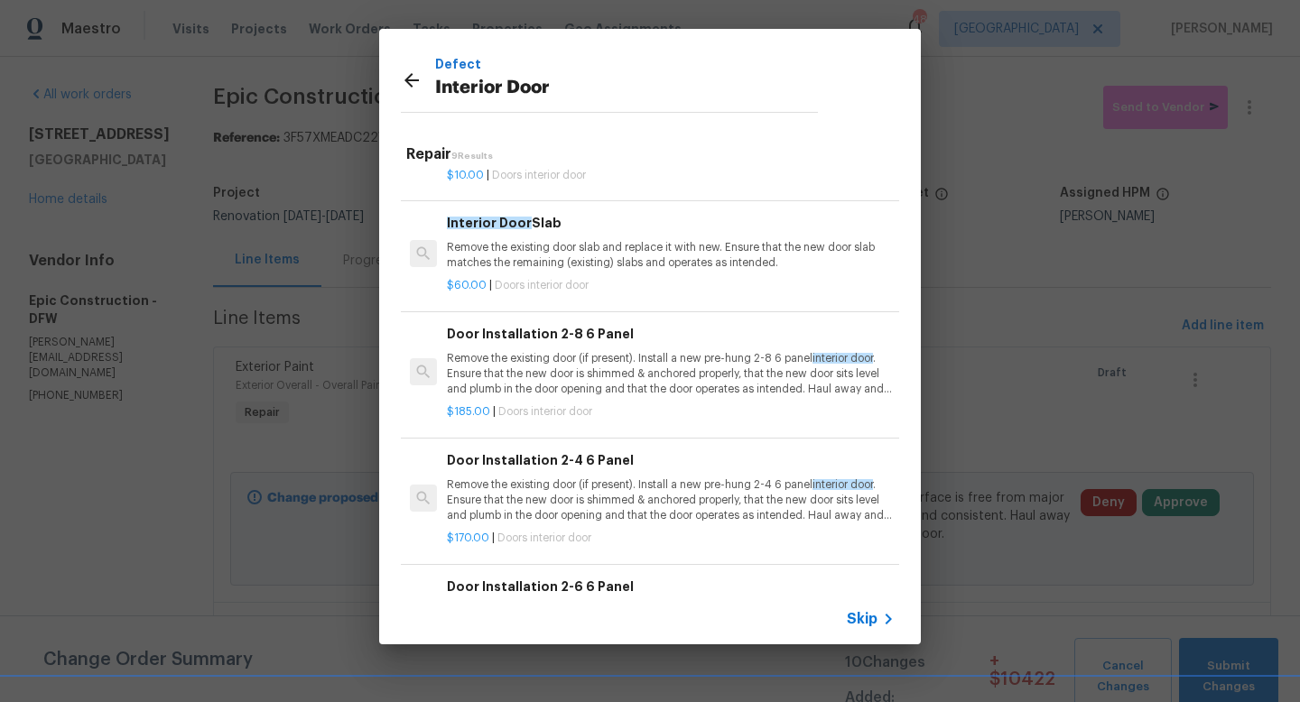
scroll to position [94, 0]
click at [536, 364] on p "Remove the existing door (if present). Install a new pre-hung 2-8 6 panel inter…" at bounding box center [671, 373] width 448 height 46
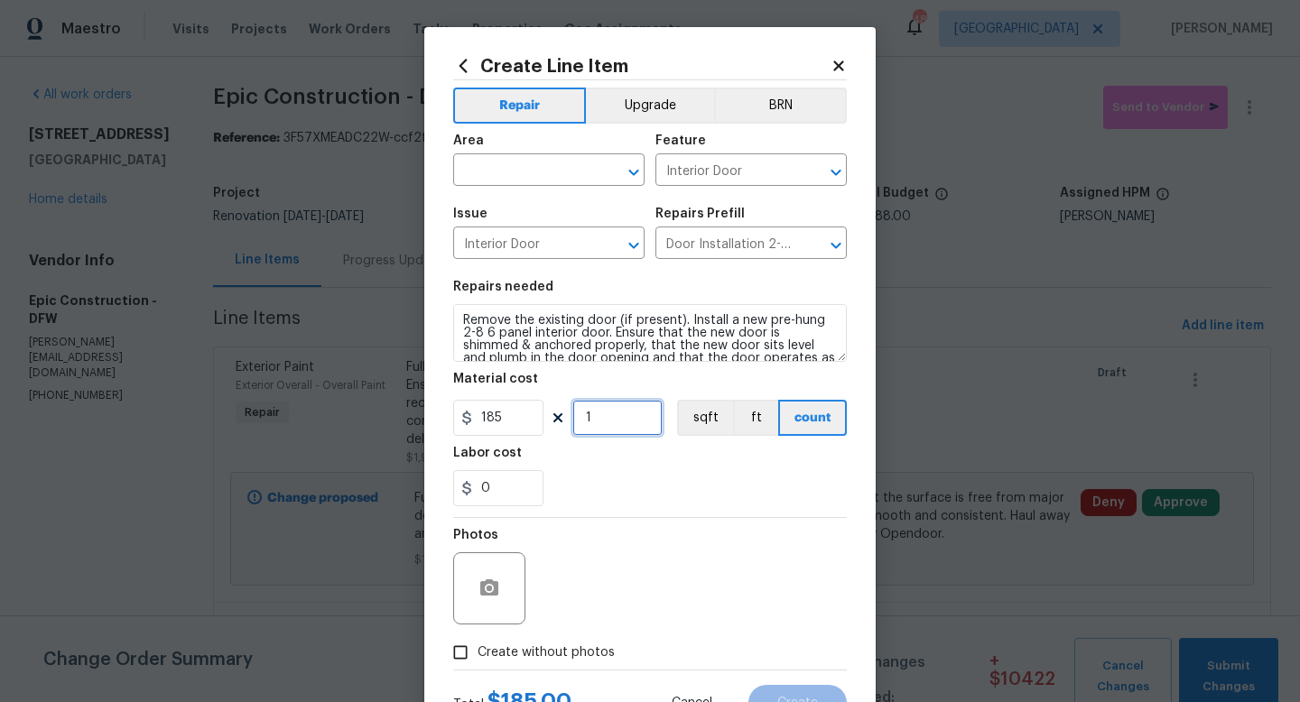
click at [600, 418] on input "1" at bounding box center [617, 418] width 90 height 36
type input "3"
click at [527, 163] on input "text" at bounding box center [523, 172] width 141 height 28
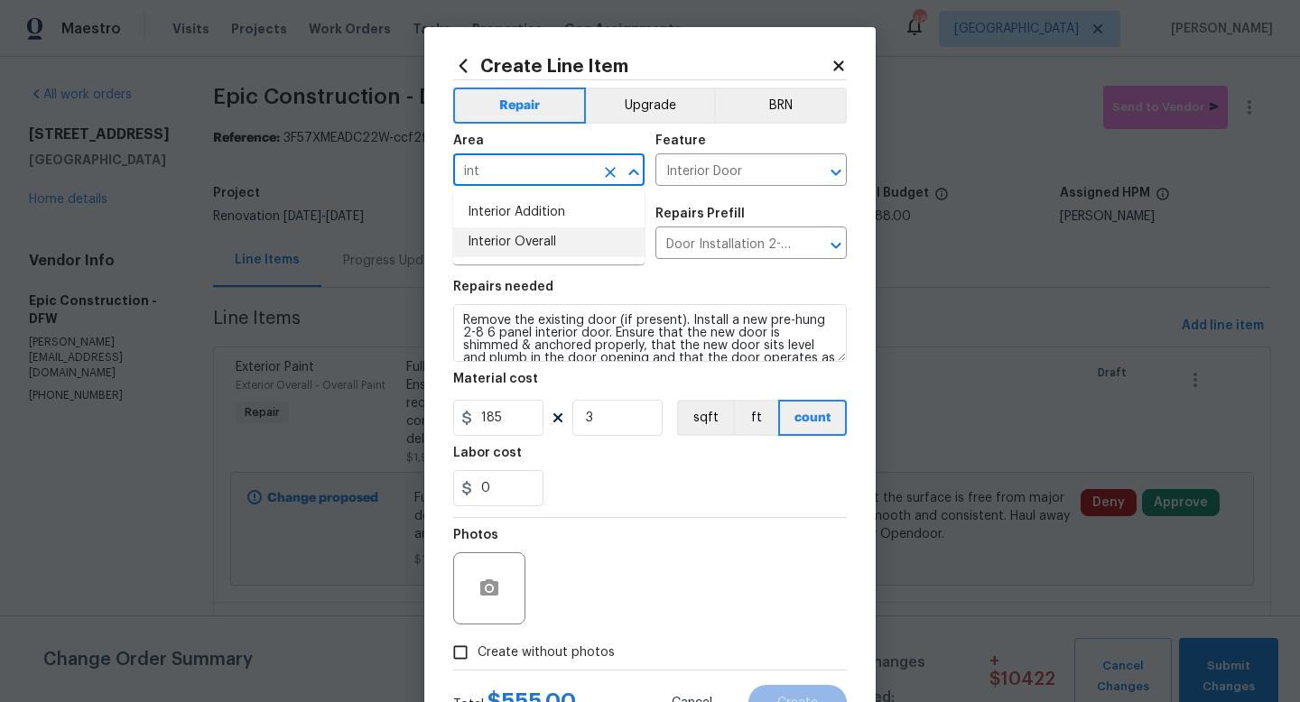
click at [526, 237] on li "Interior Overall" at bounding box center [548, 242] width 191 height 30
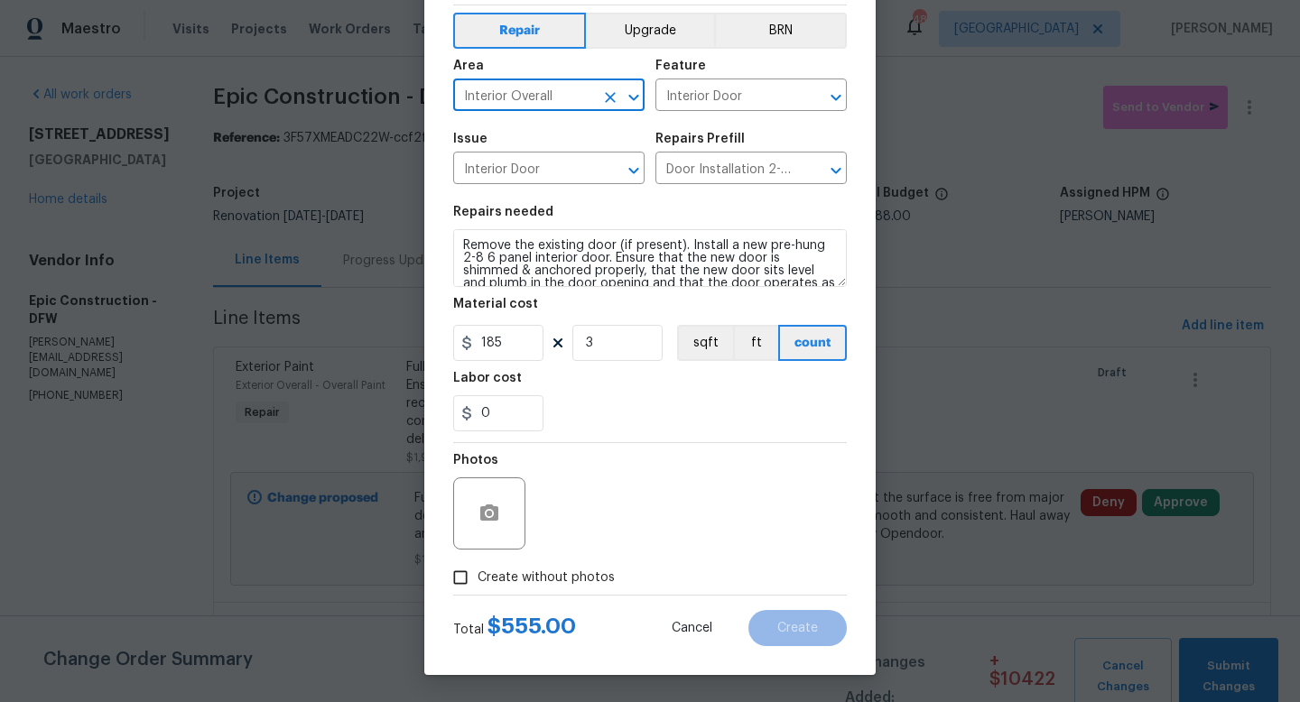
type input "Interior Overall"
click at [460, 585] on input "Create without photos" at bounding box center [460, 577] width 34 height 34
checkbox input "true"
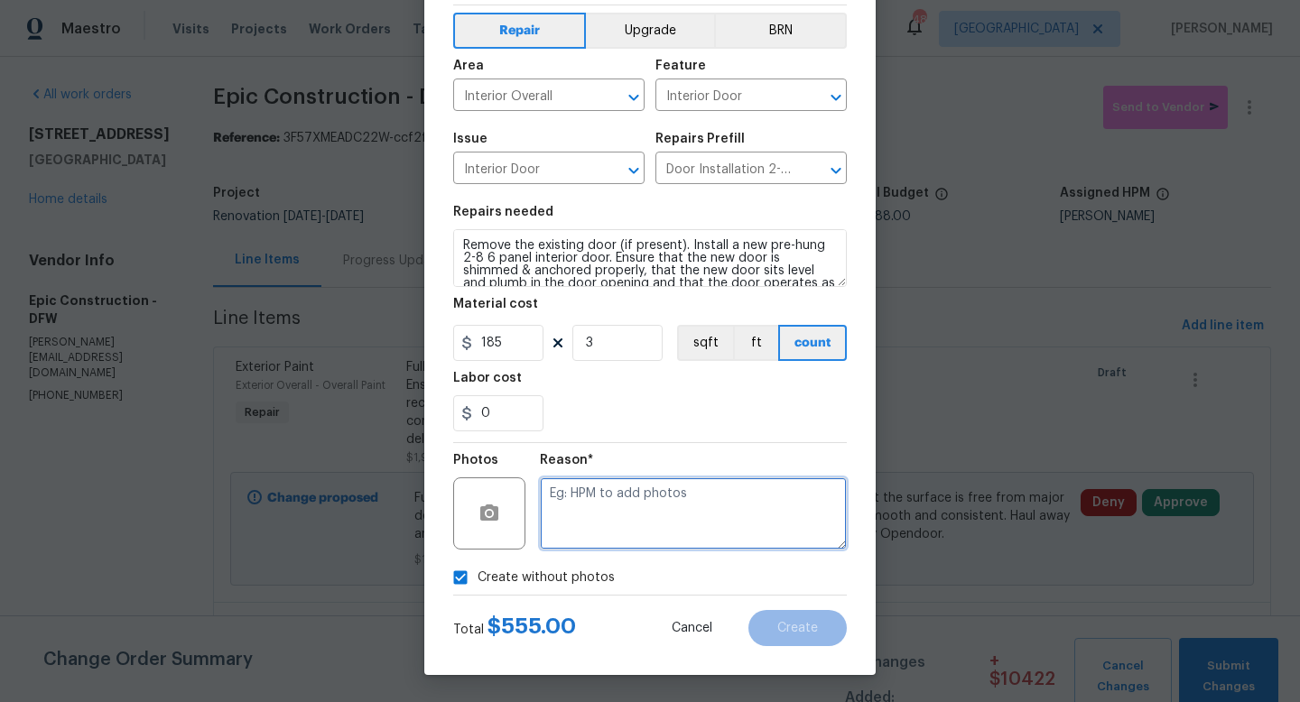
click at [734, 534] on textarea at bounding box center [693, 513] width 307 height 72
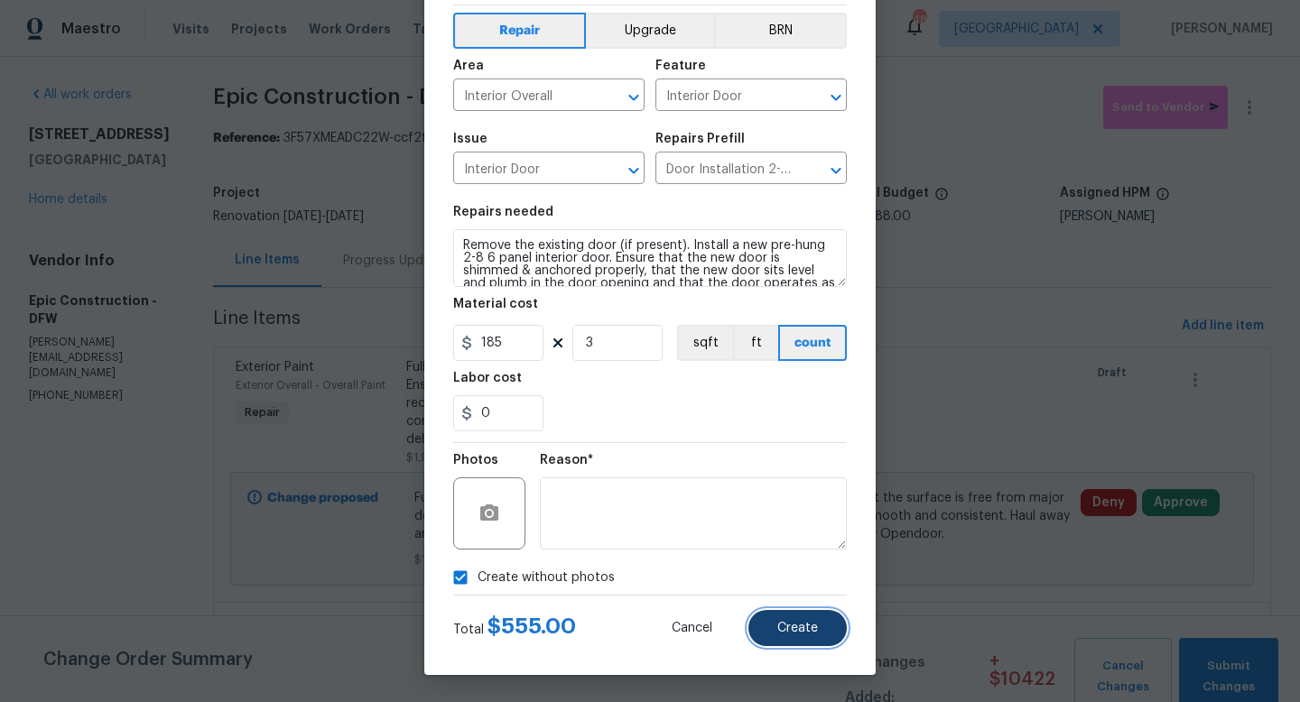
click at [797, 634] on span "Create" at bounding box center [797, 629] width 41 height 14
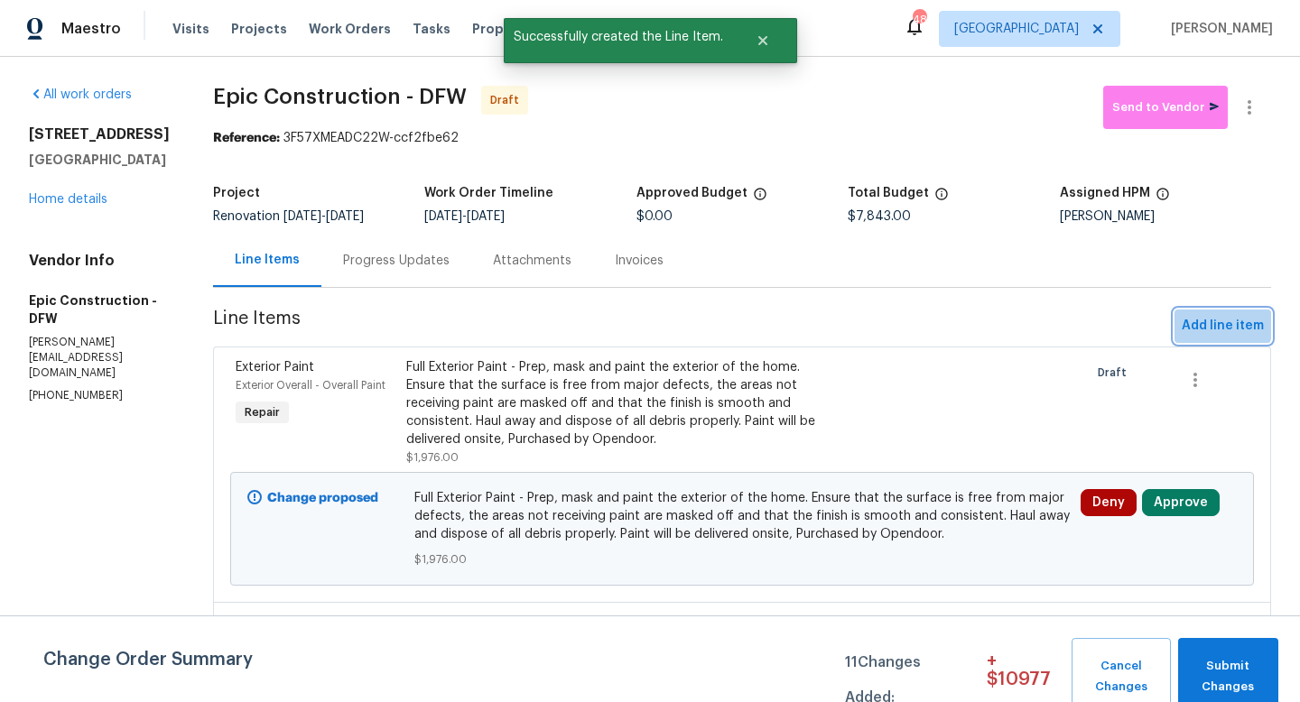
click at [1221, 325] on span "Add line item" at bounding box center [1222, 326] width 82 height 23
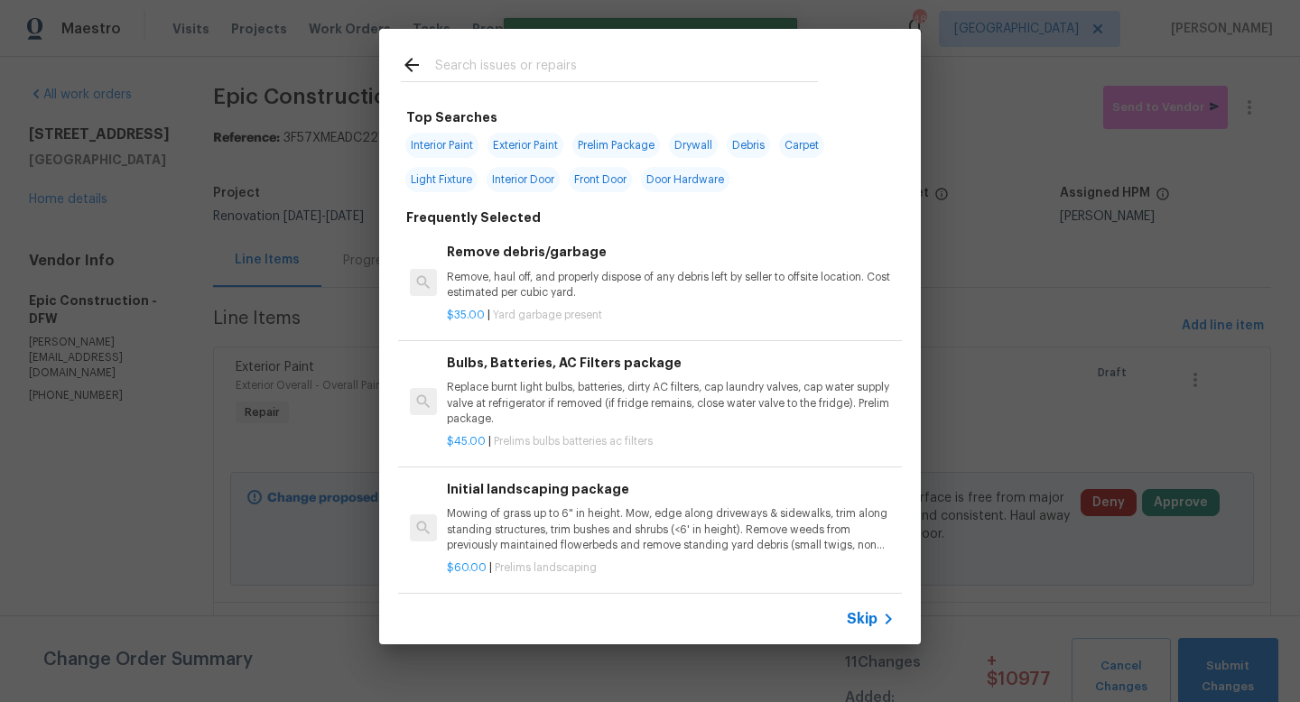
click at [495, 69] on input "text" at bounding box center [626, 67] width 383 height 27
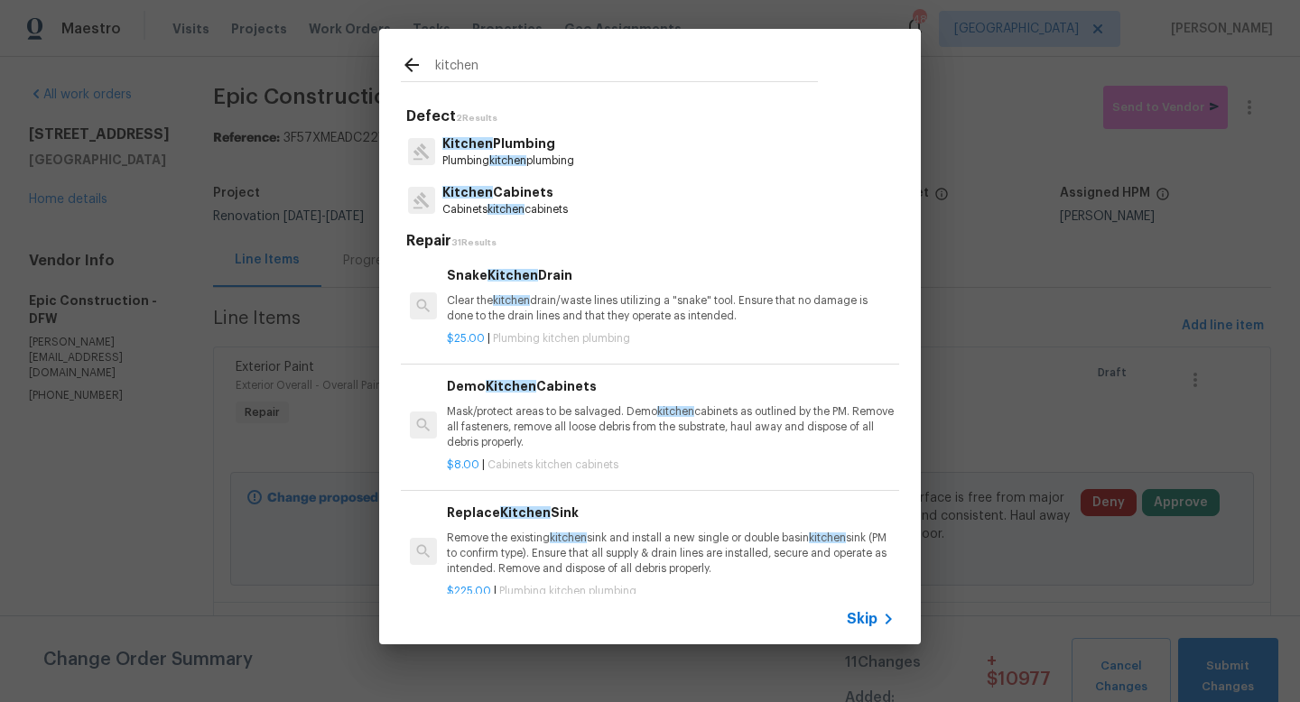
type input "kitchen"
click at [493, 189] on p "Kitchen Cabinets" at bounding box center [504, 192] width 125 height 19
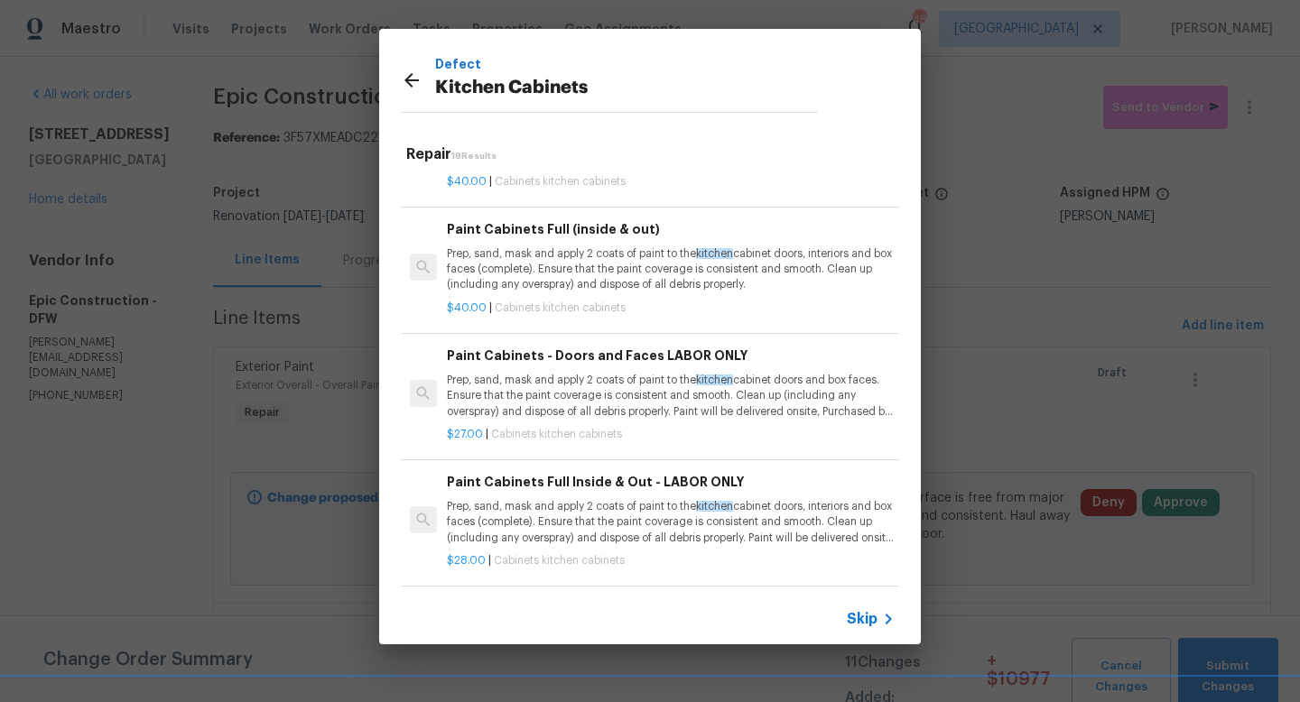
scroll to position [341, 0]
click at [506, 525] on p "Prep, sand, mask and apply 2 coats of paint to the kitchen cabinet doors, inter…" at bounding box center [671, 520] width 448 height 46
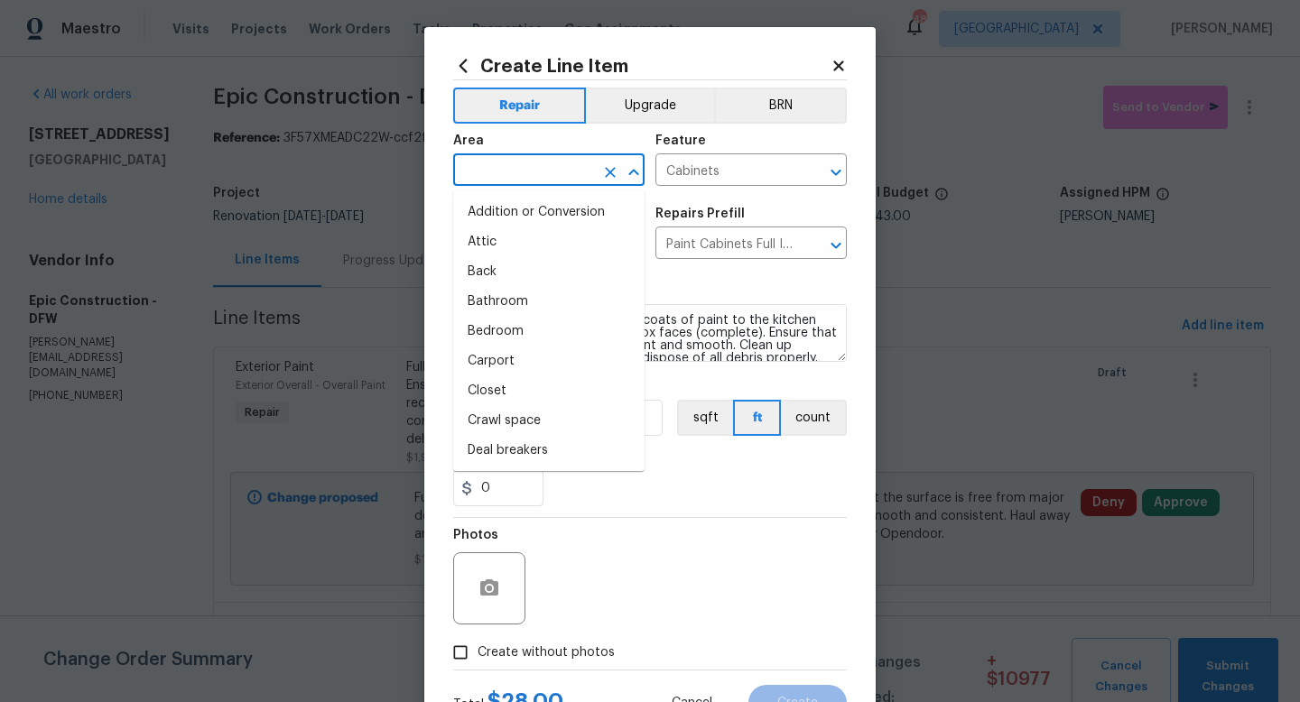
click at [509, 173] on input "text" at bounding box center [523, 172] width 141 height 28
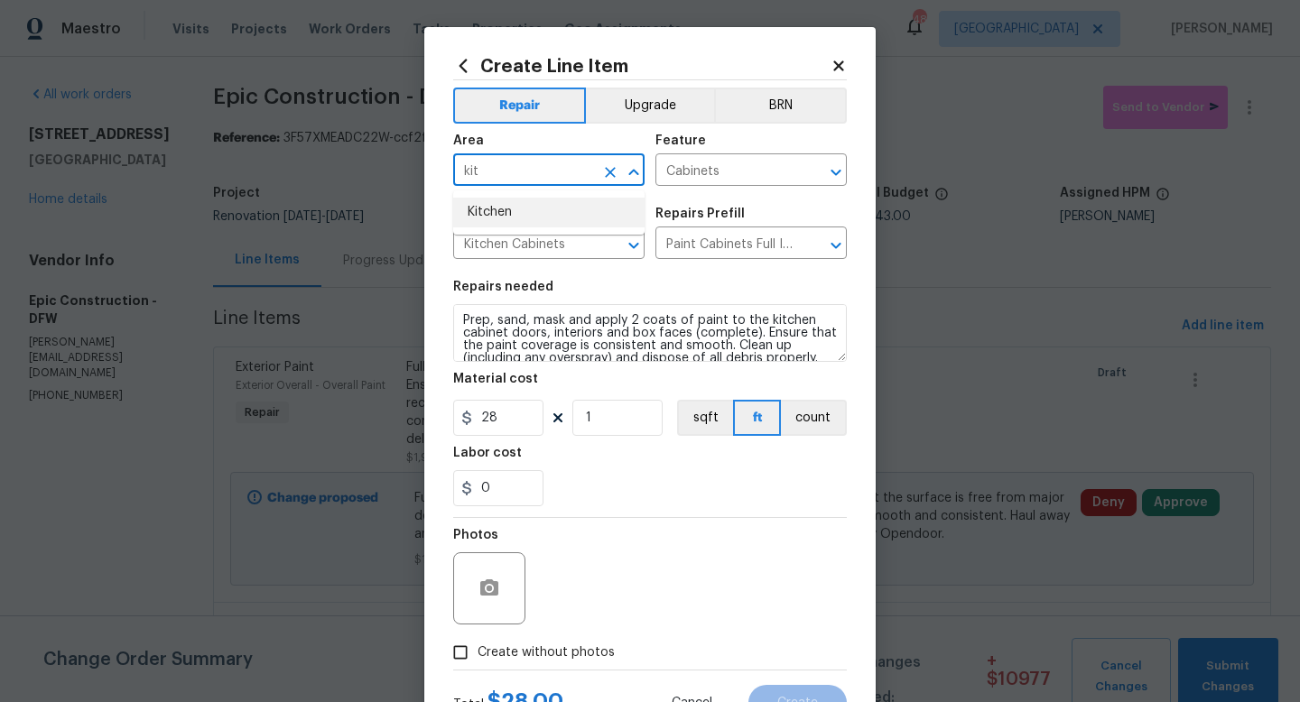
click at [514, 208] on li "Kitchen" at bounding box center [548, 213] width 191 height 30
type input "Kitchen"
click at [602, 421] on input "1" at bounding box center [617, 418] width 90 height 36
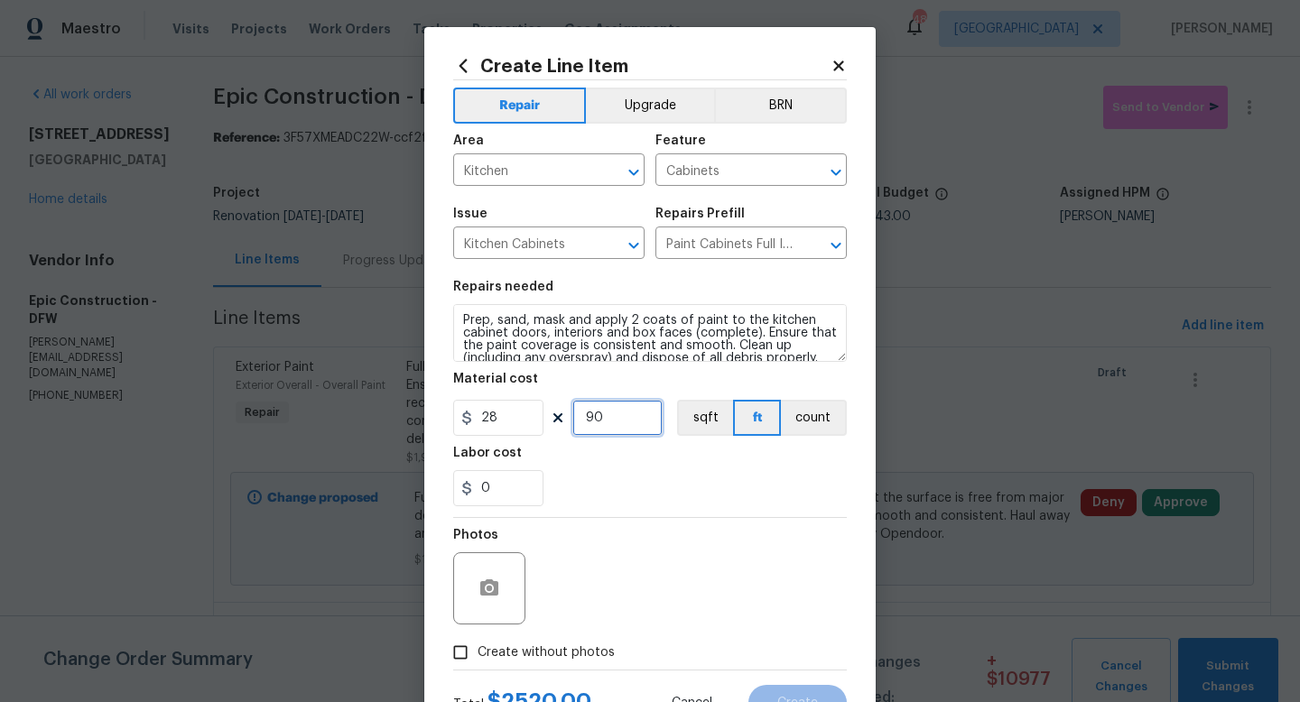
scroll to position [76, 0]
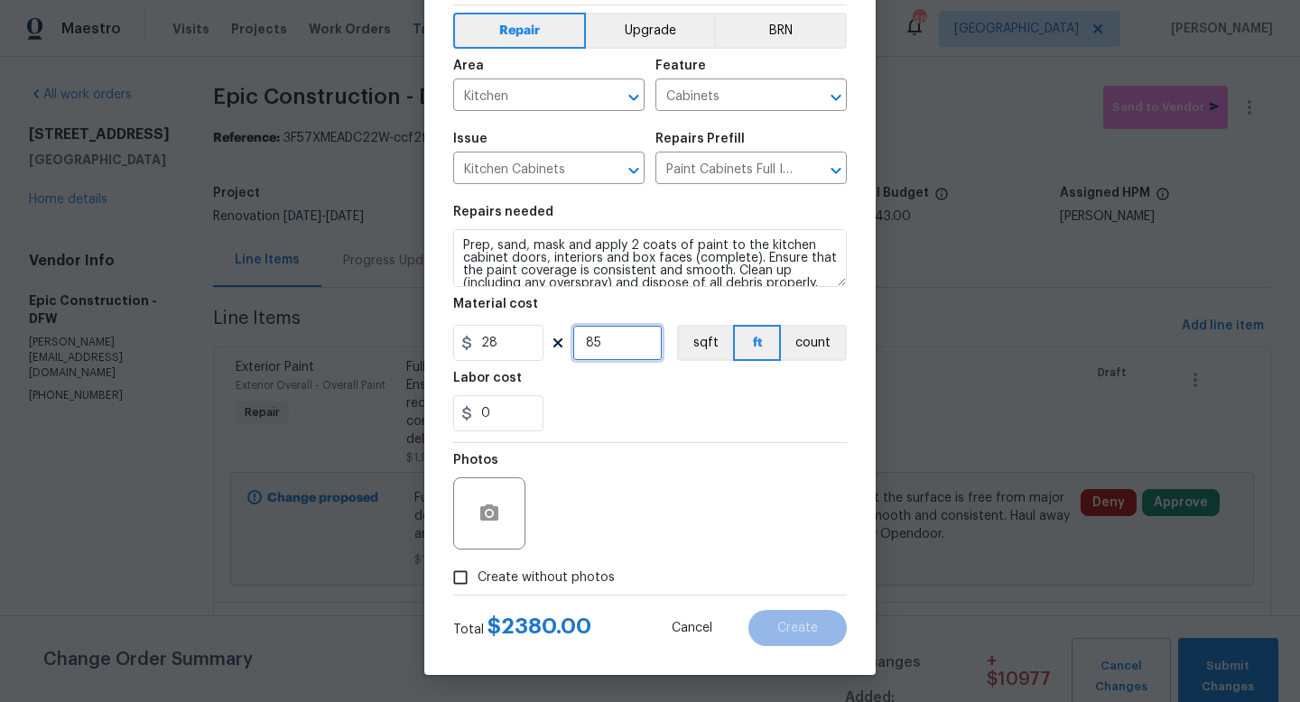
type input "85"
click at [703, 438] on section "Repairs needed Prep, sand, mask and apply 2 coats of paint to the kitchen cabin…" at bounding box center [649, 318] width 393 height 247
click at [488, 573] on span "Create without photos" at bounding box center [545, 578] width 137 height 19
click at [477, 573] on input "Create without photos" at bounding box center [460, 577] width 34 height 34
checkbox input "true"
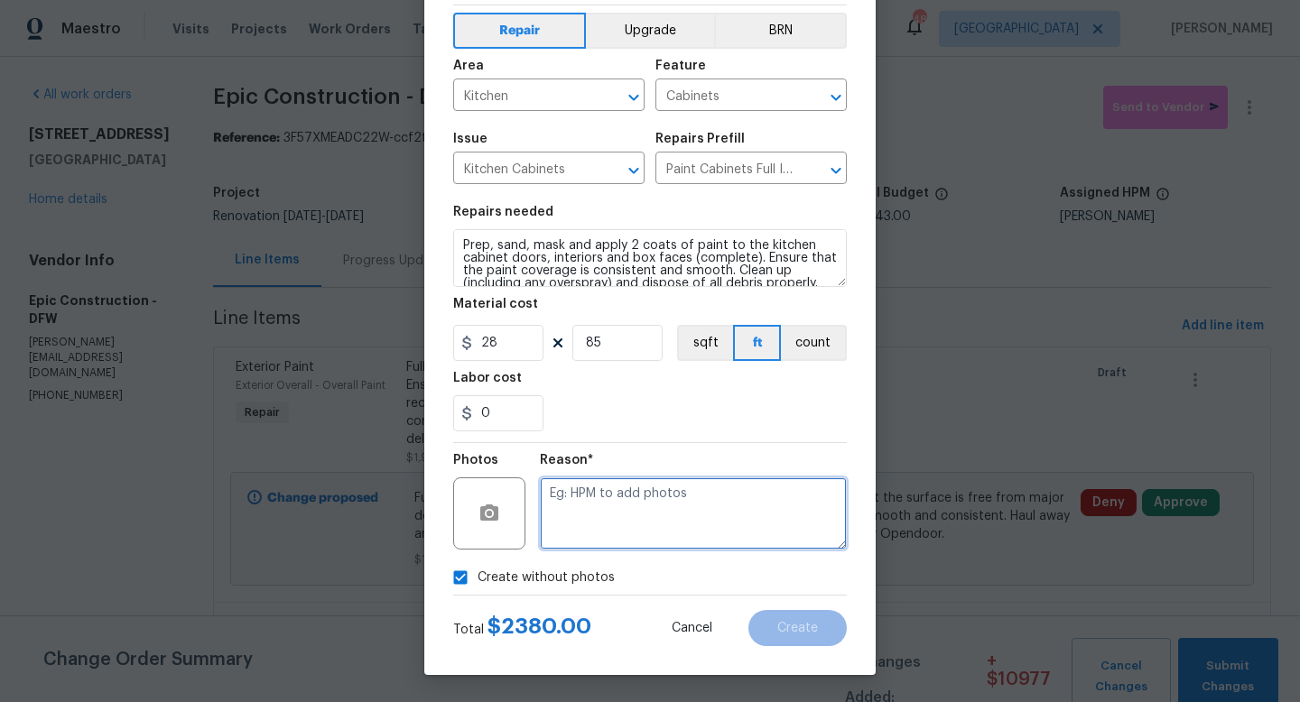
click at [736, 483] on textarea at bounding box center [693, 513] width 307 height 72
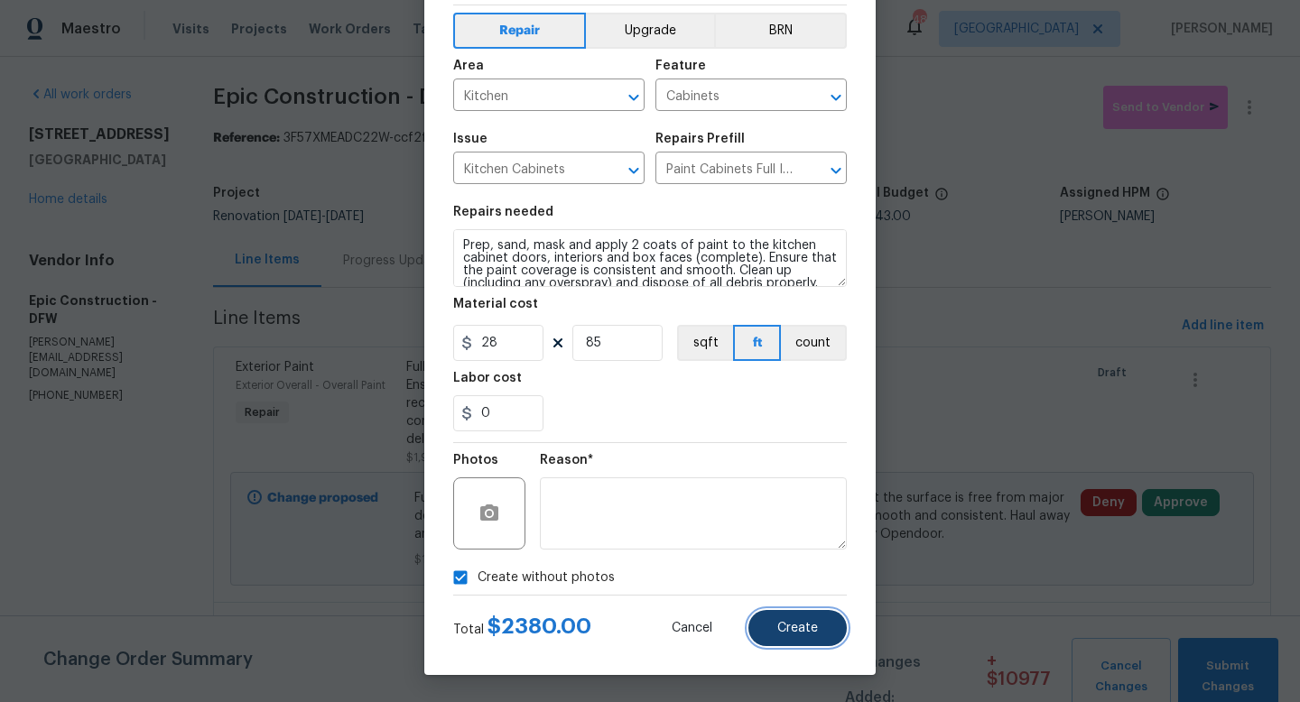
click at [785, 630] on span "Create" at bounding box center [797, 629] width 41 height 14
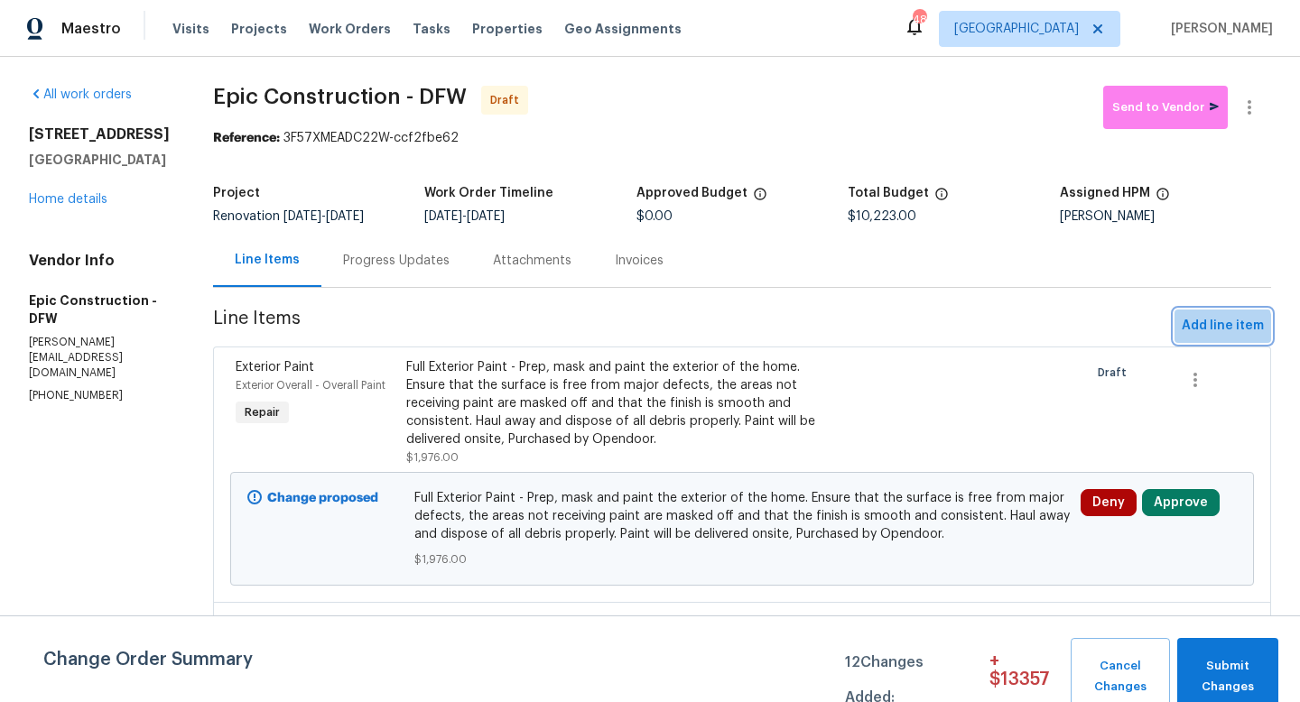
click at [1207, 330] on span "Add line item" at bounding box center [1222, 326] width 82 height 23
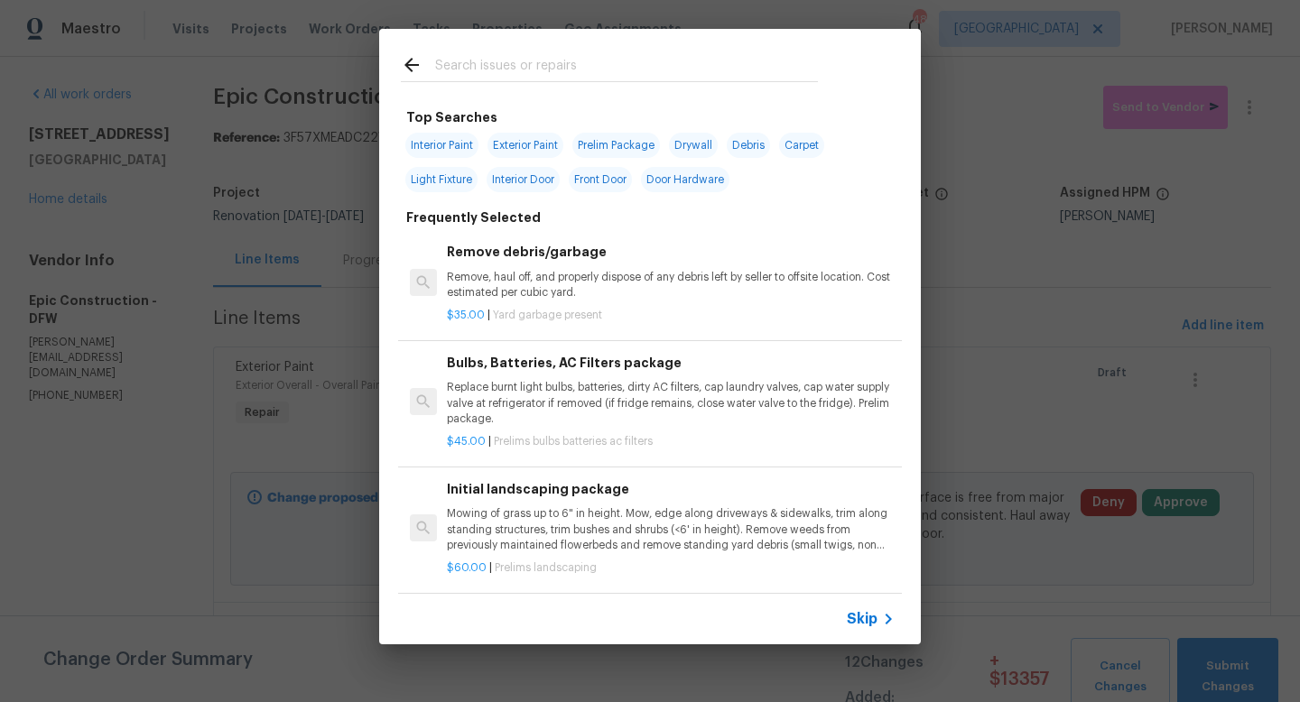
click at [652, 292] on p "Remove, haul off, and properly dispose of any debris left by seller to offsite …" at bounding box center [671, 285] width 448 height 31
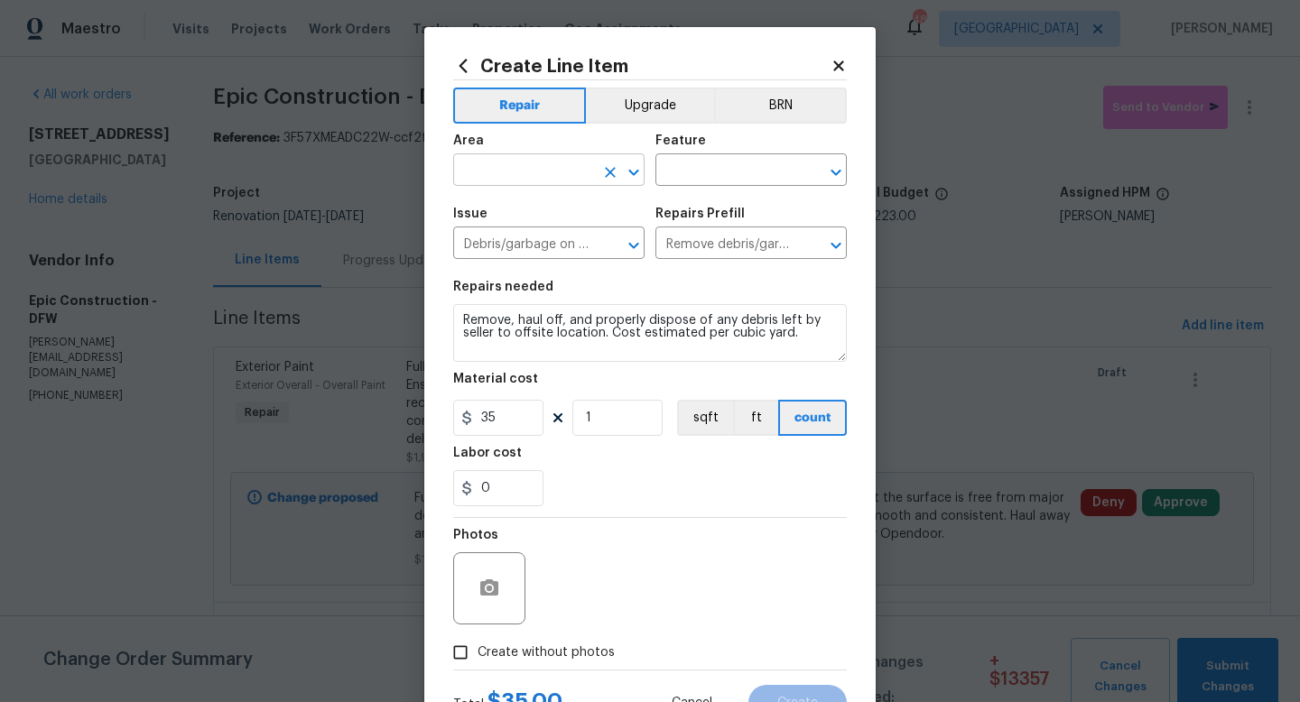
click at [558, 178] on input "text" at bounding box center [523, 172] width 141 height 28
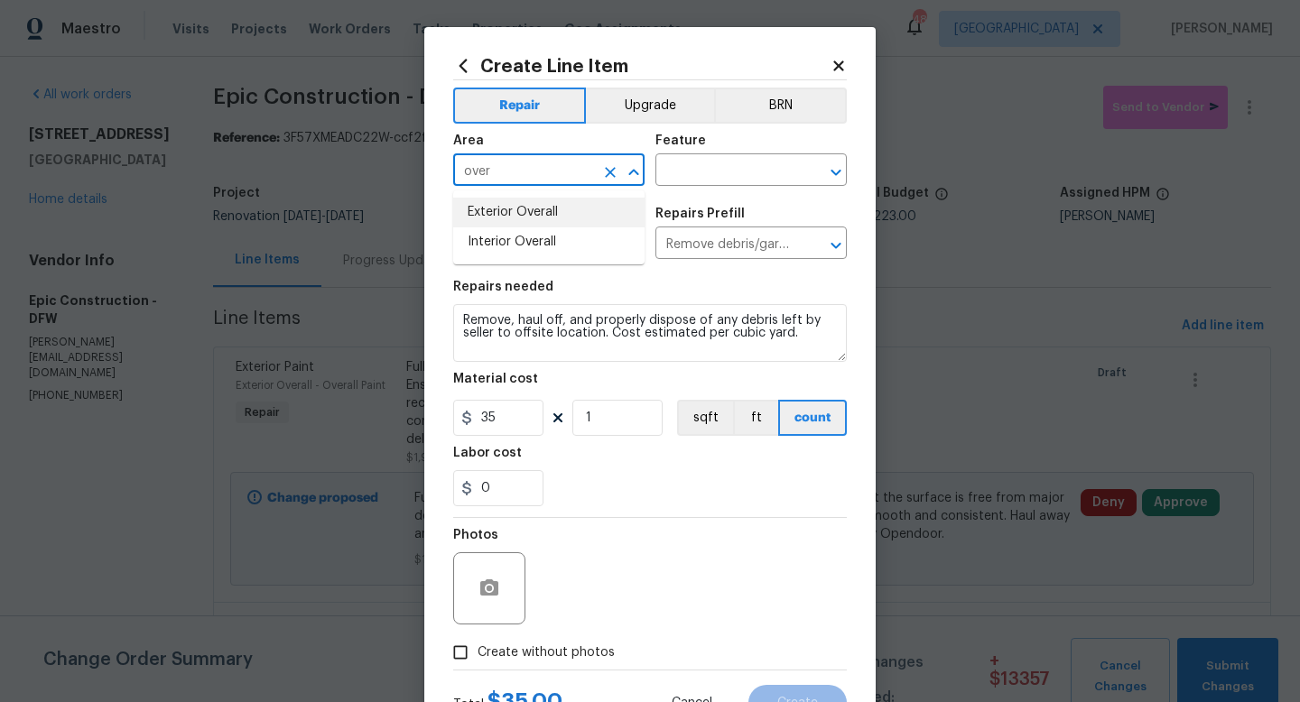
click at [549, 202] on li "Exterior Overall" at bounding box center [548, 213] width 191 height 30
type input "Exterior Overall"
click at [675, 172] on input "text" at bounding box center [725, 172] width 141 height 28
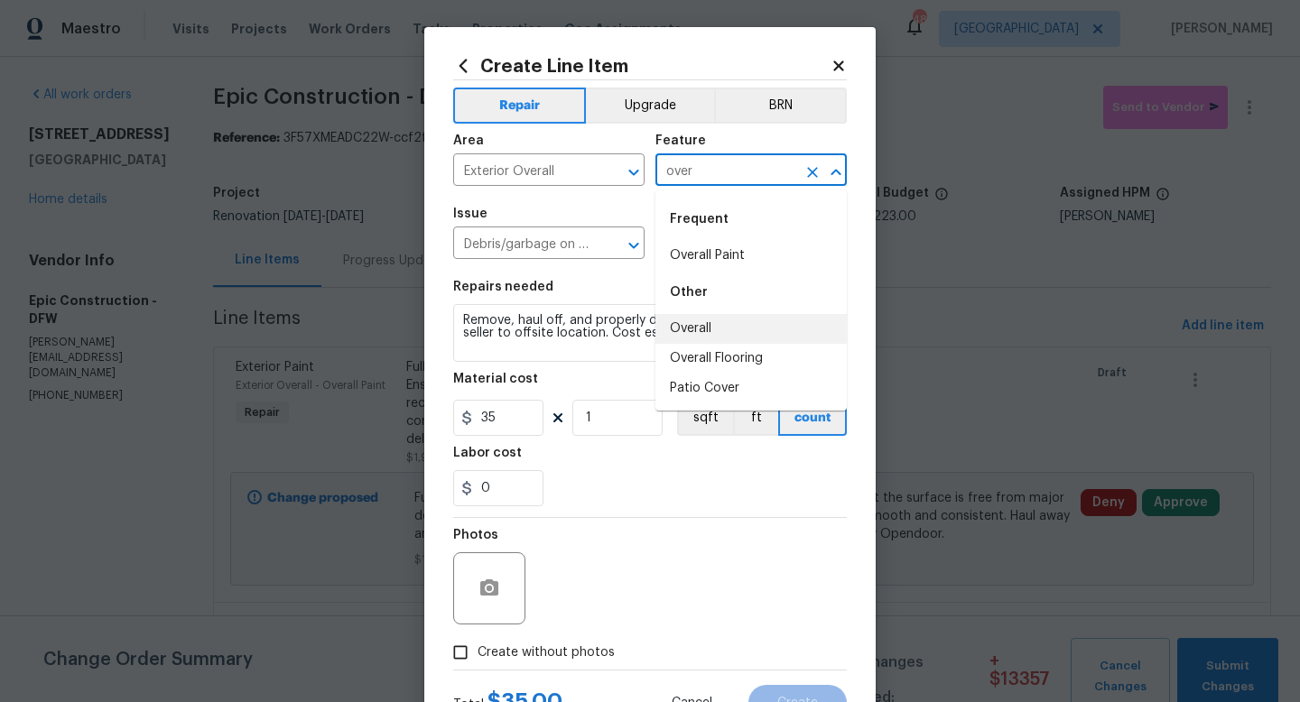
click at [679, 329] on li "Overall" at bounding box center [750, 329] width 191 height 30
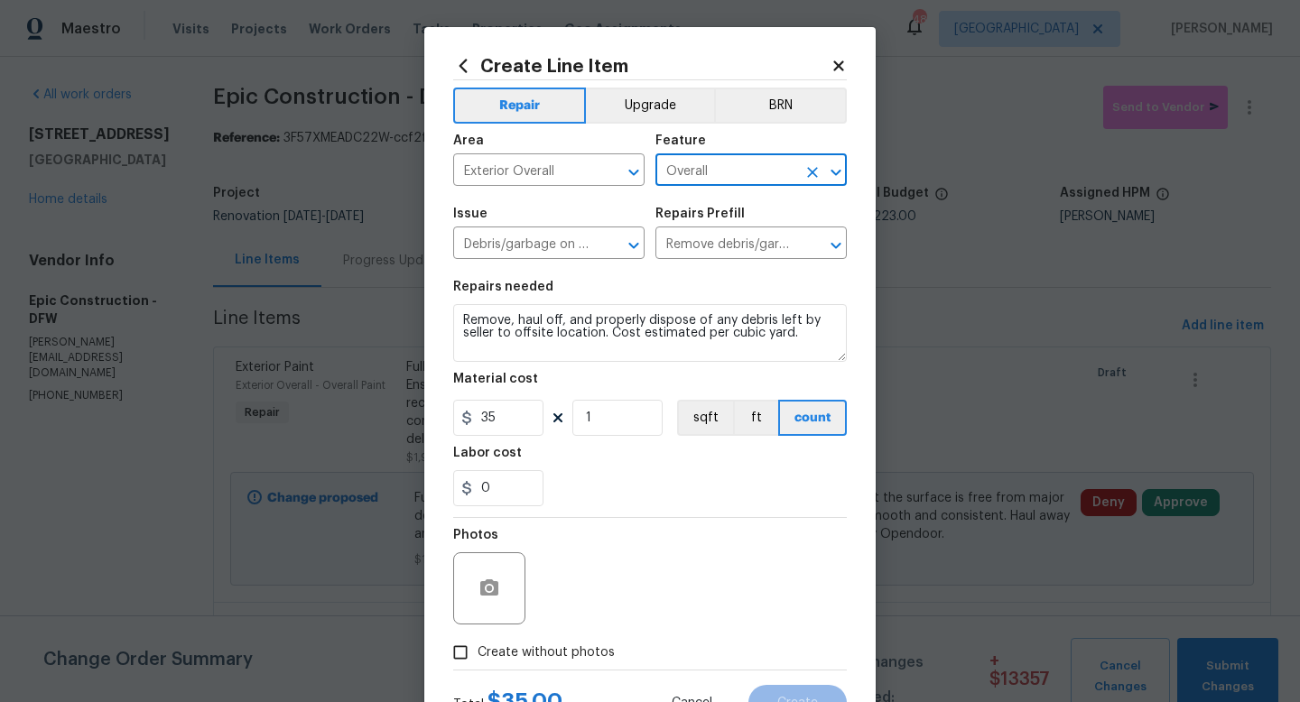
type input "Overall"
click at [619, 418] on input "1" at bounding box center [617, 418] width 90 height 36
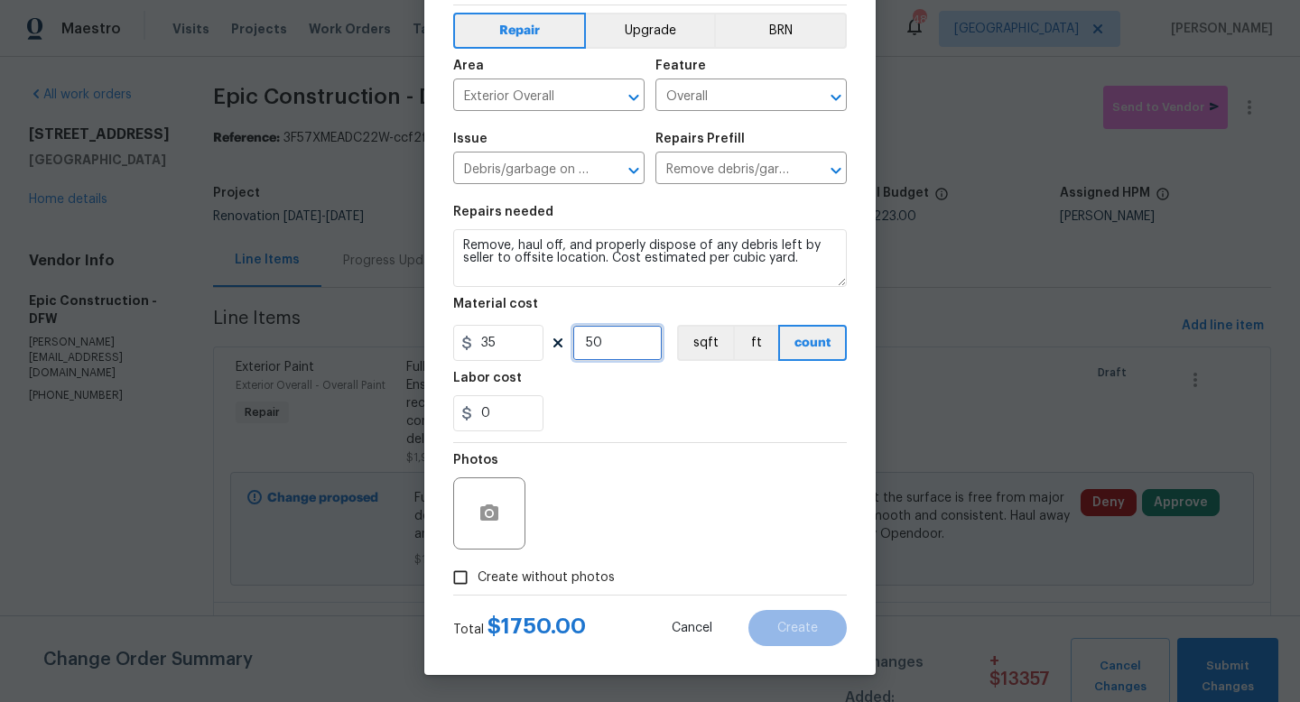
type input "50"
click at [459, 582] on input "Create without photos" at bounding box center [460, 577] width 34 height 34
checkbox input "true"
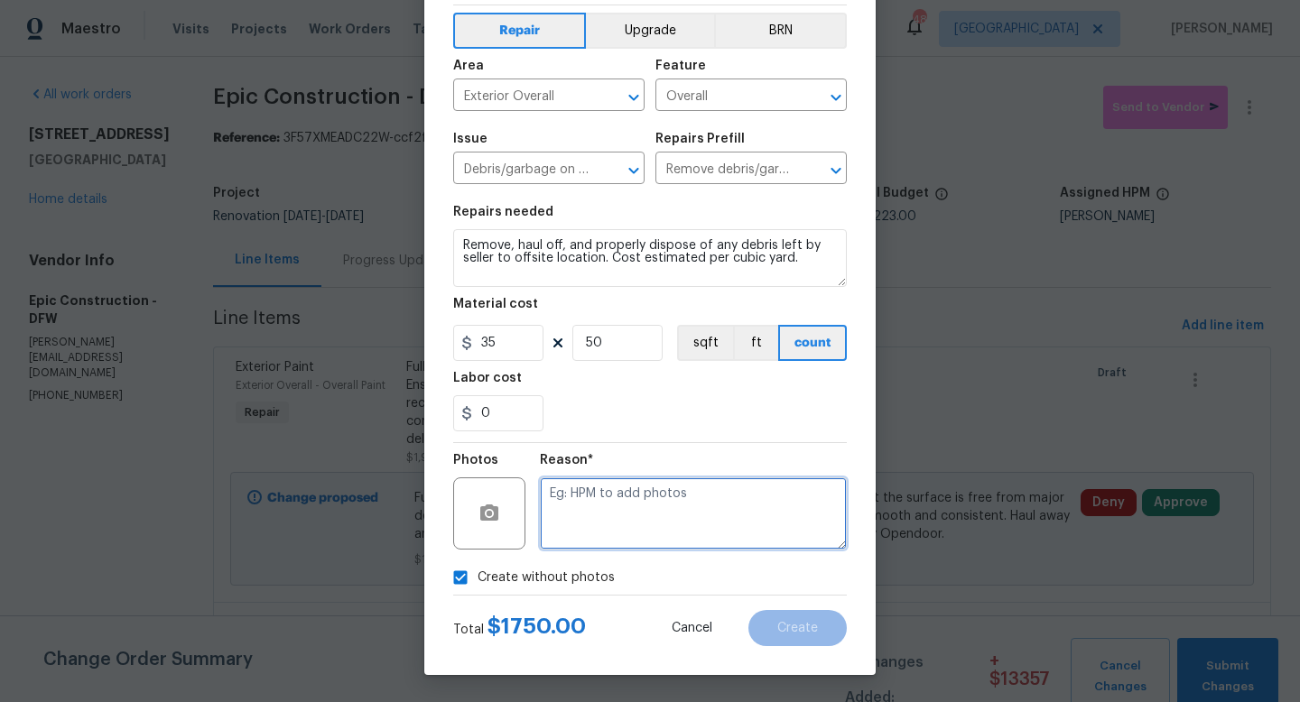
click at [607, 521] on textarea at bounding box center [693, 513] width 307 height 72
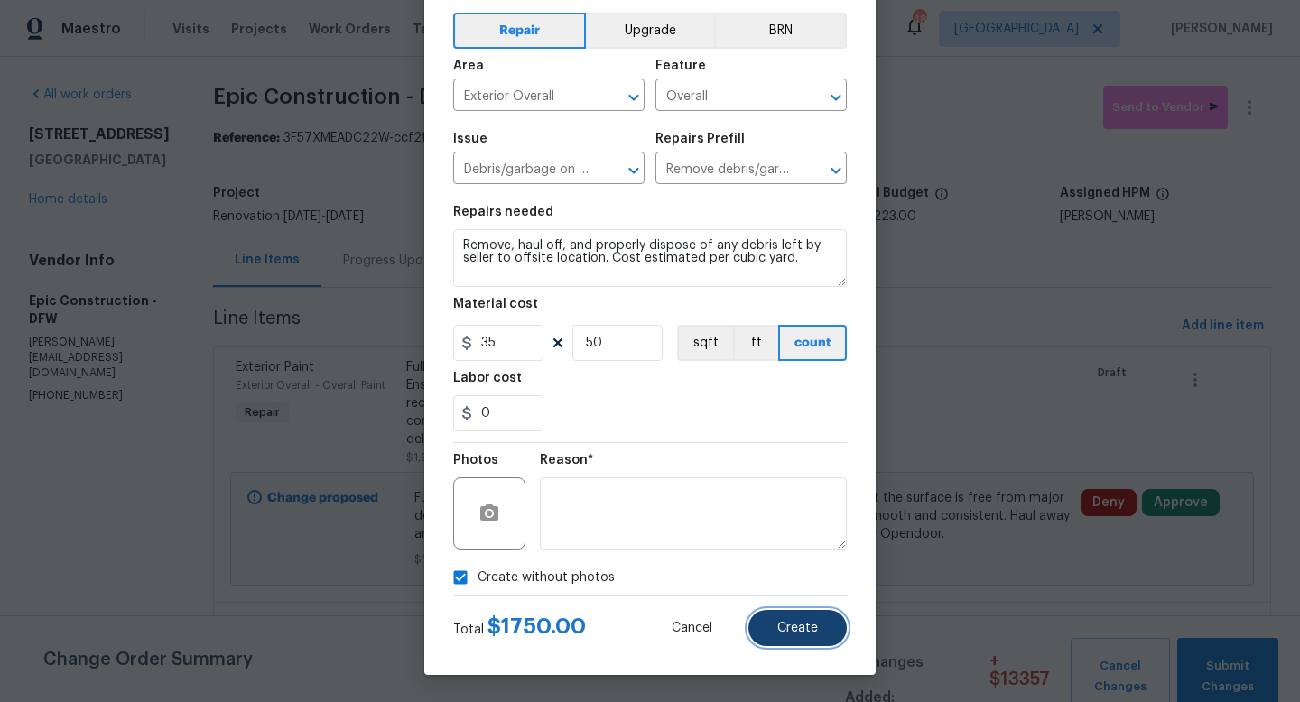
click at [790, 633] on span "Create" at bounding box center [797, 629] width 41 height 14
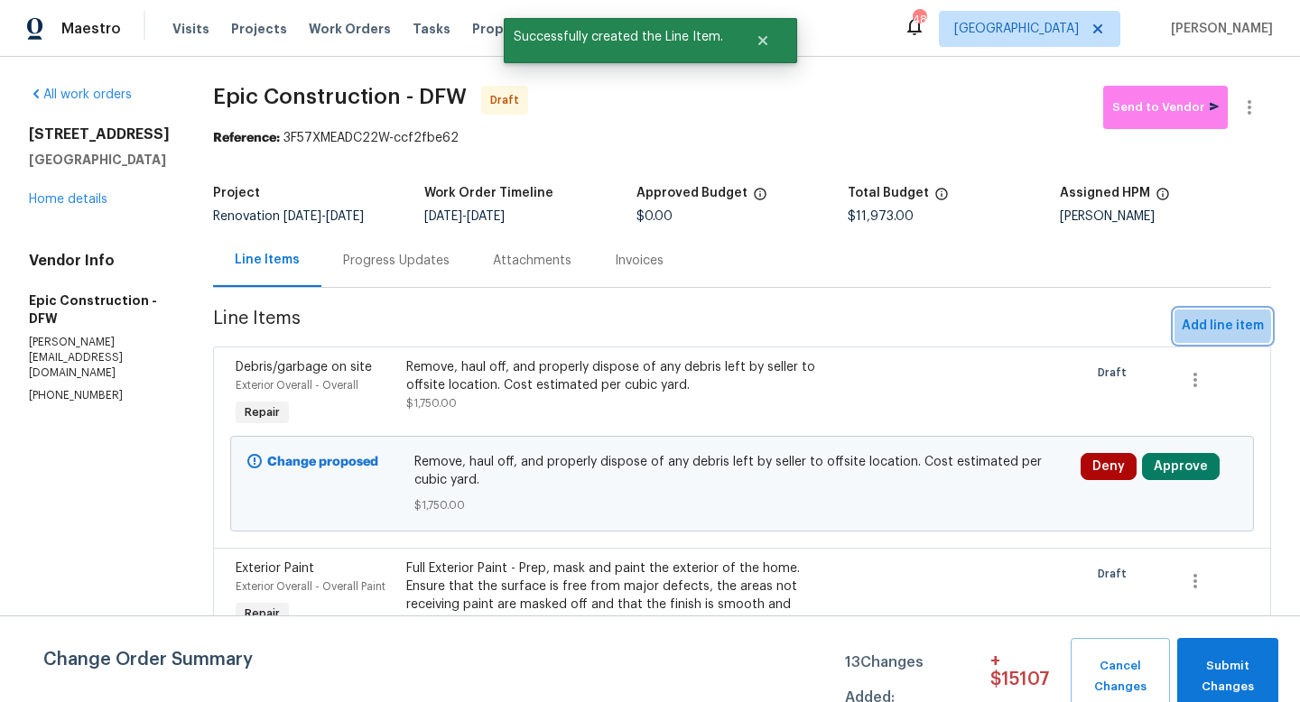
click at [1215, 326] on span "Add line item" at bounding box center [1222, 326] width 82 height 23
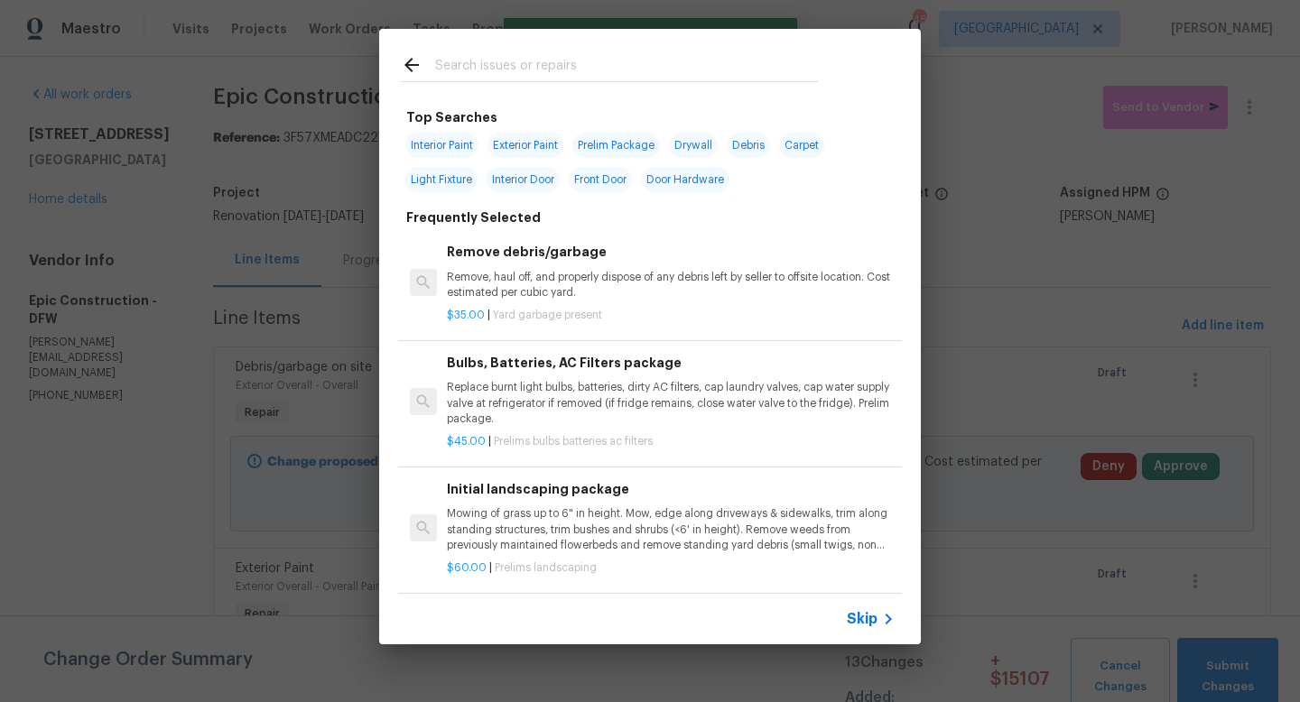
click at [470, 73] on input "text" at bounding box center [626, 67] width 383 height 27
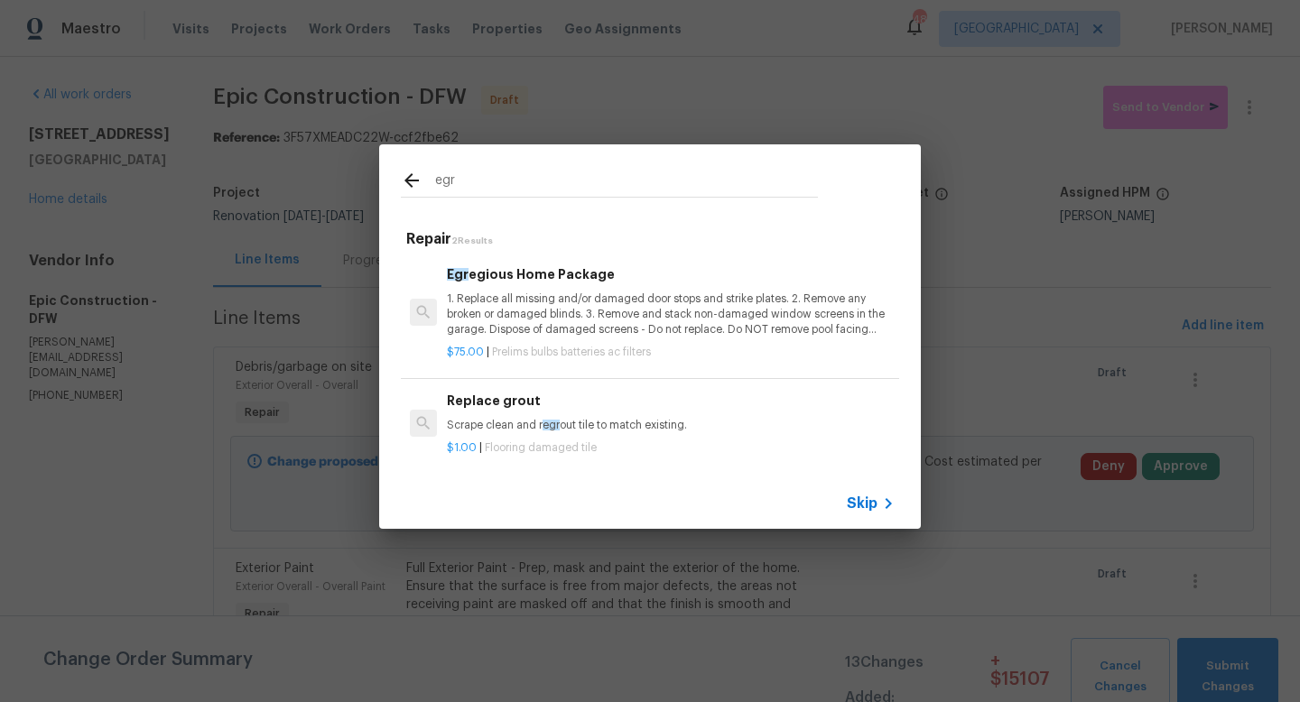
type input "egr"
click at [506, 298] on p "1. Replace all missing and/or damaged door stops and strike plates. 2. Remove a…" at bounding box center [671, 315] width 448 height 46
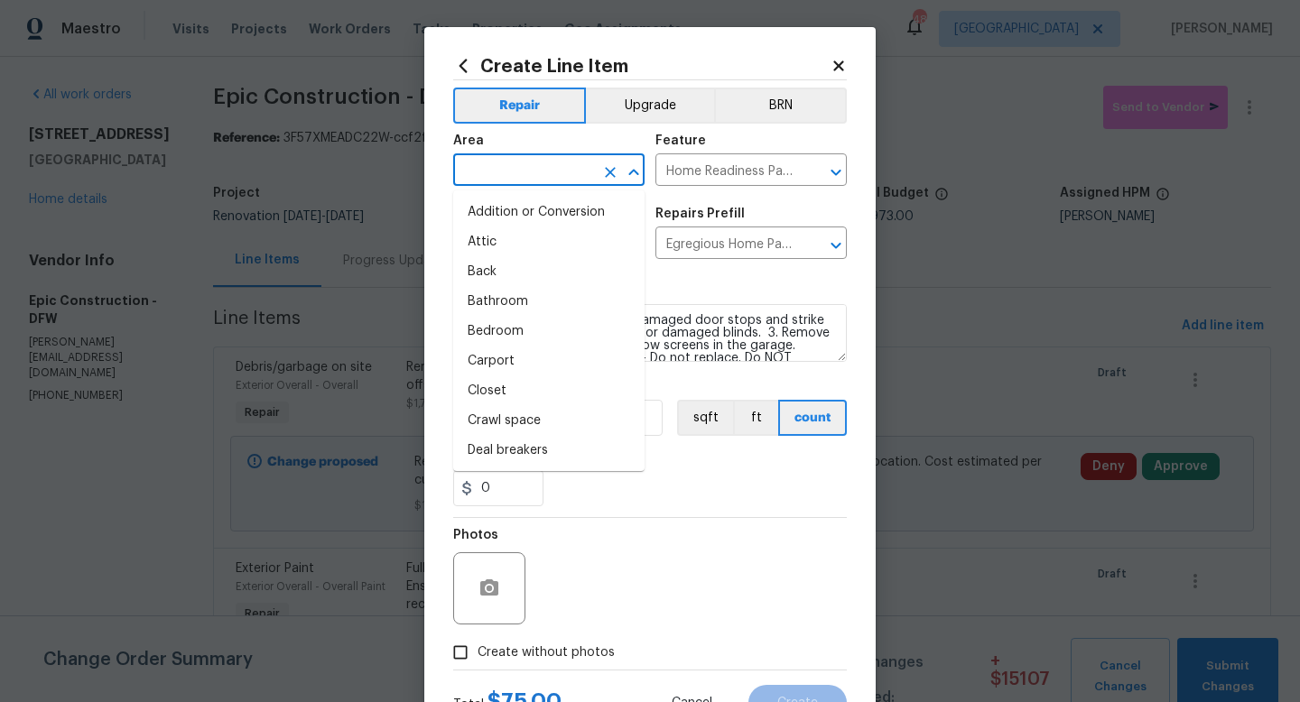
click at [545, 159] on input "text" at bounding box center [523, 172] width 141 height 28
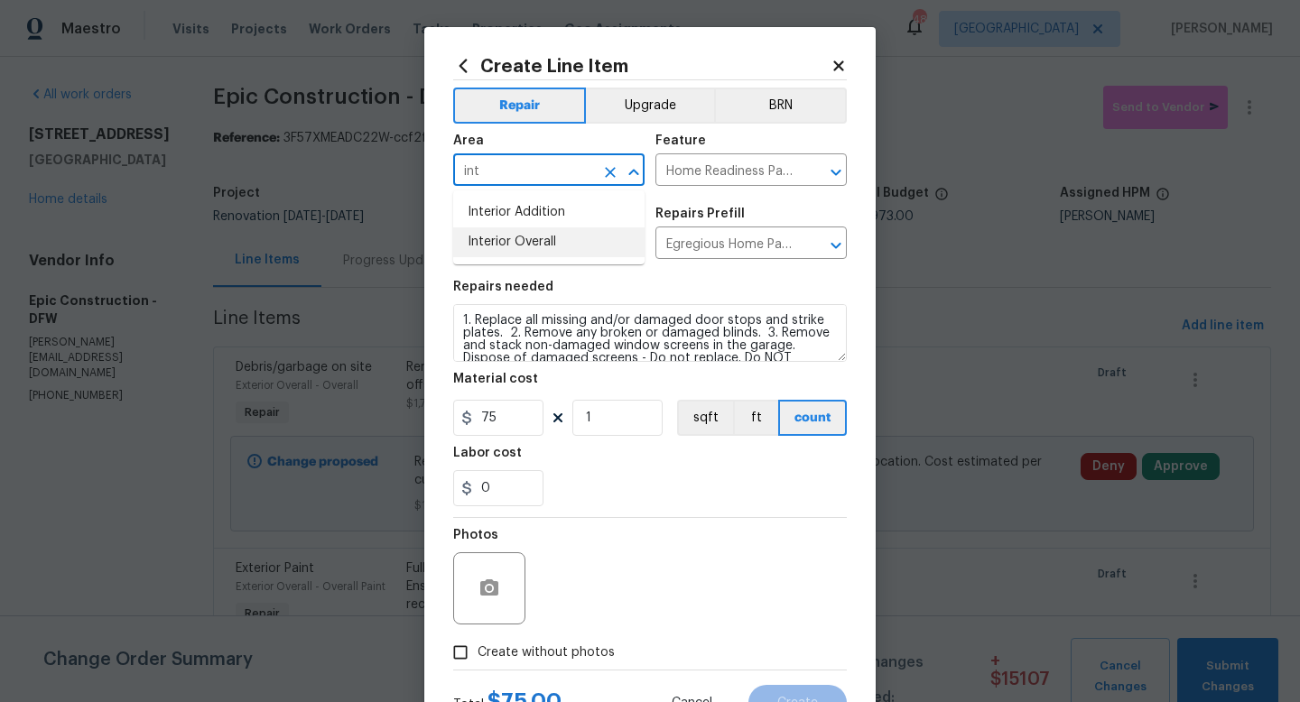
click at [540, 241] on li "Interior Overall" at bounding box center [548, 242] width 191 height 30
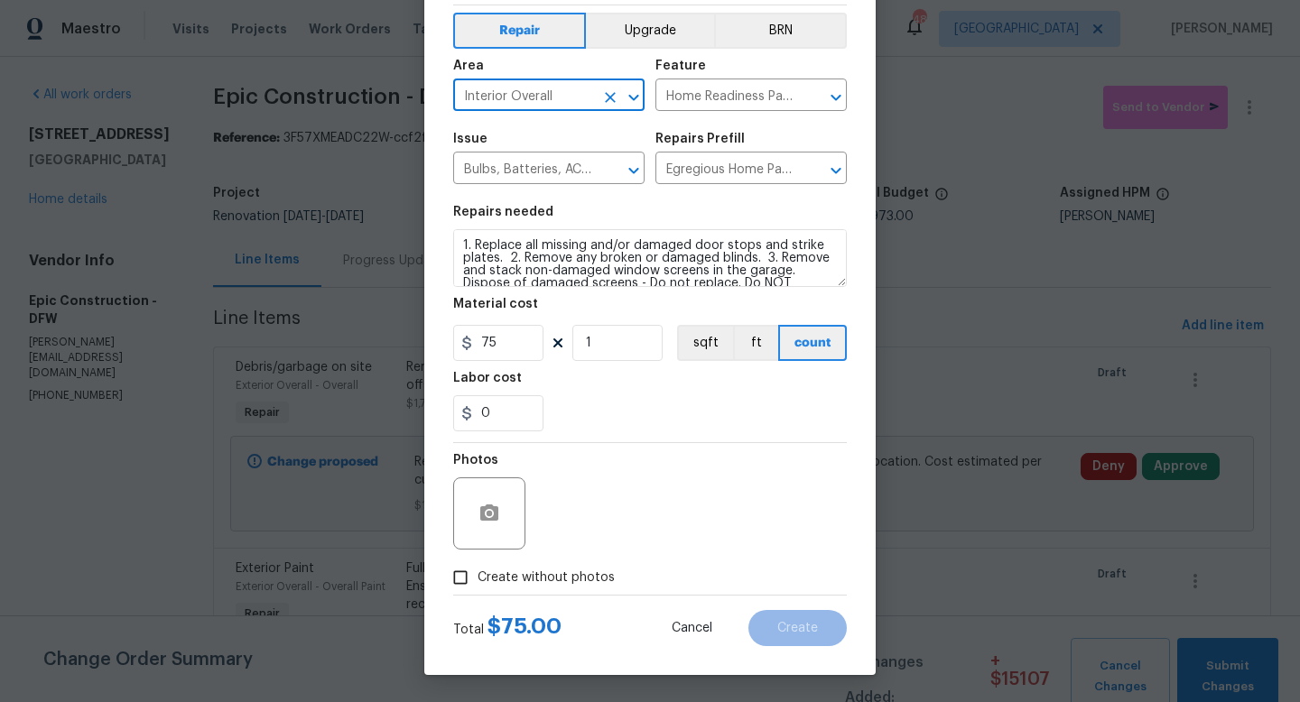
type input "Interior Overall"
click at [469, 587] on input "Create without photos" at bounding box center [460, 577] width 34 height 34
checkbox input "true"
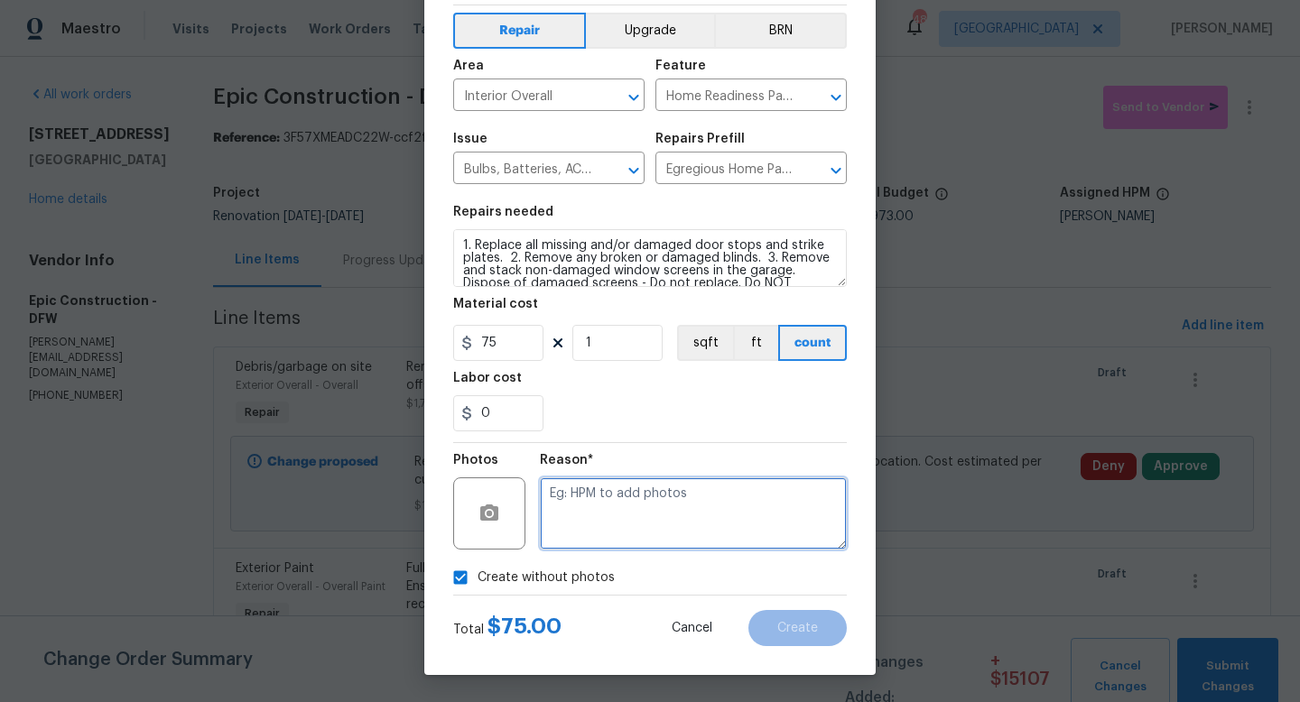
click at [649, 532] on textarea at bounding box center [693, 513] width 307 height 72
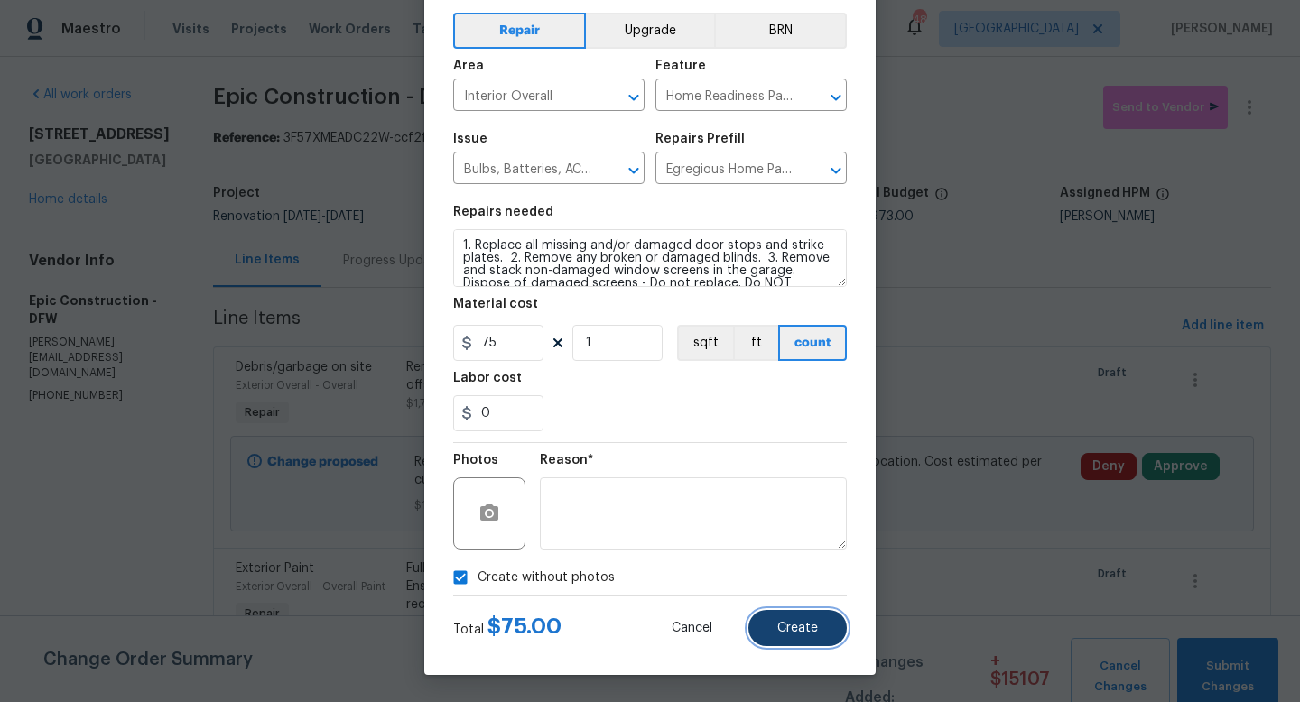
click at [822, 621] on button "Create" at bounding box center [797, 628] width 98 height 36
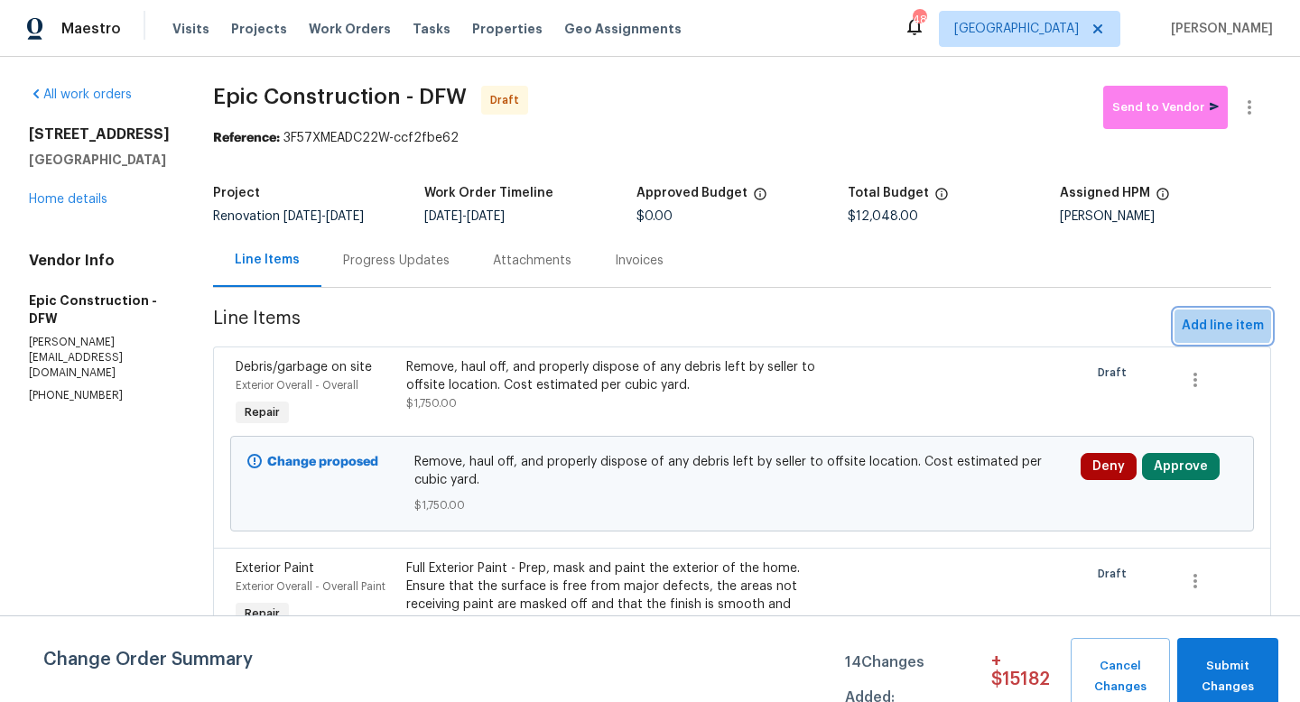
click at [1209, 319] on span "Add line item" at bounding box center [1222, 326] width 82 height 23
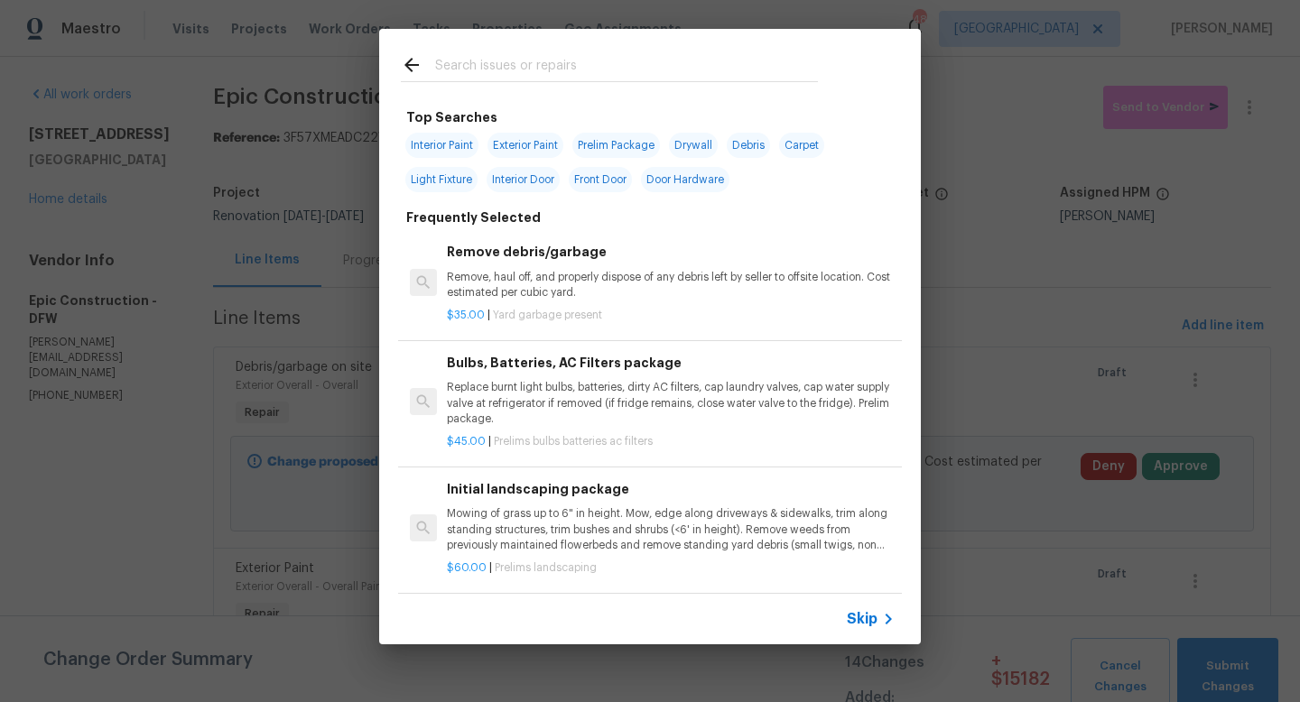
click at [491, 65] on input "text" at bounding box center [626, 67] width 383 height 27
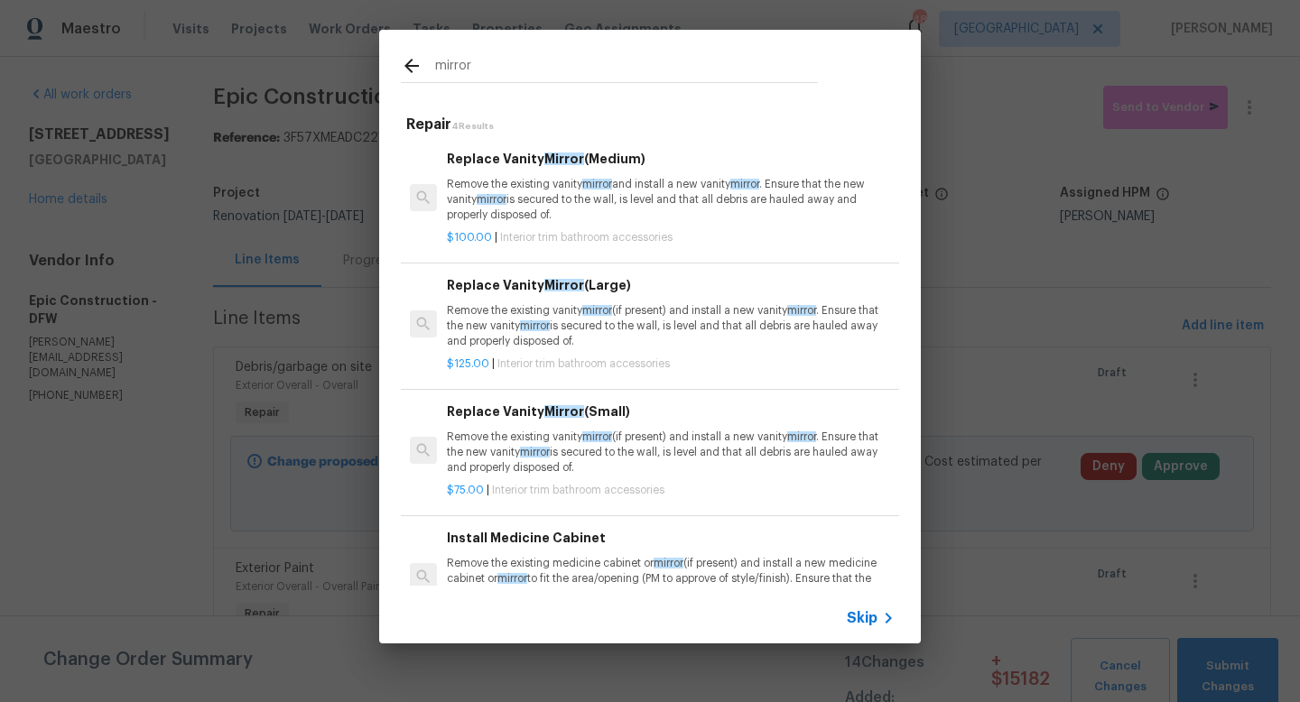
type input "mirror"
click at [489, 315] on p "Remove the existing vanity mirror (if present) and install a new vanity mirror …" at bounding box center [671, 326] width 448 height 46
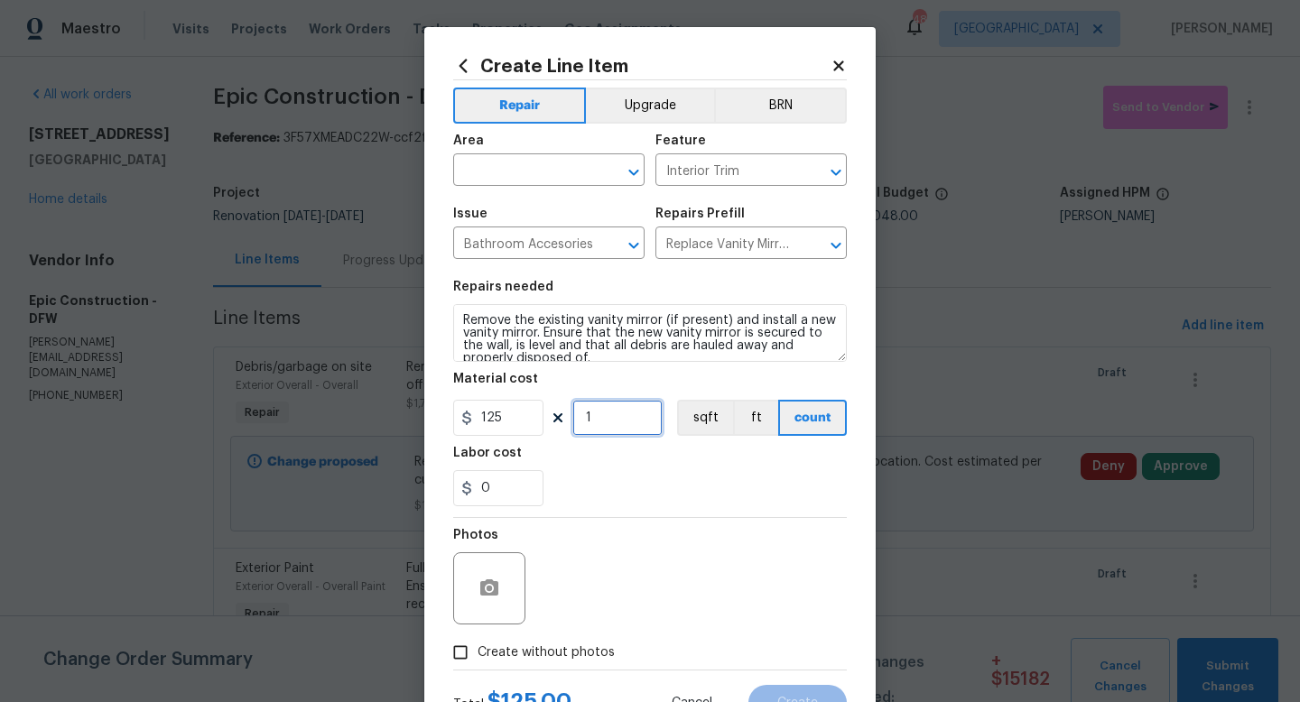
click at [614, 404] on input "1" at bounding box center [617, 418] width 90 height 36
type input "2"
click at [507, 167] on input "text" at bounding box center [523, 172] width 141 height 28
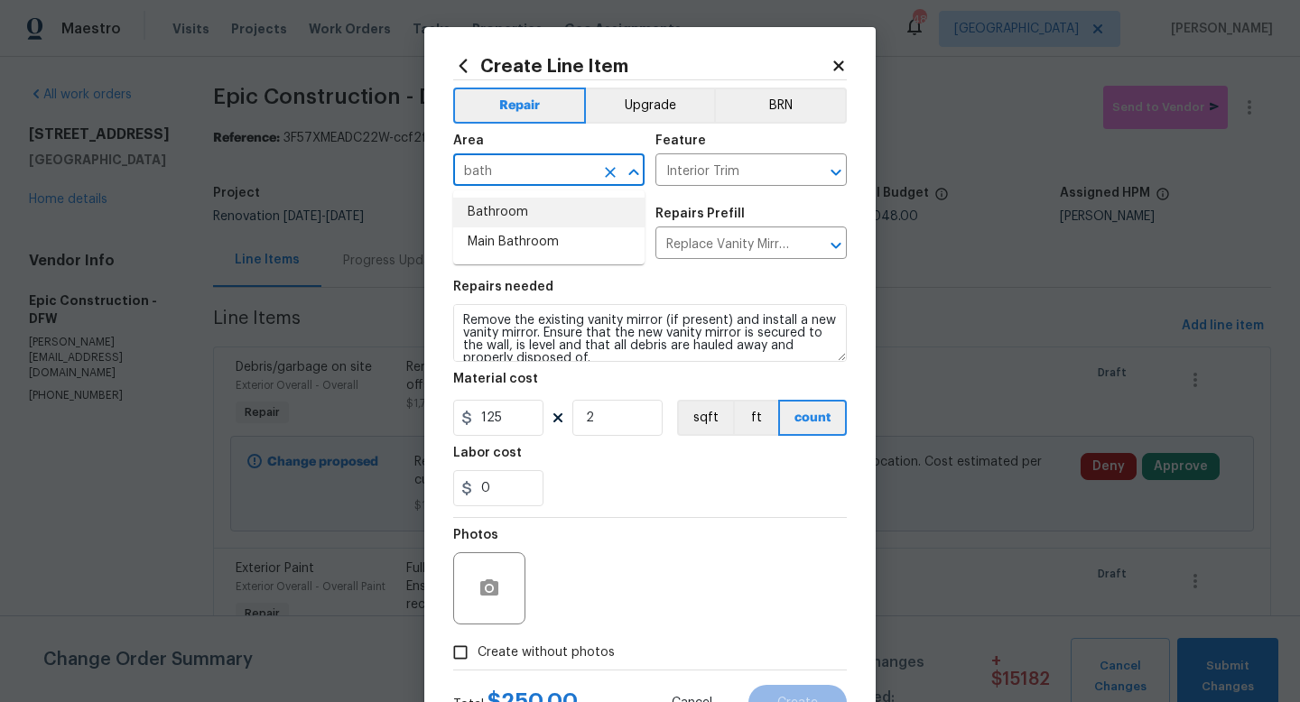
click at [510, 205] on li "Bathroom" at bounding box center [548, 213] width 191 height 30
type input "Bathroom"
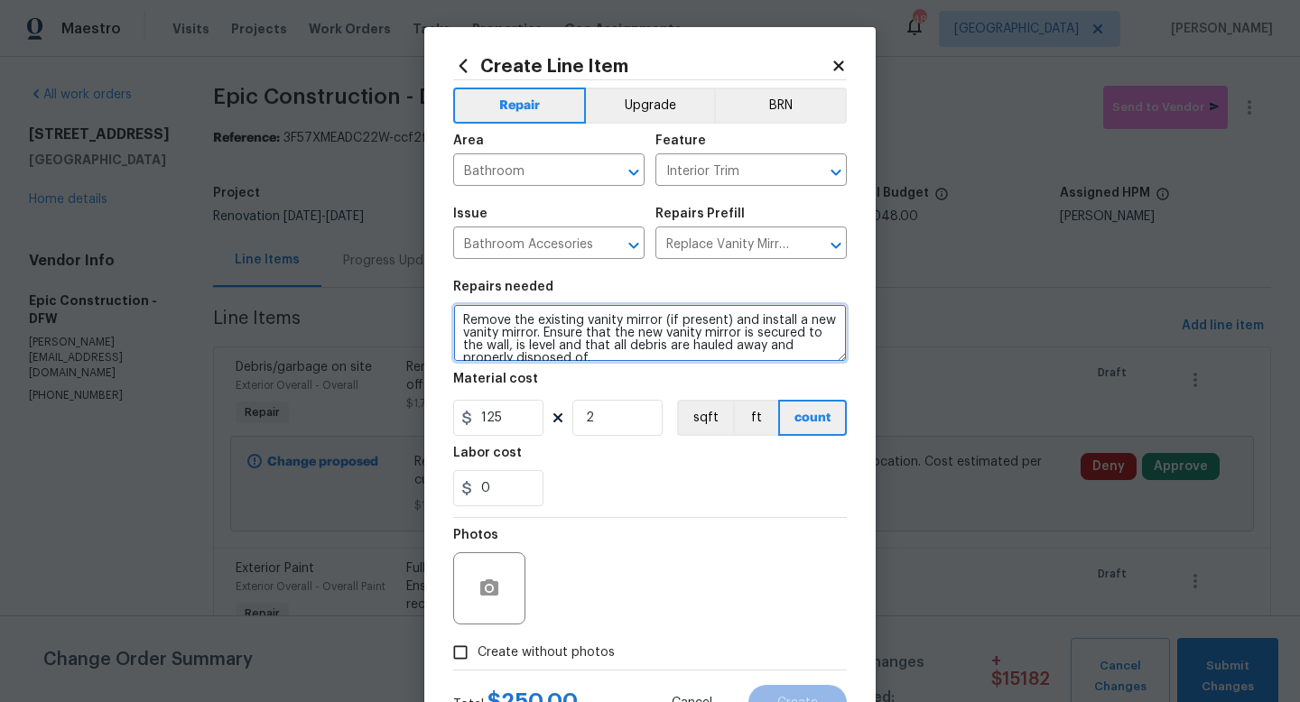
click at [464, 319] on textarea "Remove the existing vanity mirror (if present) and install a new vanity mirror.…" at bounding box center [649, 333] width 393 height 58
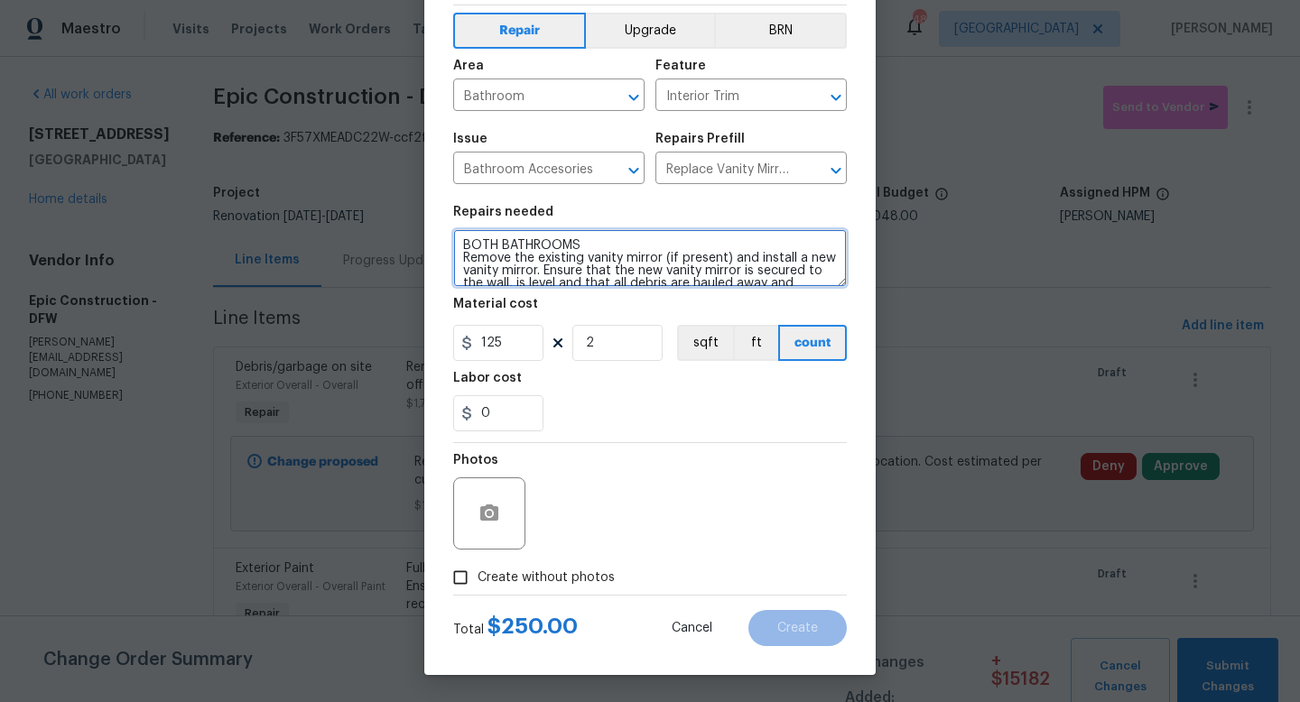
type textarea "BOTH BATHROOMS Remove the existing vanity mirror (if present) and install a new…"
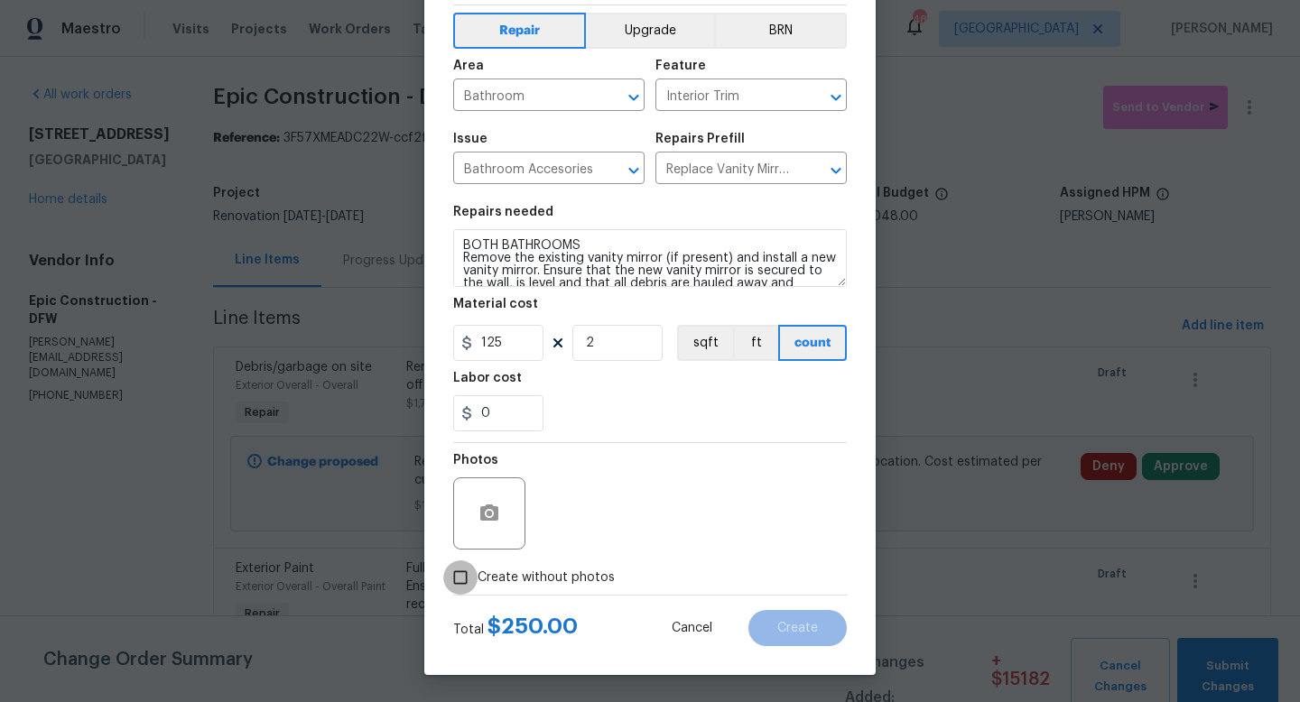
click at [466, 580] on input "Create without photos" at bounding box center [460, 577] width 34 height 34
checkbox input "true"
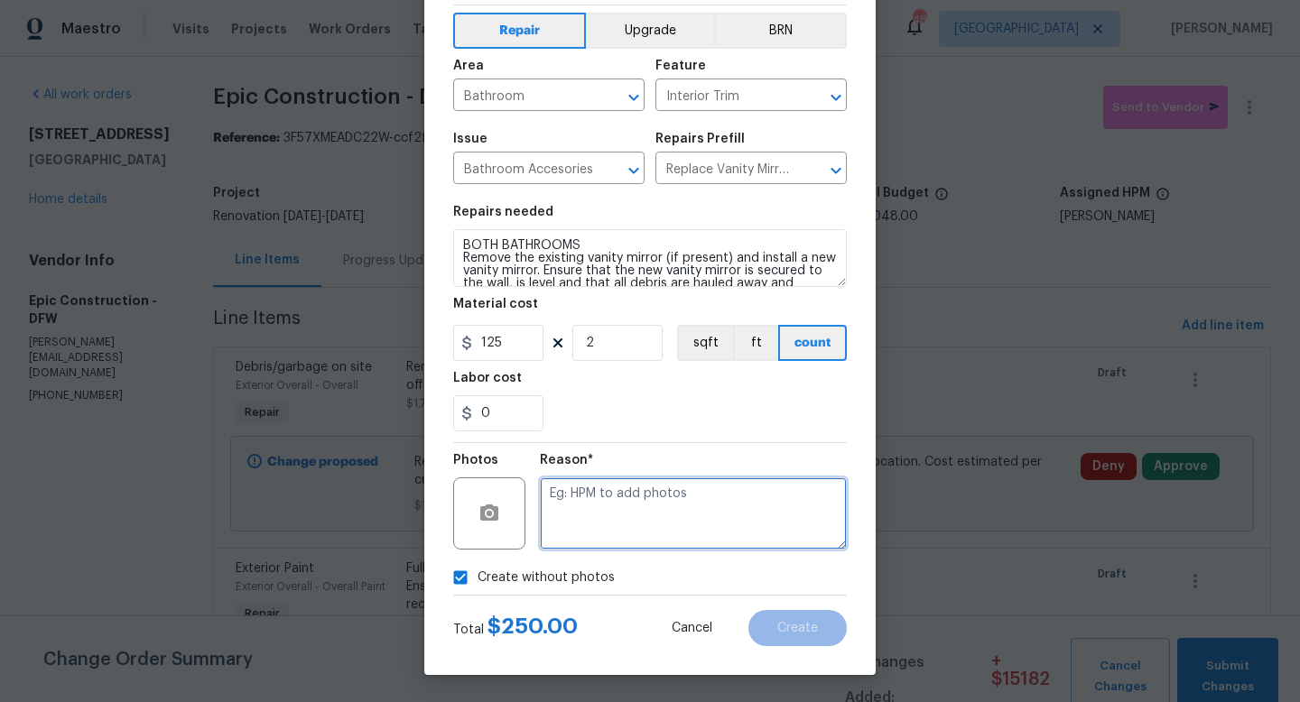
click at [652, 530] on textarea at bounding box center [693, 513] width 307 height 72
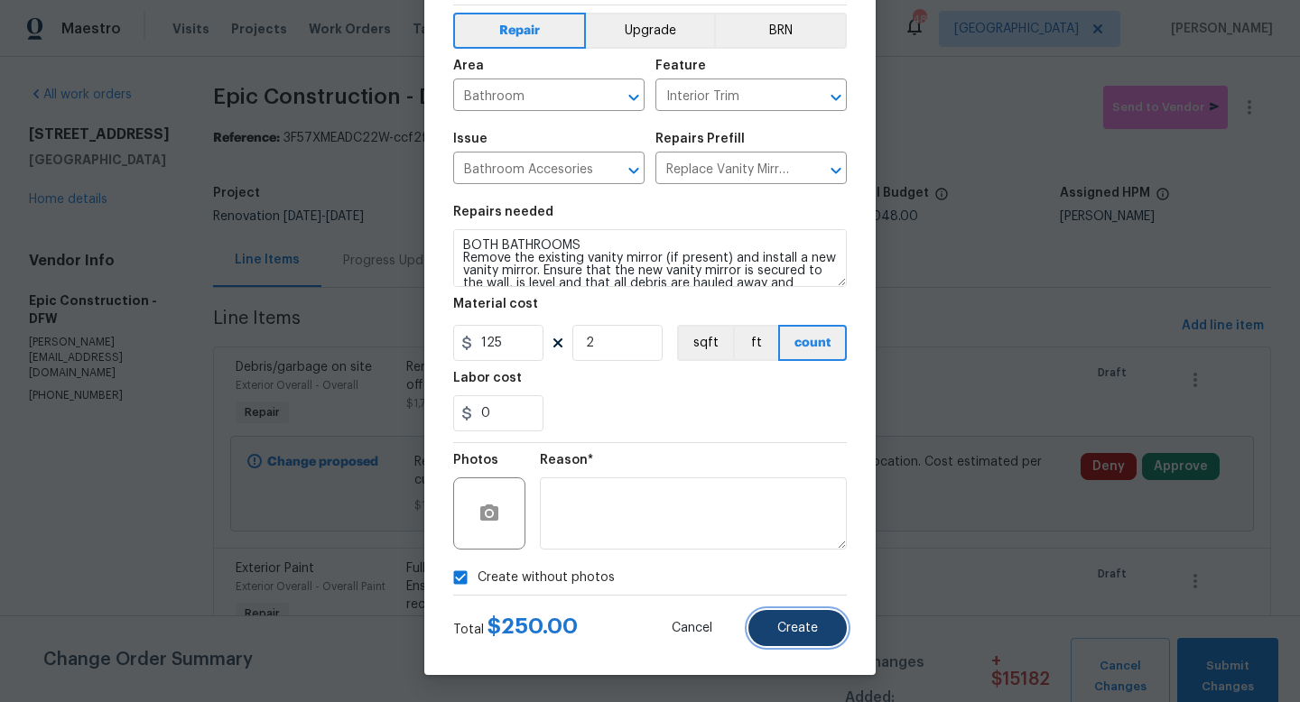
click at [792, 643] on button "Create" at bounding box center [797, 628] width 98 height 36
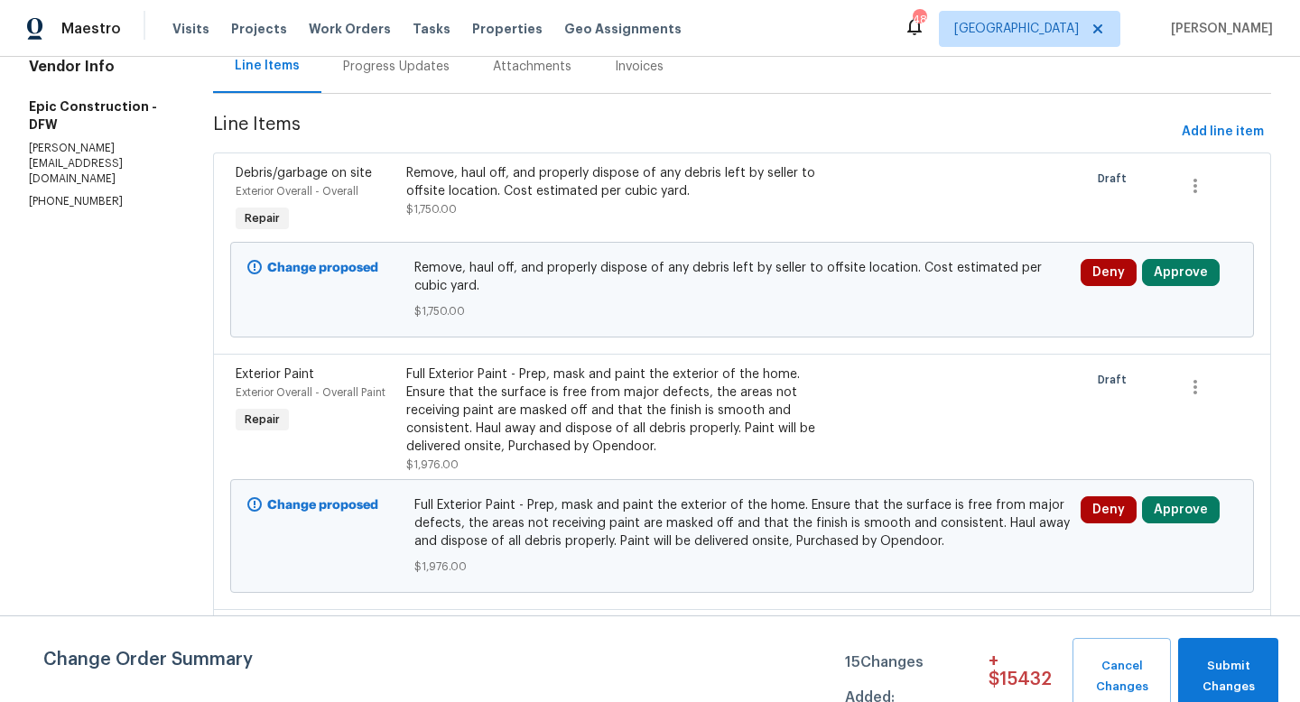
scroll to position [0, 0]
